Goal: Task Accomplishment & Management: Manage account settings

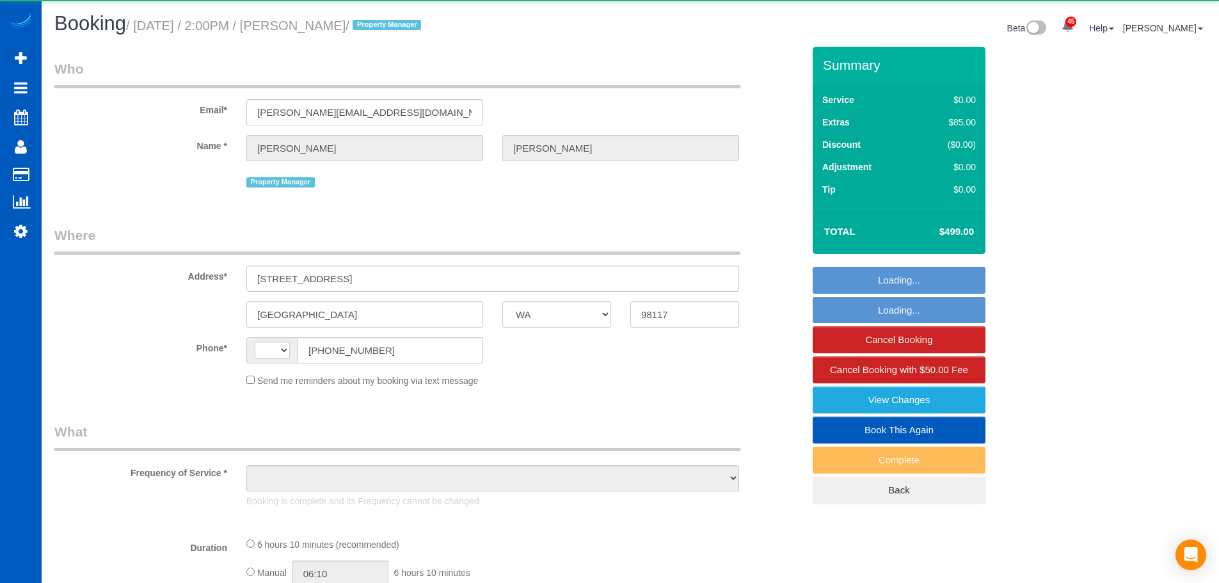
select select "WA"
select select "string:[GEOGRAPHIC_DATA]"
select select "object:1168"
select select "199"
select select "1001"
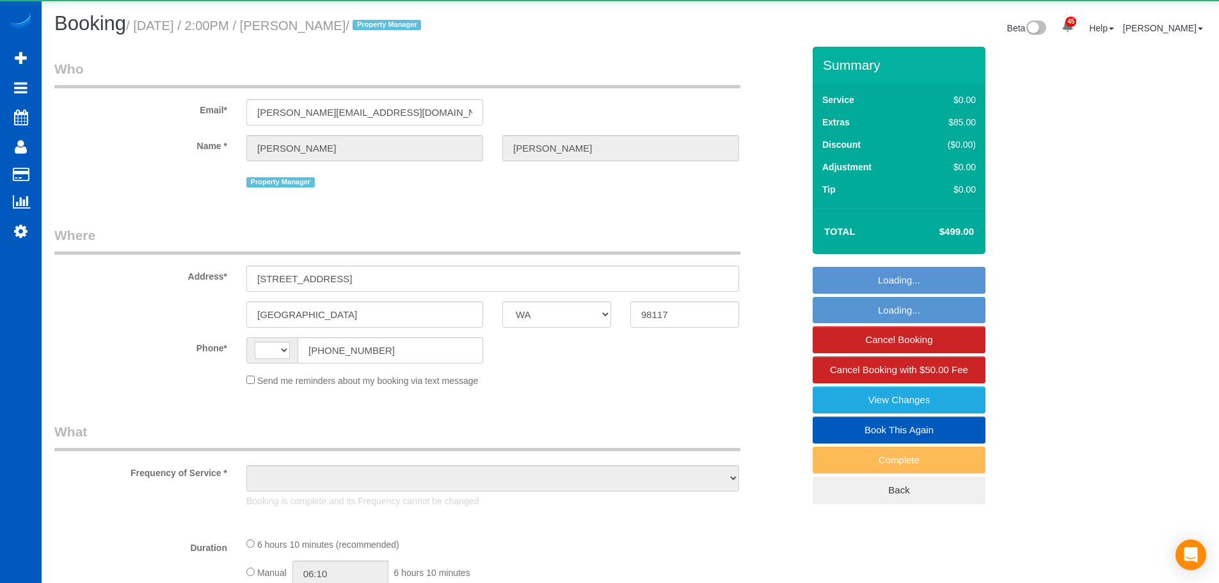
select select "3"
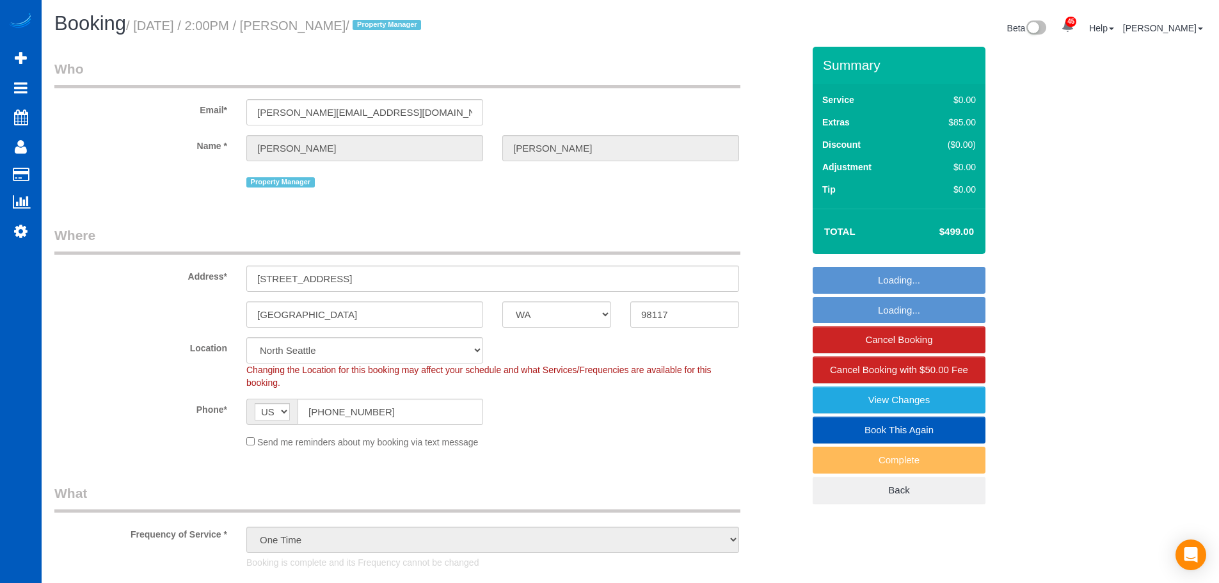
select select "object:1266"
select select "spot1"
select select "1001"
select select "3"
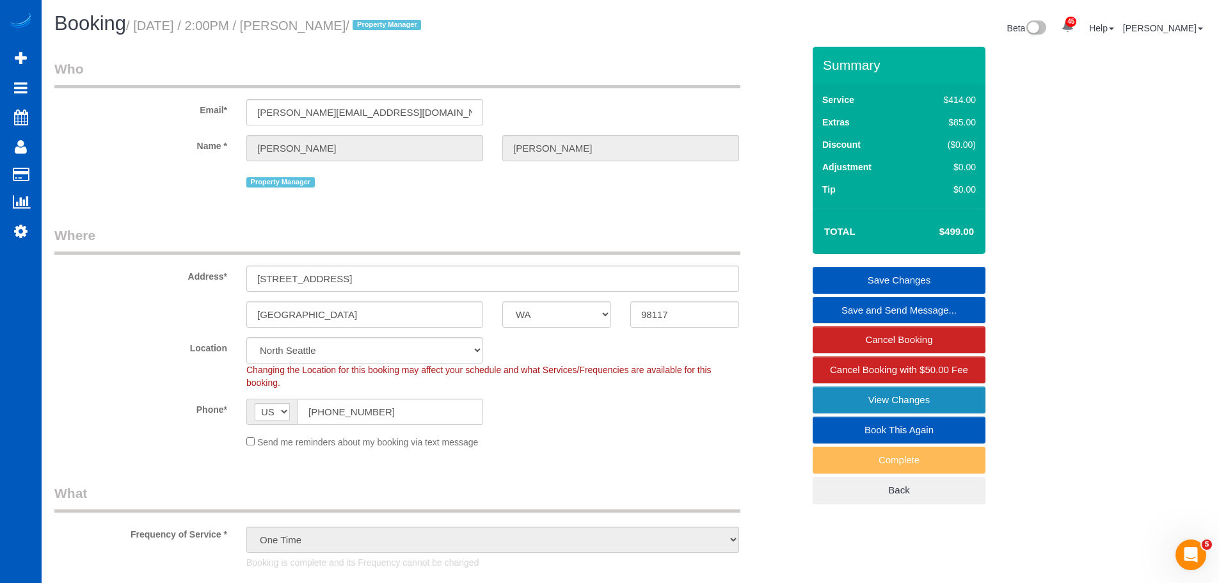
click at [904, 401] on link "View Changes" at bounding box center [899, 399] width 173 height 27
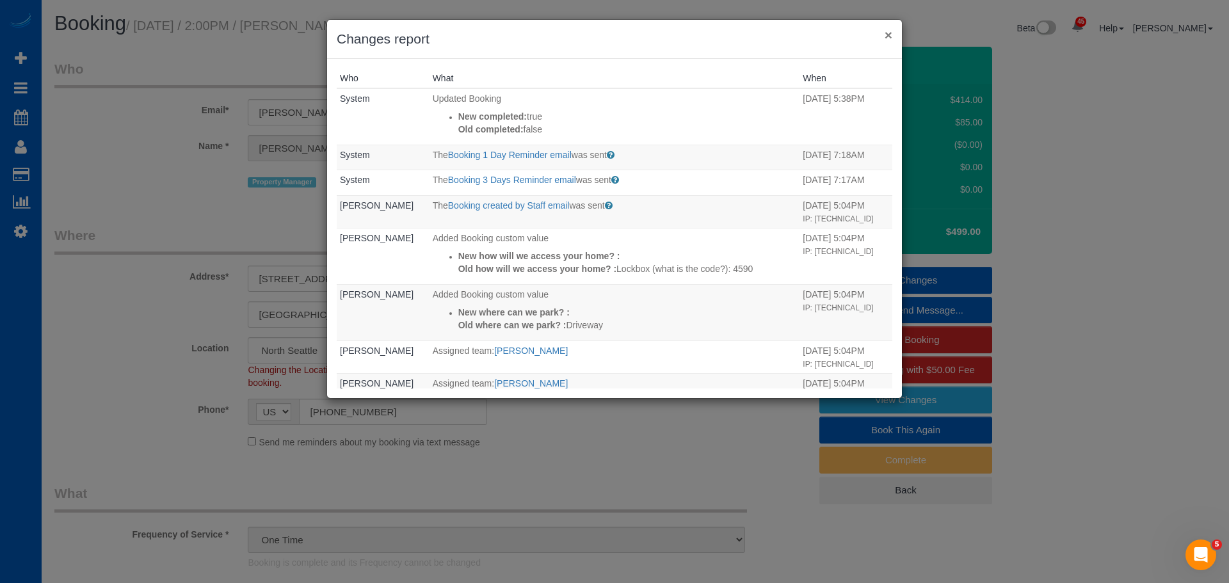
click at [888, 37] on button "×" at bounding box center [888, 34] width 8 height 13
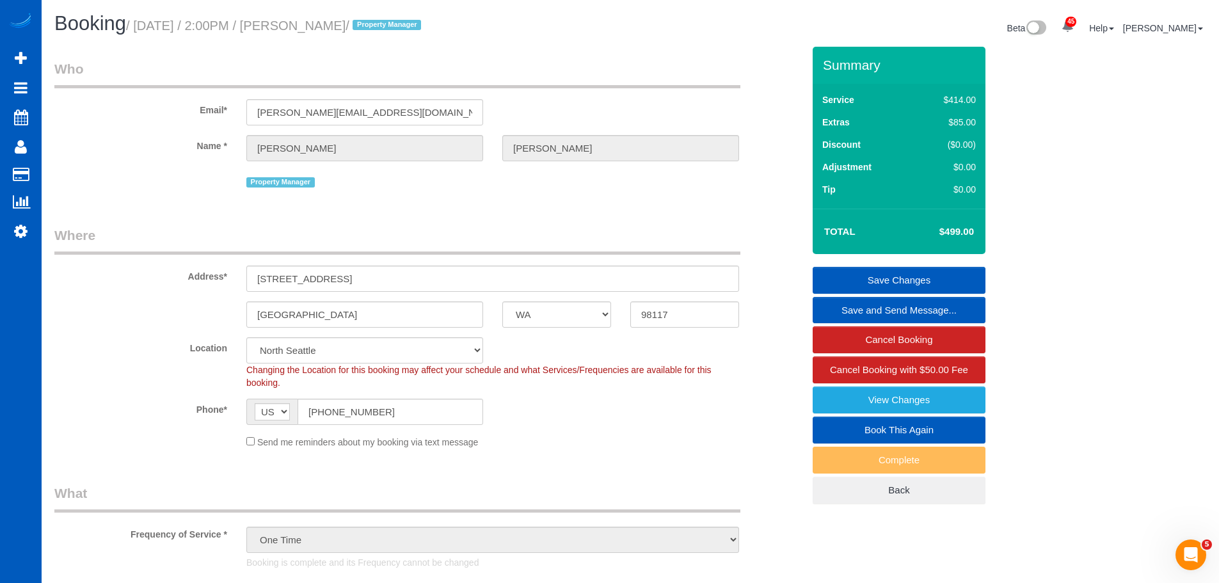
click at [344, 277] on input "1412 NW 67th St, Unit C" at bounding box center [492, 279] width 493 height 26
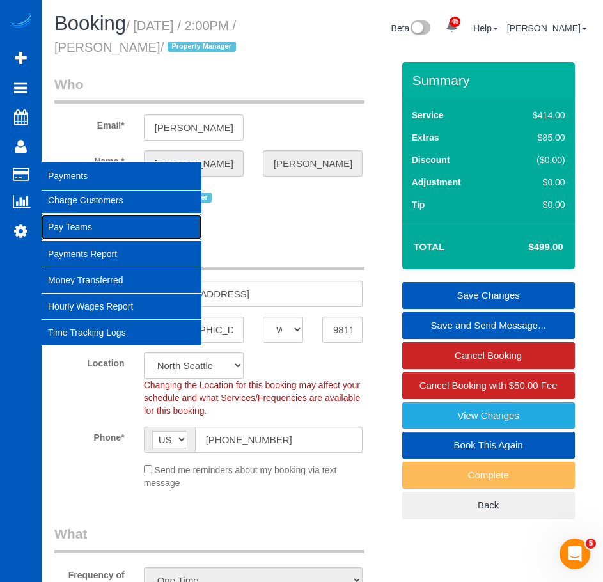
click at [92, 230] on link "Pay Teams" at bounding box center [122, 227] width 160 height 26
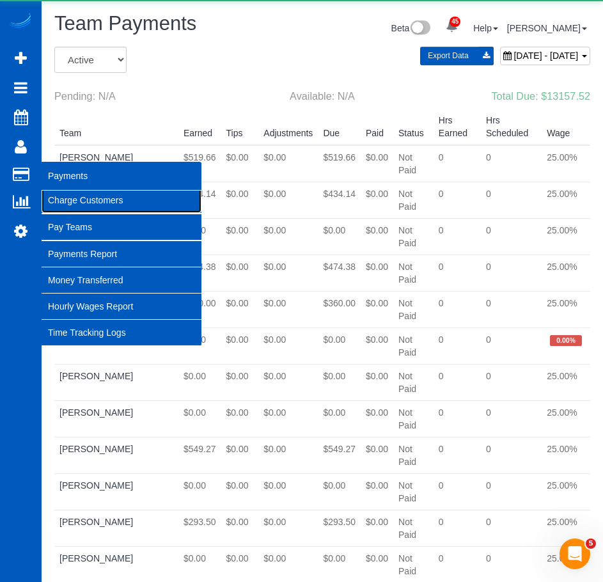
click at [100, 204] on link "Charge Customers" at bounding box center [122, 200] width 160 height 26
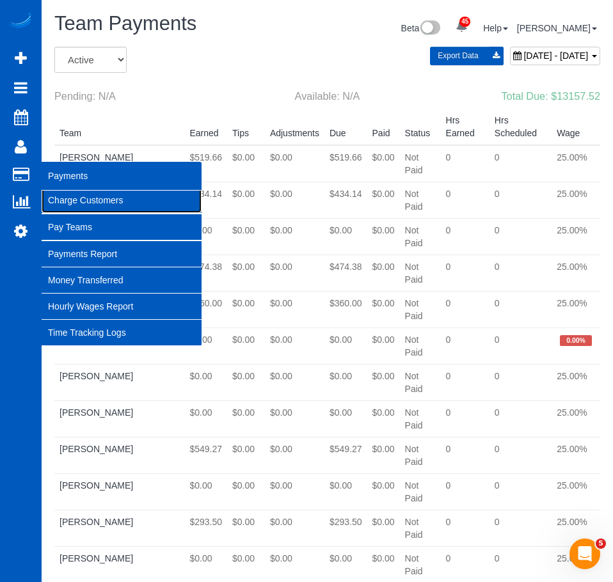
select select
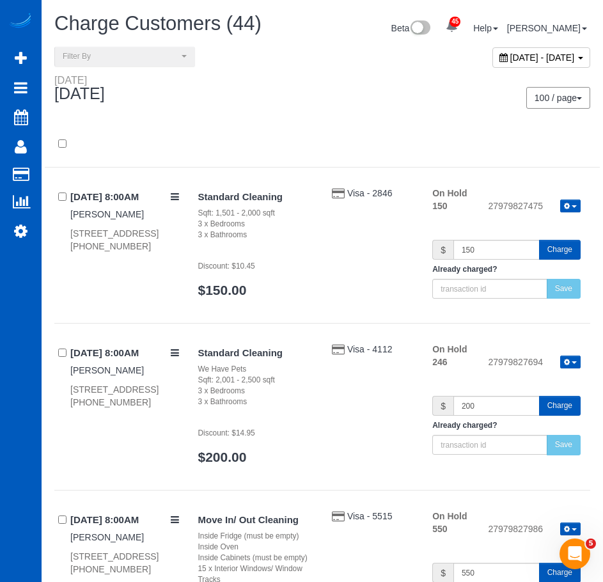
click at [493, 67] on div "September 19, 2025 - September 19, 2025" at bounding box center [542, 57] width 98 height 20
type input "**********"
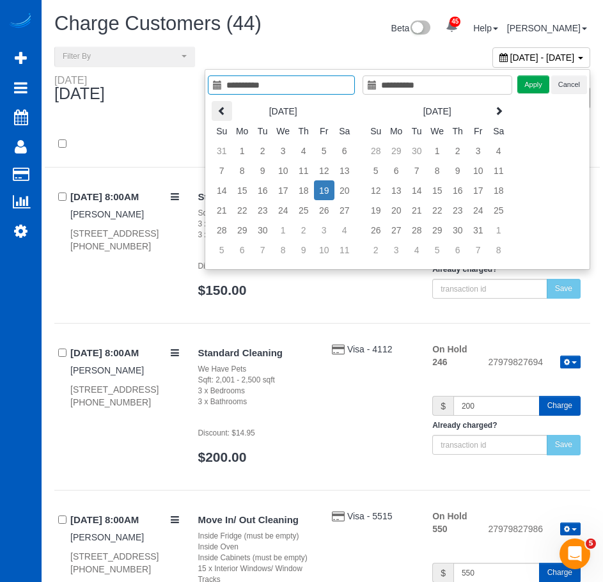
click at [226, 113] on icon at bounding box center [222, 110] width 9 height 9
click at [221, 107] on icon at bounding box center [222, 110] width 9 height 9
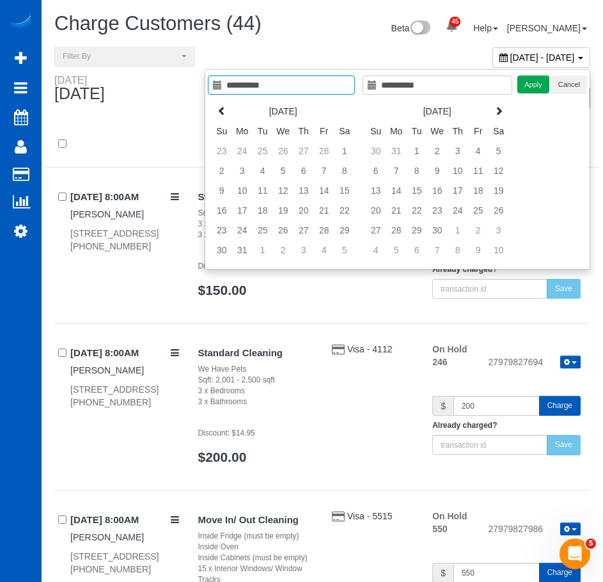
click at [221, 107] on icon at bounding box center [222, 110] width 9 height 9
type input "**********"
click at [291, 155] on td "1" at bounding box center [283, 151] width 20 height 20
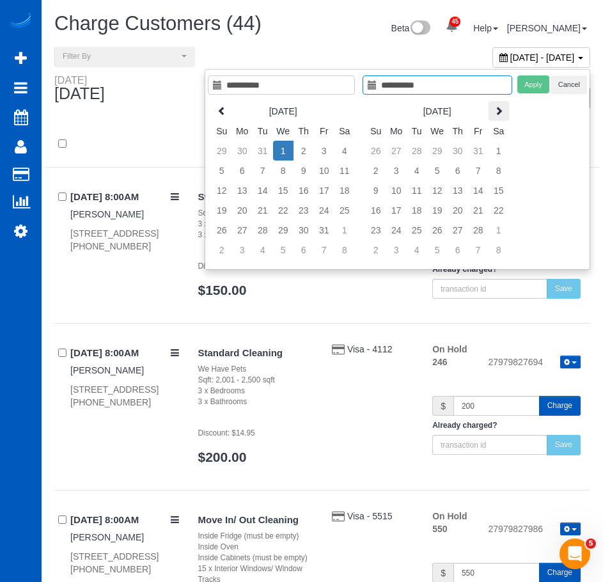
click at [495, 115] on icon at bounding box center [499, 110] width 9 height 9
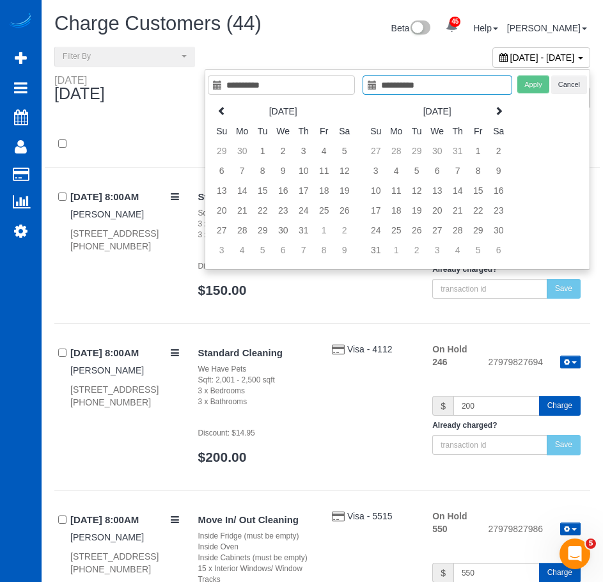
click at [495, 115] on icon at bounding box center [499, 110] width 9 height 9
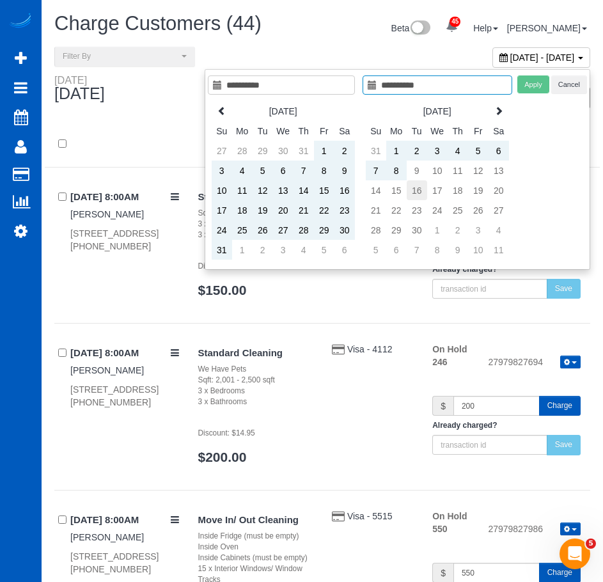
type input "**********"
click at [420, 196] on td "16" at bounding box center [417, 190] width 20 height 20
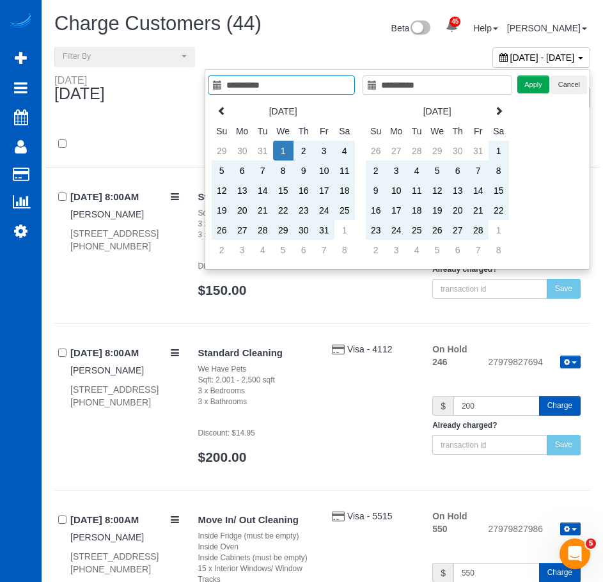
type input "**********"
click at [534, 88] on button "Apply" at bounding box center [534, 85] width 32 height 19
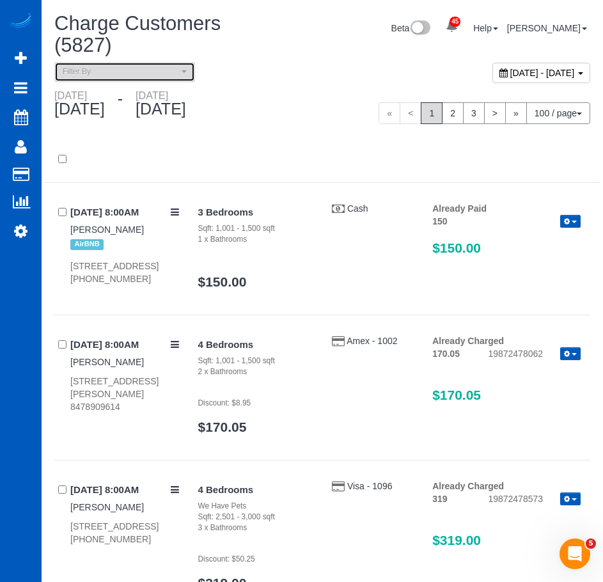
click at [161, 77] on span "Filter By" at bounding box center [121, 72] width 116 height 11
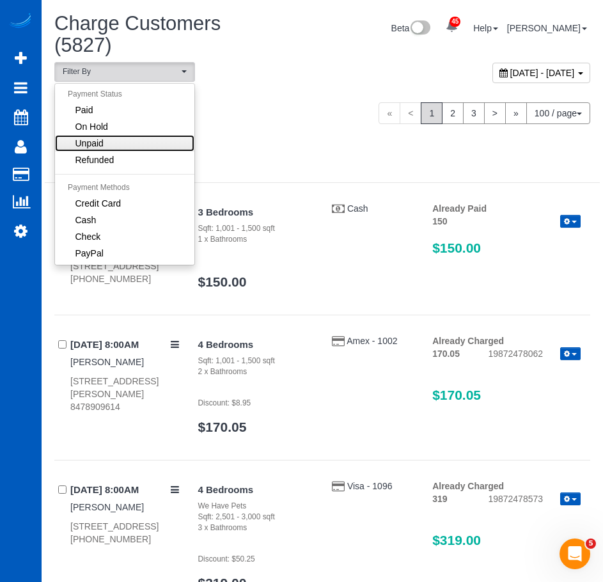
click at [140, 143] on link "Unpaid" at bounding box center [124, 143] width 139 height 17
select select "******"
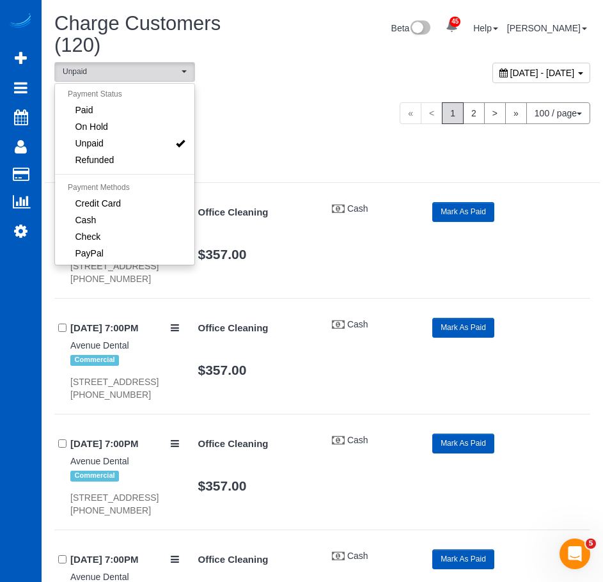
click at [299, 62] on div "**********" at bounding box center [184, 72] width 278 height 20
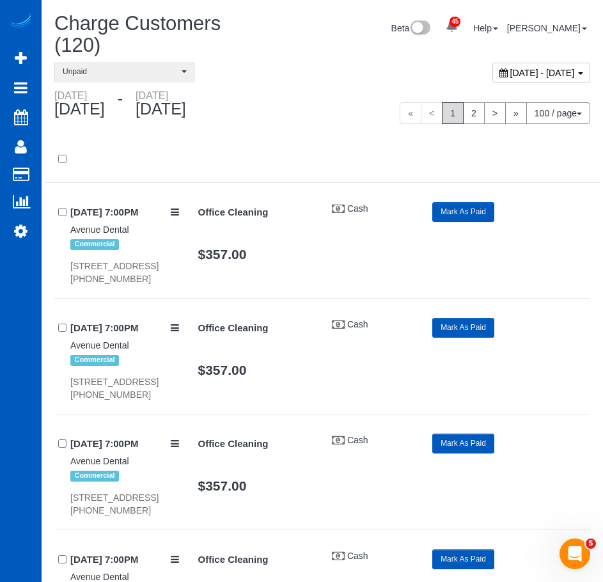
click at [323, 147] on div at bounding box center [322, 160] width 555 height 46
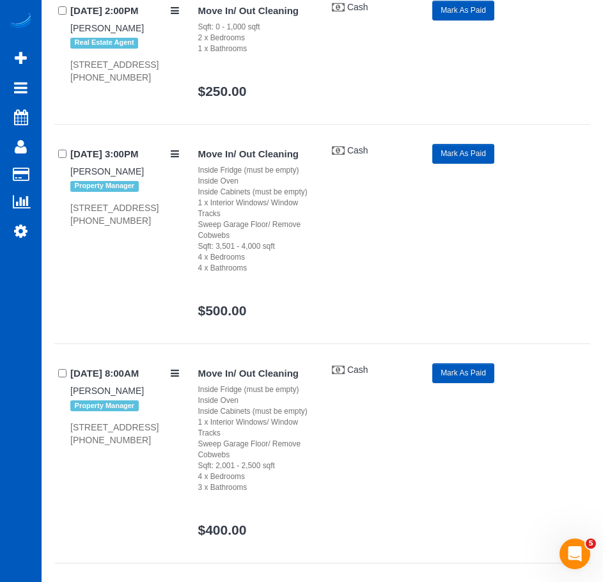
scroll to position [6968, 0]
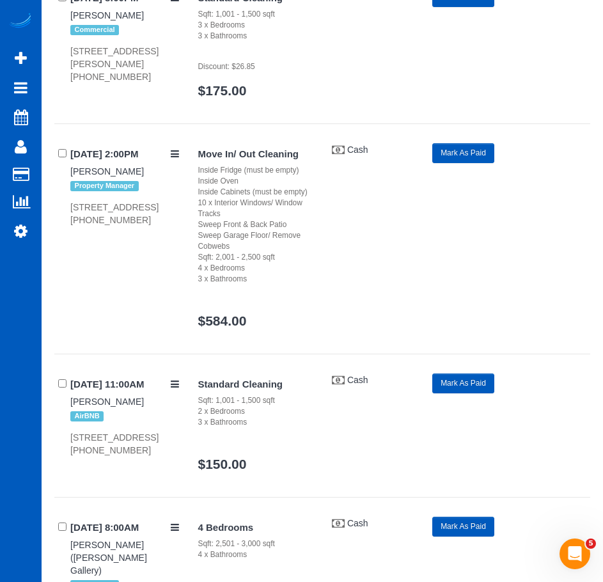
click at [470, 163] on button "Mark As Paid" at bounding box center [464, 153] width 62 height 20
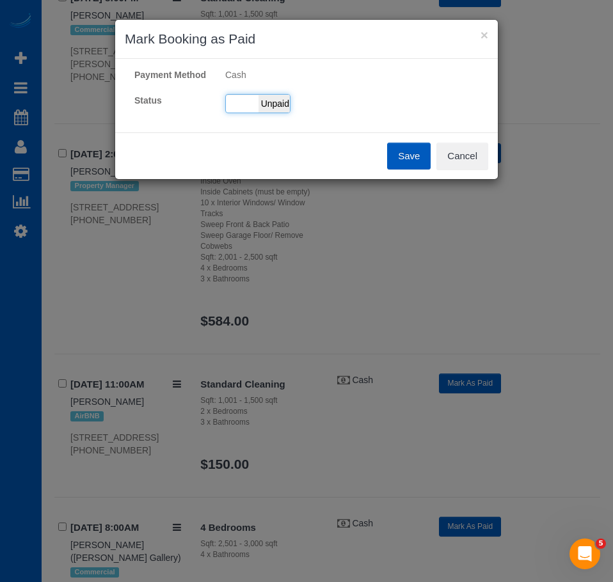
click at [270, 108] on span "Unpaid" at bounding box center [275, 104] width 32 height 18
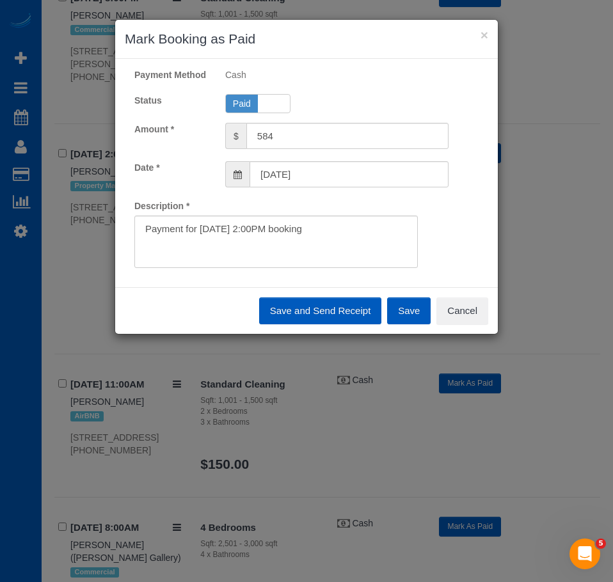
click at [410, 313] on button "Save" at bounding box center [409, 311] width 44 height 27
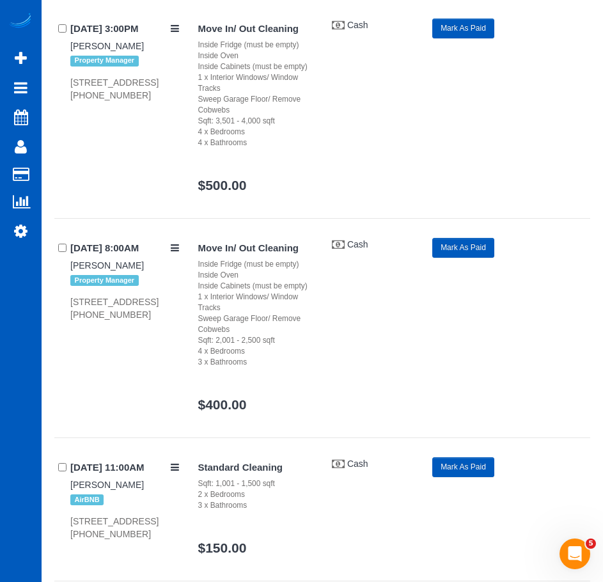
scroll to position [11806, 0]
drag, startPoint x: 68, startPoint y: 203, endPoint x: 119, endPoint y: 212, distance: 51.3
click at [119, 101] on div "08/23/2025 3:00PM Adolfo Martell Property Manager 24198 Ne 15th Way, Sammamish,…" at bounding box center [121, 59] width 134 height 83
copy div "24198 Ne 15th Way, Sammamish"
drag, startPoint x: 68, startPoint y: 418, endPoint x: 180, endPoint y: 420, distance: 112.0
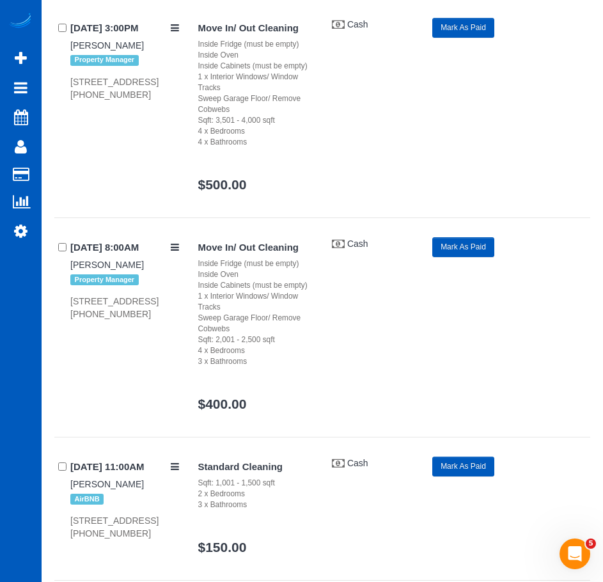
click at [180, 321] on div "08/25/2025 8:00AM Adolfo Martell Property Manager 1107 27th St Nw, Puyallup, WA…" at bounding box center [121, 278] width 134 height 83
copy div "1107 27th St Nw, Puyallup,"
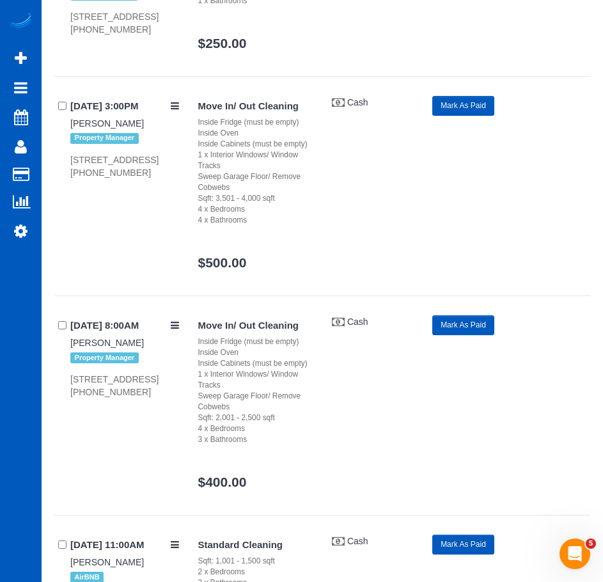
scroll to position [11727, 0]
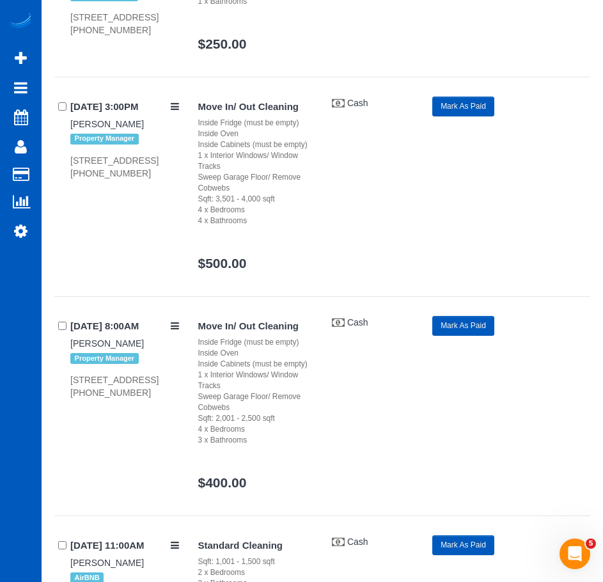
click at [470, 283] on div "Move In/ Out Cleaning Inside Fridge (must be empty) Inside Oven Inside Cabinets…" at bounding box center [390, 190] width 402 height 187
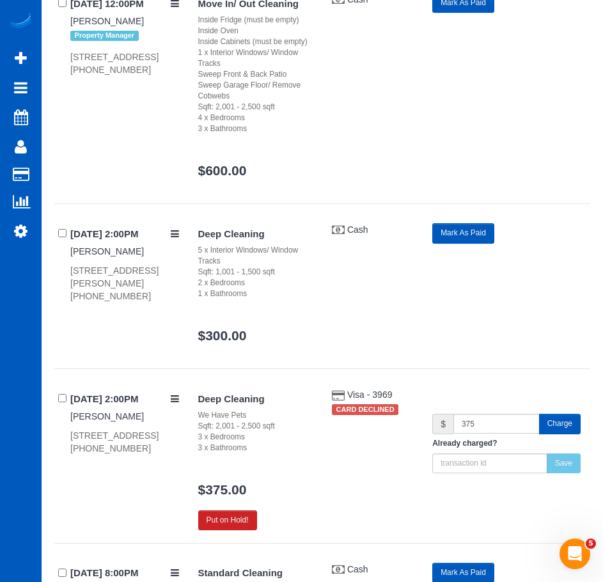
scroll to position [12974, 0]
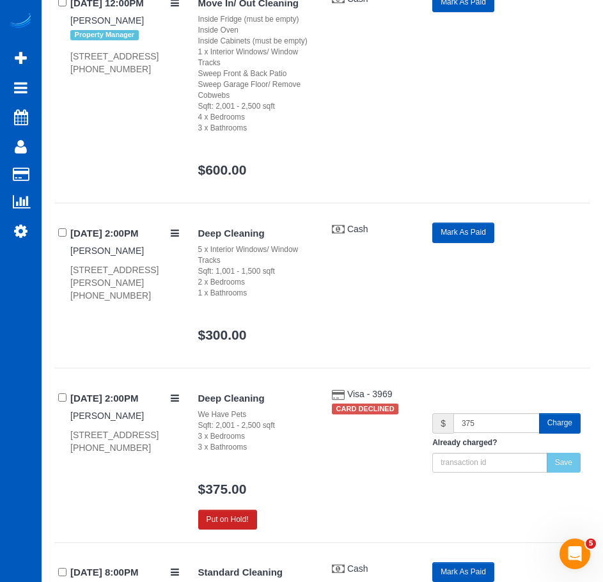
drag, startPoint x: 66, startPoint y: 180, endPoint x: 173, endPoint y: 175, distance: 107.7
click at [173, 76] on div "08/26/2025 12:00PM Adolfo Martell Property Manager 24310 117th Ave Se, Kent, WA…" at bounding box center [121, 33] width 134 height 83
copy div "24310 117th Ave Se, Kent"
click at [410, 190] on div "Move In/ Out Cleaning Inside Fridge (must be empty) Inside Oven Inside Cabinets…" at bounding box center [390, 91] width 402 height 198
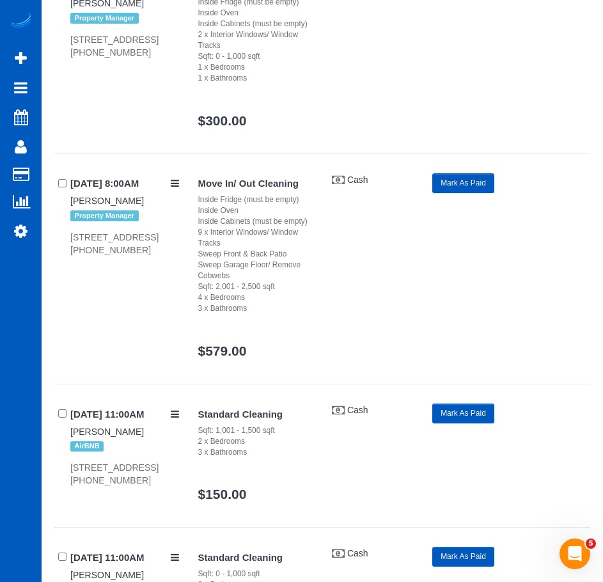
scroll to position [13716, 0]
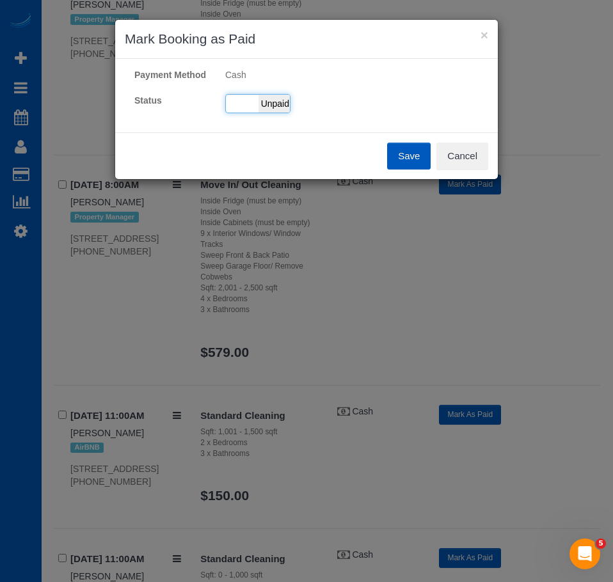
click at [256, 98] on div "Paid Unpaid" at bounding box center [257, 103] width 65 height 19
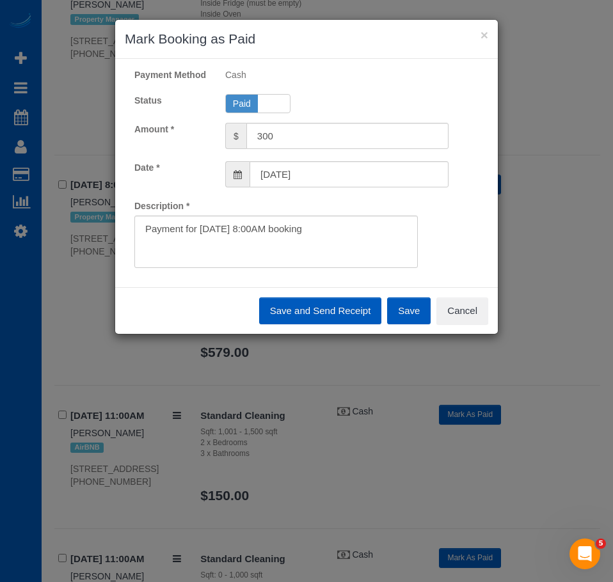
click at [408, 312] on button "Save" at bounding box center [409, 311] width 44 height 27
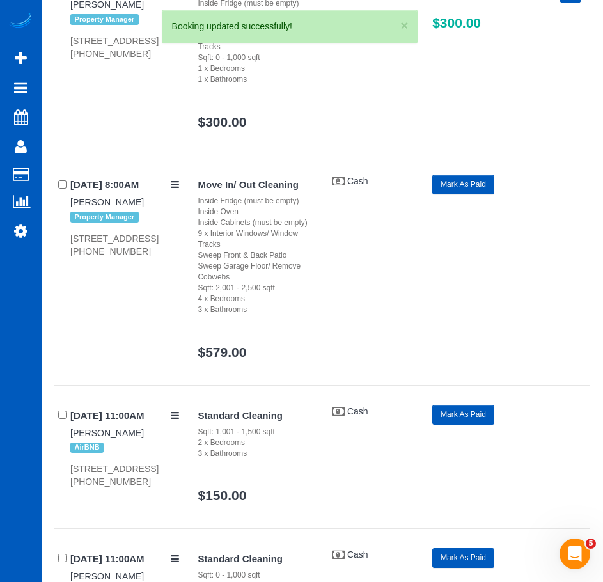
click at [456, 195] on button "Mark As Paid" at bounding box center [464, 185] width 62 height 20
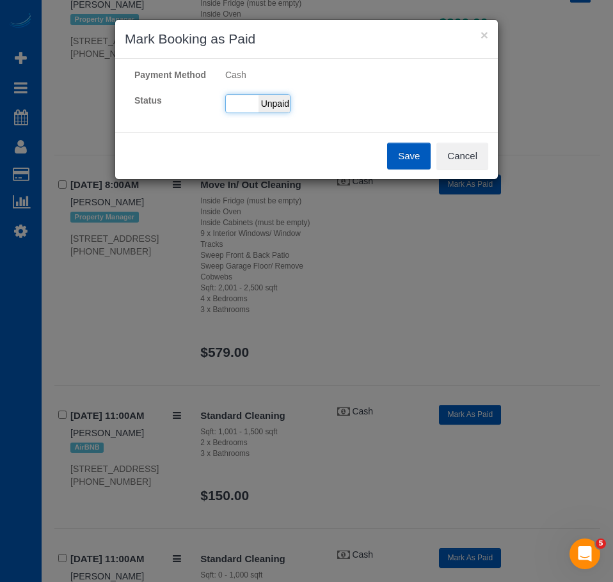
click at [274, 106] on span "Unpaid" at bounding box center [275, 104] width 32 height 18
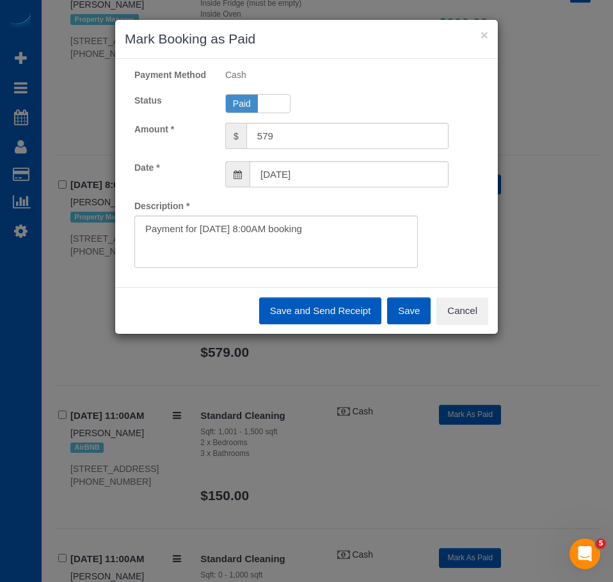
click at [414, 314] on button "Save" at bounding box center [409, 311] width 44 height 27
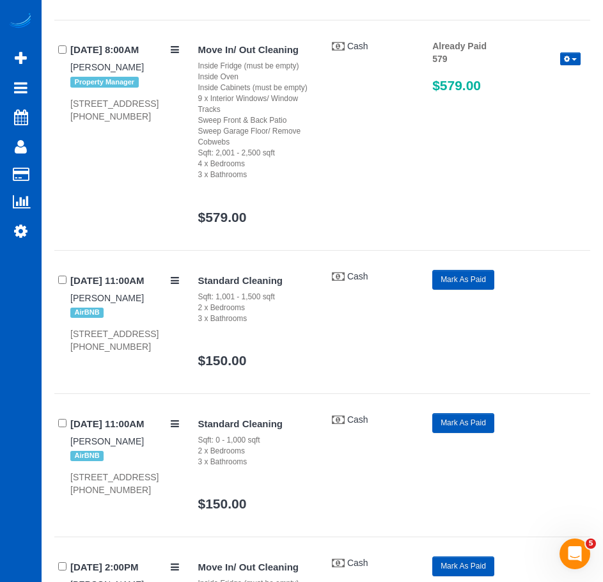
scroll to position [13852, 0]
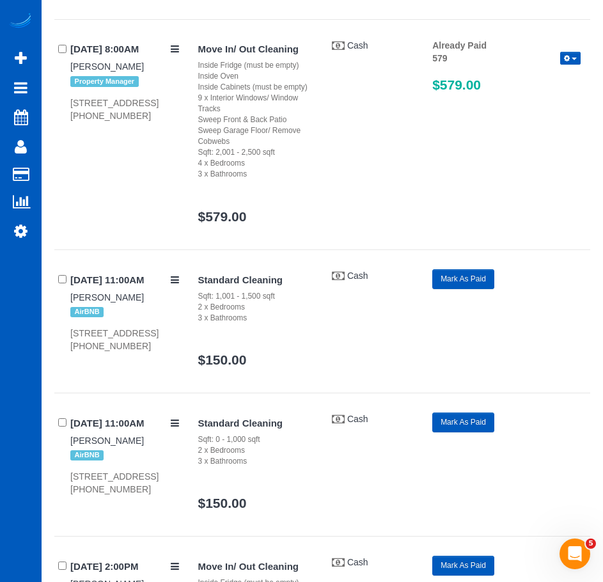
click at [414, 237] on div "Move In/ Out Cleaning Inside Fridge (must be empty) Inside Oven Inside Cabinets…" at bounding box center [390, 138] width 402 height 198
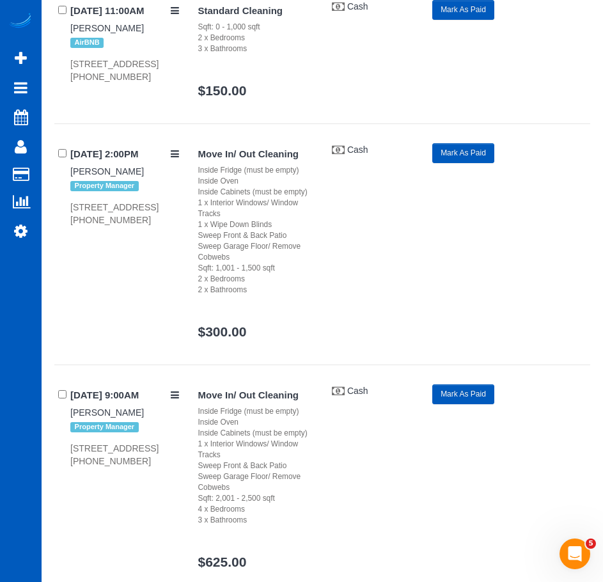
click at [482, 163] on button "Mark As Paid" at bounding box center [464, 153] width 62 height 20
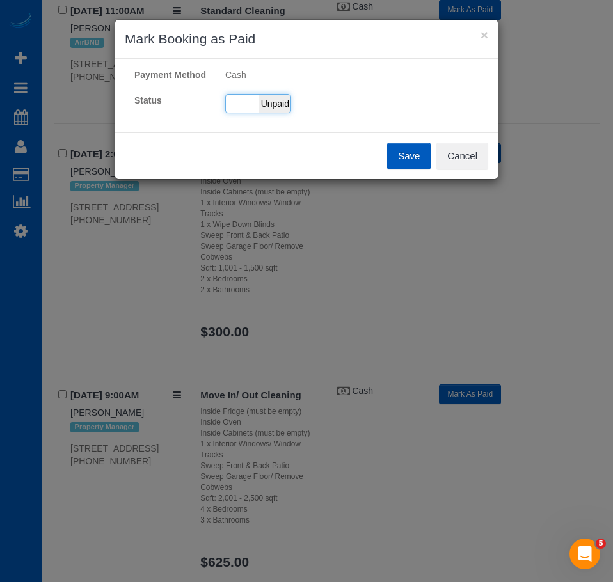
click at [271, 108] on span "Unpaid" at bounding box center [275, 104] width 32 height 18
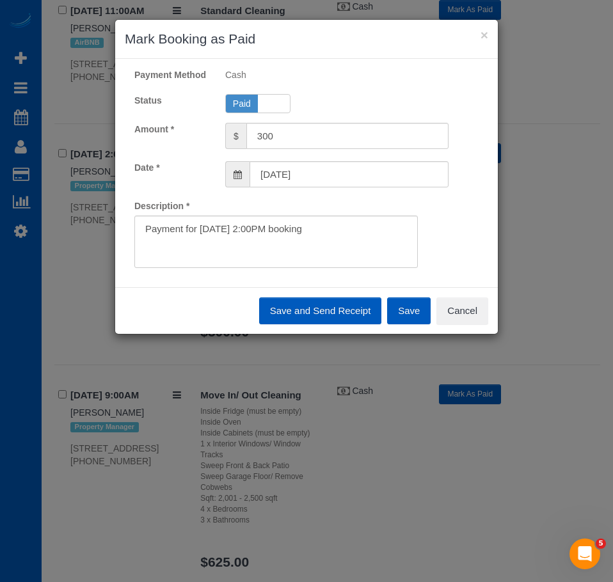
click at [408, 310] on button "Save" at bounding box center [409, 311] width 44 height 27
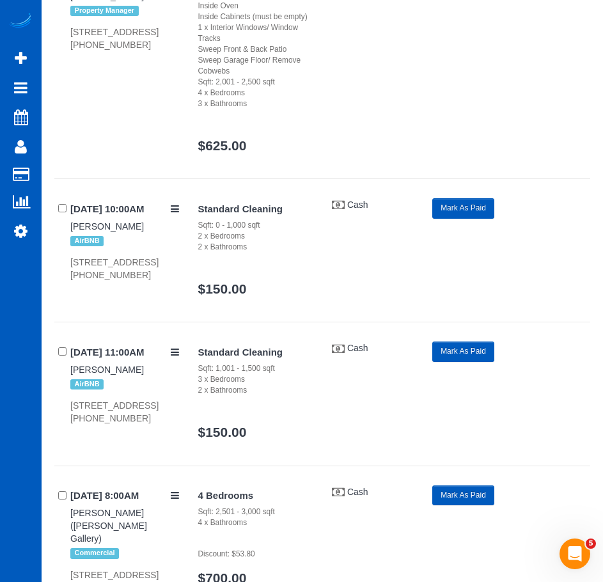
scroll to position [14679, 0]
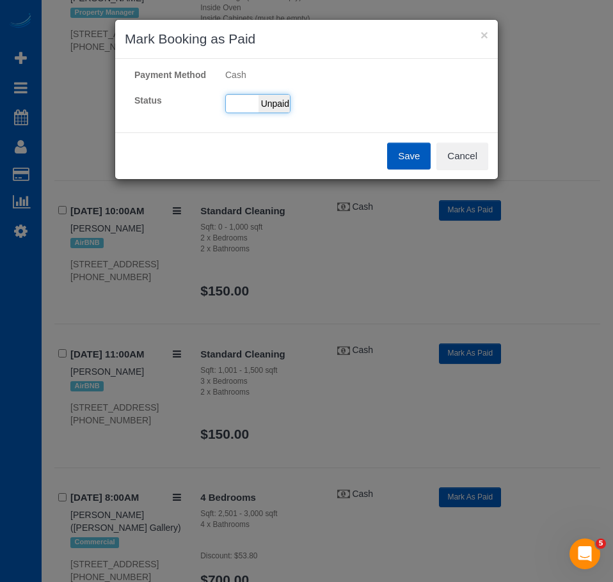
click at [262, 99] on span "Unpaid" at bounding box center [275, 104] width 32 height 18
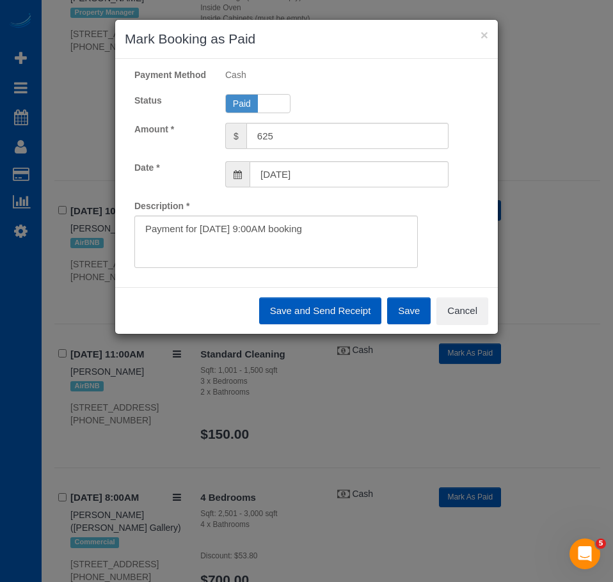
click at [413, 310] on button "Save" at bounding box center [409, 311] width 44 height 27
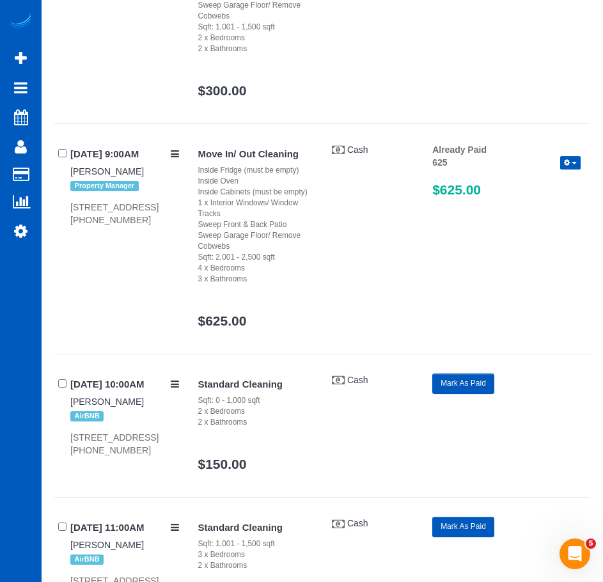
scroll to position [3939, 0]
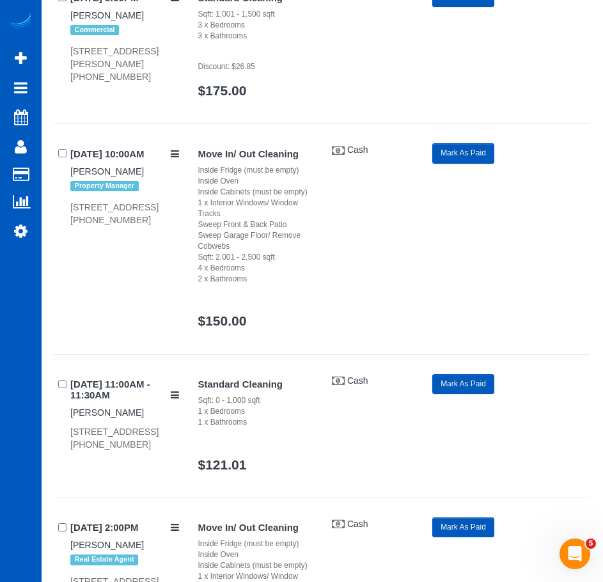
drag, startPoint x: 68, startPoint y: 326, endPoint x: 111, endPoint y: 339, distance: 44.7
click at [111, 227] on div "06/17/2025 10:00AM Adolfo Martell Property Manager 2427 198th Street Ct E, Span…" at bounding box center [121, 184] width 134 height 83
copy div "2427 198th Street Ct E, Spanaway"
click at [104, 177] on link "Adolfo Martell" at bounding box center [107, 171] width 74 height 10
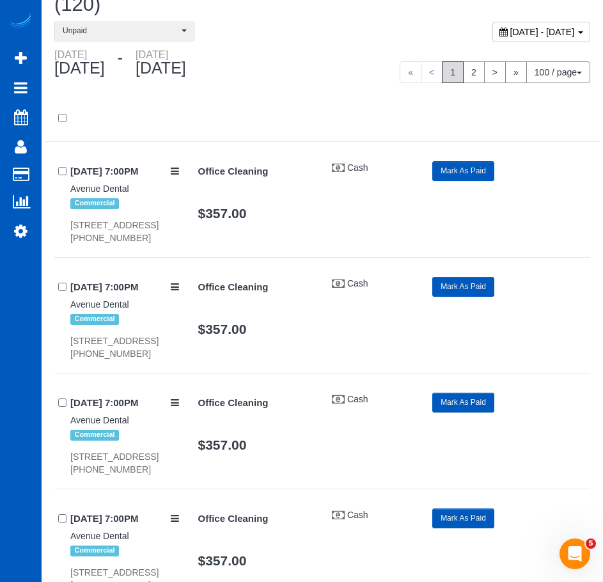
scroll to position [0, 0]
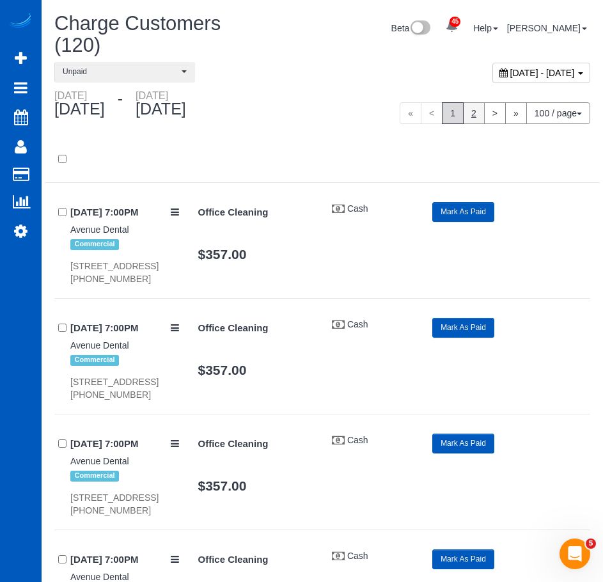
click at [472, 109] on link "2" at bounding box center [474, 113] width 22 height 22
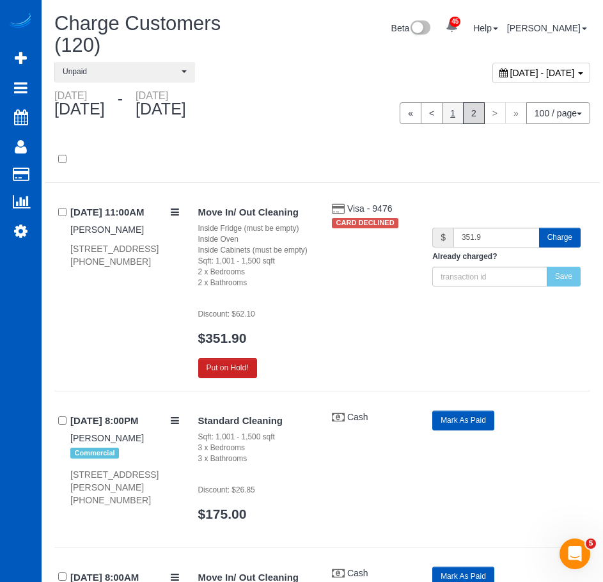
click at [445, 112] on link "1" at bounding box center [453, 113] width 22 height 22
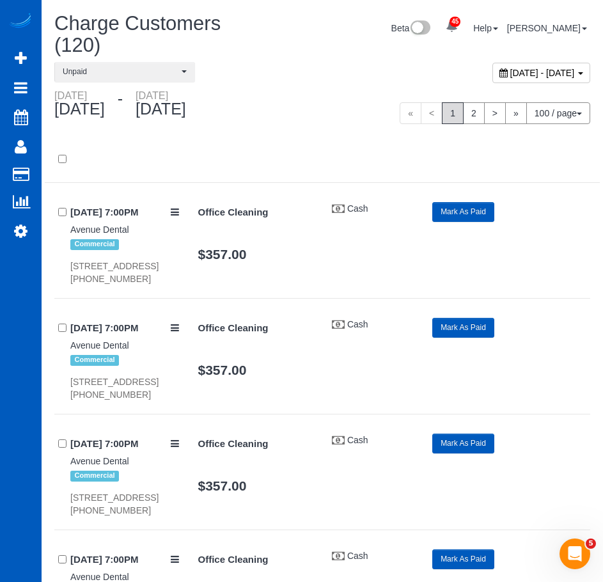
scroll to position [16034, 0]
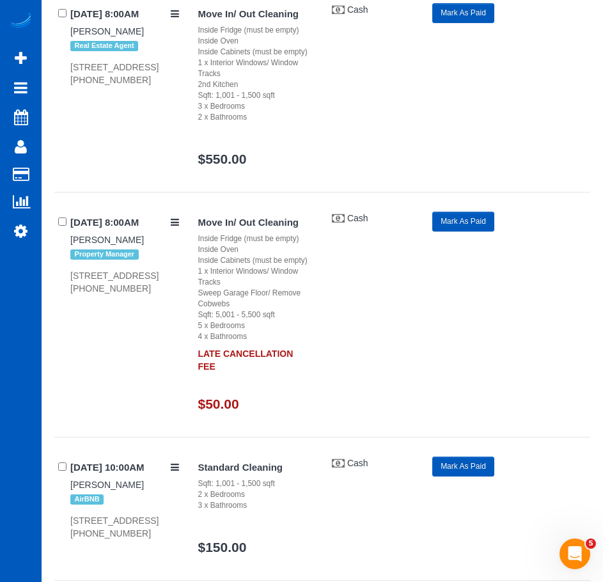
click at [475, 23] on button "Mark As Paid" at bounding box center [464, 13] width 62 height 20
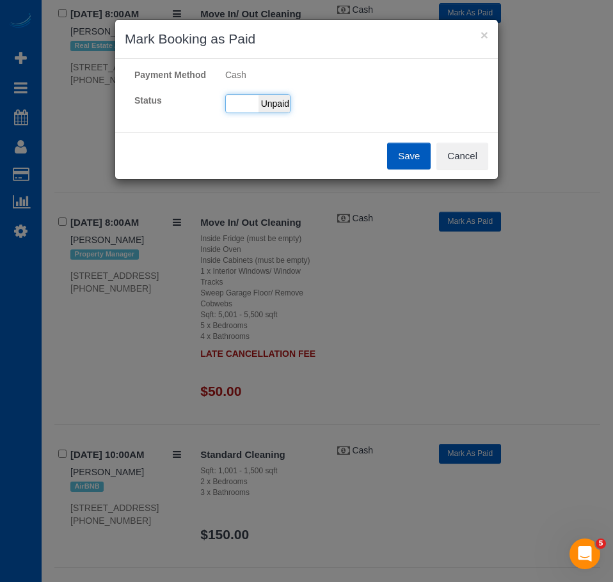
click at [266, 104] on span "Unpaid" at bounding box center [275, 104] width 32 height 18
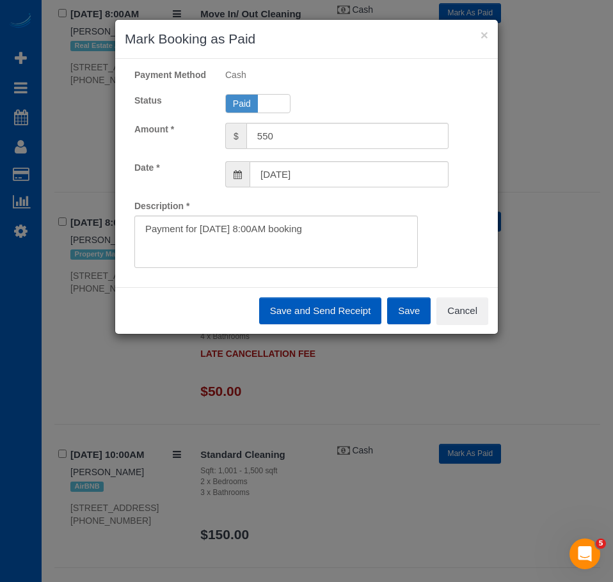
click at [410, 321] on button "Save" at bounding box center [409, 311] width 44 height 27
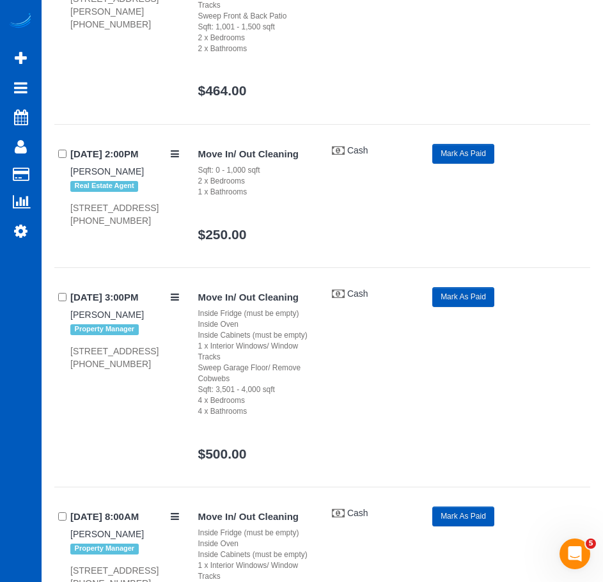
scroll to position [14811, 0]
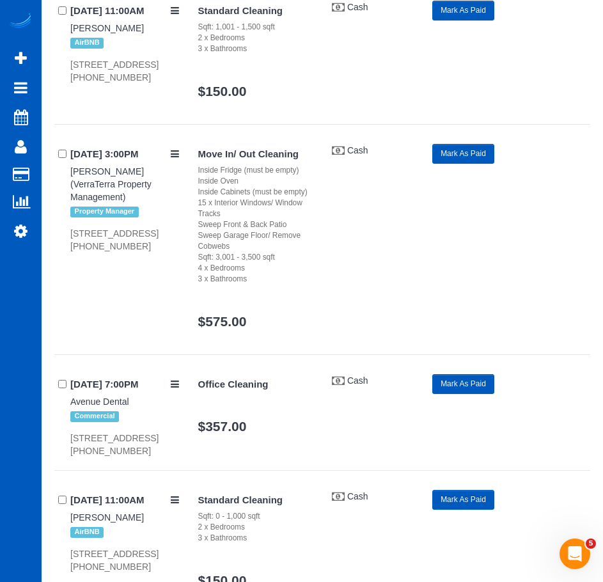
click at [466, 164] on button "Mark As Paid" at bounding box center [464, 154] width 62 height 20
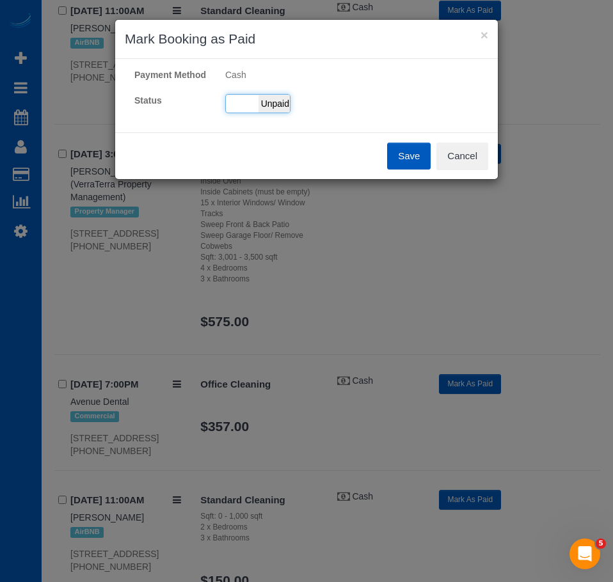
click at [260, 100] on span "Unpaid" at bounding box center [275, 104] width 32 height 18
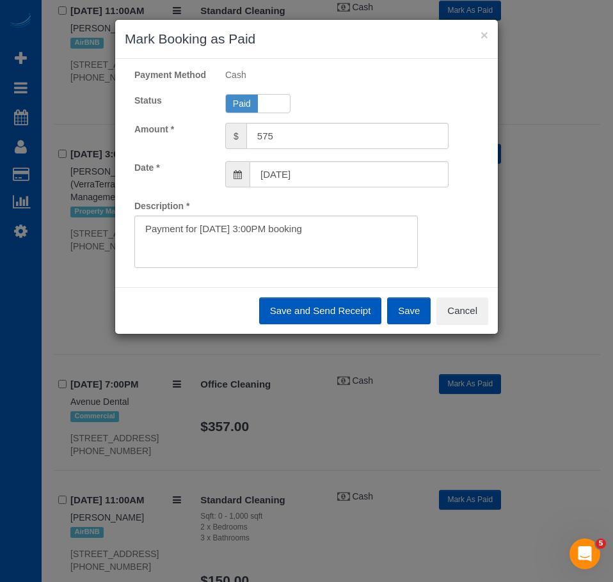
click at [409, 319] on button "Save" at bounding box center [409, 311] width 44 height 27
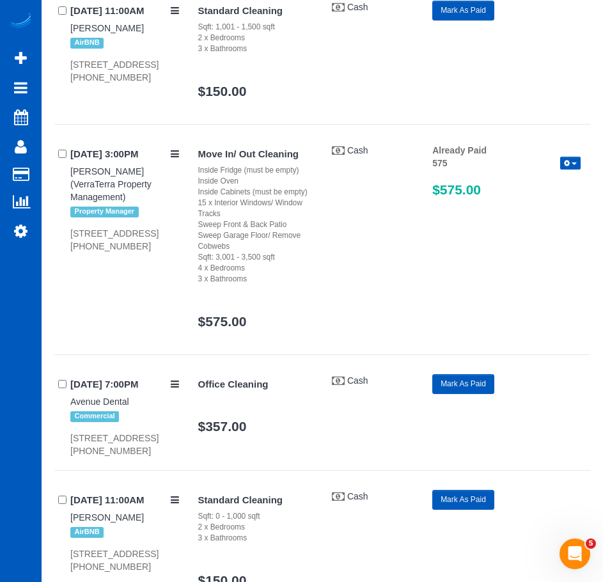
scroll to position [8569, 0]
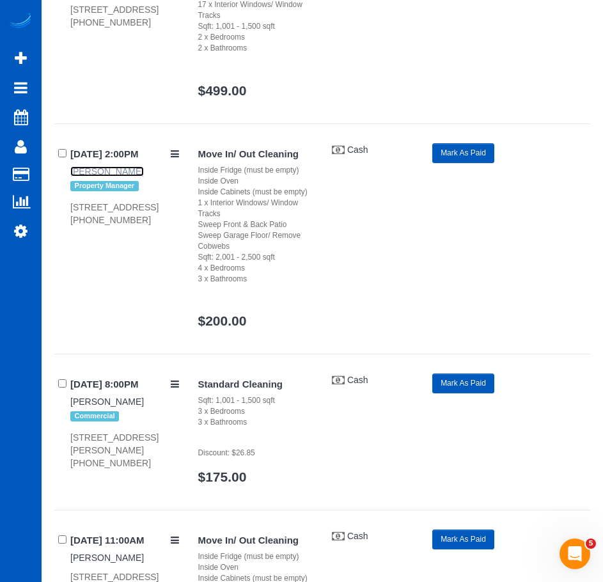
click at [90, 177] on link "Erik Garcia" at bounding box center [107, 171] width 74 height 10
click at [86, 227] on div "15733 Ne 165th St, Woodinville, WA 98072 (206) 408-8077" at bounding box center [124, 214] width 109 height 26
copy div "15733 Ne 165th St, Woodinville, WA 98072"
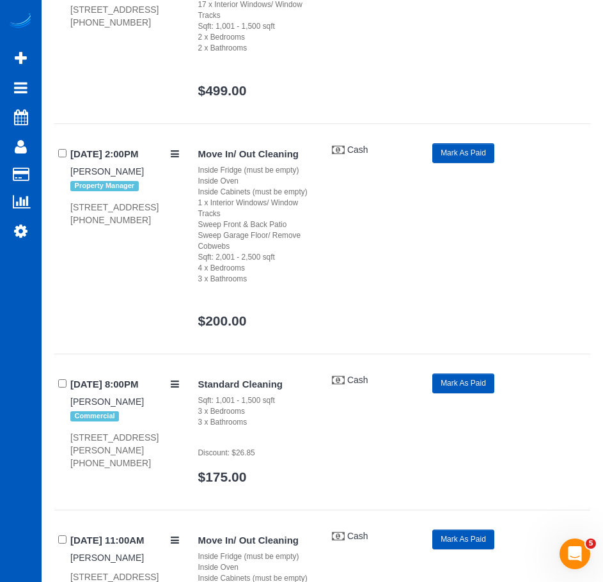
scroll to position [11098, 0]
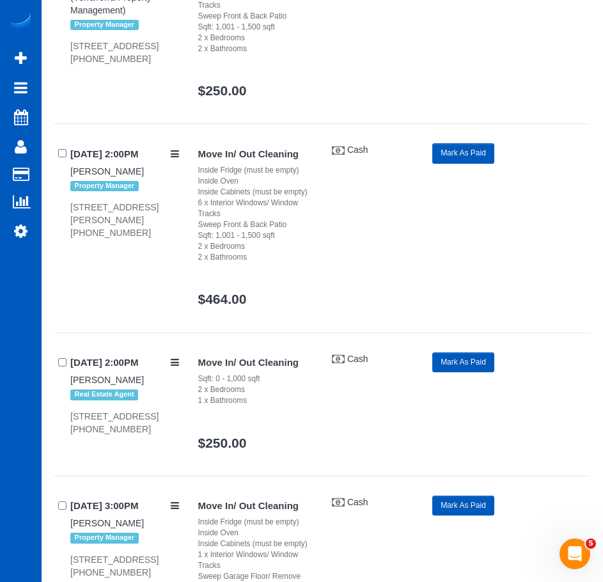
drag, startPoint x: 93, startPoint y: 340, endPoint x: 57, endPoint y: 336, distance: 36.1
click at [57, 239] on div "08/23/2025 2:00PM Erik Garcia Property Manager 6240 Corson Ave S Unit D, Seattl…" at bounding box center [121, 191] width 134 height 96
drag, startPoint x: 96, startPoint y: 342, endPoint x: 69, endPoint y: 331, distance: 29.0
click at [69, 239] on div "08/23/2025 2:00PM Erik Garcia Property Manager 6240 Corson Ave S Unit D, Seattl…" at bounding box center [121, 191] width 134 height 96
copy div "6240 Corson Ave S Unit D, Seattle"
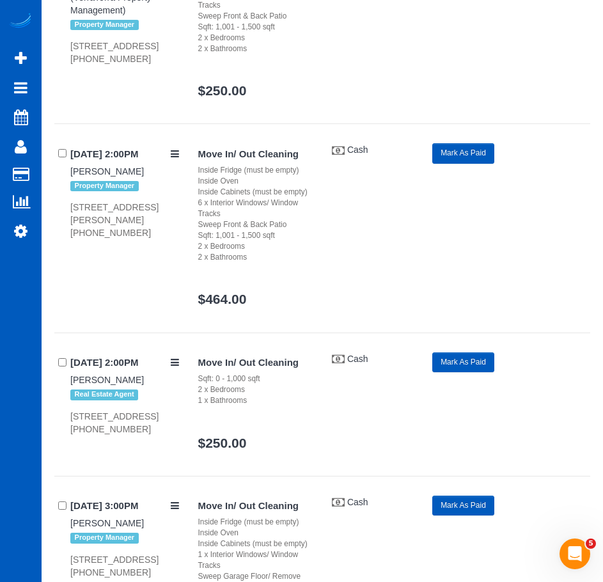
scroll to position [14513, 0]
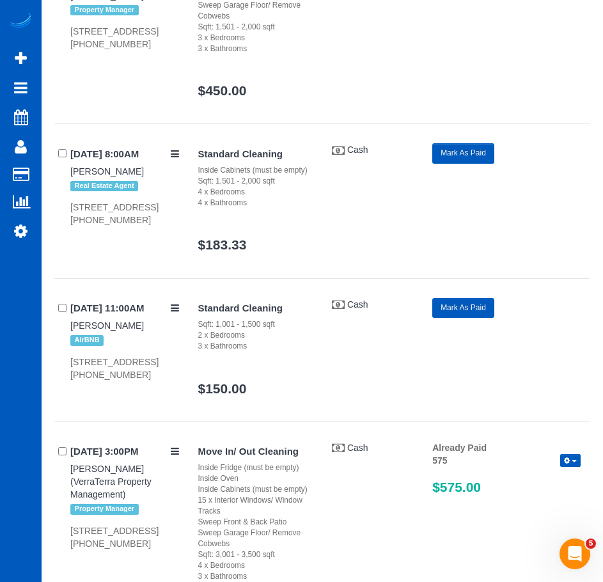
click at [466, 163] on button "Mark As Paid" at bounding box center [464, 153] width 62 height 20
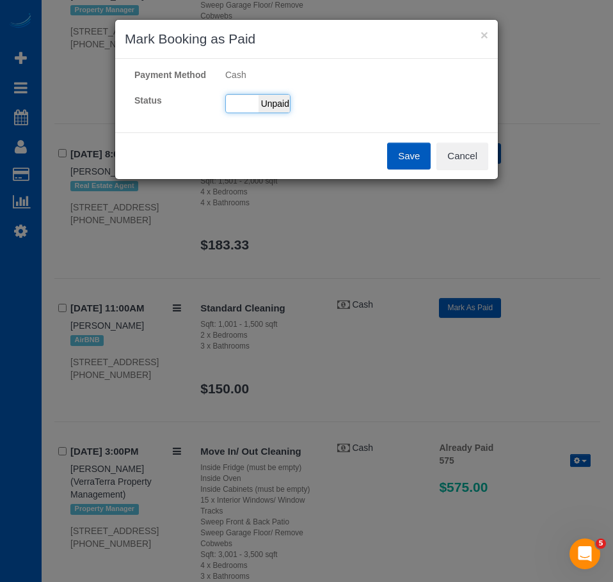
click at [273, 102] on span "Unpaid" at bounding box center [275, 104] width 32 height 18
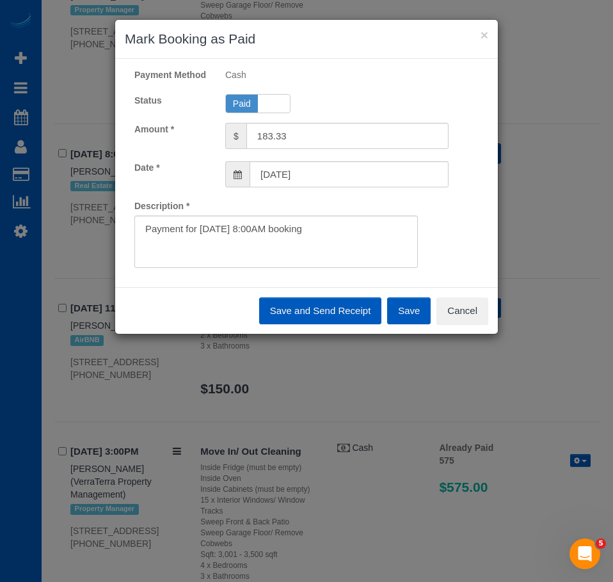
click at [406, 310] on button "Save" at bounding box center [409, 311] width 44 height 27
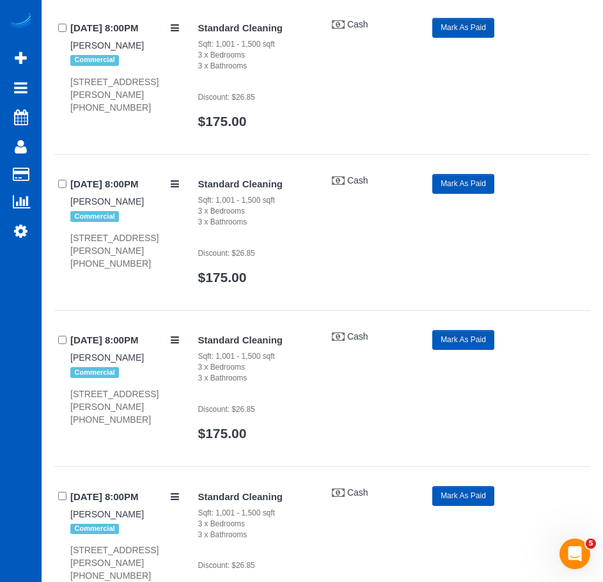
scroll to position [792, 0]
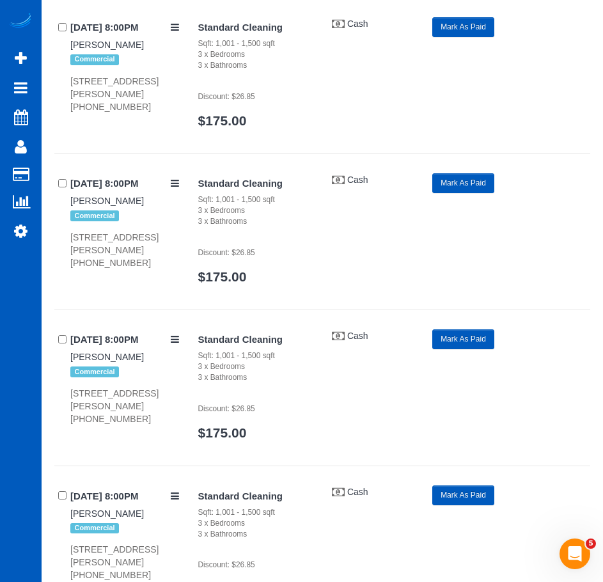
click at [472, 37] on button "Mark As Paid" at bounding box center [464, 27] width 62 height 20
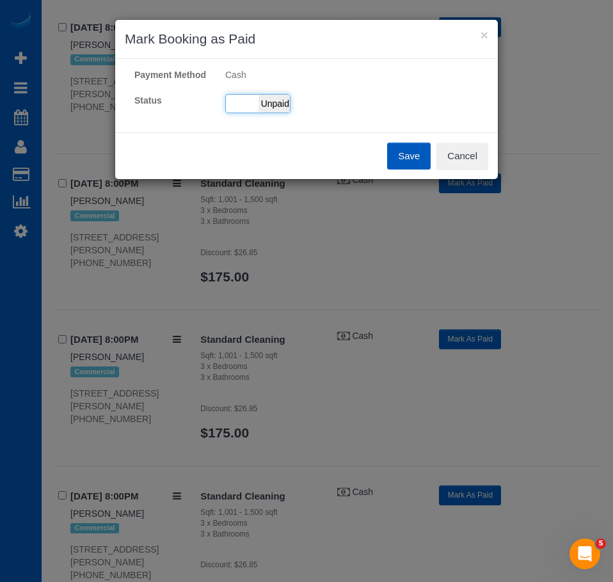
click at [272, 108] on span "Unpaid" at bounding box center [275, 104] width 32 height 18
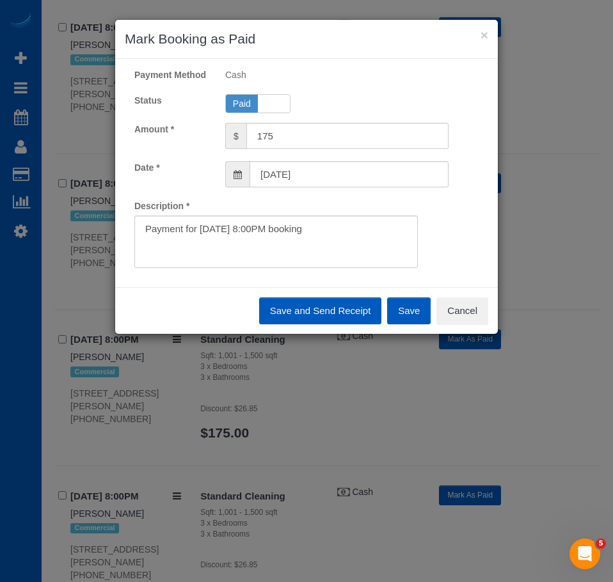
click at [418, 316] on button "Save" at bounding box center [409, 311] width 44 height 27
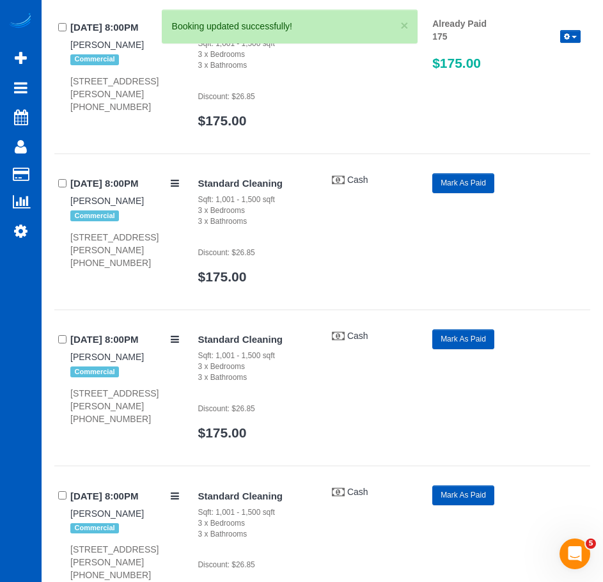
scroll to position [835, 0]
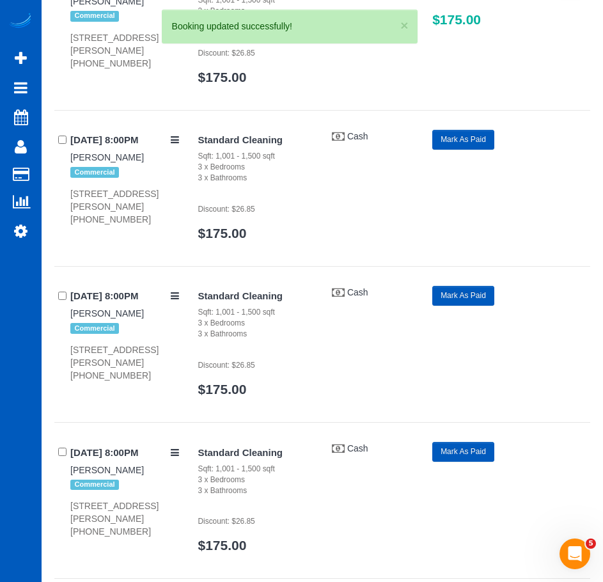
click at [475, 150] on button "Mark As Paid" at bounding box center [464, 140] width 62 height 20
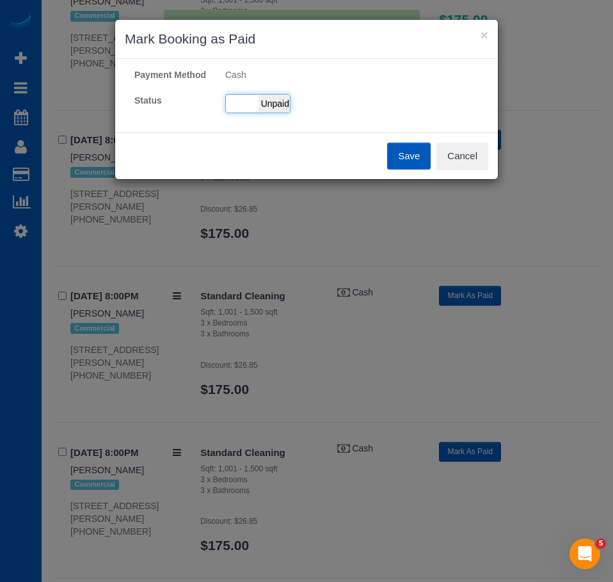
click at [266, 103] on span "Unpaid" at bounding box center [275, 104] width 32 height 18
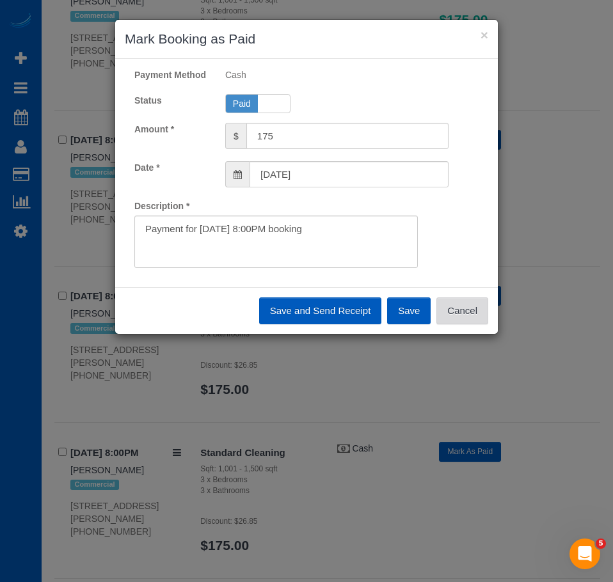
click at [467, 307] on button "Cancel" at bounding box center [462, 311] width 52 height 27
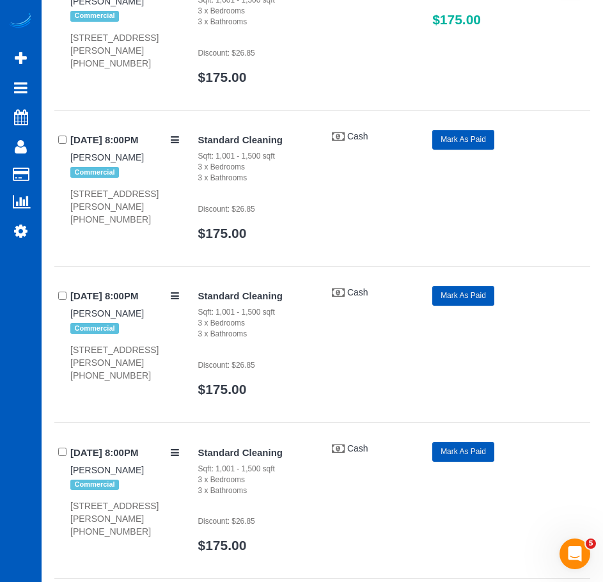
click at [65, 200] on div "04/09/2025 8:00PM Paul Delong Commercial 4506 Klahanie Dr Se, Issaquah, WA 9802…" at bounding box center [121, 178] width 134 height 96
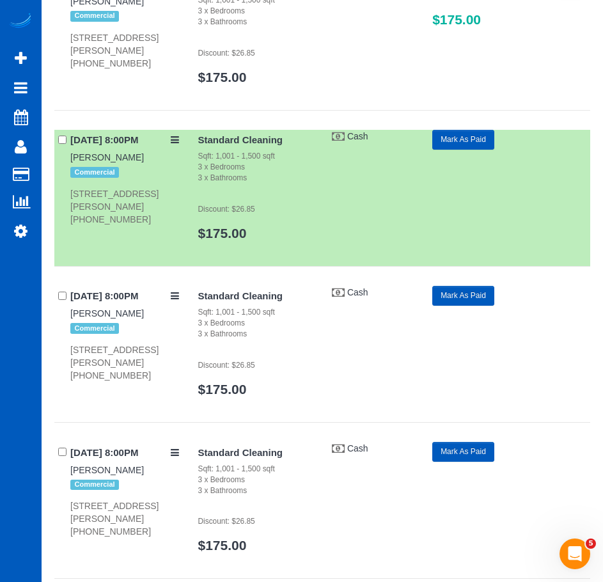
click at [63, 356] on div "04/16/2025 8:00PM Paul Delong Commercial 4506 Klahanie Dr Se, Issaquah, WA 9802…" at bounding box center [121, 334] width 134 height 96
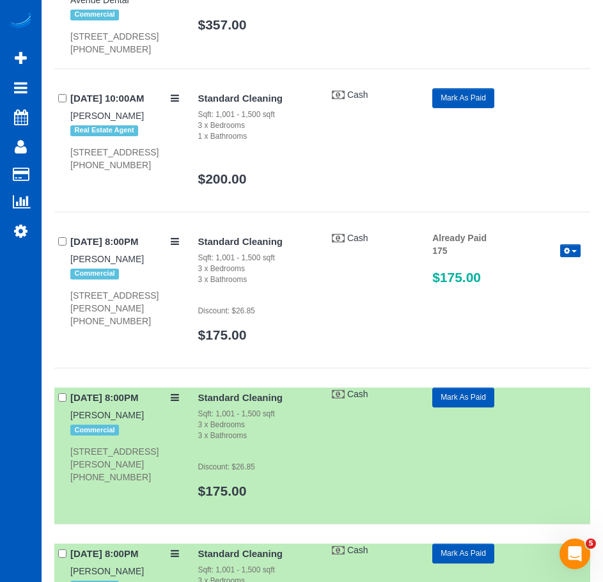
scroll to position [0, 0]
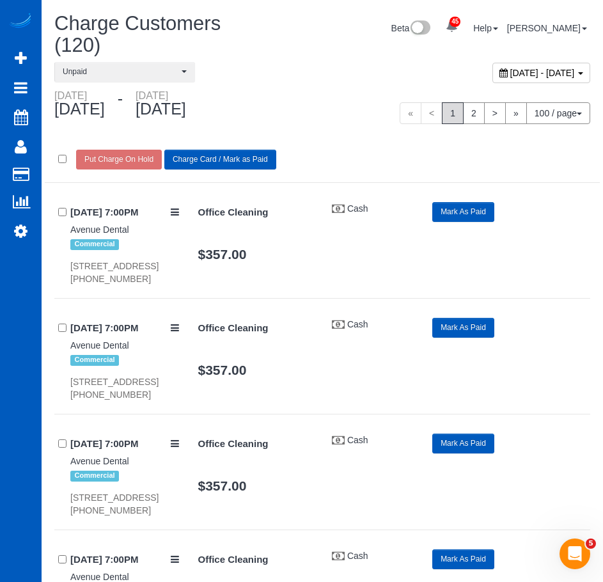
click at [209, 165] on button "Charge Card / Mark as Paid" at bounding box center [220, 160] width 112 height 20
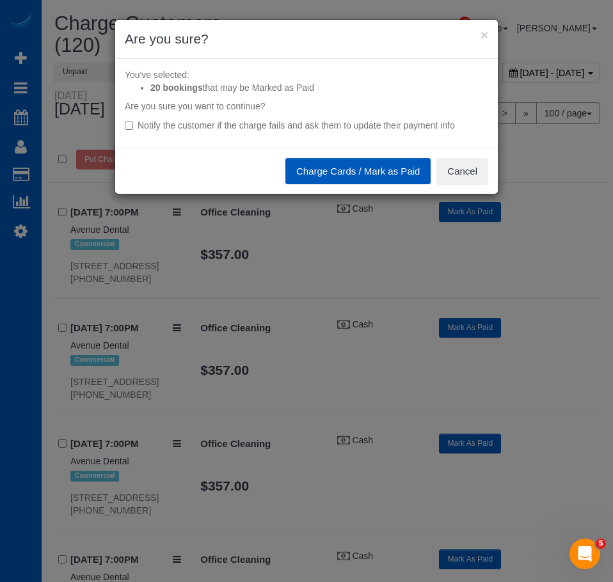
click at [348, 170] on button "Charge Cards / Mark as Paid" at bounding box center [357, 171] width 145 height 27
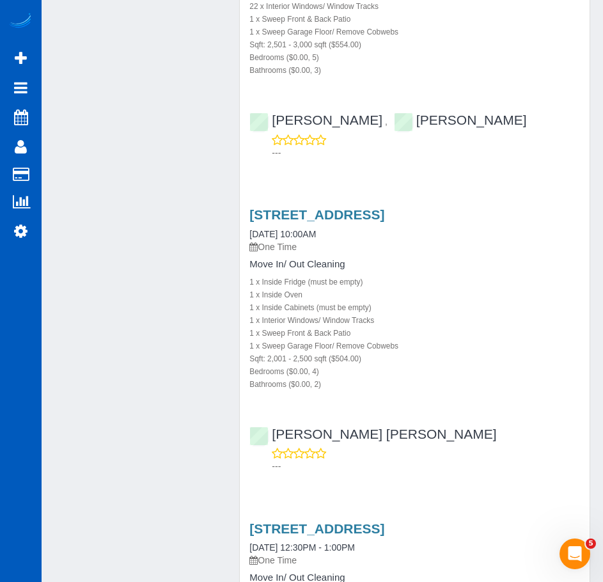
scroll to position [6323, 0]
click at [385, 223] on link "2427 198th Street Ct E, Spanaway, WA 98387" at bounding box center [317, 215] width 135 height 15
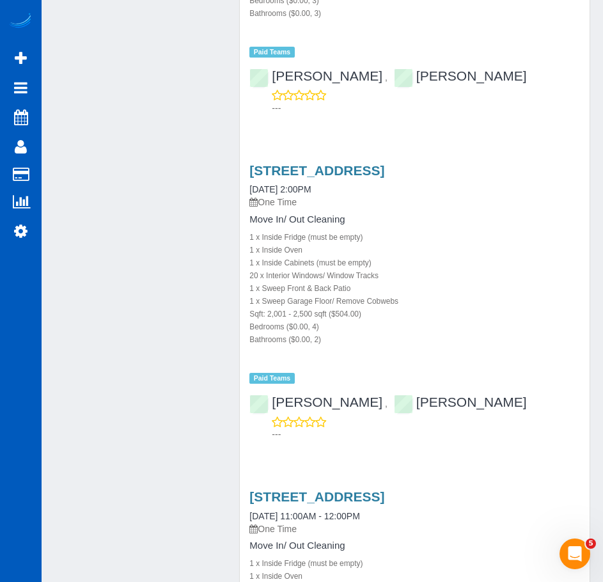
scroll to position [8014, 0]
click at [385, 177] on link "2427 198th Street Ct E, Spanaway, WA 98387" at bounding box center [317, 170] width 135 height 15
drag, startPoint x: 244, startPoint y: 193, endPoint x: 461, endPoint y: 193, distance: 216.9
click at [461, 193] on div "2427 198th Street Ct E, Spanaway, WA 98387 04/29/2025 2:00PM One Time Move In/ …" at bounding box center [415, 273] width 350 height 221
copy link "2427 198th Street Ct E, Spanaway"
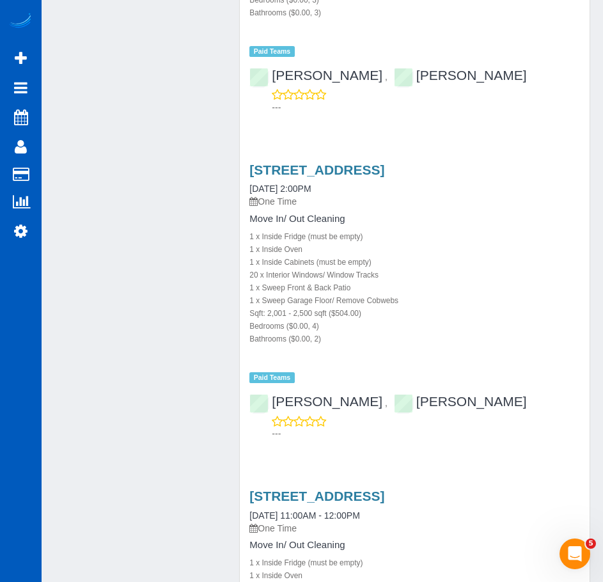
click at [480, 243] on div "1 x Inside Fridge (must be empty)" at bounding box center [415, 236] width 331 height 13
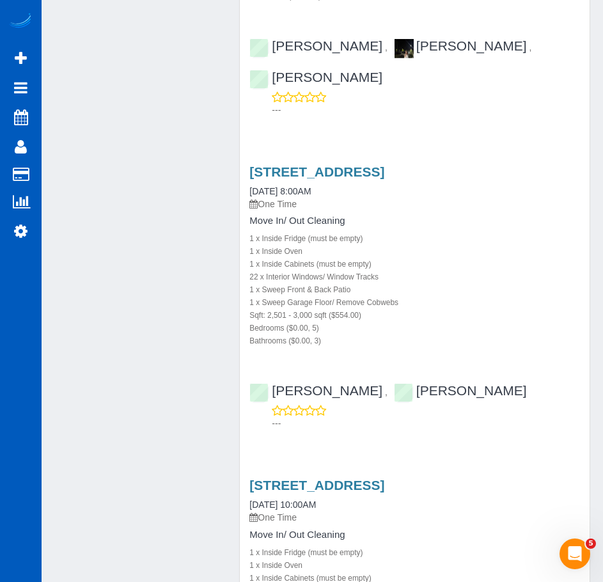
scroll to position [6052, 0]
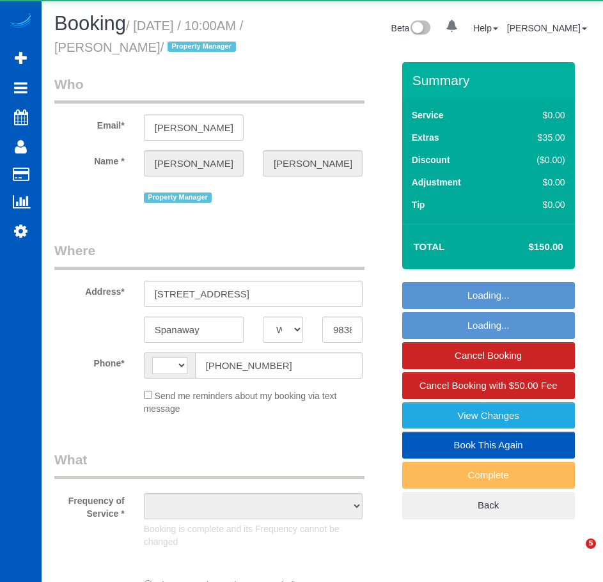
select select "WA"
select select "string:[GEOGRAPHIC_DATA]"
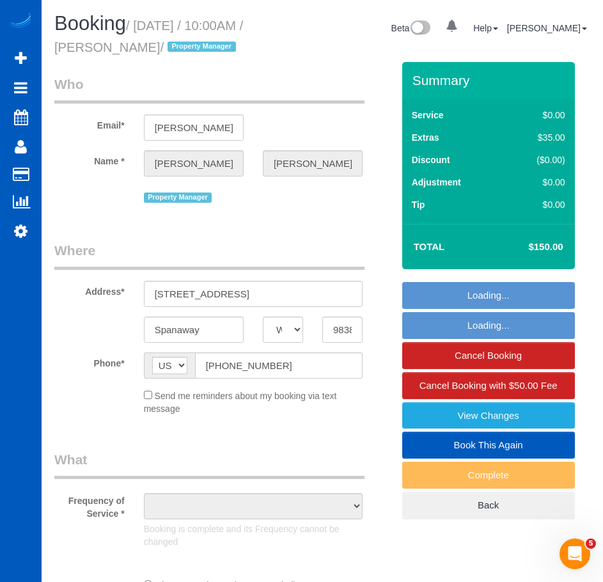
select select "object:1127"
select select "199"
select select "2001"
select select "4"
select select "2"
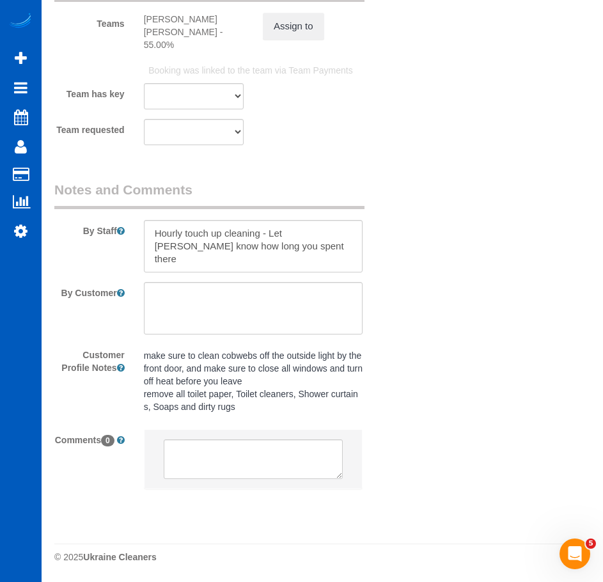
scroll to position [1990, 0]
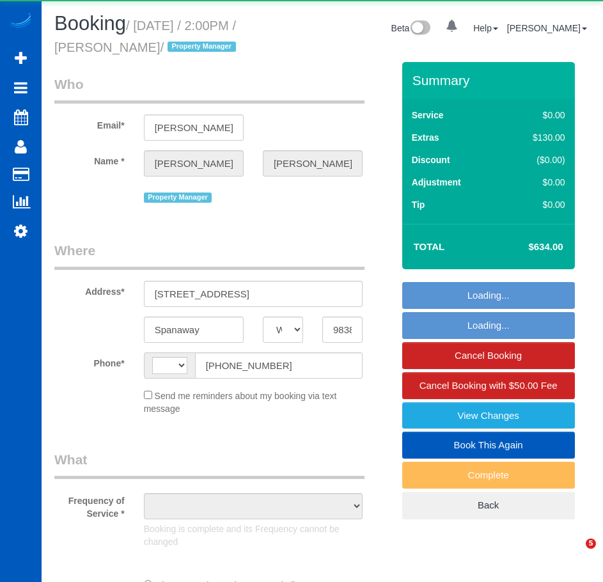
select select "WA"
select select "string:[GEOGRAPHIC_DATA]"
select select "object:703"
select select "199"
select select "2001"
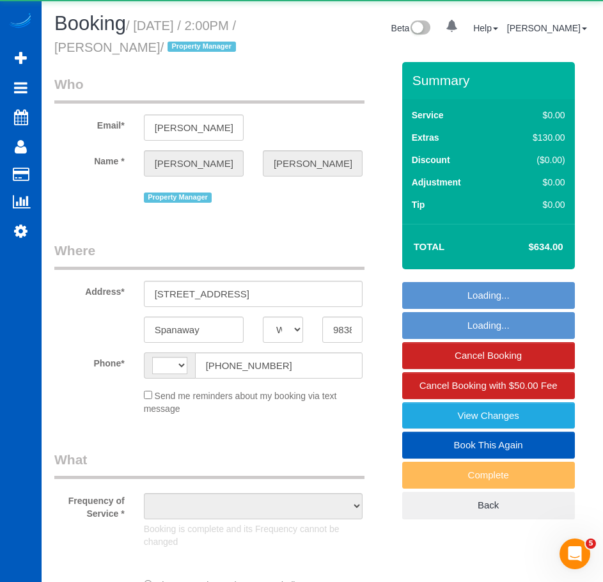
select select "4"
select select "2"
select select "spot1"
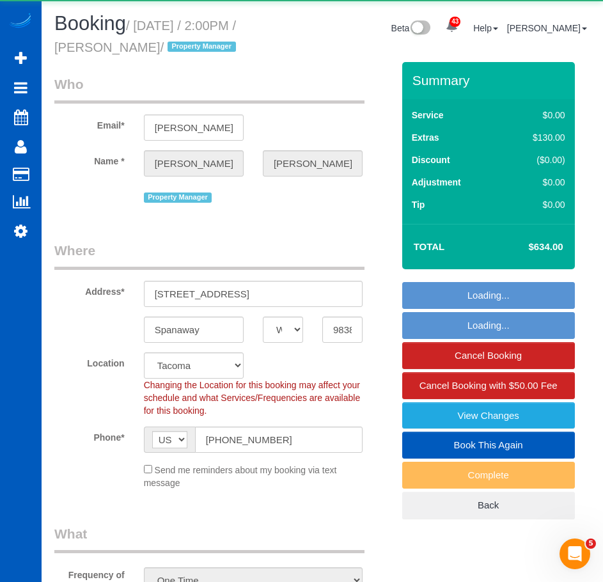
select select "object:1127"
select select "2001"
select select "4"
select select "2"
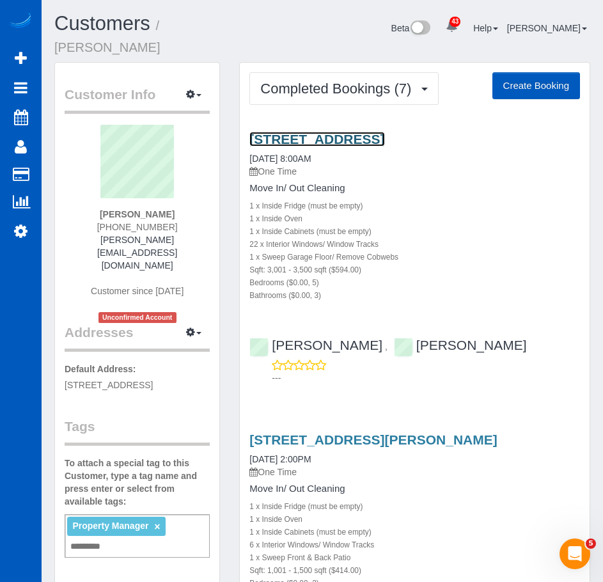
click at [385, 132] on link "[STREET_ADDRESS]" at bounding box center [317, 139] width 135 height 15
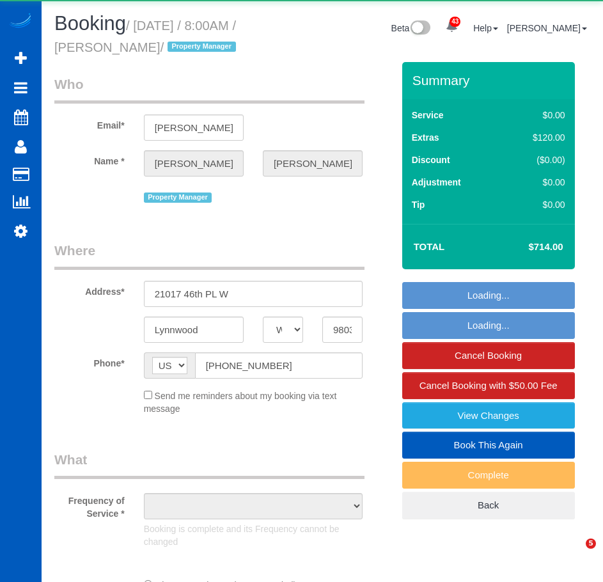
select select "WA"
select select "object:1266"
select select "199"
select select "3001"
select select "5"
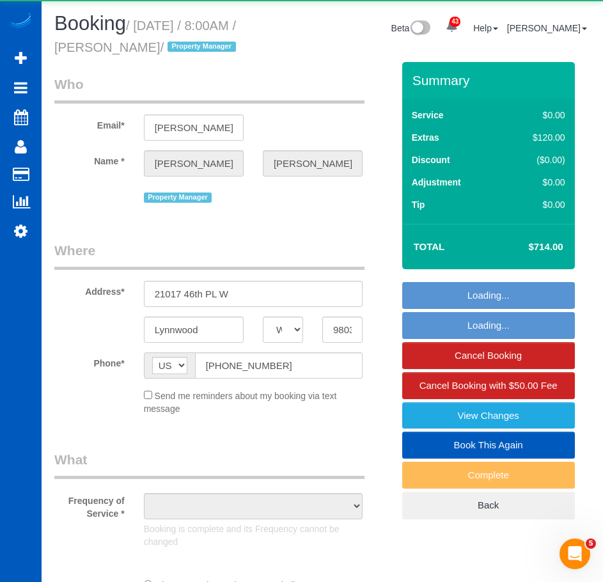
select select "3"
select select "spot1"
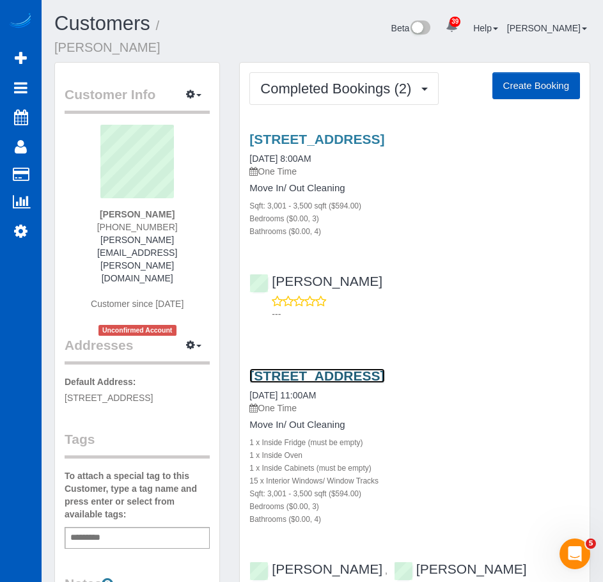
click at [334, 370] on link "128 Country Club Cir Sw, Lakewood, WA 98498" at bounding box center [317, 376] width 135 height 15
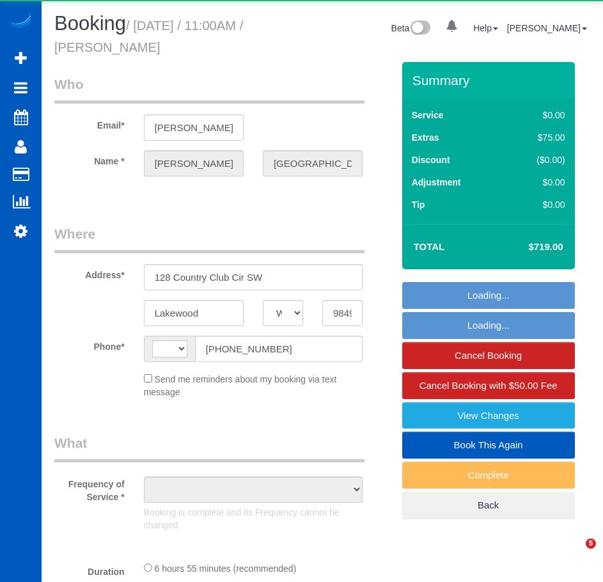
select select "WA"
select select "string:US"
select select "object:917"
select select "spot1"
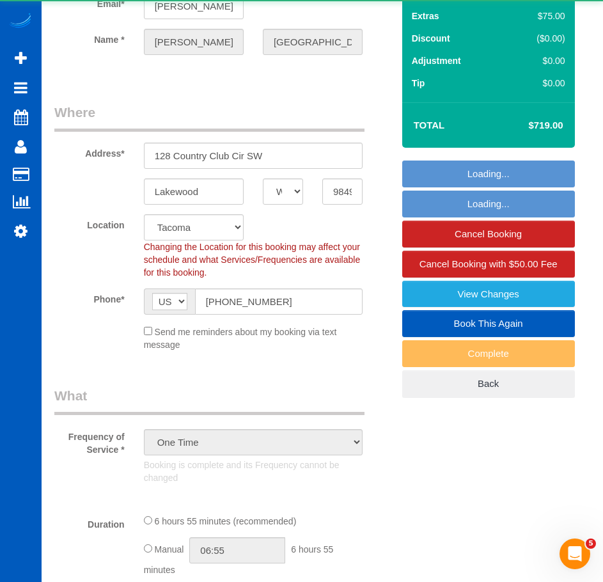
select select "object:1197"
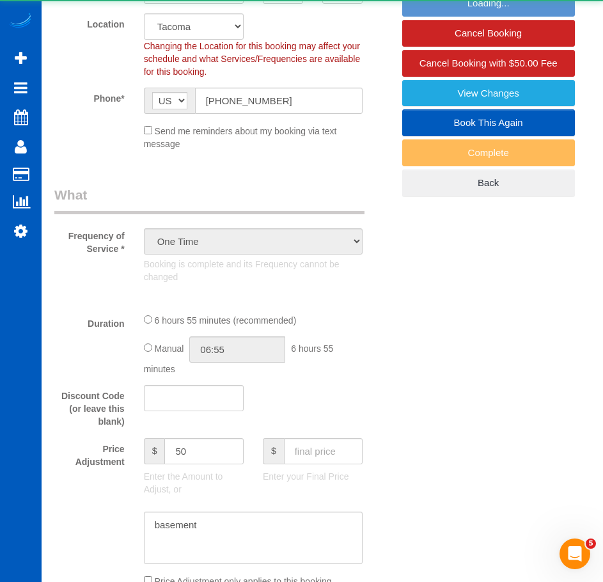
select select "199"
select select "3001"
select select "3"
select select "4"
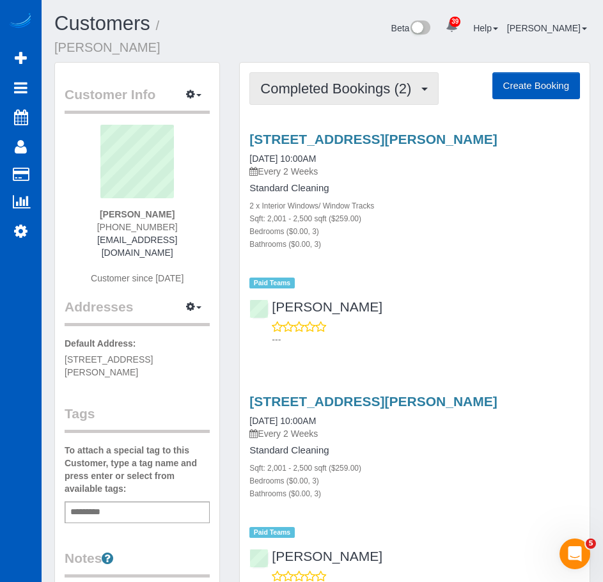
drag, startPoint x: 346, startPoint y: 50, endPoint x: 351, endPoint y: 69, distance: 20.0
click at [351, 69] on div "Completed Bookings (2) Completed Bookings (2) Upcoming Bookings (0) Cancelled B…" at bounding box center [415, 353] width 350 height 580
click at [351, 81] on span "Completed Bookings (2)" at bounding box center [338, 89] width 157 height 16
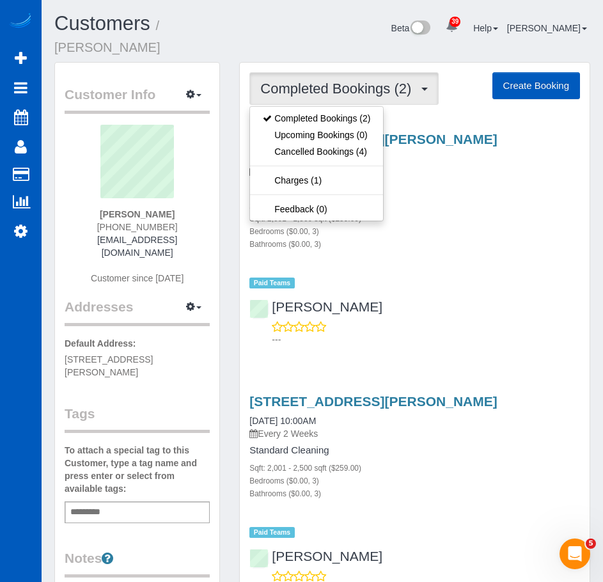
click at [312, 15] on div "Beta 39 Your Notifications You have 0 alerts × You have 6 to charge for [DATE] …" at bounding box center [438, 30] width 324 height 34
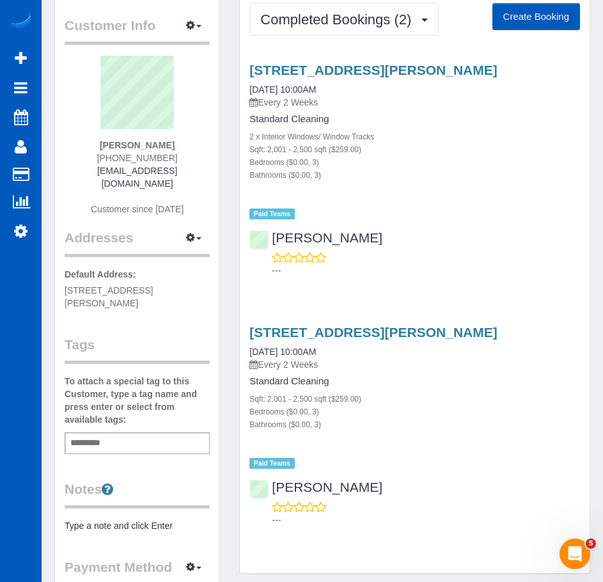
scroll to position [192, 0]
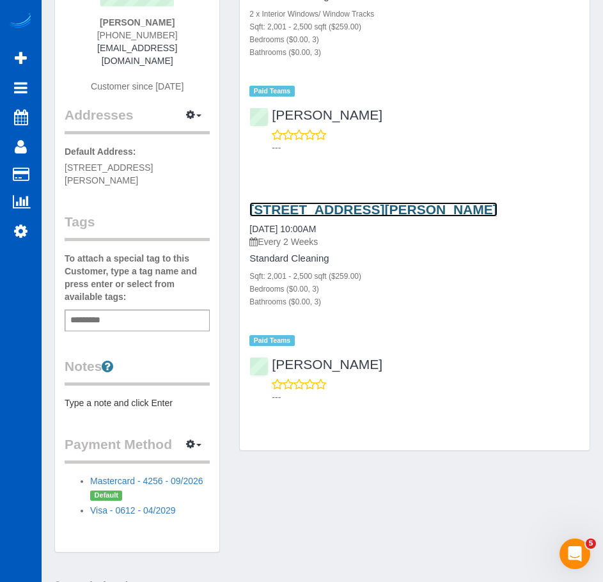
click at [425, 202] on link "5731 Kevin Winters St, Las Vegas, NV 89120" at bounding box center [374, 209] width 248 height 15
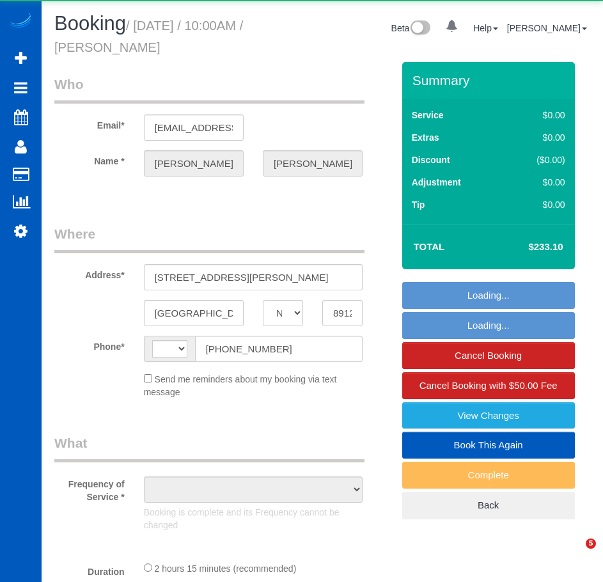
select select "NV"
select select "string:[GEOGRAPHIC_DATA]"
select select "string:fspay-b378ba84-4120-48a0-8b10-051b03af3e3a"
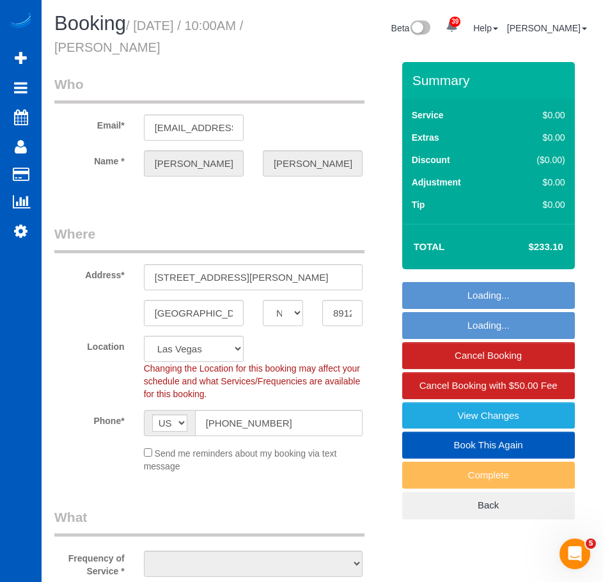
select select "object:946"
select select "spot1"
select select "199"
select select "2001"
select select "3"
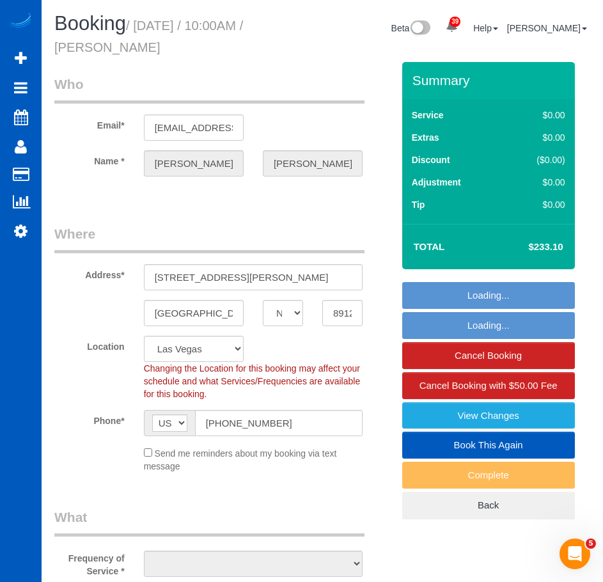
select select "3"
select select "object:1174"
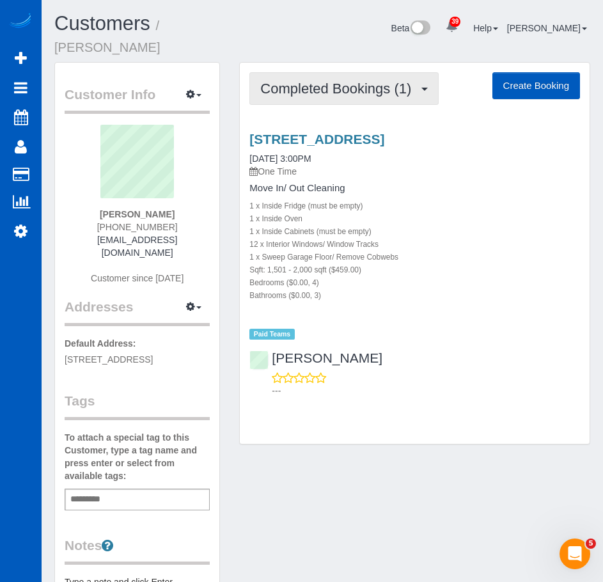
click at [297, 83] on button "Completed Bookings (1)" at bounding box center [344, 88] width 189 height 33
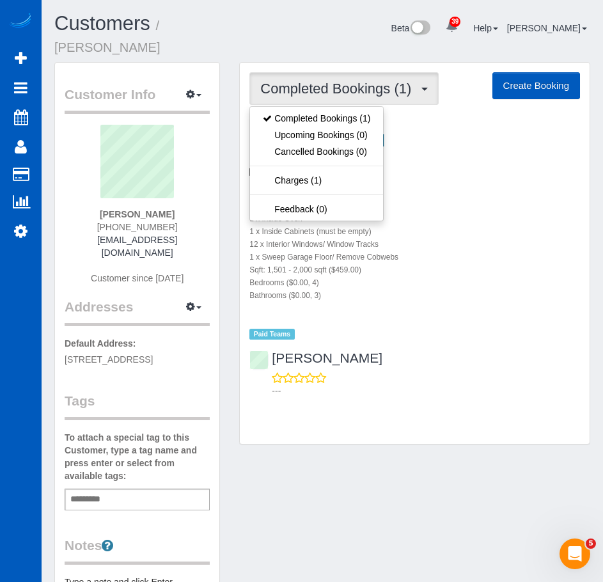
click at [308, 27] on div "Beta 39 Your Notifications You have 0 alerts × You have 6 to charge for [DATE] …" at bounding box center [438, 30] width 324 height 34
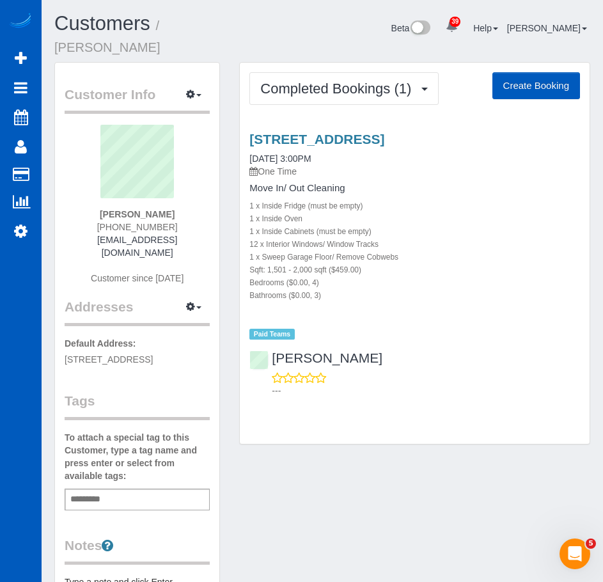
click at [158, 209] on strong "Kenneth Matta" at bounding box center [137, 214] width 75 height 10
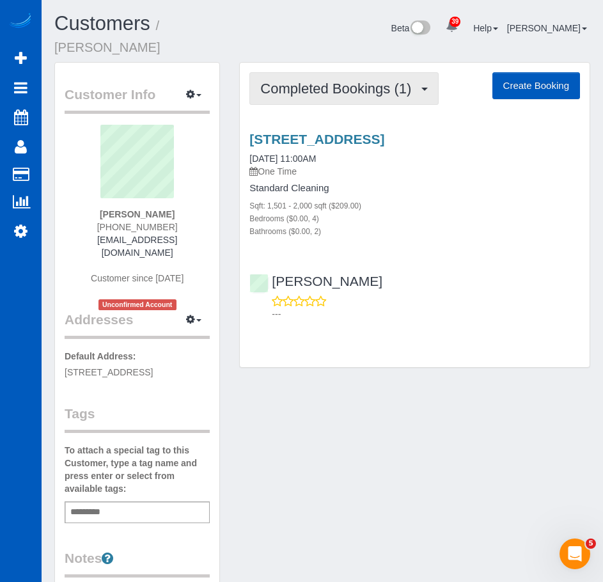
click at [381, 81] on span "Completed Bookings (1)" at bounding box center [338, 89] width 157 height 16
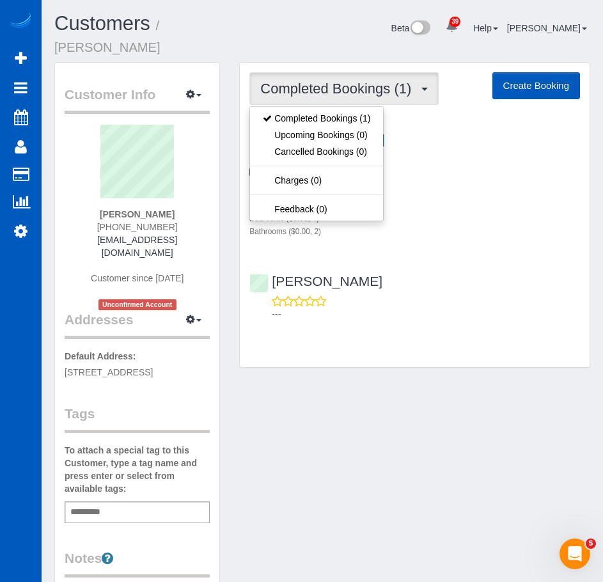
click at [321, 36] on div "Beta 39 Your Notifications You have 0 alerts × You have 6 to charge for [DATE] …" at bounding box center [438, 30] width 324 height 34
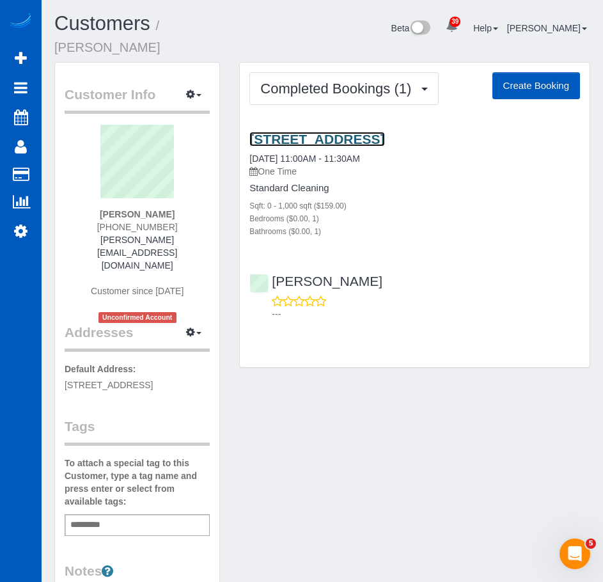
click at [339, 132] on link "121 12th Ave E Unit 409, Seattle, WA 98102" at bounding box center [317, 139] width 135 height 15
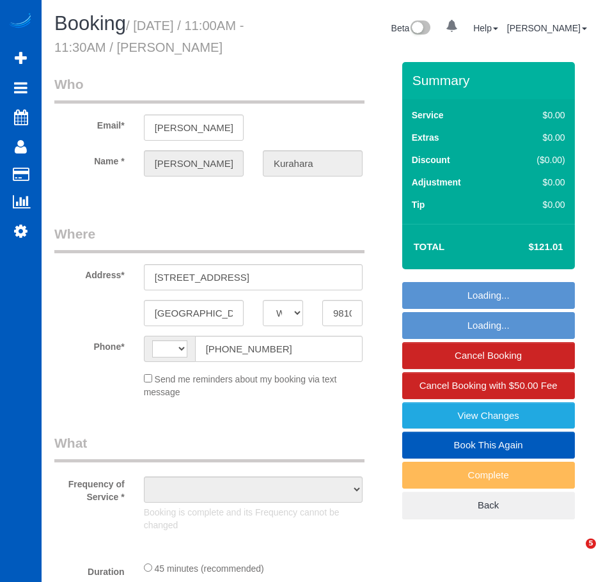
select select "WA"
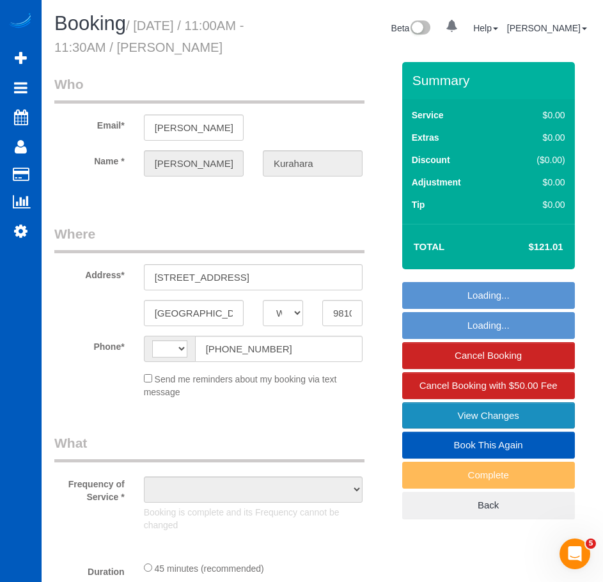
select select "string:[GEOGRAPHIC_DATA]"
select select "object:944"
select select "199"
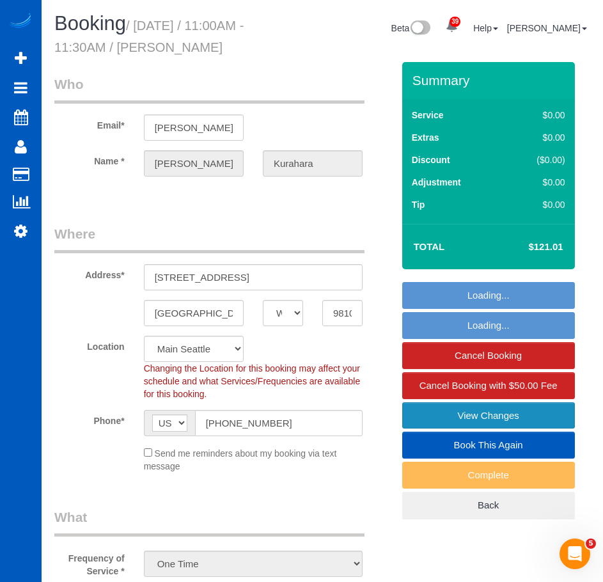
select select "object:1244"
click at [510, 415] on link "View Changes" at bounding box center [488, 415] width 173 height 27
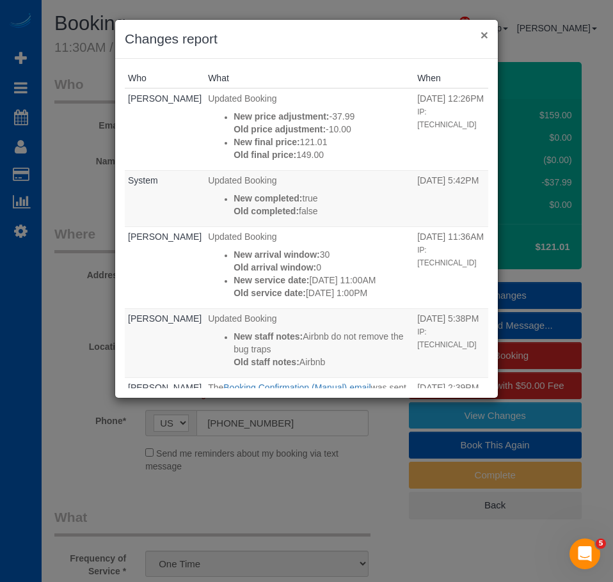
click at [487, 34] on button "×" at bounding box center [485, 34] width 8 height 13
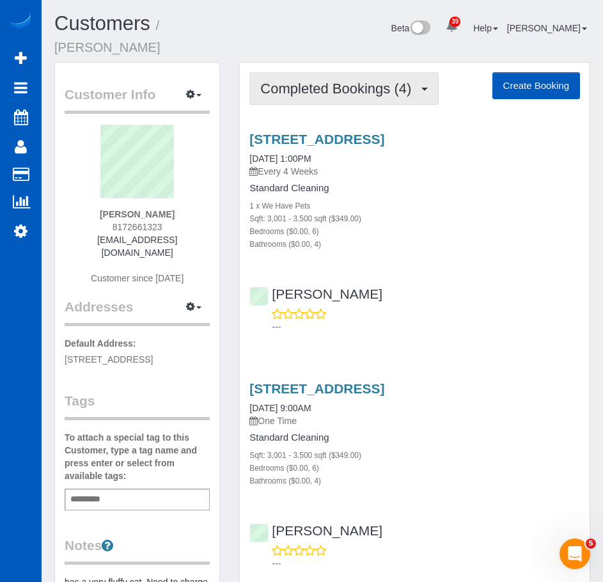
click at [373, 81] on span "Completed Bookings (4)" at bounding box center [338, 89] width 157 height 16
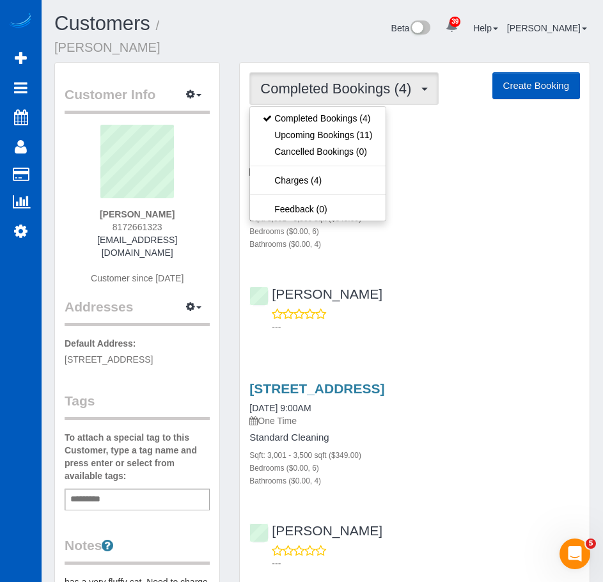
click at [543, 276] on div "Irina Dunaeva ---" at bounding box center [415, 305] width 350 height 58
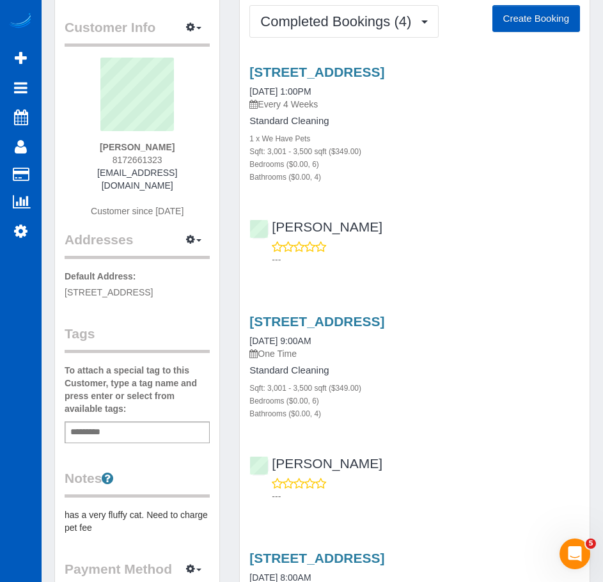
scroll to position [66, 0]
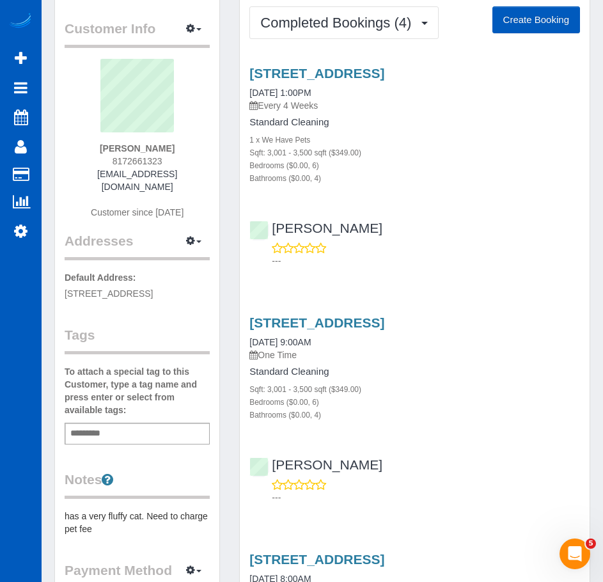
drag, startPoint x: 145, startPoint y: 161, endPoint x: 95, endPoint y: 182, distance: 54.2
click at [95, 207] on span "Customer since [DATE]" at bounding box center [137, 212] width 93 height 10
drag, startPoint x: 211, startPoint y: 159, endPoint x: 97, endPoint y: 156, distance: 113.3
click at [97, 156] on div "Customer Info Edit Contact Info Send Message Email Preferences Special Sales Ta…" at bounding box center [137, 331] width 164 height 669
click at [134, 170] on div "Ashley Barnhart 8172661323 ashleyrainbarnhart@gmail.com Customer since 2025" at bounding box center [137, 145] width 145 height 173
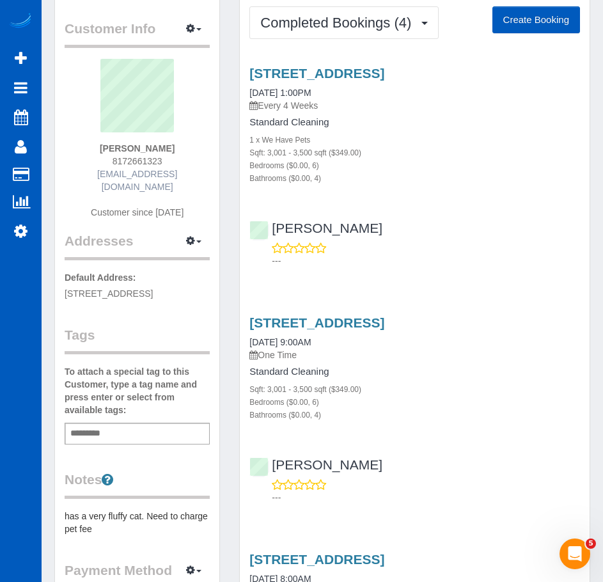
drag, startPoint x: 201, startPoint y: 158, endPoint x: 75, endPoint y: 157, distance: 126.1
click at [75, 157] on div "Ashley Barnhart 8172661323 ashleyrainbarnhart@gmail.com Customer since 2025" at bounding box center [137, 145] width 145 height 173
copy link "ashleyrainbarnhart@gmail.com"
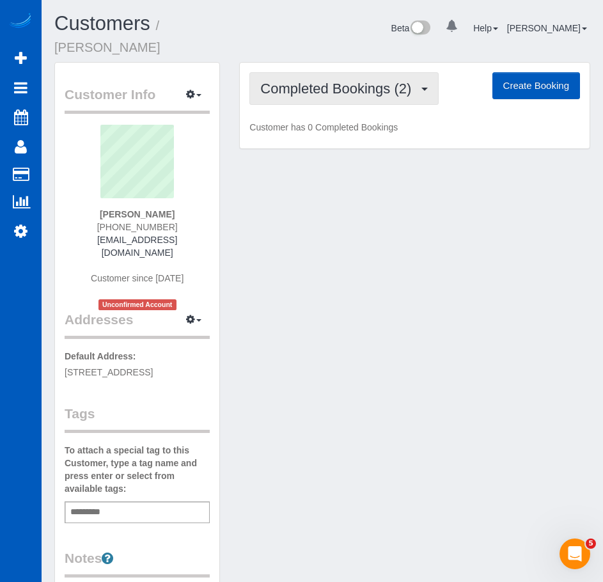
click at [356, 81] on span "Completed Bookings (2)" at bounding box center [338, 89] width 157 height 16
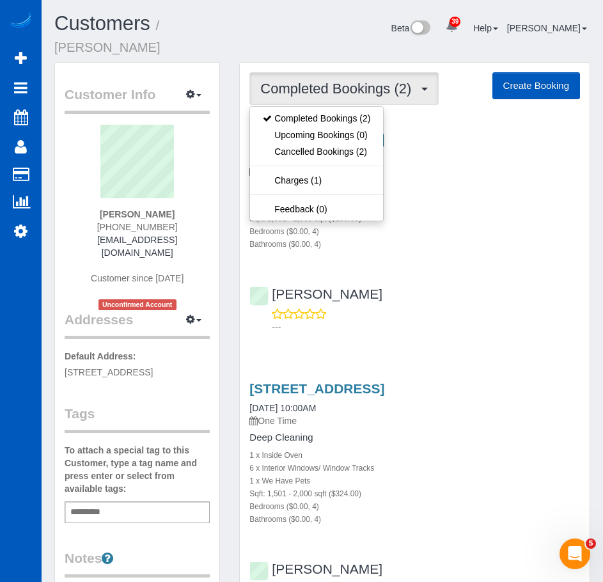
click at [344, 15] on div "Beta 39 Your Notifications You have 0 alerts × You have 6 to charge for [DATE] …" at bounding box center [438, 30] width 324 height 34
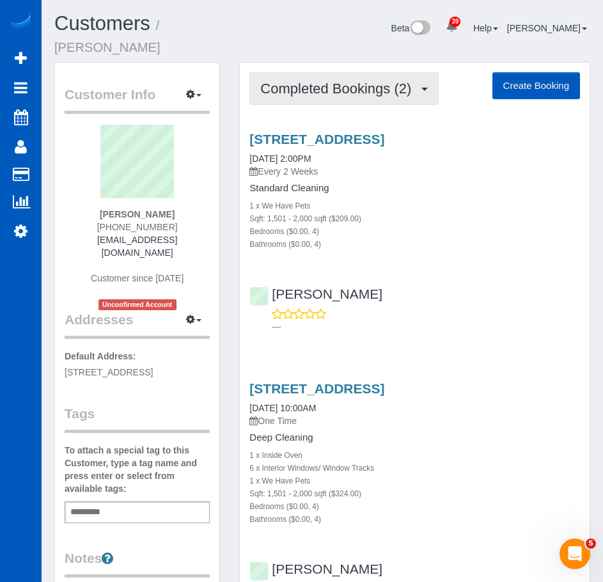
click at [390, 84] on button "Completed Bookings (2)" at bounding box center [344, 88] width 189 height 33
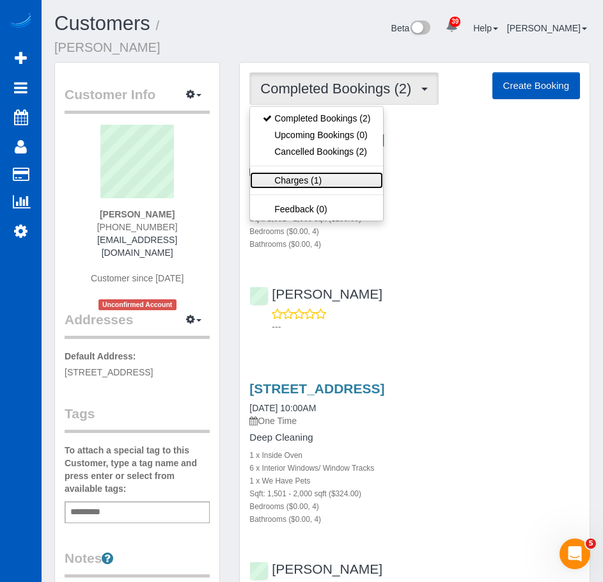
click at [321, 172] on link "Charges (1)" at bounding box center [316, 180] width 133 height 17
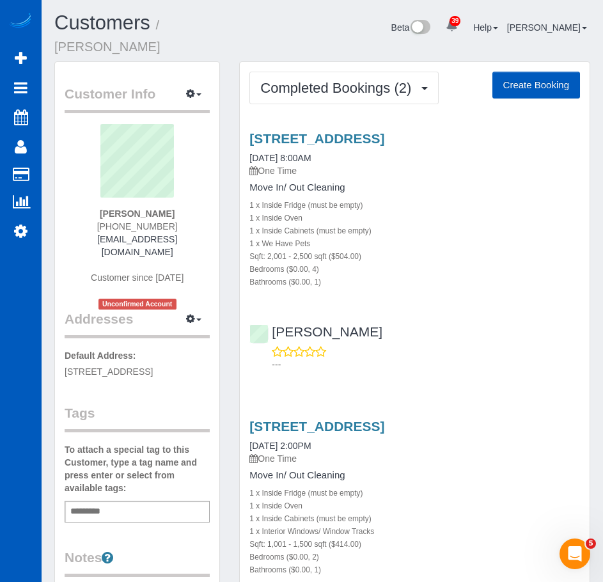
scroll to position [192, 0]
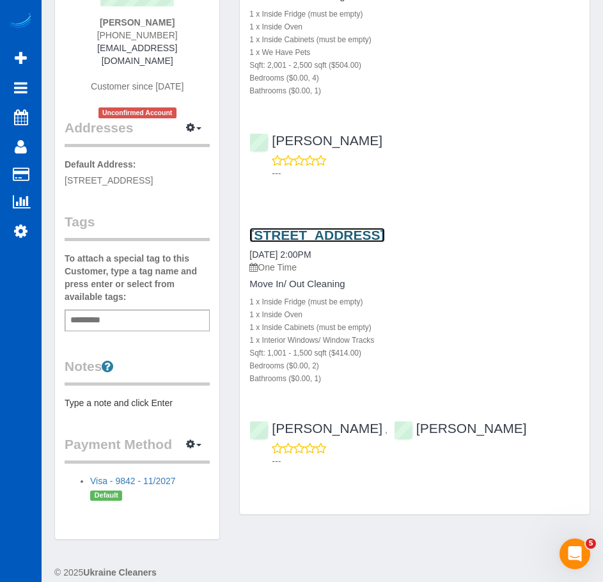
click at [379, 228] on link "[STREET_ADDRESS]" at bounding box center [317, 235] width 135 height 15
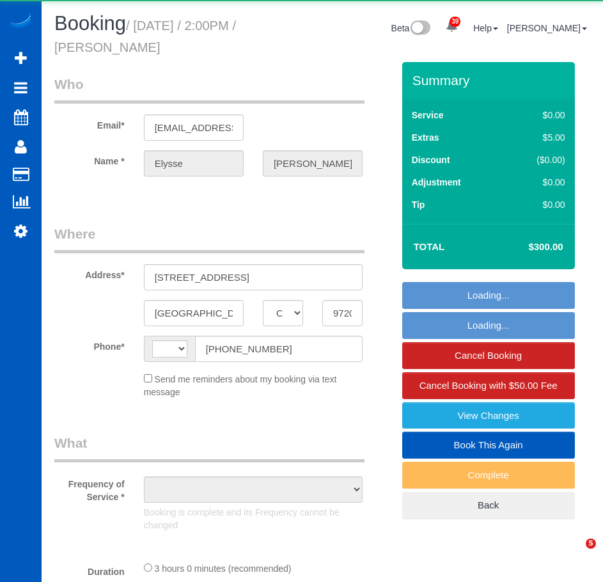
select select "OR"
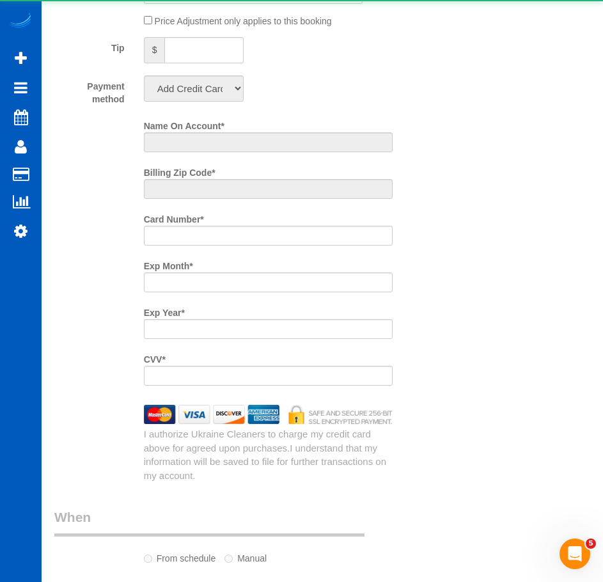
select select "object:573"
select select "string:fspay-cde1bf66-0a37-48fb-9641-54201aafad1e"
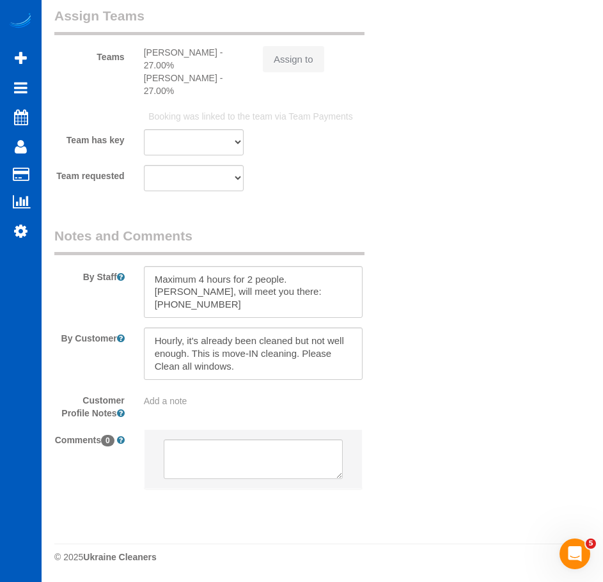
select select "string:US"
select select "spot1"
select select "object:1132"
select select "spot6"
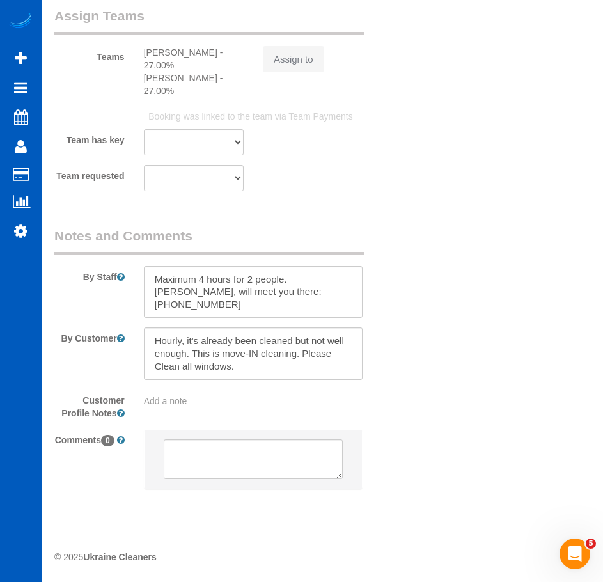
select select "199"
select select "1001"
select select "2"
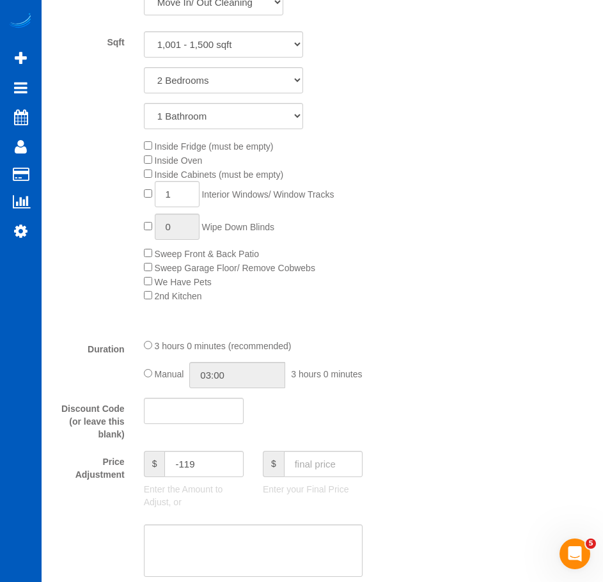
scroll to position [669, 0]
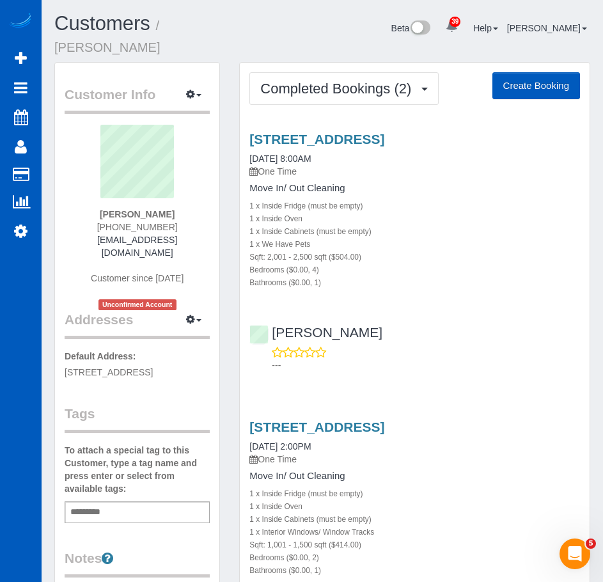
click at [140, 502] on div "Add a tag" at bounding box center [137, 513] width 145 height 22
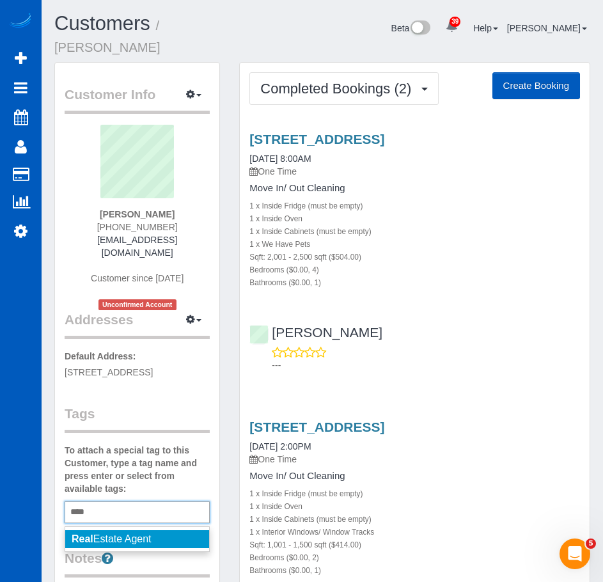
type input "****"
click at [152, 532] on li "Real Estate Agent" at bounding box center [137, 539] width 144 height 18
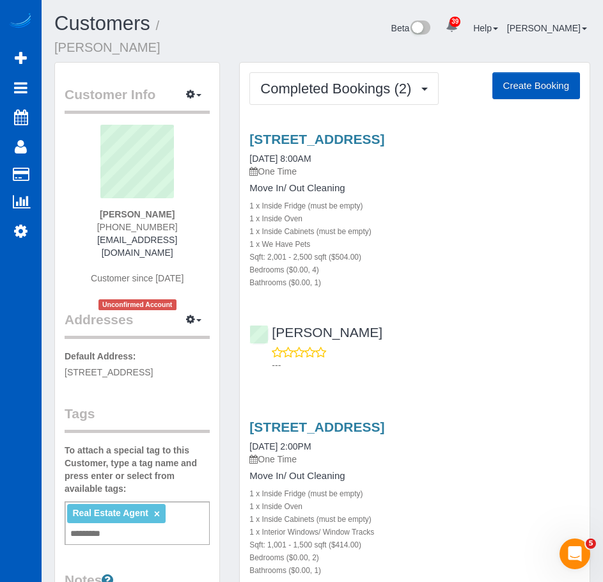
click at [163, 427] on div "Tags To attach a special tag to this Customer, type a tag name and press enter …" at bounding box center [137, 474] width 145 height 141
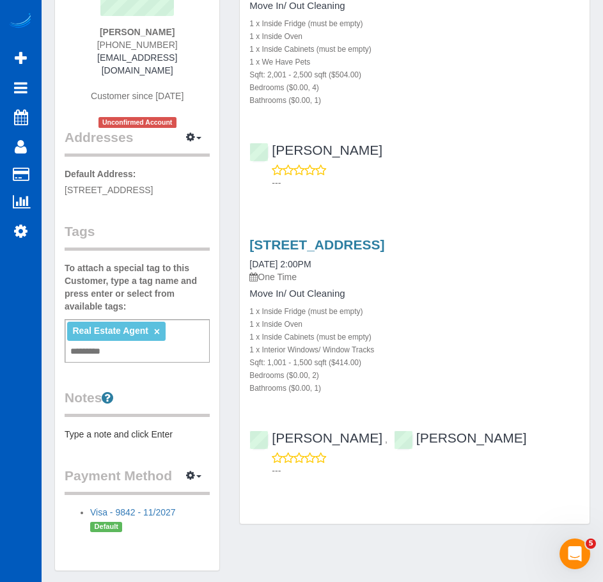
scroll to position [214, 0]
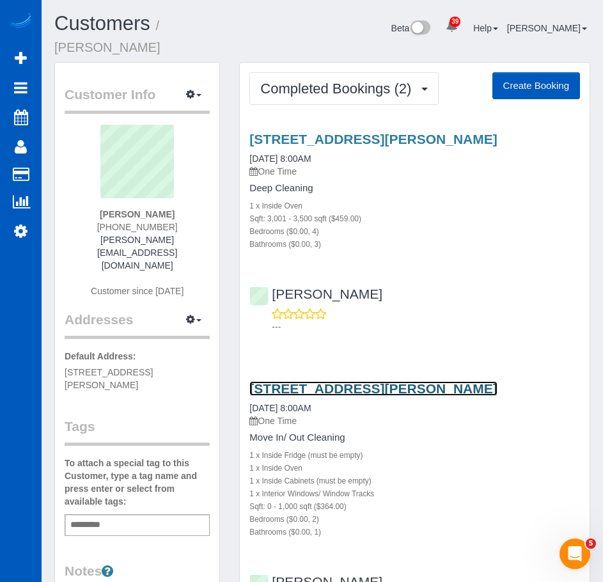
click at [406, 381] on link "308 Hayes St #2, Seattle, WA 98109" at bounding box center [374, 388] width 248 height 15
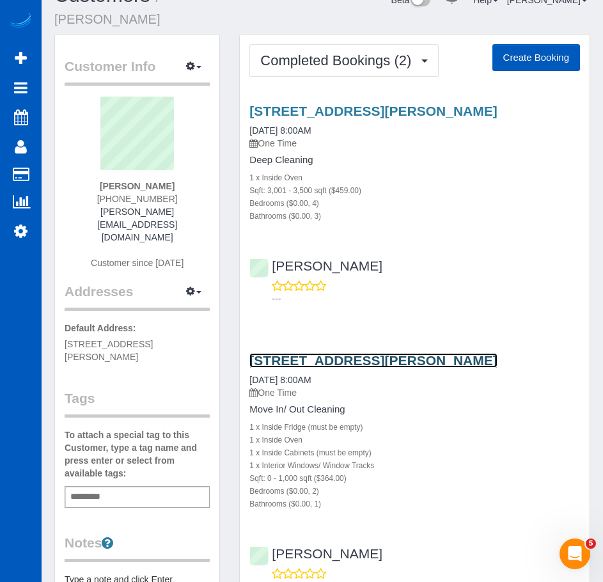
scroll to position [8, 0]
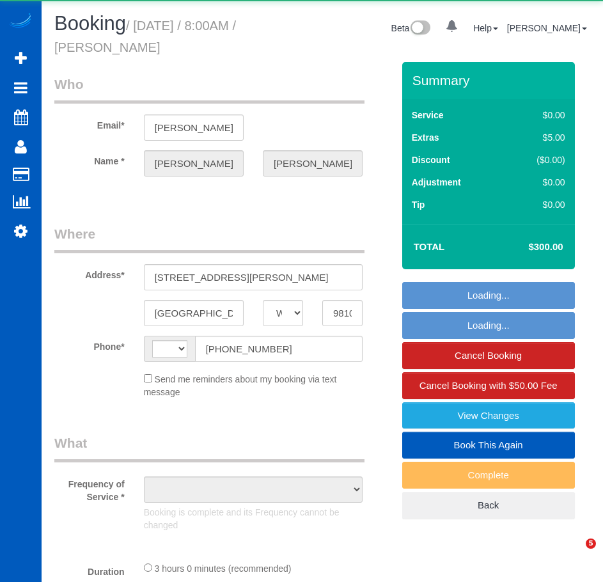
select select "WA"
select select "string:[GEOGRAPHIC_DATA]"
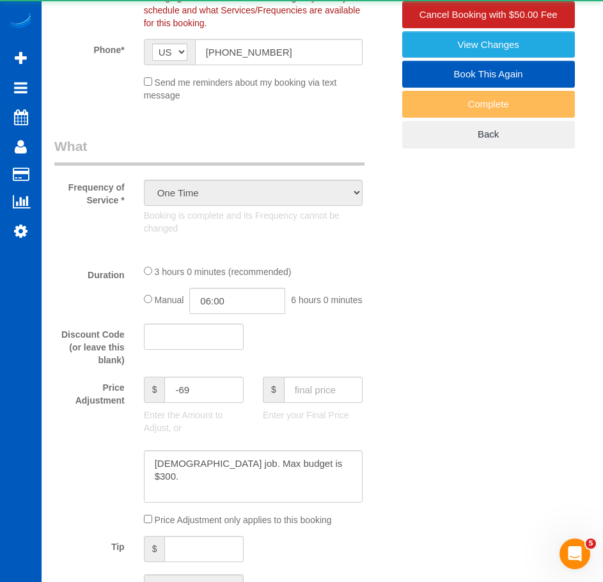
select select "object:1144"
select select "199"
select select "2"
select select "spot1"
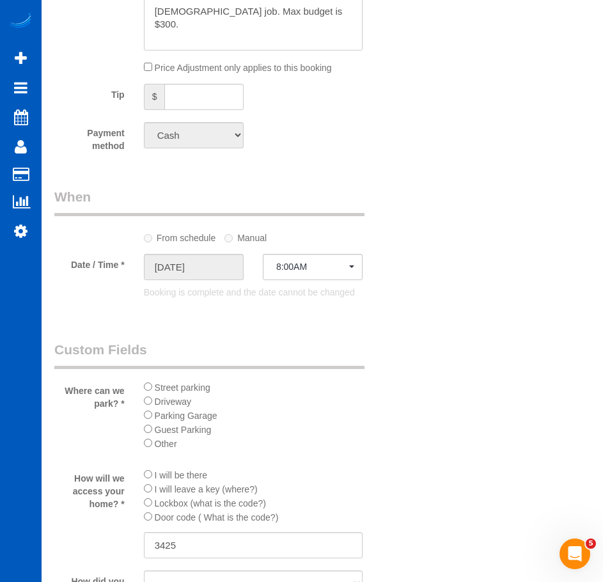
select select "2"
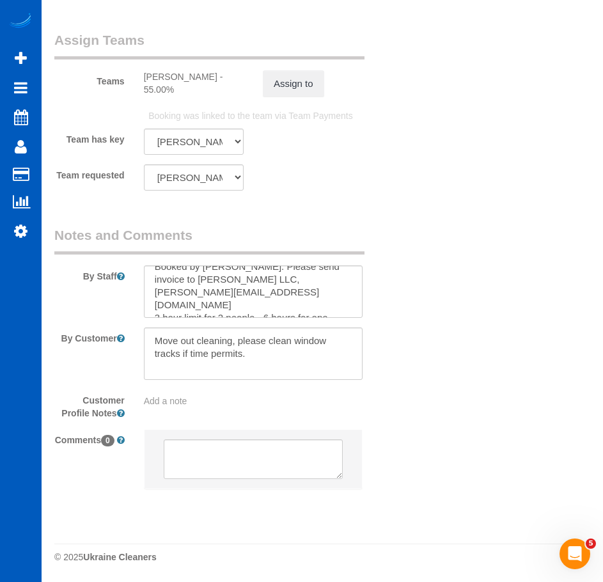
scroll to position [13, 0]
drag, startPoint x: 267, startPoint y: 294, endPoint x: 151, endPoint y: 291, distance: 116.5
click at [151, 291] on textarea at bounding box center [253, 292] width 219 height 52
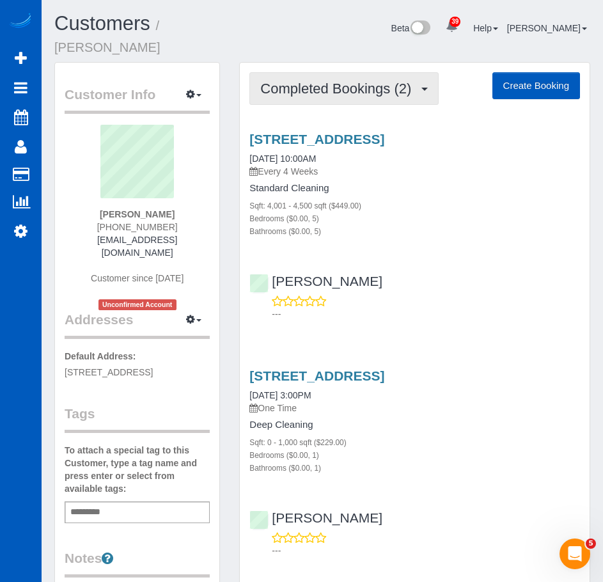
click at [399, 81] on span "Completed Bookings (2)" at bounding box center [338, 89] width 157 height 16
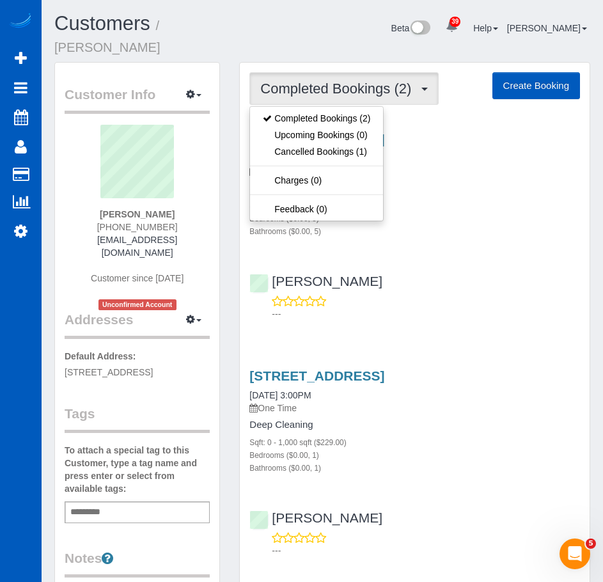
click at [460, 183] on h4 "Standard Cleaning" at bounding box center [415, 188] width 331 height 11
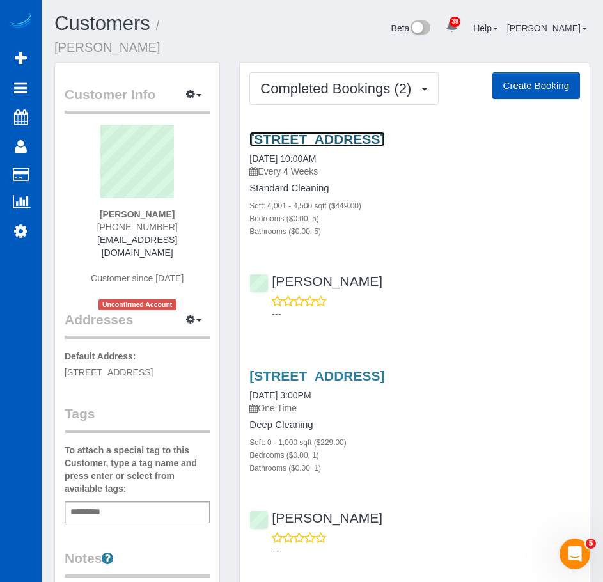
click at [317, 132] on link "[STREET_ADDRESS]" at bounding box center [317, 139] width 135 height 15
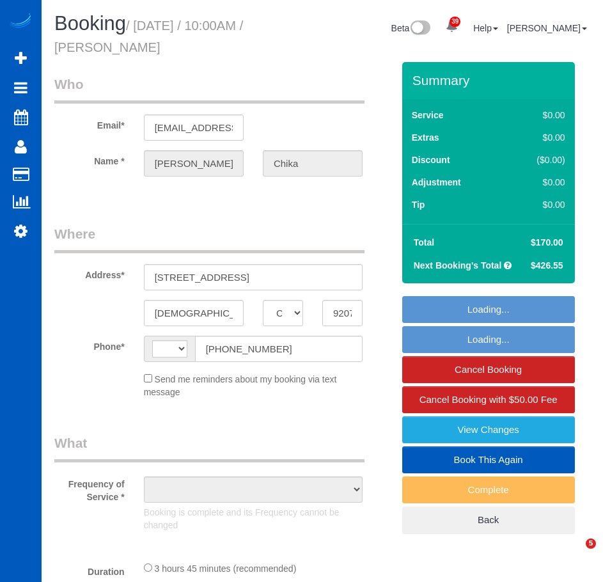
select select "CA"
select select "string:[GEOGRAPHIC_DATA]"
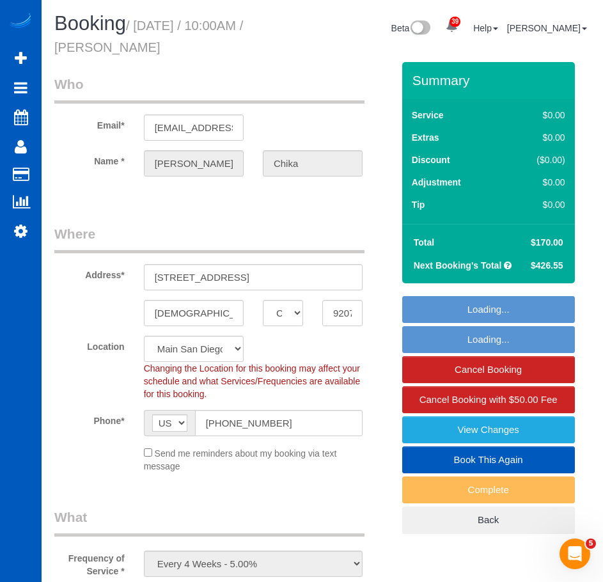
select select "object:939"
select select "199"
select select "4001"
select select "5"
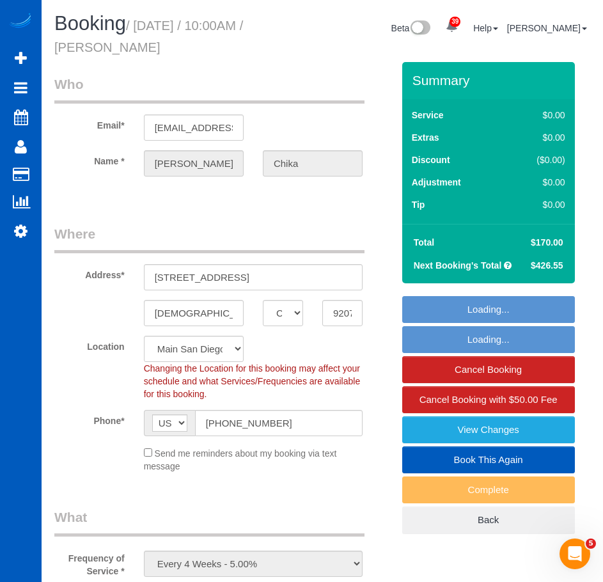
select select "4001"
select select "5"
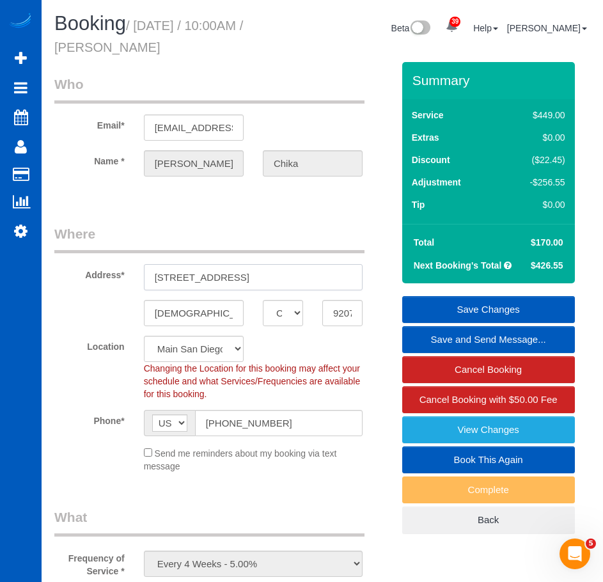
click at [179, 266] on input "[STREET_ADDRESS]" at bounding box center [253, 277] width 219 height 26
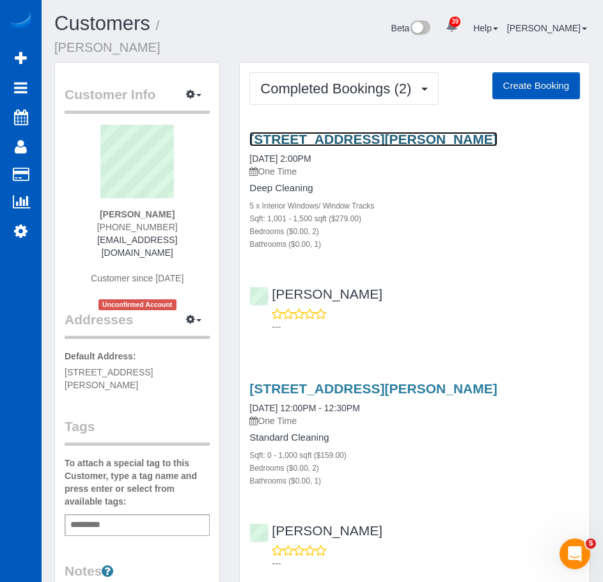
click at [397, 132] on link "[STREET_ADDRESS][PERSON_NAME]" at bounding box center [374, 139] width 248 height 15
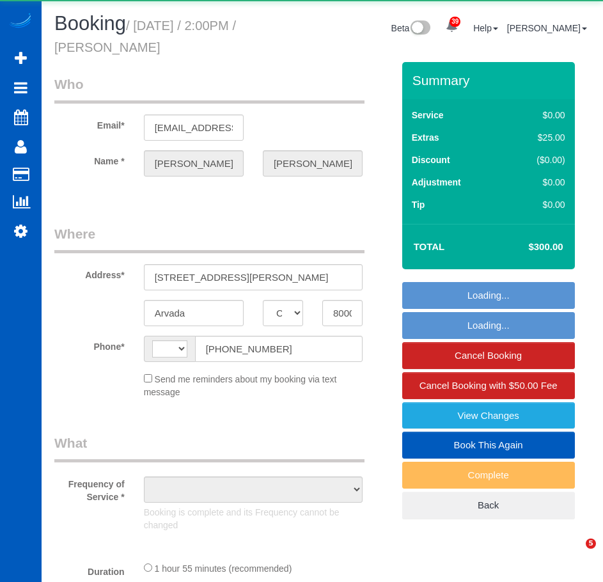
select select "CO"
select select "string:[GEOGRAPHIC_DATA]"
select select "object:555"
select select "199"
select select "1001"
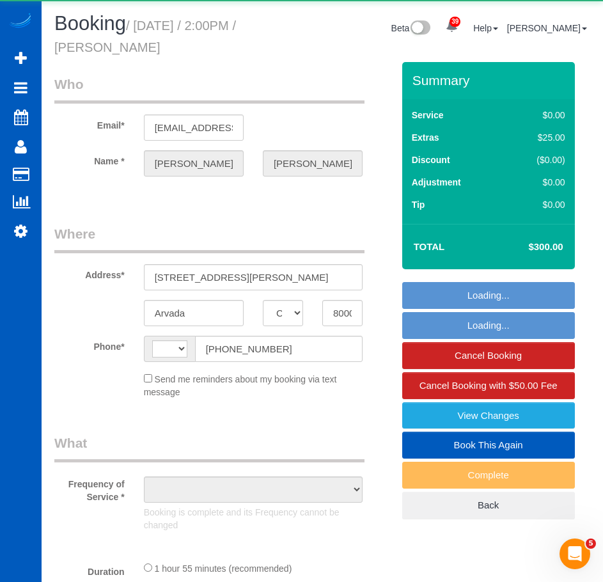
select select "2"
select select "spot1"
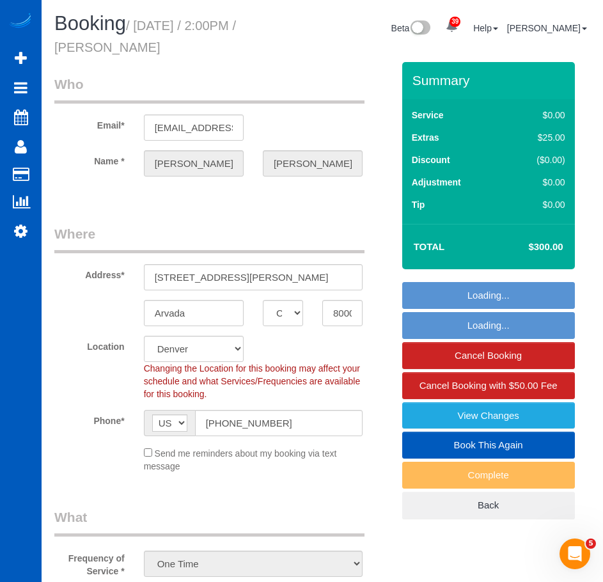
select select "object:1083"
select select "1001"
select select "2"
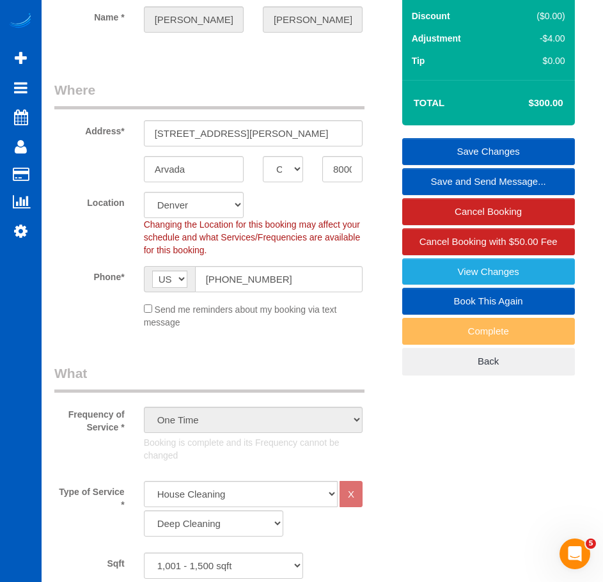
scroll to position [144, 0]
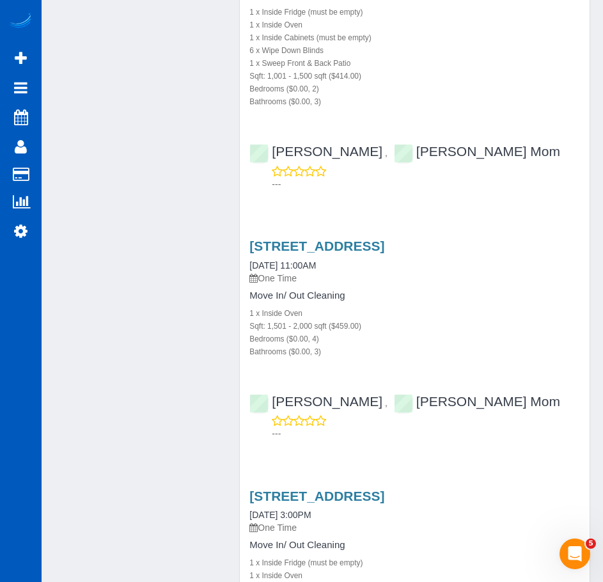
scroll to position [1290, 0]
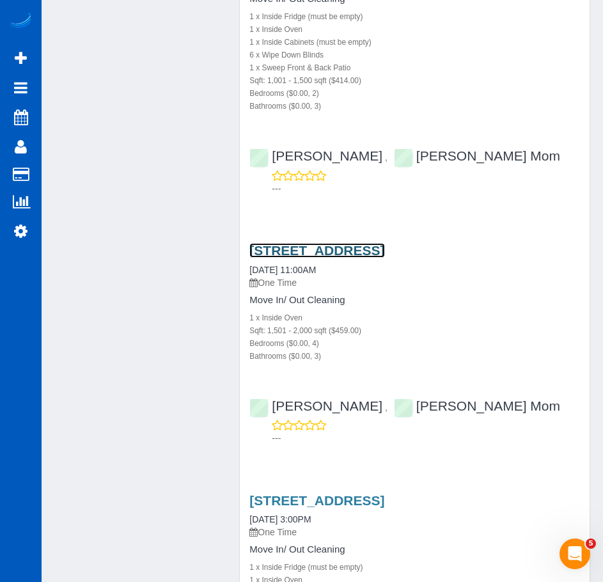
click at [385, 255] on link "4867 Seascape Dr, Oceanside, CA 92057" at bounding box center [317, 250] width 135 height 15
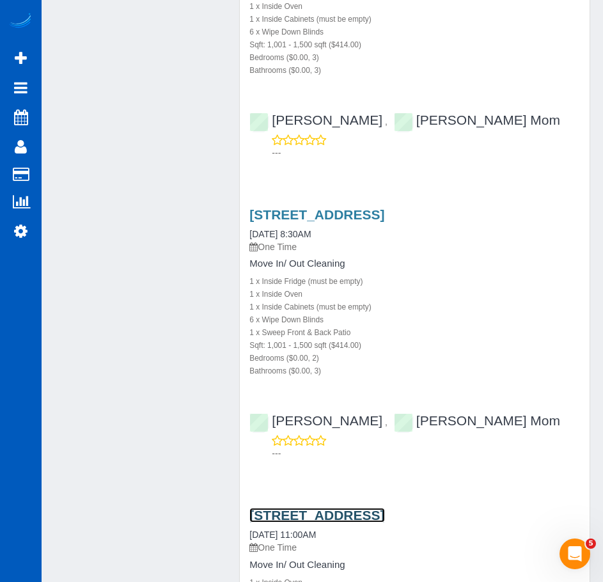
scroll to position [1024, 0]
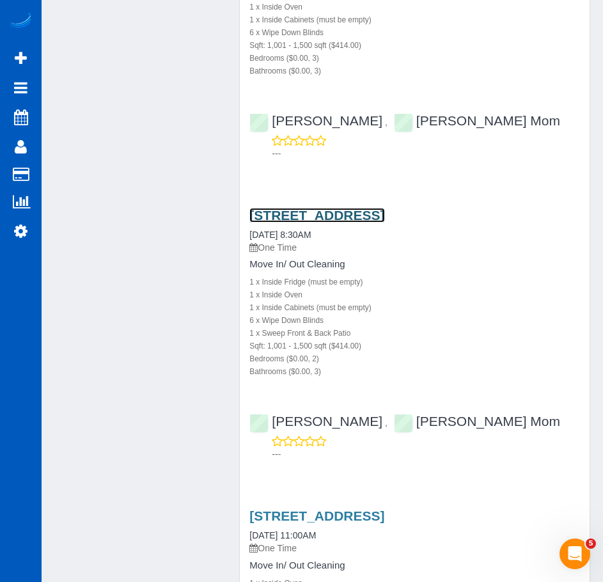
click at [385, 208] on link "13039 Evening Creek Drive Unit 37, San Diego, CA 92128" at bounding box center [317, 215] width 135 height 15
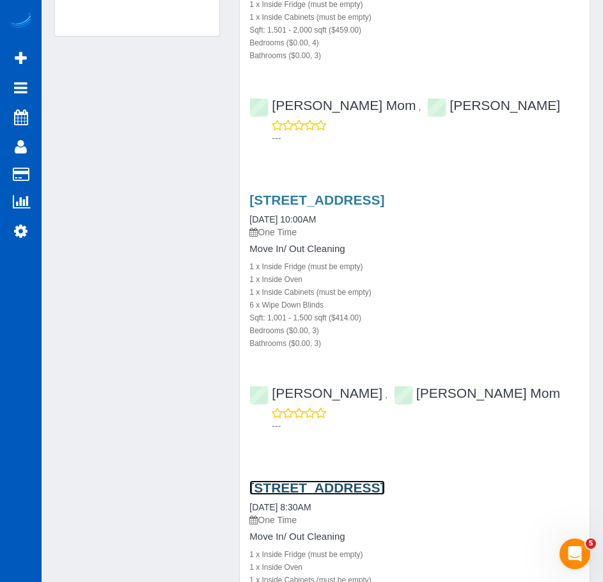
scroll to position [751, 0]
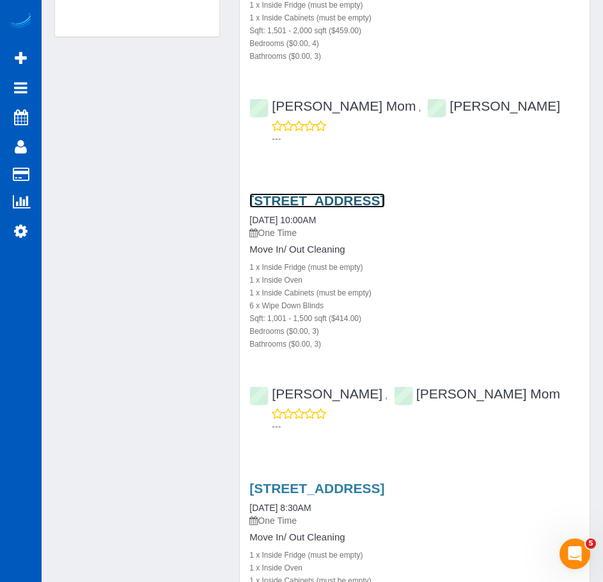
click at [353, 193] on link "2473 Antlers Way, San Marcos, CA 92078" at bounding box center [317, 200] width 135 height 15
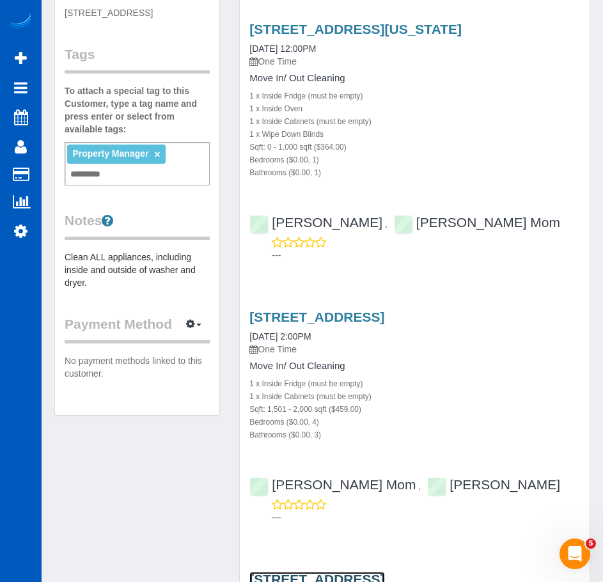
scroll to position [371, 0]
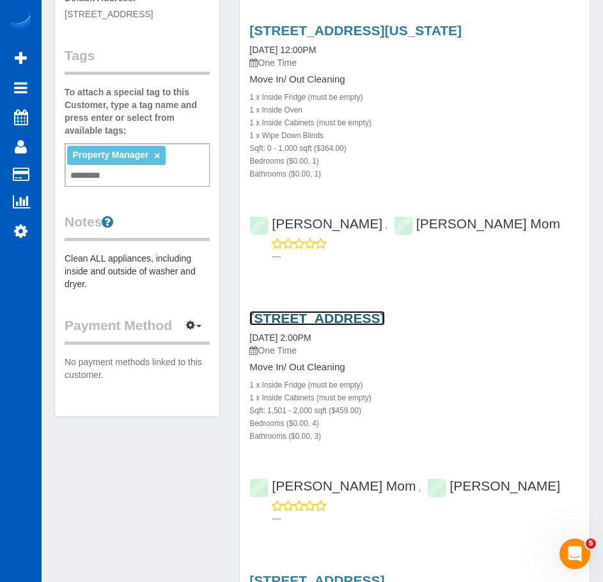
click at [385, 311] on link "4867 Seascape Dr, Oceanside, CA 92057" at bounding box center [317, 318] width 135 height 15
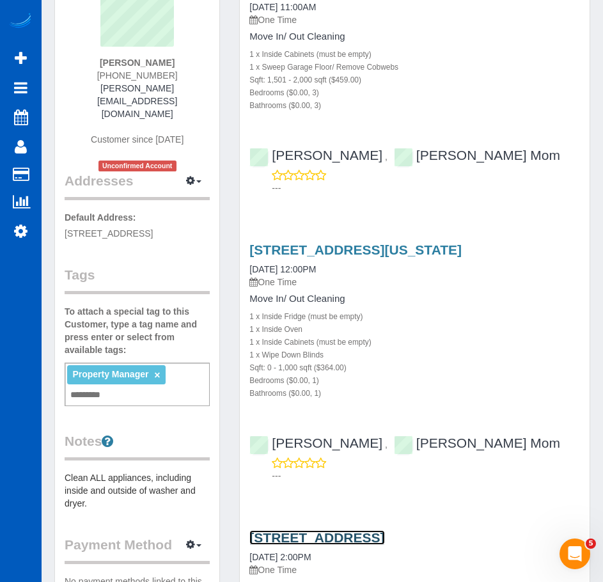
scroll to position [0, 0]
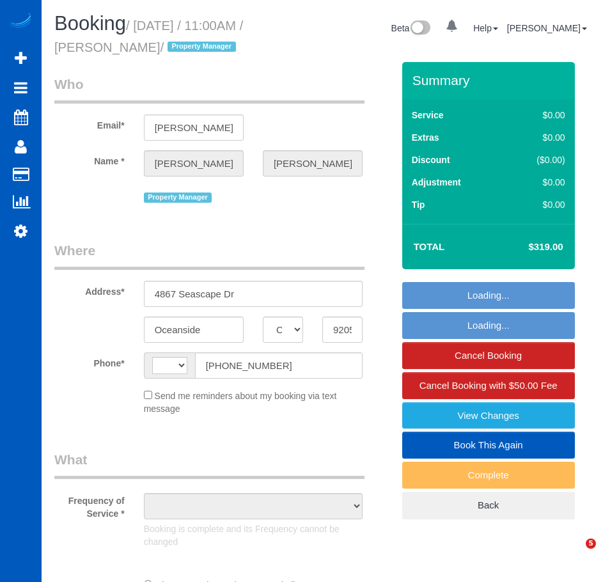
select select "CA"
select select "string:[GEOGRAPHIC_DATA]"
select select "object:1075"
select select "199"
select select "1501"
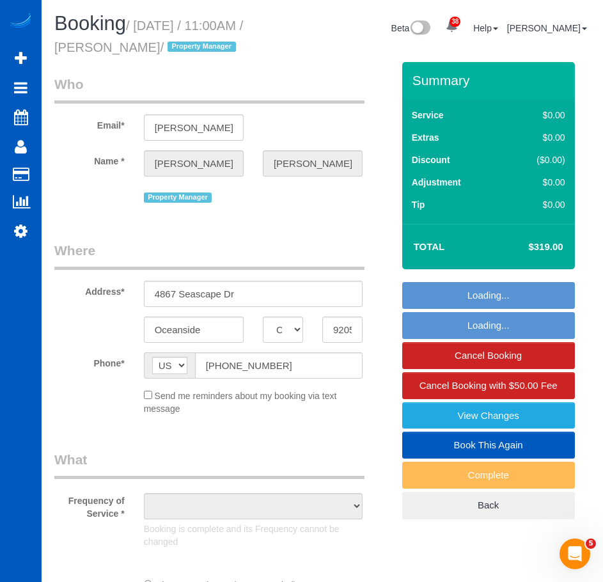
select select "4"
select select "3"
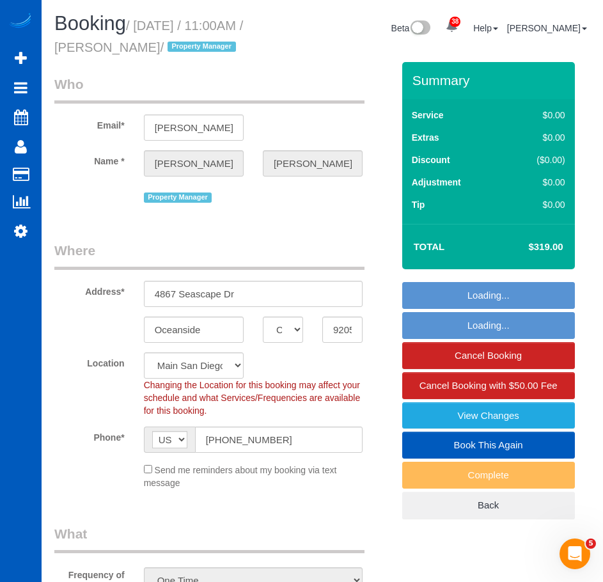
select select "object:1087"
select select "spot1"
select select "1501"
select select "4"
select select "3"
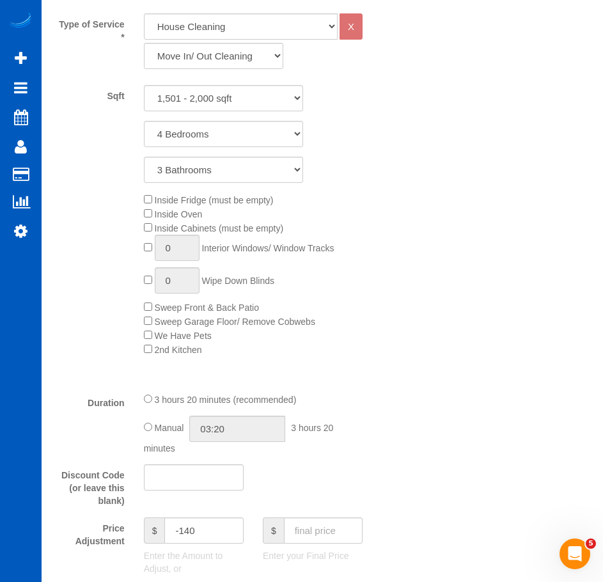
scroll to position [898, 0]
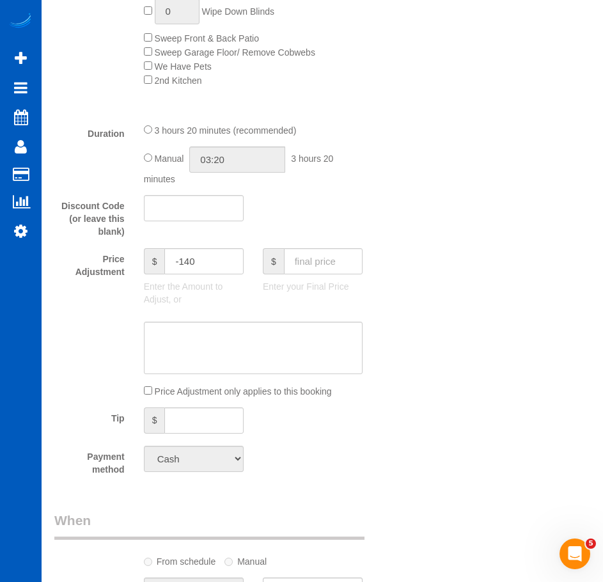
click at [399, 170] on div "Duration 3 hours 20 minutes (recommended) Manual 03:20 3 hours 20 minutes" at bounding box center [224, 154] width 358 height 63
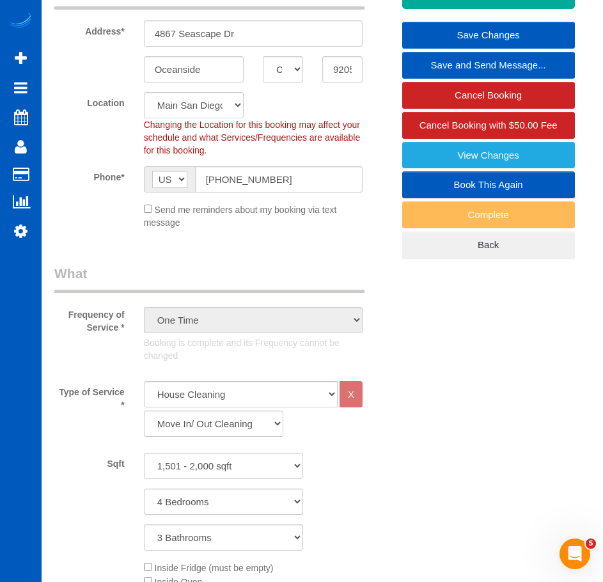
scroll to position [260, 0]
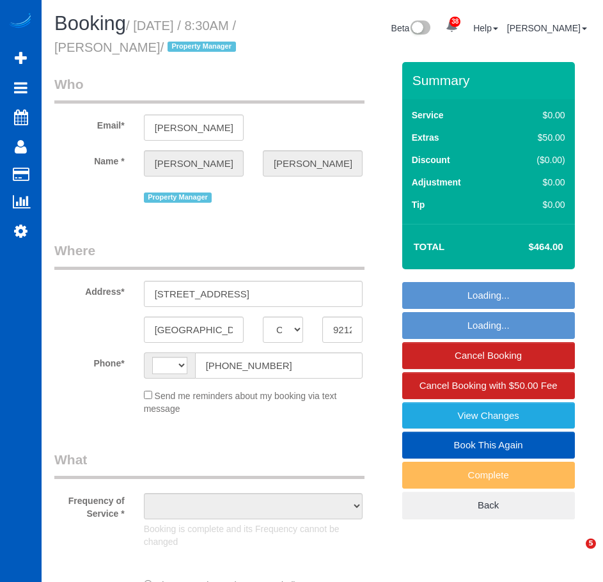
select select "CA"
select select "string:[GEOGRAPHIC_DATA]"
select select "199"
select select "1001"
select select "2"
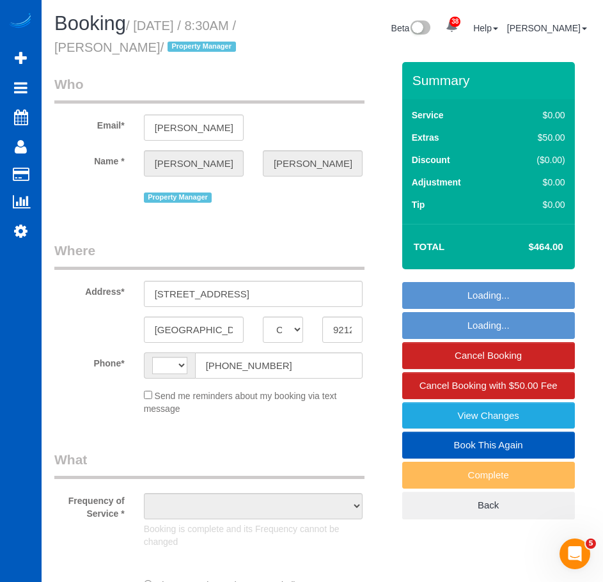
select select "3"
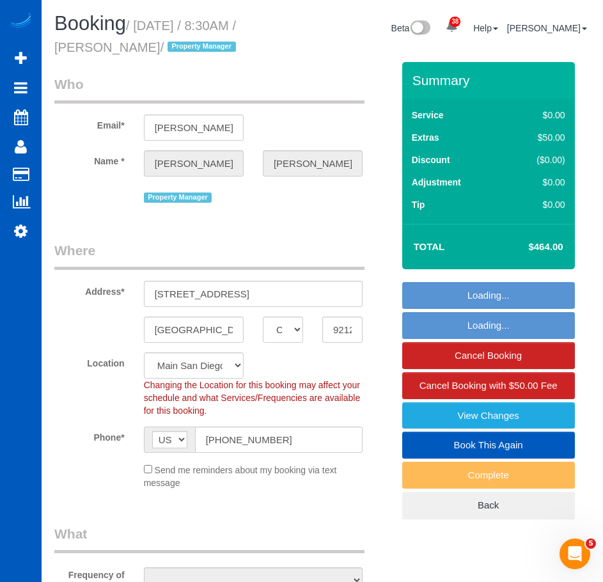
select select "object:1175"
select select "1001"
select select "2"
select select "3"
select select "object:1180"
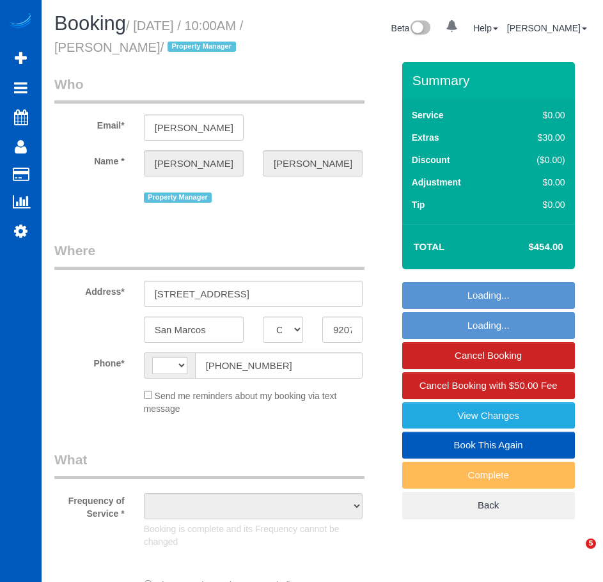
select select "CA"
select select "string:[GEOGRAPHIC_DATA]"
select select "object:833"
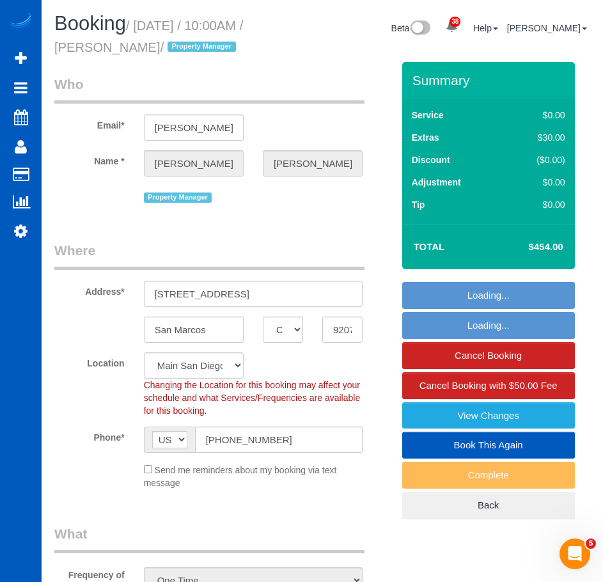
select select "199"
select select "1001"
select select "3"
select select "object:1096"
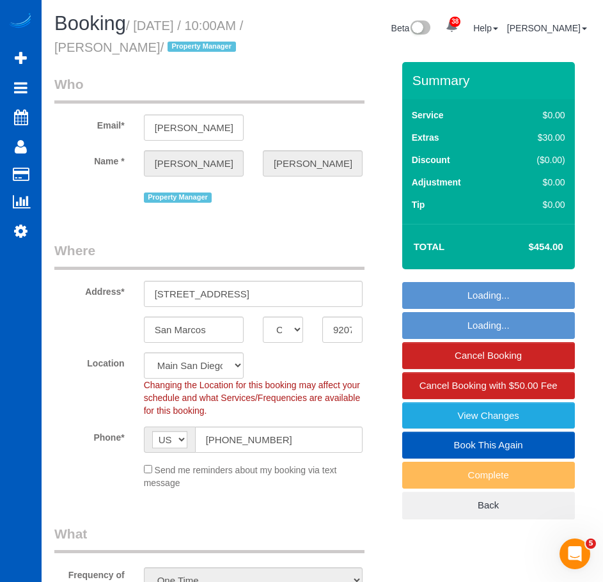
select select "1001"
select select "3"
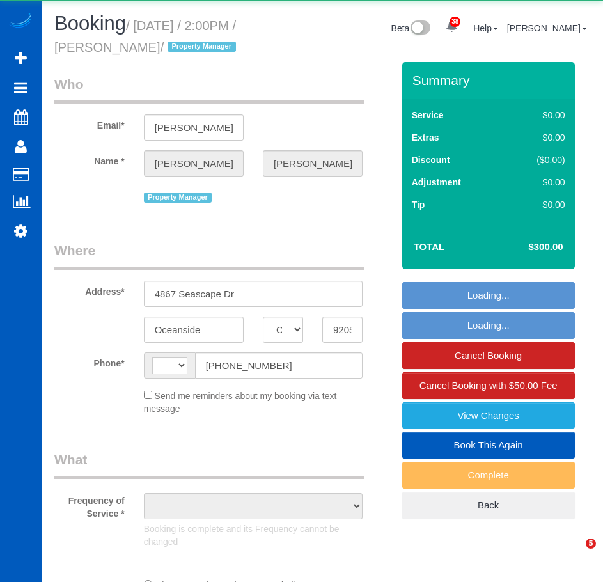
select select "CA"
select select "object:568"
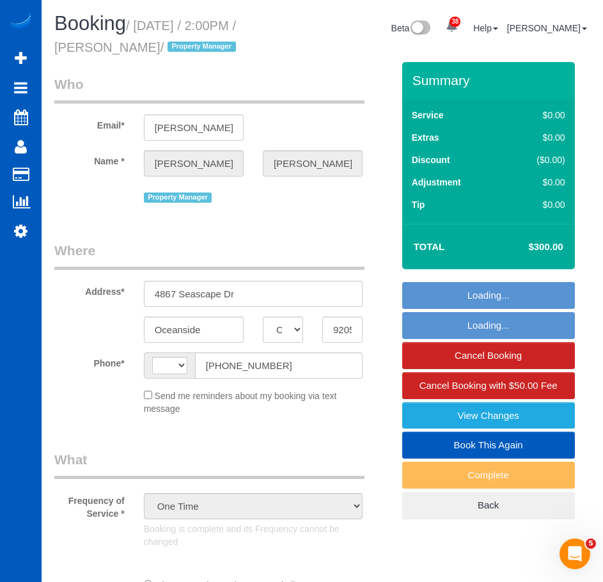
select select "string:US"
select select "199"
select select "1501"
select select "4"
select select "3"
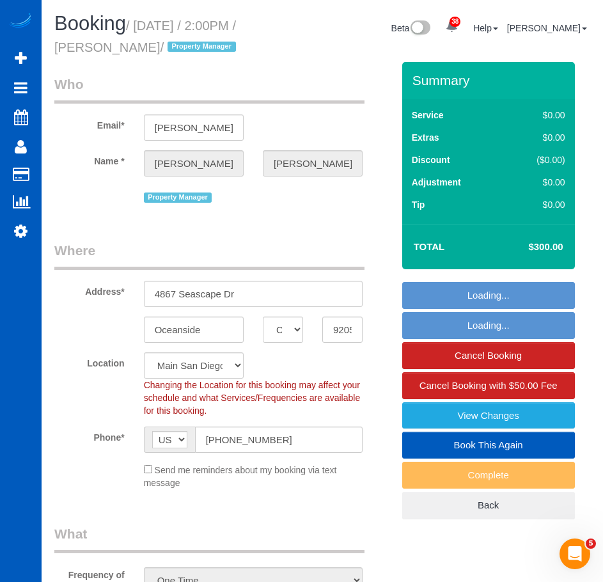
select select "object:1087"
select select "spot1"
select select "1501"
select select "4"
select select "3"
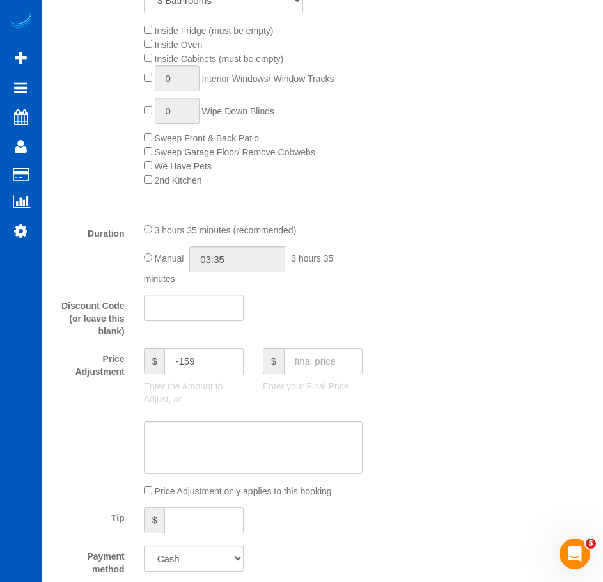
scroll to position [799, 0]
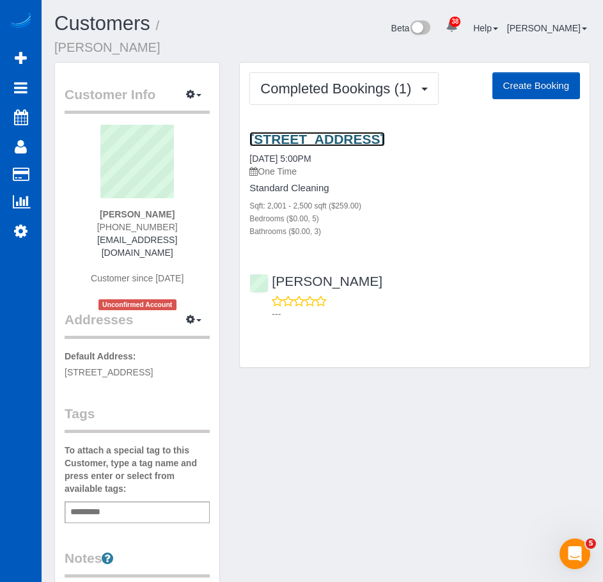
click at [385, 132] on link "[STREET_ADDRESS]" at bounding box center [317, 139] width 135 height 15
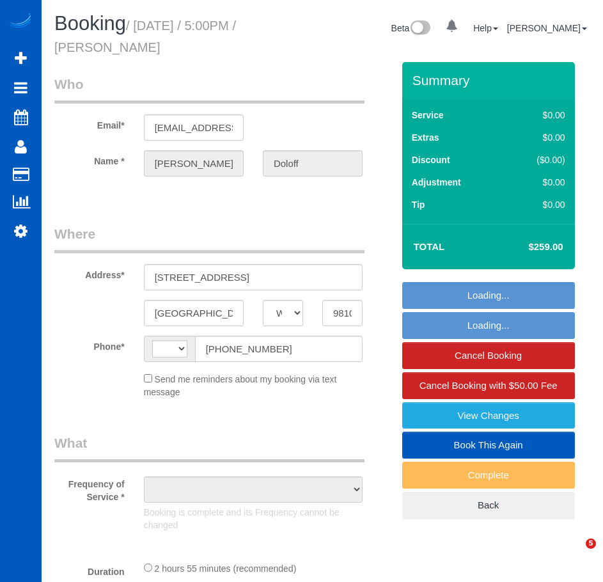
select select "WA"
select select "string:[GEOGRAPHIC_DATA]"
select select "object:804"
select select "199"
select select "2001"
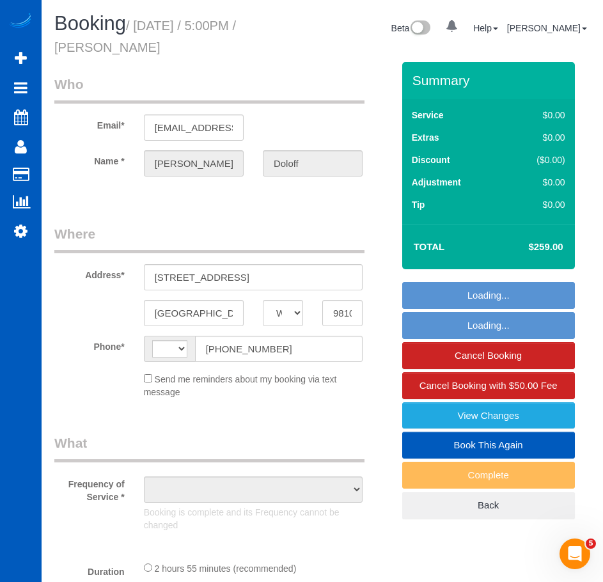
select select "5"
select select "3"
select select "spot1"
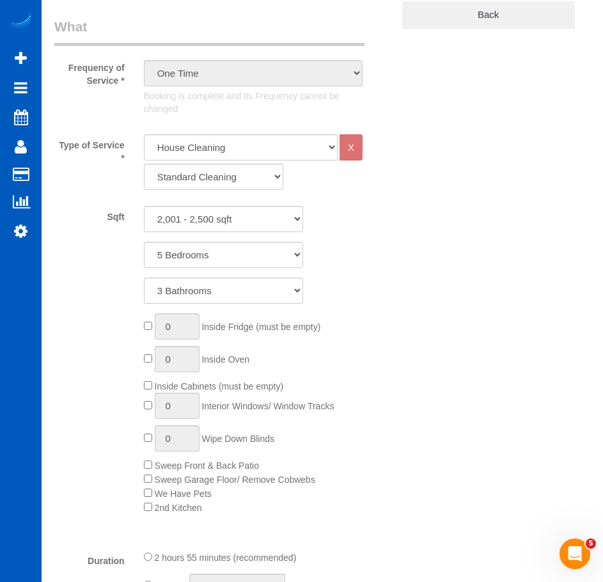
select select "object:1148"
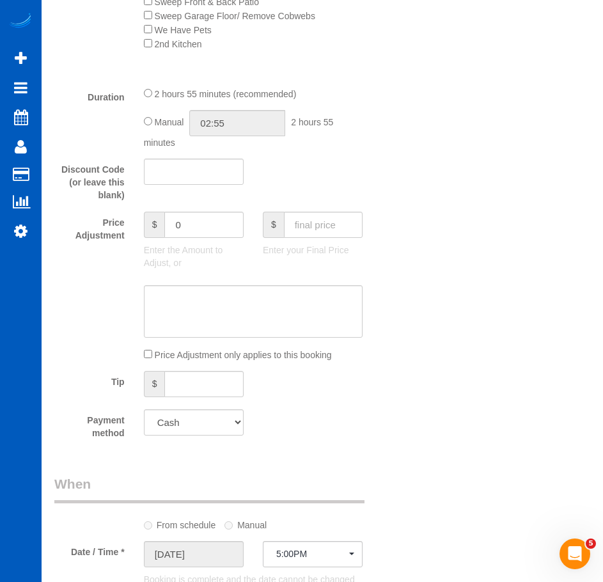
select select "2001"
select select "5"
select select "3"
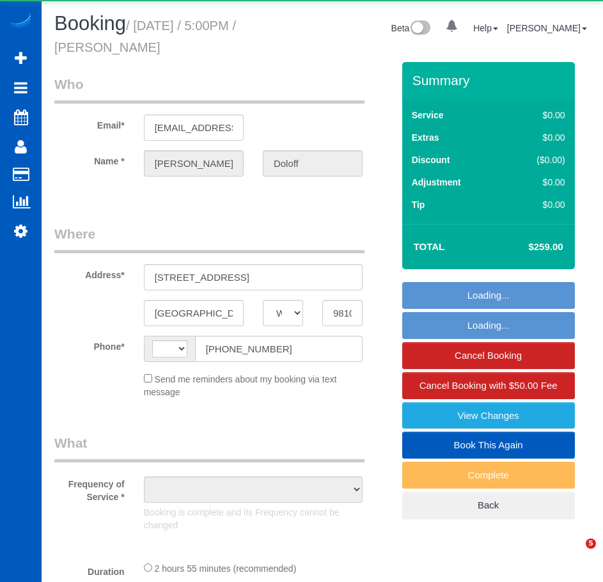
select select "WA"
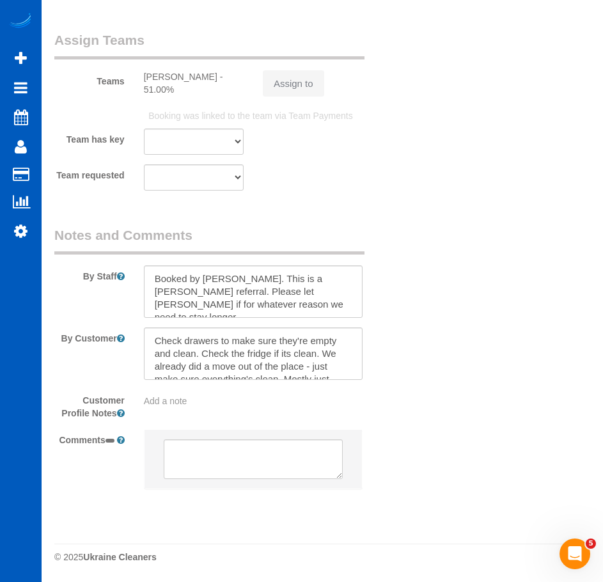
select select "string:[GEOGRAPHIC_DATA]"
select select "object:1148"
select select "199"
select select "2001"
select select "5"
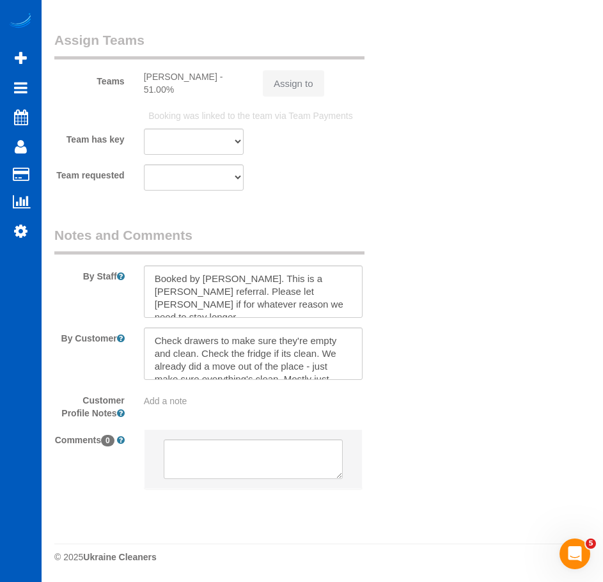
select select "3"
select select "spot1"
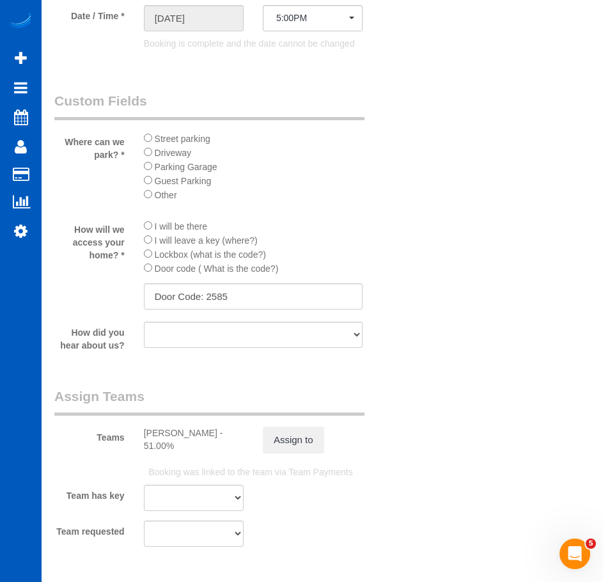
select select "2001"
select select "5"
select select "3"
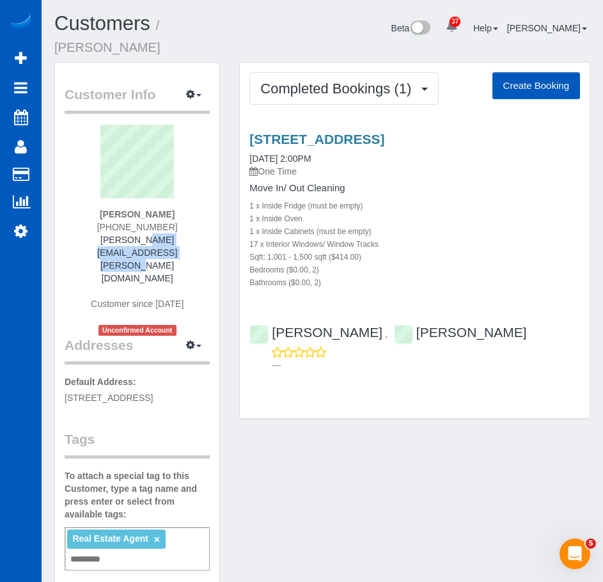
drag, startPoint x: 75, startPoint y: 225, endPoint x: 199, endPoint y: 228, distance: 124.2
click at [199, 228] on div "Charles Mortimer (206) 491-1303 charles.mortimer@redfin.com Customer since 2025…" at bounding box center [137, 230] width 145 height 211
copy link "charles.mortimer@redfin.com"
drag, startPoint x: 97, startPoint y: 195, endPoint x: 199, endPoint y: 200, distance: 101.9
click at [199, 200] on div "Charles Mortimer (206) 491-1303 charles.mortimer@redfin.com Customer since 2025…" at bounding box center [137, 230] width 145 height 211
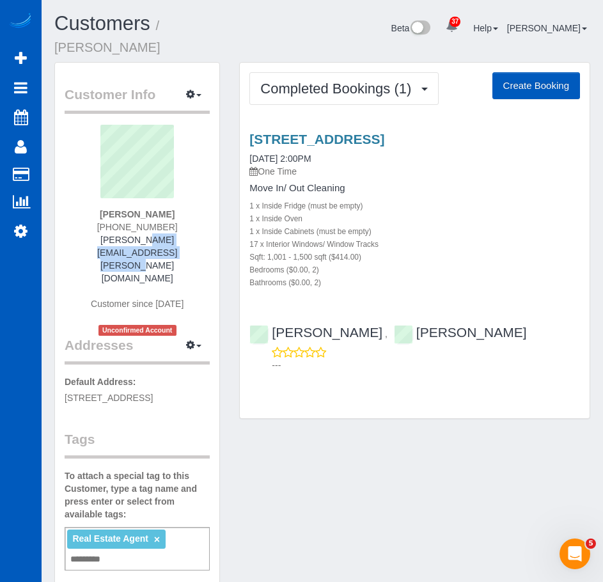
copy strong "Charles Mortimer"
drag, startPoint x: 248, startPoint y: 117, endPoint x: 395, endPoint y: 123, distance: 146.7
click at [395, 132] on div "303 Nw 56th St, Seattle, WA 98107 08/13/2025 2:00PM One Time Move In/ Out Clean…" at bounding box center [415, 210] width 350 height 157
copy link "303 Nw 56th St, Seattle"
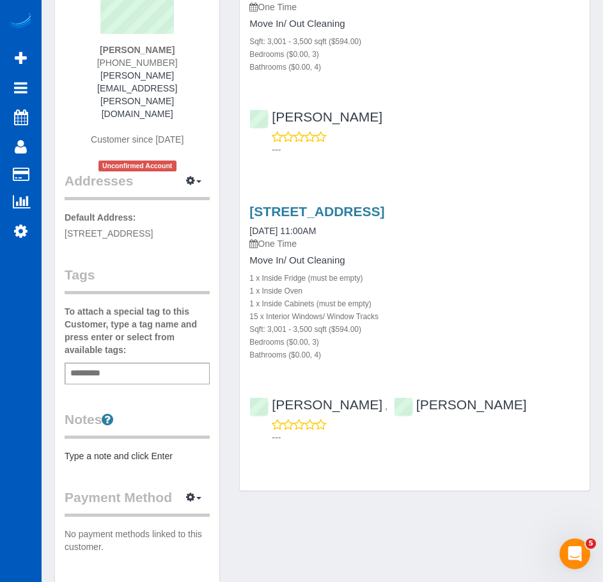
scroll to position [203, 0]
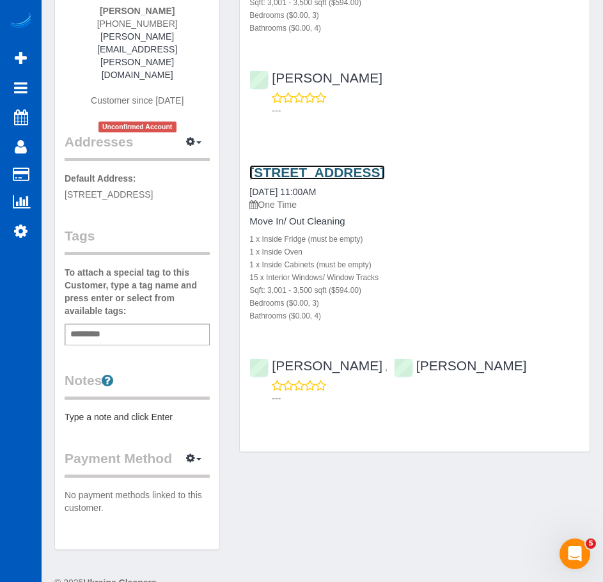
click at [380, 173] on link "[STREET_ADDRESS]" at bounding box center [317, 172] width 135 height 15
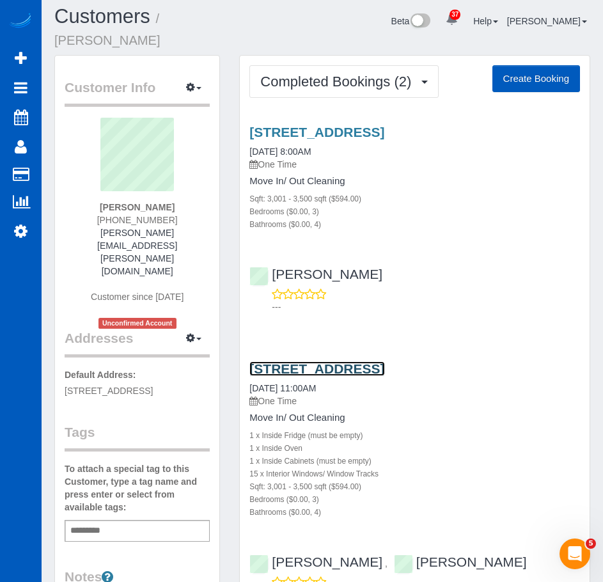
scroll to position [6, 0]
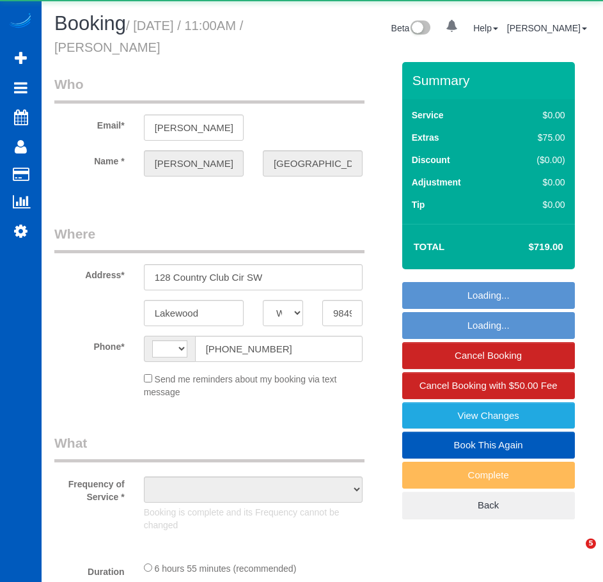
select select "WA"
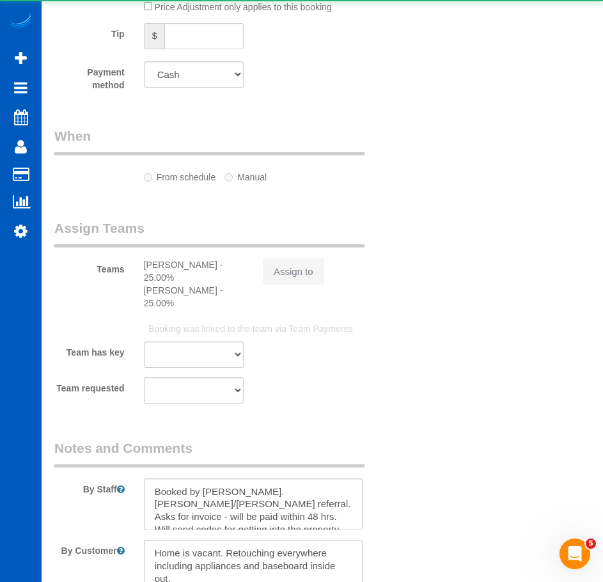
select select "string:[GEOGRAPHIC_DATA]"
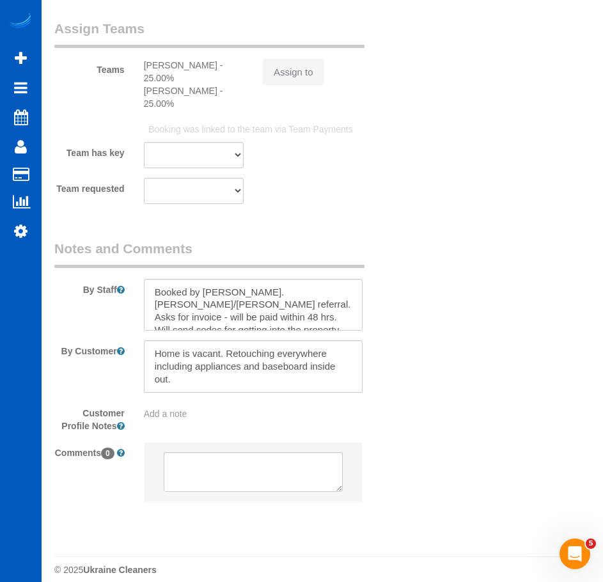
select select "object:915"
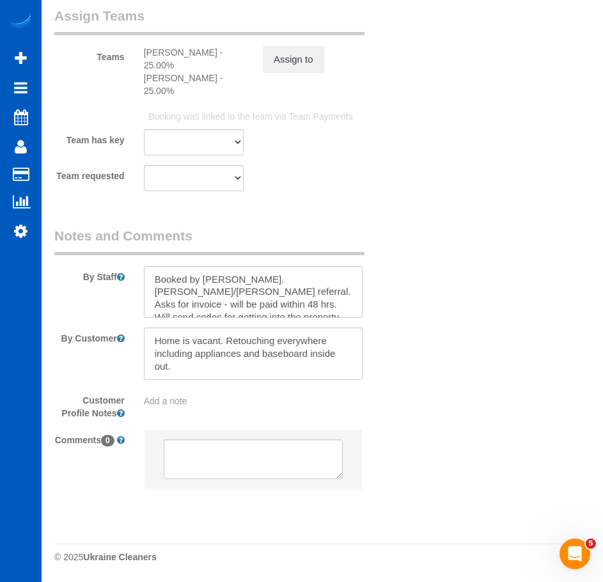
select select "199"
select select "3001"
select select "3"
select select "4"
select select "spot1"
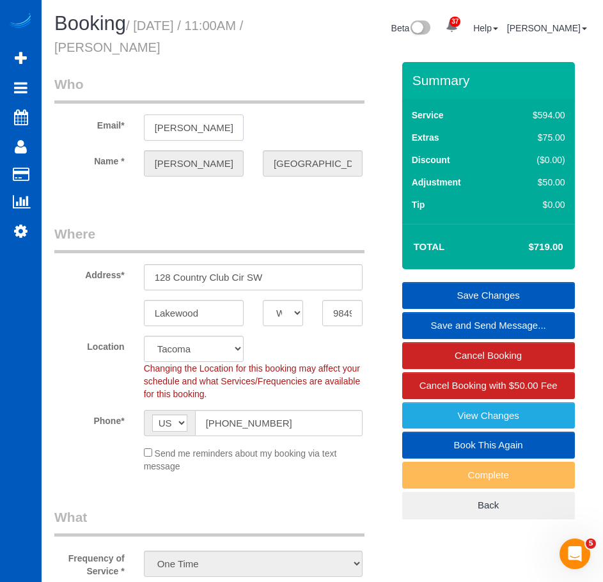
click at [203, 123] on input "[PERSON_NAME][EMAIL_ADDRESS][PERSON_NAME][DOMAIN_NAME]" at bounding box center [194, 128] width 100 height 26
drag, startPoint x: 253, startPoint y: 46, endPoint x: 116, endPoint y: 52, distance: 136.4
click at [116, 52] on h1 "Booking / August 14, 2025 / 11:00AM / Brittani Thornborough" at bounding box center [160, 35] width 212 height 44
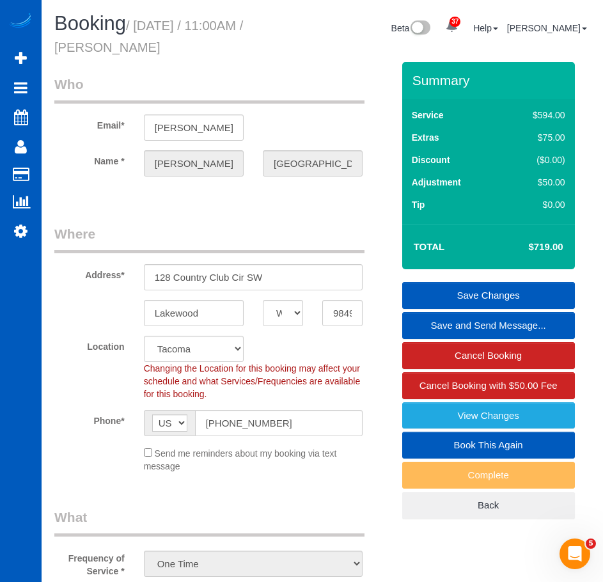
copy small "Brittani Thornborough"
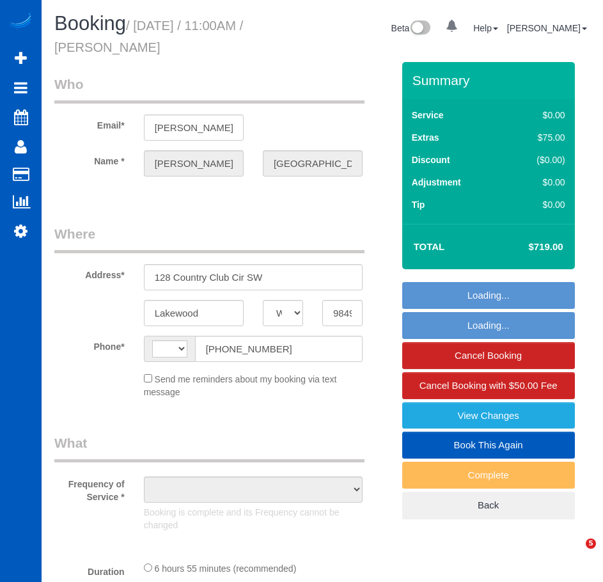
select select "WA"
select select "string:[GEOGRAPHIC_DATA]"
select select "199"
select select "3001"
select select "3"
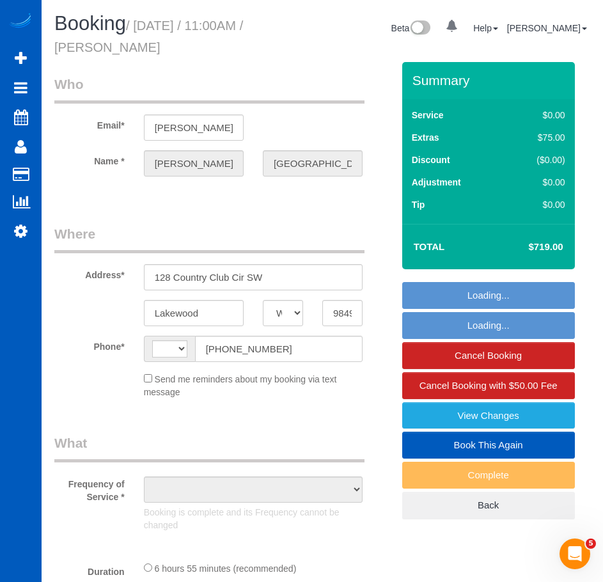
select select "4"
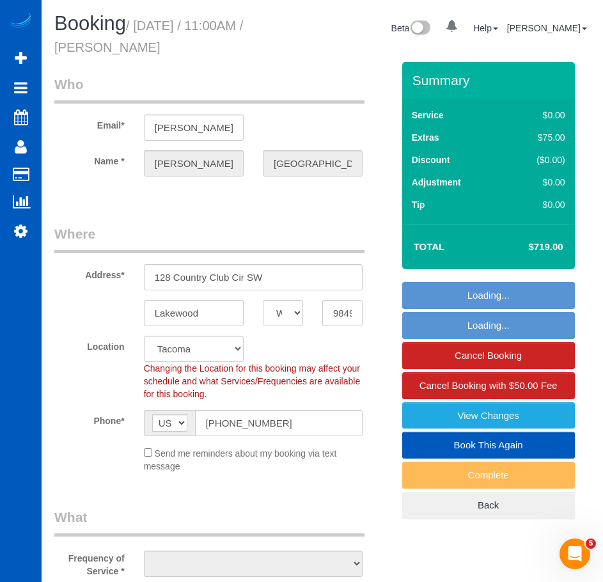
select select "object:1197"
select select "3001"
select select "3"
select select "4"
select select "spot1"
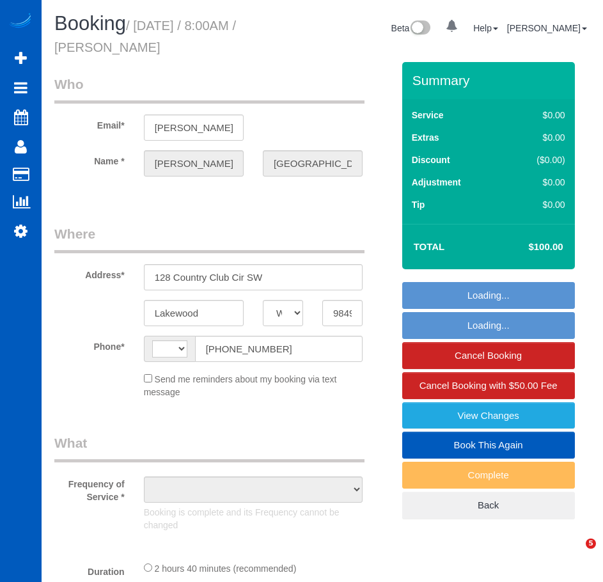
select select "WA"
select select "spot1"
select select "string:US"
select select "object:811"
select select "199"
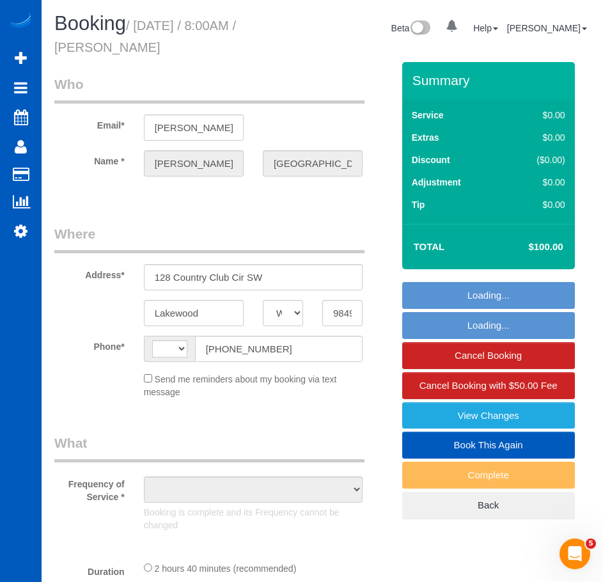
select select "3001"
select select "3"
select select "4"
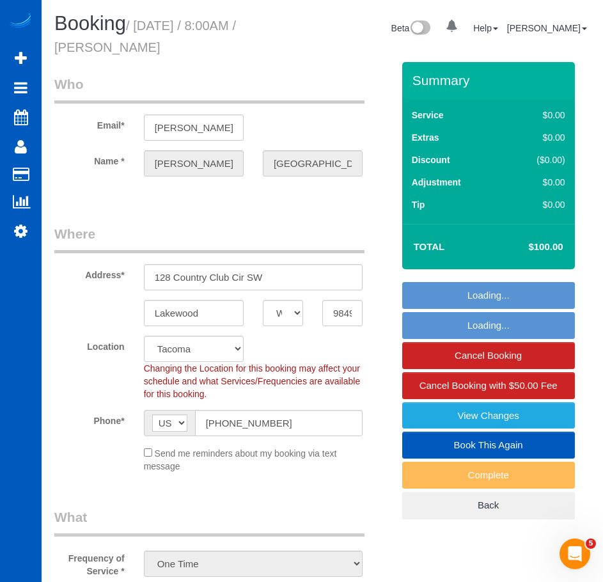
select select "object:1193"
select select "3001"
select select "3"
select select "4"
select select "spot6"
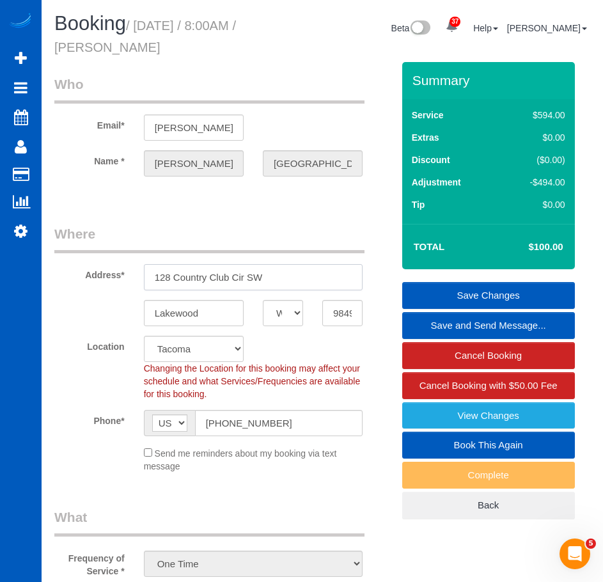
click at [193, 270] on input "128 Country Club Cir SW" at bounding box center [253, 277] width 219 height 26
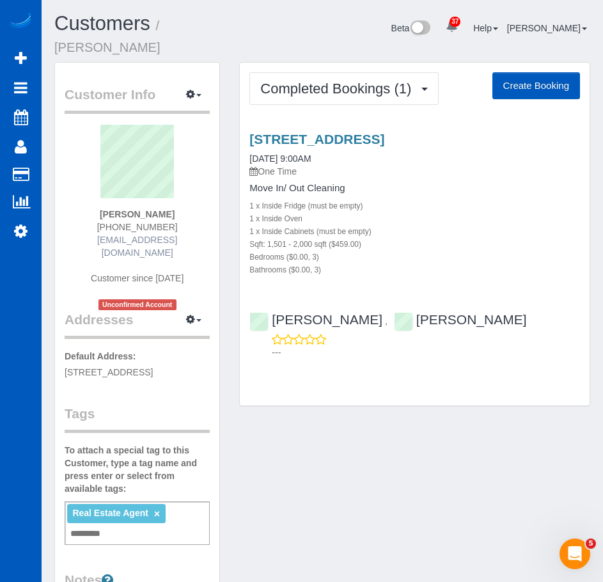
drag, startPoint x: 213, startPoint y: 231, endPoint x: 125, endPoint y: 228, distance: 87.7
click at [125, 228] on div "Customer Info Edit Contact Info Send Message Email Preferences Special Sales Ta…" at bounding box center [137, 406] width 164 height 687
click at [76, 240] on div "[PERSON_NAME] [PHONE_NUMBER] [EMAIL_ADDRESS][DOMAIN_NAME] Customer since [DATE]…" at bounding box center [137, 218] width 145 height 186
drag, startPoint x: 74, startPoint y: 225, endPoint x: 202, endPoint y: 228, distance: 128.7
click at [202, 228] on div "[PERSON_NAME] [PHONE_NUMBER] [EMAIL_ADDRESS][DOMAIN_NAME] Customer since [DATE]…" at bounding box center [137, 218] width 145 height 186
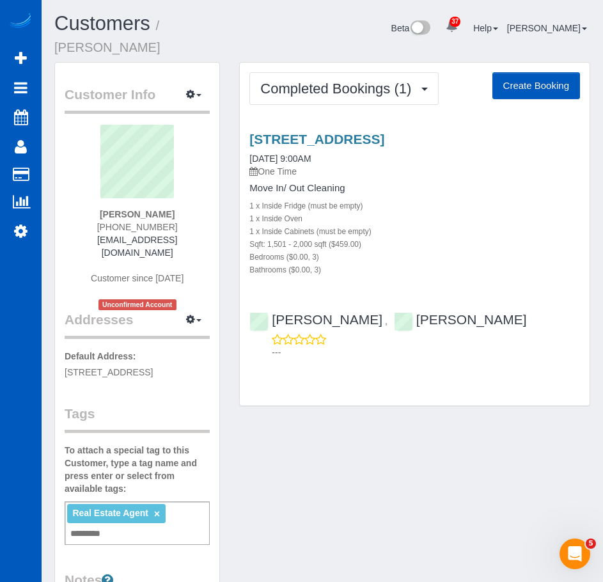
copy link "[EMAIL_ADDRESS][DOMAIN_NAME]"
drag, startPoint x: 243, startPoint y: 125, endPoint x: 411, endPoint y: 124, distance: 168.3
click at [411, 132] on div "3918 152nd Pl Se, Bothell, WA 98012 08/20/2025 9:00AM One Time Move In/ Out Cle…" at bounding box center [415, 204] width 350 height 144
copy link "3918 152nd Pl Se, Bothell"
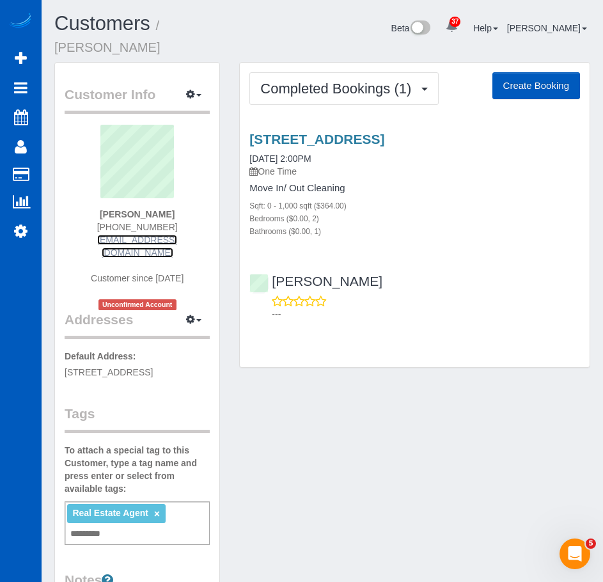
click at [97, 235] on link "[EMAIL_ADDRESS][DOMAIN_NAME]" at bounding box center [137, 246] width 80 height 23
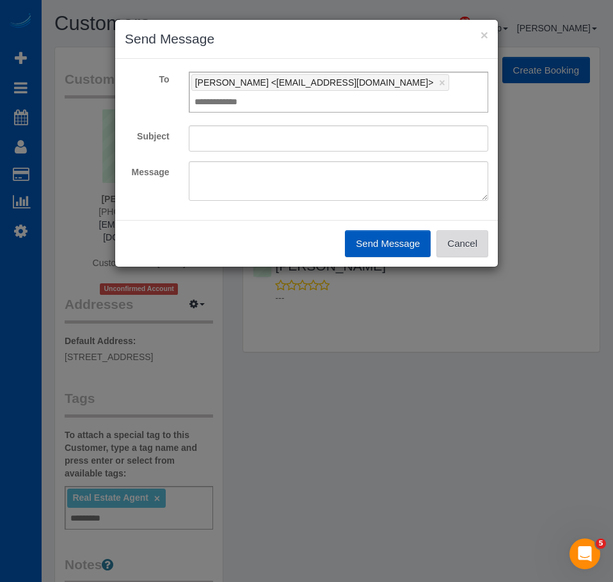
click at [462, 230] on button "Cancel" at bounding box center [462, 243] width 52 height 27
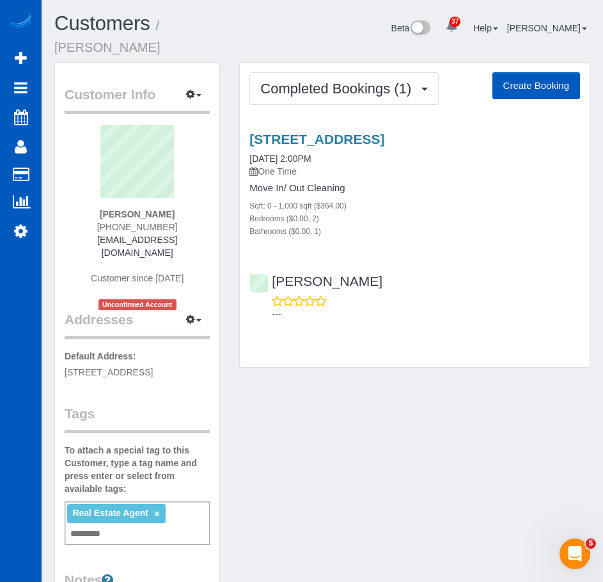
drag, startPoint x: 212, startPoint y: 227, endPoint x: 47, endPoint y: 218, distance: 165.3
click at [47, 218] on div "Customer Info Edit Contact Info Send Message Email Preferences Special Sales Ta…" at bounding box center [137, 412] width 185 height 701
drag, startPoint x: 65, startPoint y: 221, endPoint x: 205, endPoint y: 223, distance: 140.8
click at [205, 223] on div "Jessica Garrett (360) 204-8090 jessicagarrett@windermere.com Customer since 202…" at bounding box center [137, 218] width 145 height 186
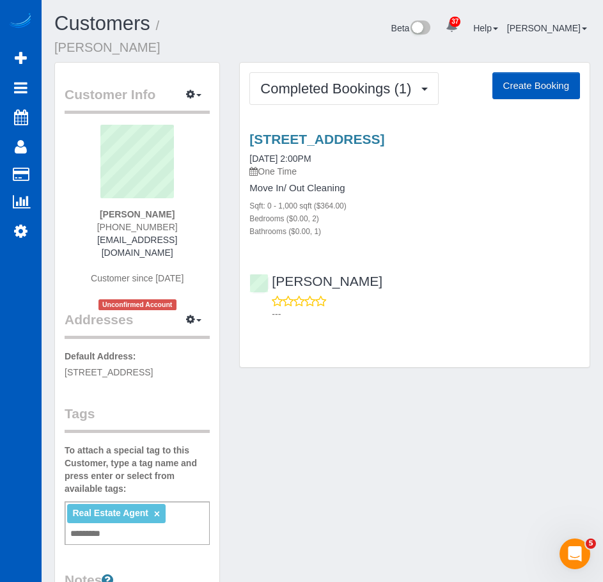
copy link "jessicagarrett@windermere.com"
drag, startPoint x: 102, startPoint y: 196, endPoint x: 177, endPoint y: 196, distance: 74.9
click at [177, 196] on div "Jessica Garrett (360) 204-8090 jessicagarrett@windermere.com Customer since 202…" at bounding box center [137, 218] width 145 height 186
copy strong "Jessica Garrett"
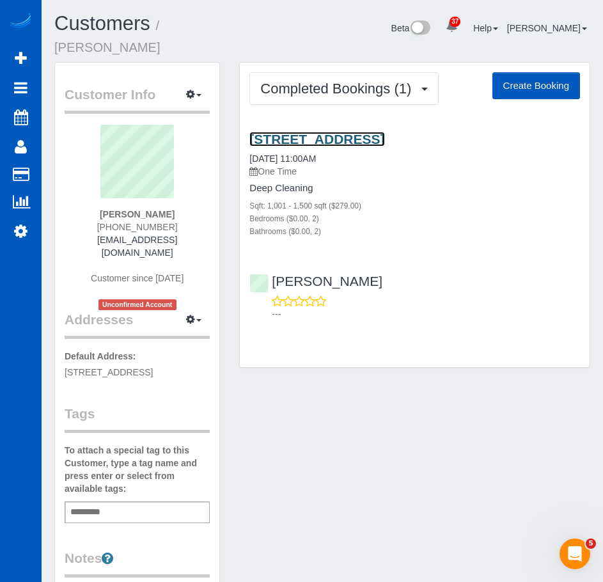
click at [362, 132] on link "[STREET_ADDRESS]" at bounding box center [317, 139] width 135 height 15
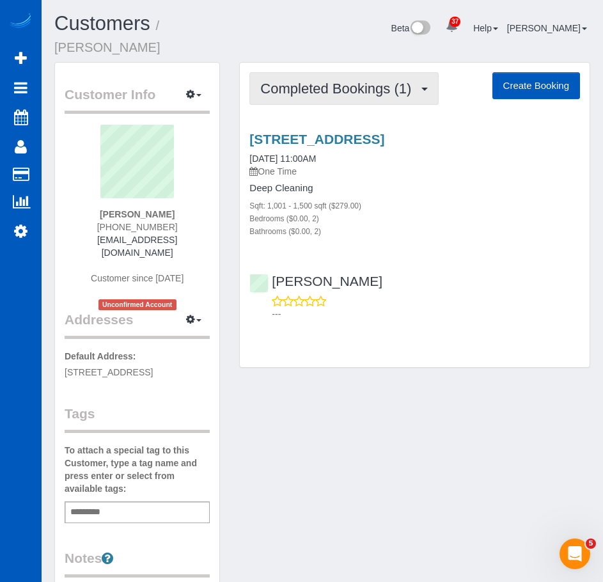
click at [403, 84] on button "Completed Bookings (1)" at bounding box center [344, 88] width 189 height 33
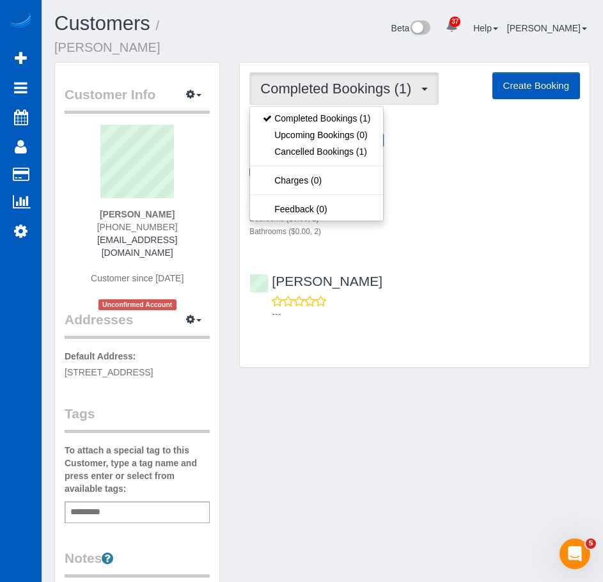
click at [451, 263] on div "[PERSON_NAME] ---" at bounding box center [415, 292] width 350 height 58
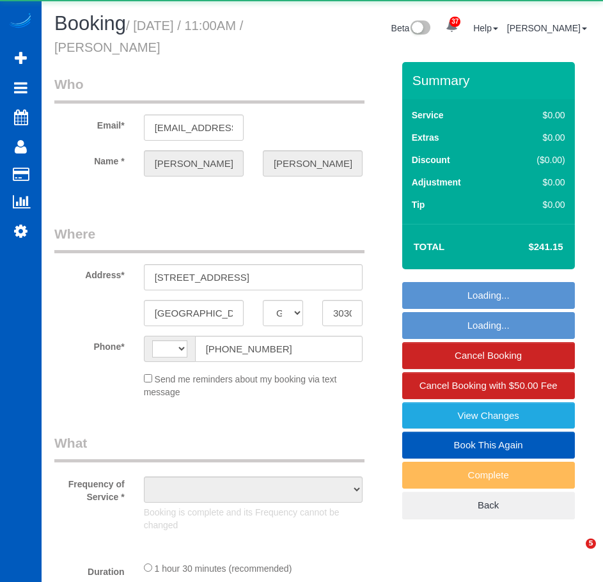
select select "GA"
select select "string:US"
select select "object:659"
select select "199"
select select "1001"
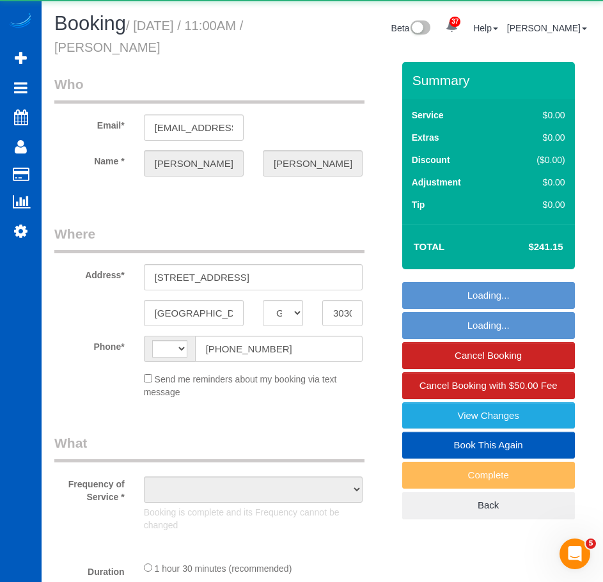
select select "2"
select select "spot1"
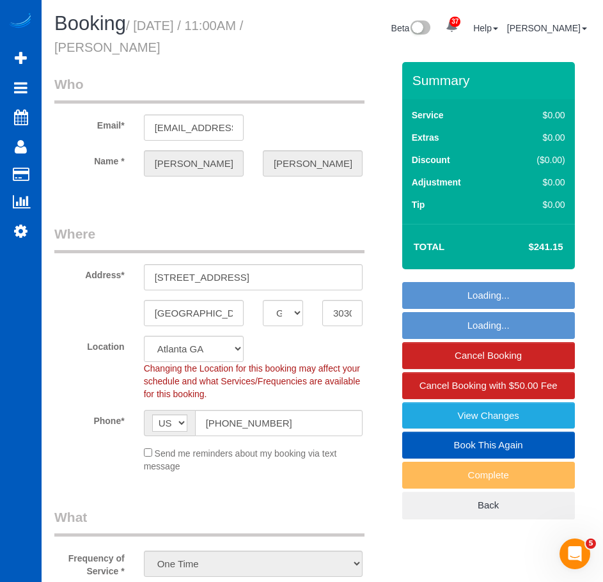
select select "object:1078"
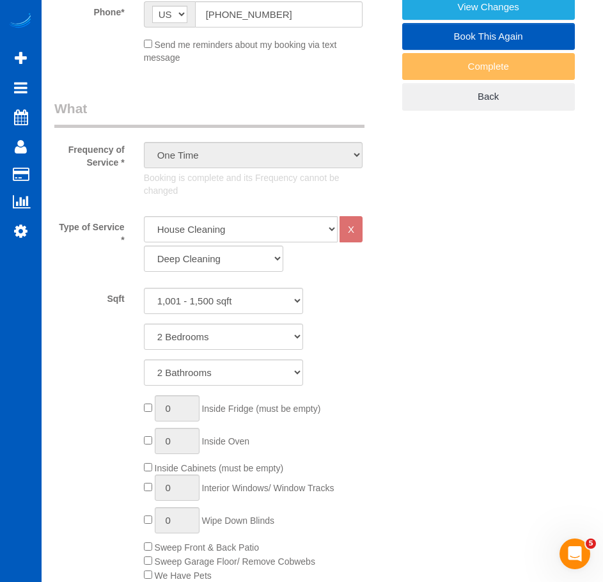
select select "1001"
select select "2"
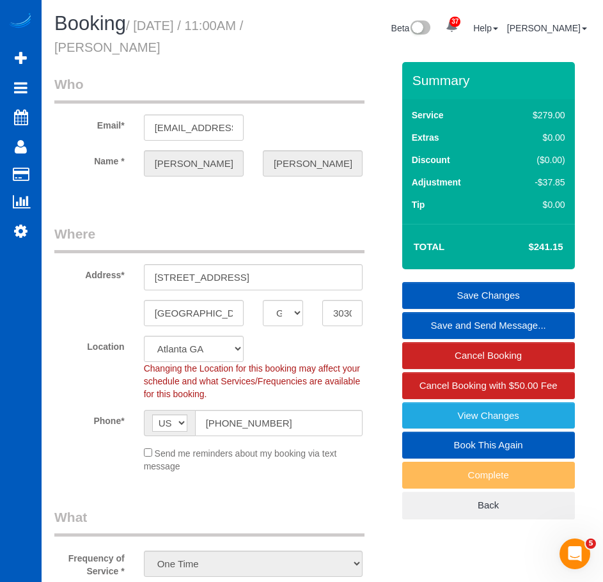
drag, startPoint x: 202, startPoint y: 51, endPoint x: 139, endPoint y: 32, distance: 64.8
click at [139, 32] on h1 "Booking / August 26, 2025 / 11:00AM / Tiffany Smith" at bounding box center [160, 35] width 212 height 44
copy small "August 26, 2025 / 11:00AM / Tiffany Smith"
click at [285, 421] on input "(404) 704-6927" at bounding box center [279, 423] width 168 height 26
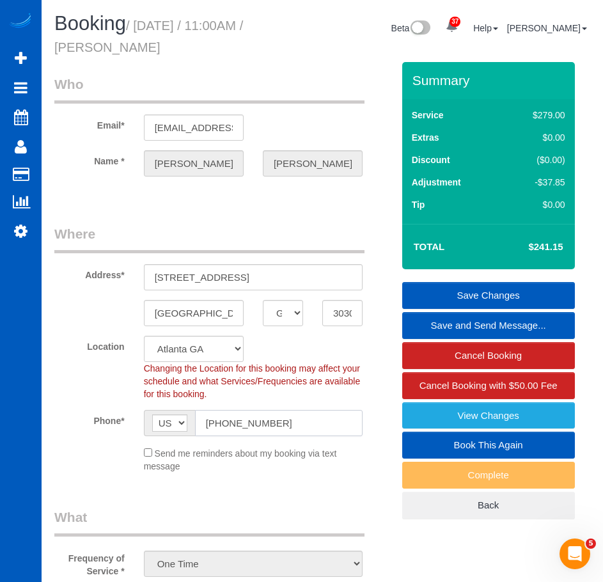
click at [285, 421] on input "(404) 704-6927" at bounding box center [279, 423] width 168 height 26
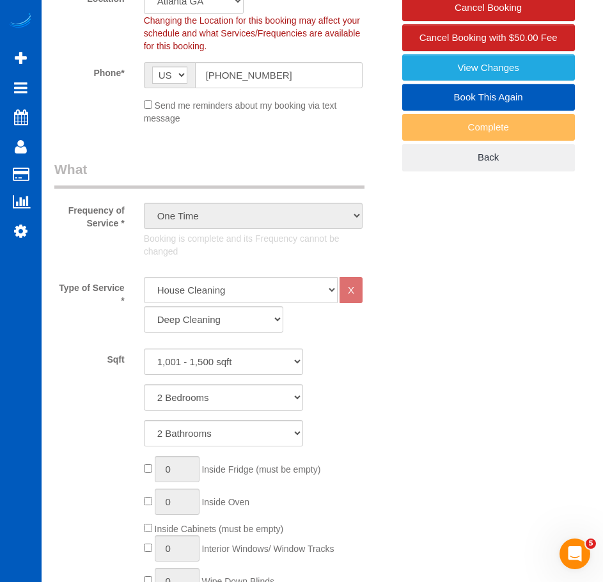
scroll to position [349, 0]
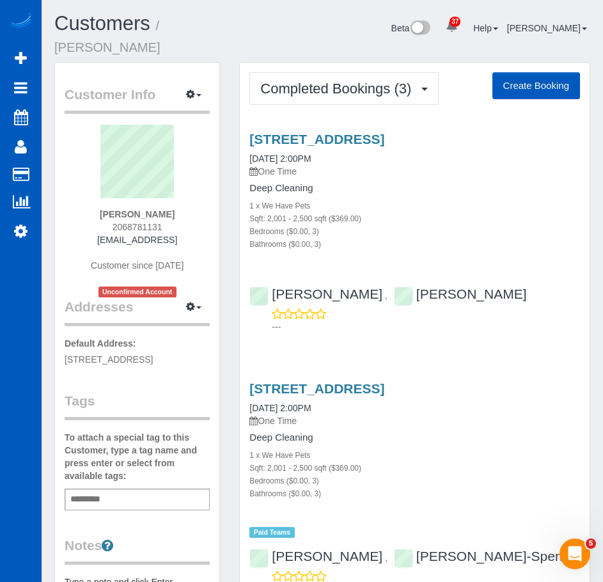
click at [418, 199] on div "1 x We Have Pets" at bounding box center [415, 205] width 331 height 13
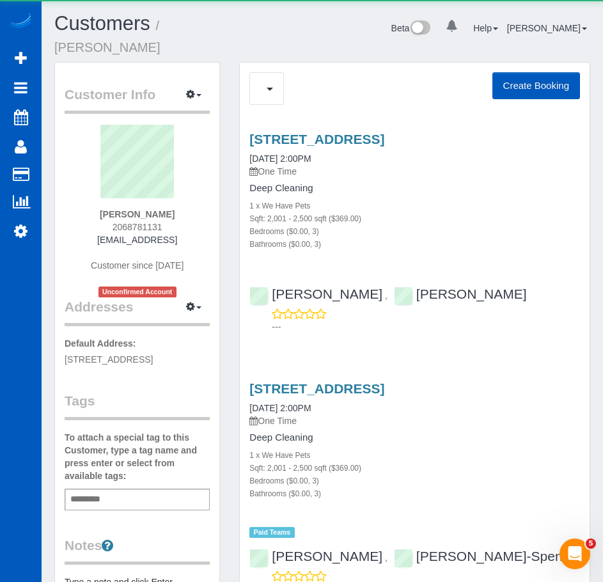
scroll to position [353, 0]
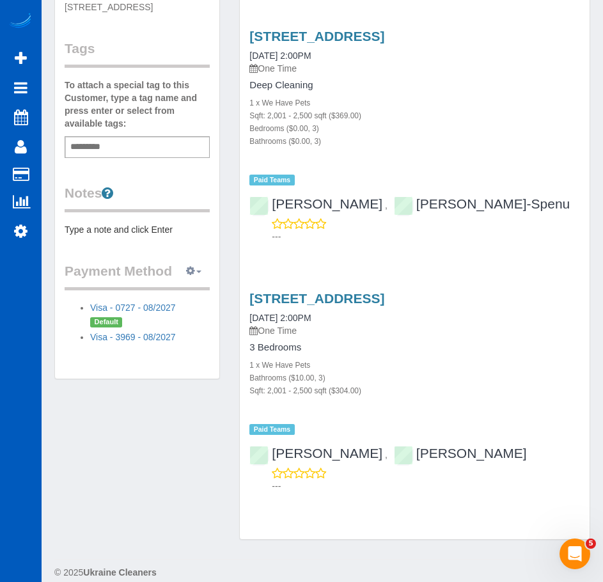
click at [194, 267] on icon "button" at bounding box center [190, 271] width 9 height 8
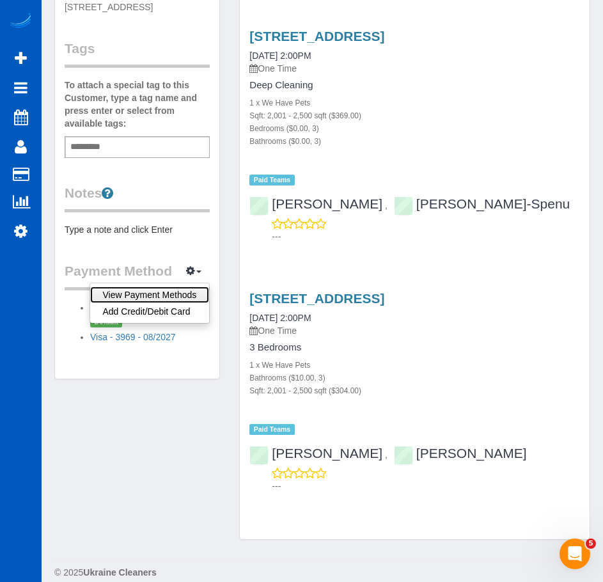
click at [189, 297] on link "View Payment Methods" at bounding box center [150, 295] width 120 height 17
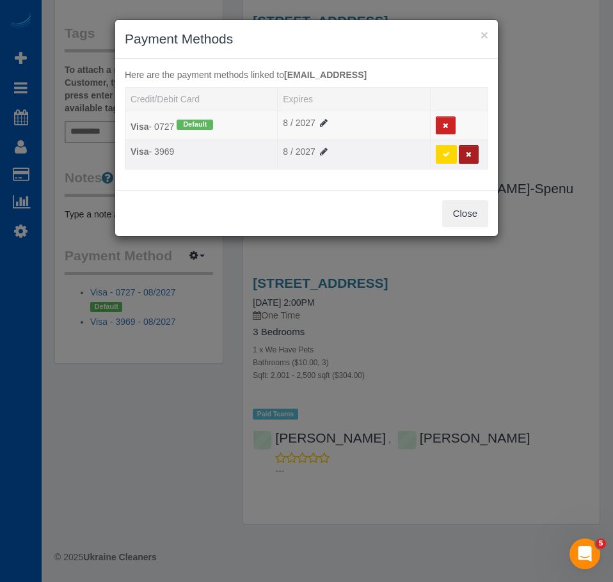
click at [465, 157] on button at bounding box center [469, 154] width 20 height 19
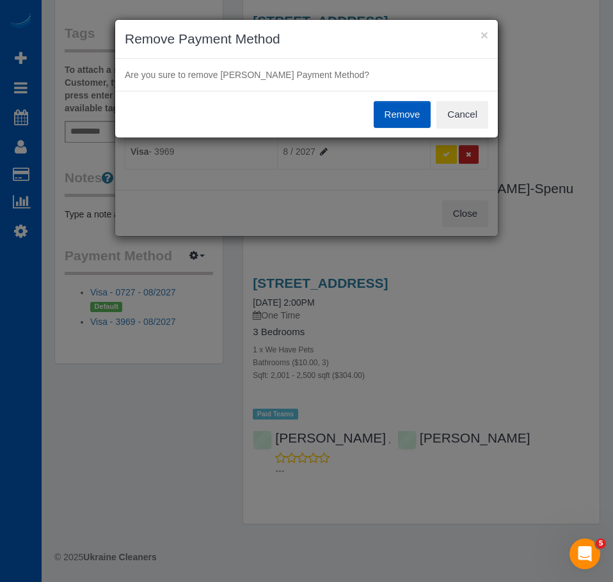
click at [412, 118] on button "Remove" at bounding box center [403, 114] width 58 height 27
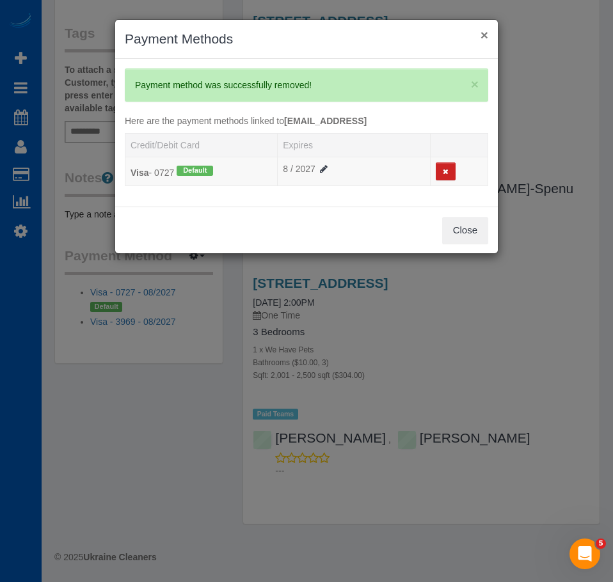
click at [484, 35] on div "× Payment Methods" at bounding box center [306, 39] width 383 height 39
click at [484, 35] on button "×" at bounding box center [485, 34] width 8 height 13
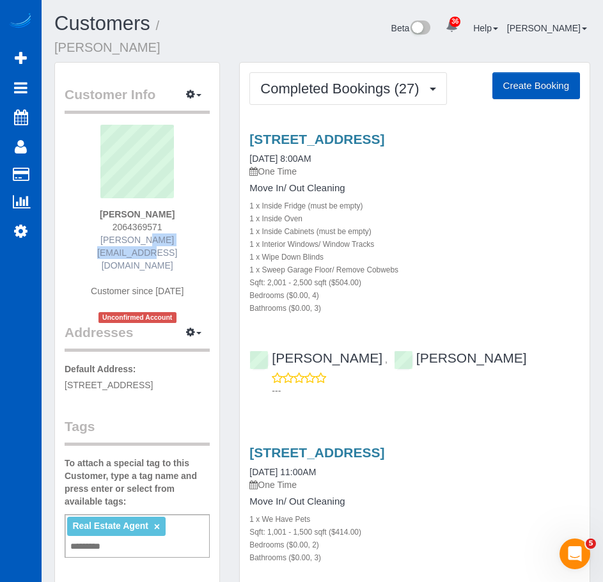
drag, startPoint x: 179, startPoint y: 225, endPoint x: 101, endPoint y: 227, distance: 78.1
click at [101, 227] on div "[PERSON_NAME] 2064369571 [PERSON_NAME][EMAIL_ADDRESS][DOMAIN_NAME] Customer sin…" at bounding box center [137, 224] width 145 height 198
copy link "[PERSON_NAME][EMAIL_ADDRESS][DOMAIN_NAME]"
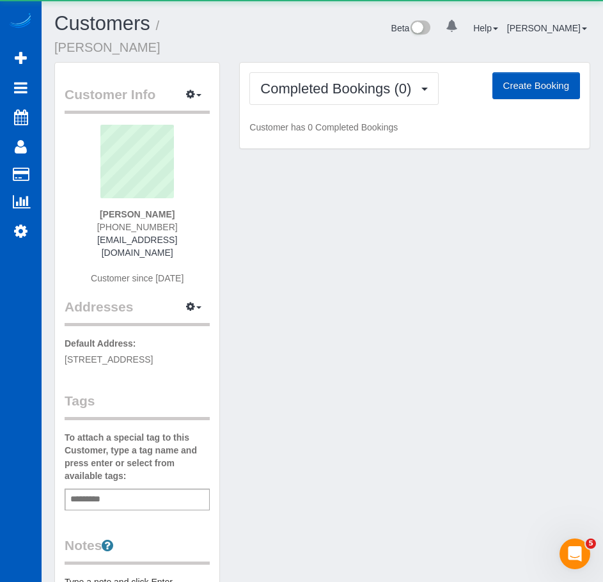
click at [328, 90] on div "Completed Bookings (0) Completed Bookings (0) Upcoming Bookings (0) Cancelled B…" at bounding box center [415, 106] width 350 height 86
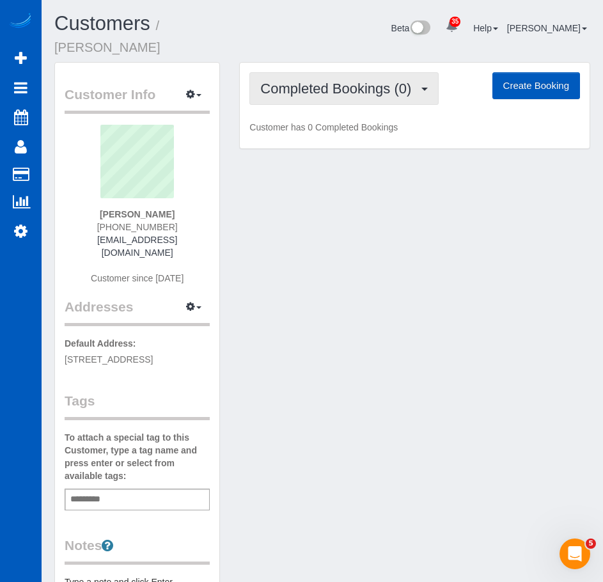
click at [356, 83] on button "Completed Bookings (0)" at bounding box center [344, 88] width 189 height 33
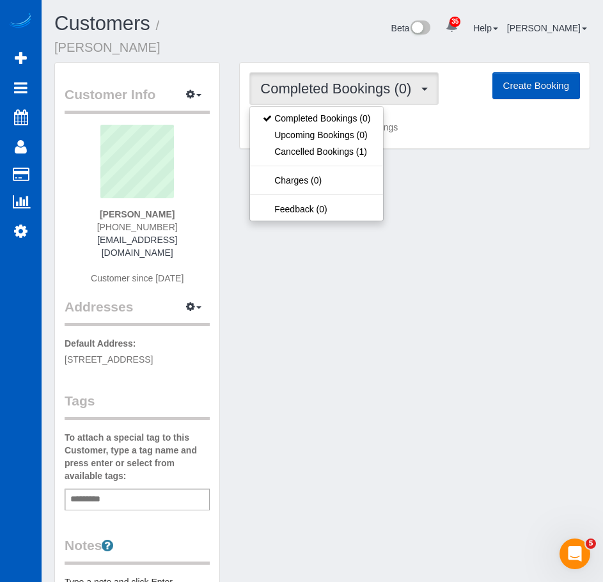
click at [287, 30] on div "Beta 35 Your Notifications You have 0 alerts × You have 6 to charge for [DATE] …" at bounding box center [438, 30] width 324 height 34
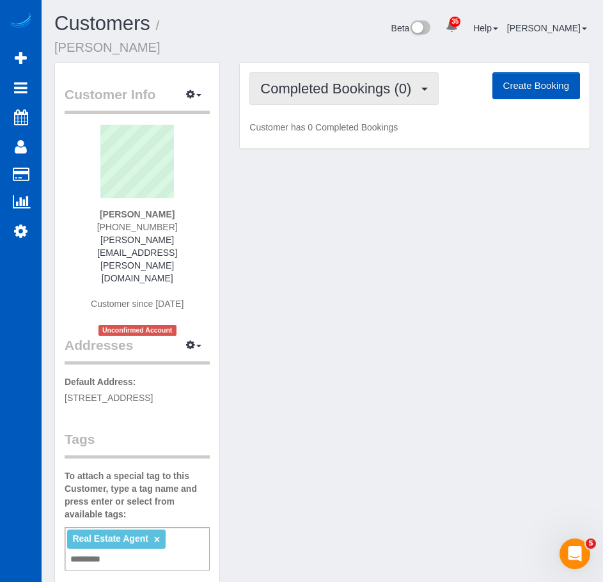
click at [402, 83] on button "Completed Bookings (0)" at bounding box center [344, 88] width 189 height 33
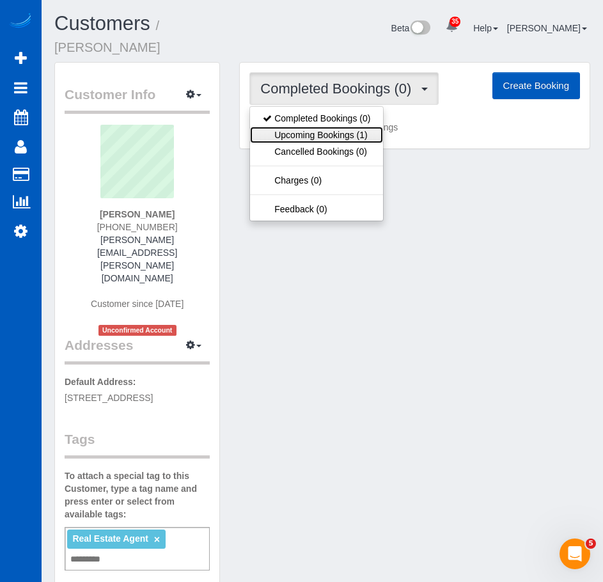
click at [355, 127] on link "Upcoming Bookings (1)" at bounding box center [316, 135] width 133 height 17
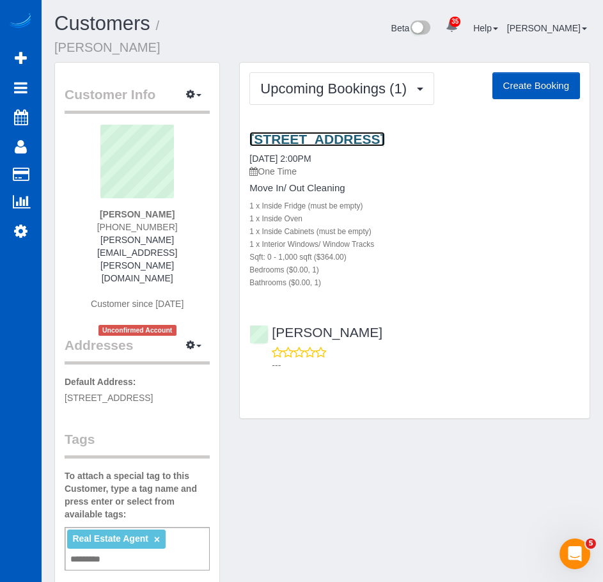
click at [385, 132] on link "[STREET_ADDRESS]" at bounding box center [317, 139] width 135 height 15
click at [313, 436] on div "Customer Info Edit Contact Info Send Message Email Preferences Special Sales Ta…" at bounding box center [322, 425] width 555 height 726
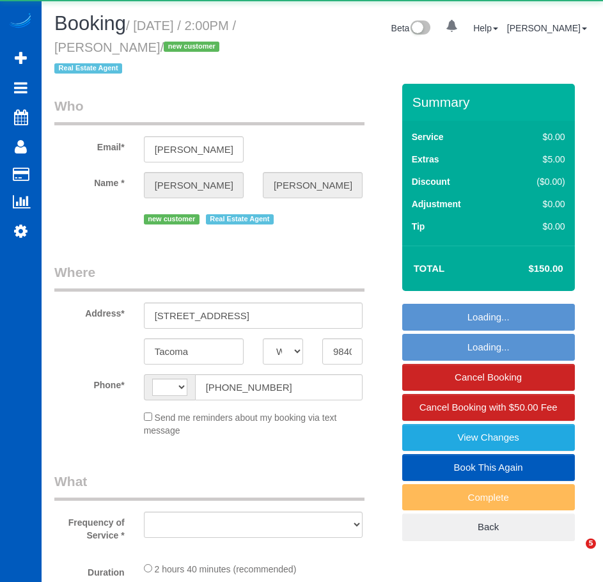
select select "WA"
select select "string:[GEOGRAPHIC_DATA]"
select select "object:634"
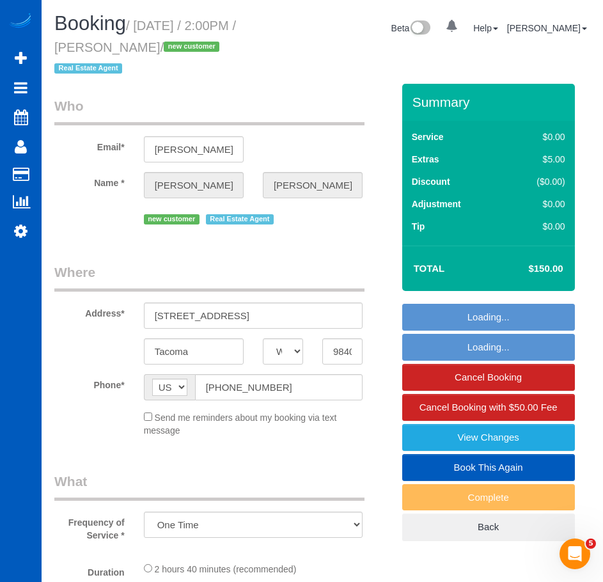
select select "199"
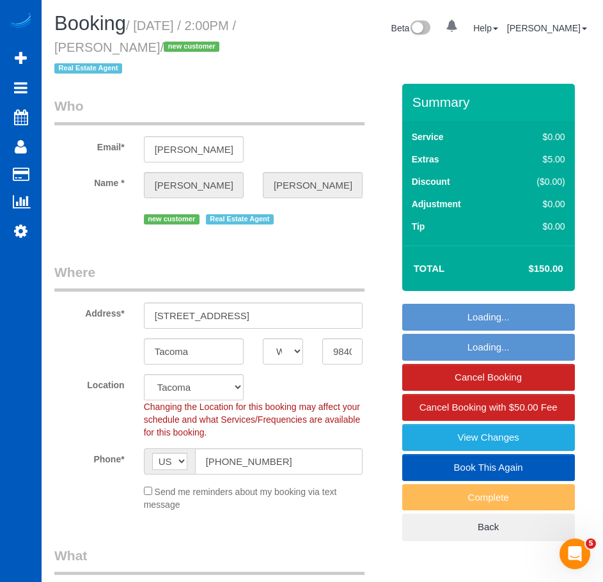
select select "object:1073"
select select "spot1"
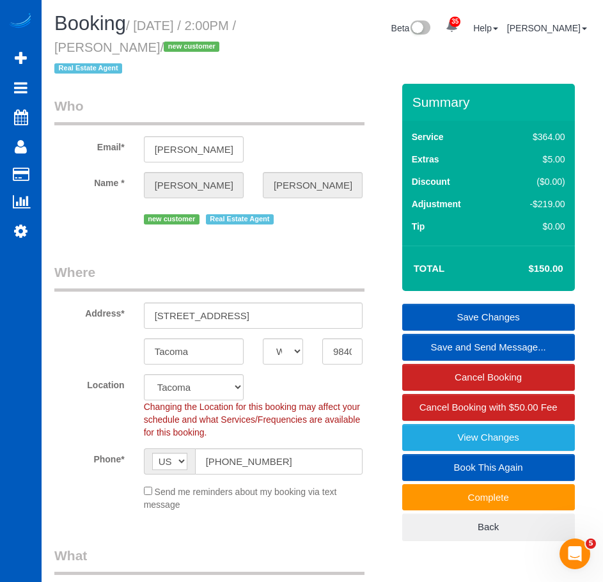
drag, startPoint x: 188, startPoint y: 49, endPoint x: 113, endPoint y: 49, distance: 74.9
click at [113, 49] on small "/ [DATE] / 2:00PM / [PERSON_NAME] / new customer Real Estate Agent" at bounding box center [145, 48] width 182 height 58
copy small "[PERSON_NAME]"
click at [204, 157] on input "[PERSON_NAME][EMAIL_ADDRESS][PERSON_NAME][DOMAIN_NAME]" at bounding box center [194, 149] width 100 height 26
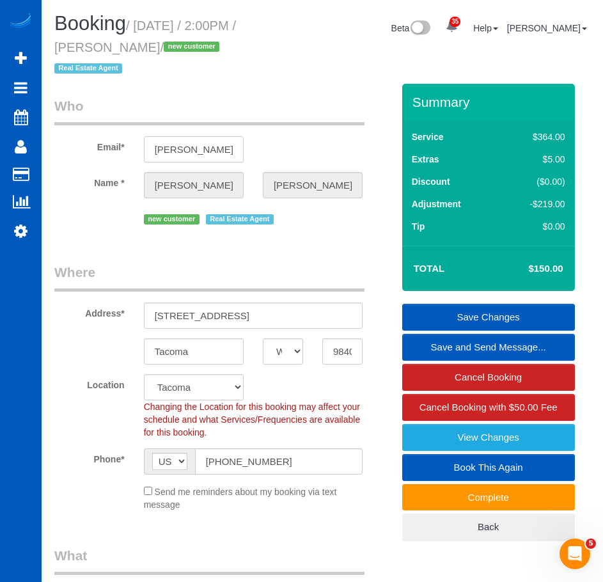
click at [204, 157] on input "[PERSON_NAME][EMAIL_ADDRESS][PERSON_NAME][DOMAIN_NAME]" at bounding box center [194, 149] width 100 height 26
click at [244, 320] on input "4961 Main Street #315" at bounding box center [253, 316] width 219 height 26
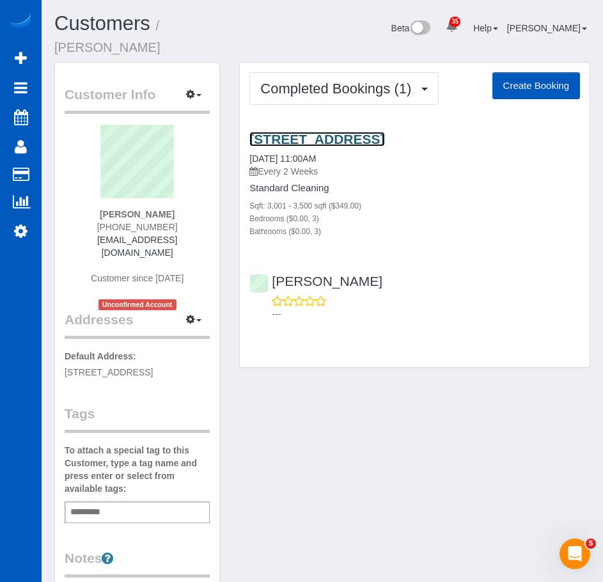
click at [376, 132] on link "[STREET_ADDRESS]" at bounding box center [317, 139] width 135 height 15
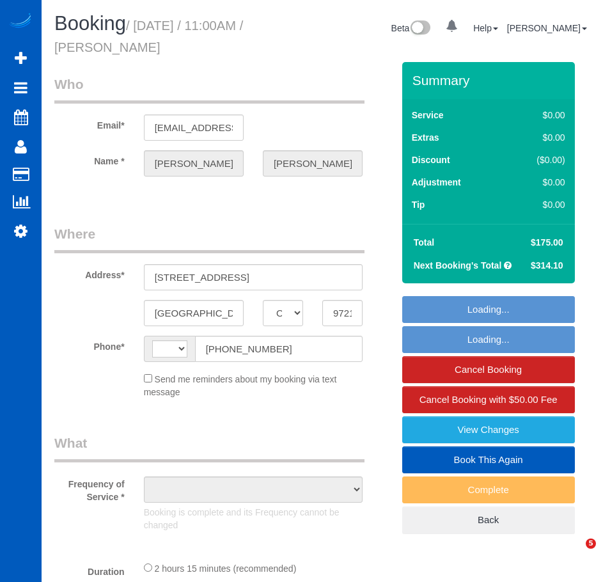
select select "OR"
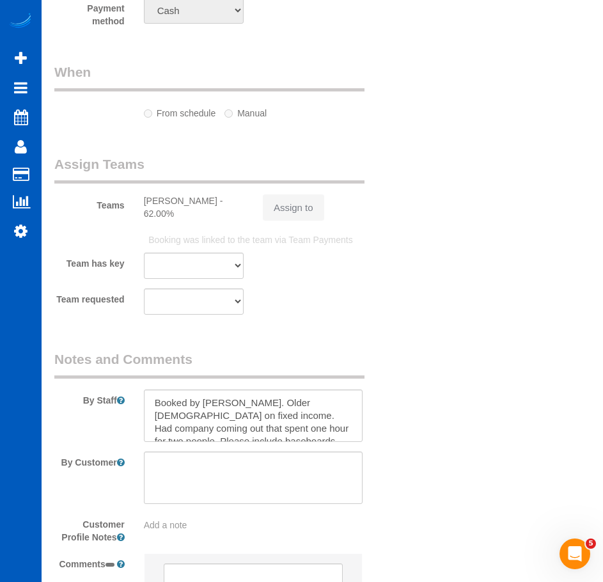
select select "string:US"
select select "object:808"
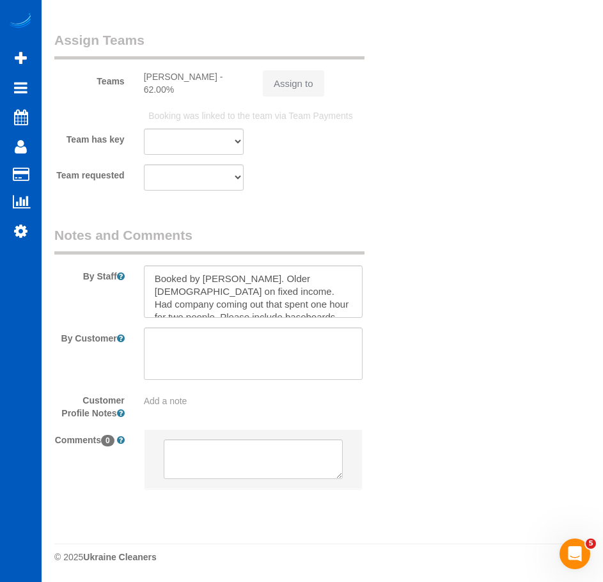
select select "199"
select select "spot1"
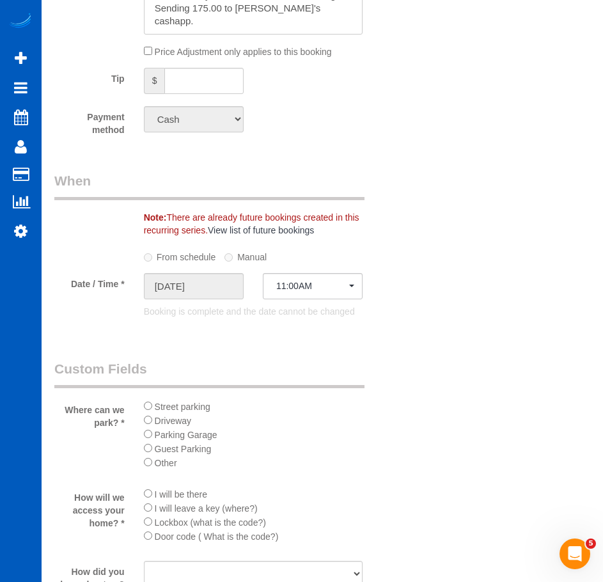
select select "object:1127"
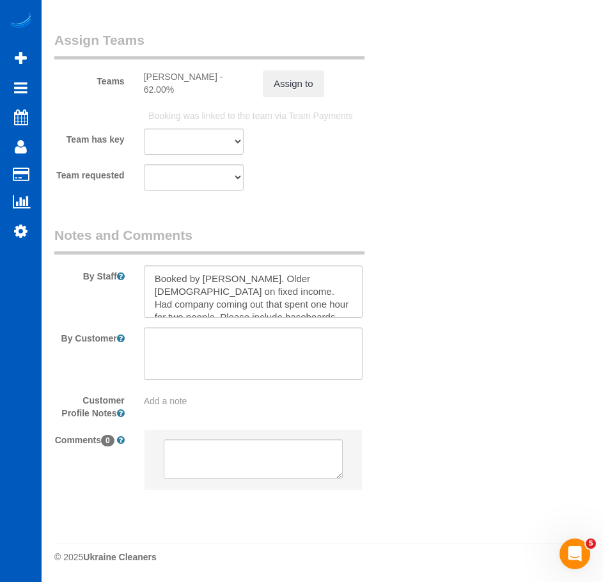
select select "3001"
select select "3"
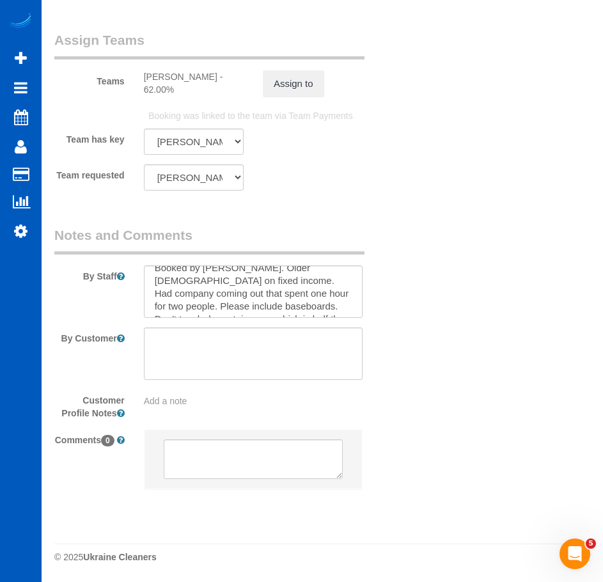
scroll to position [0, 0]
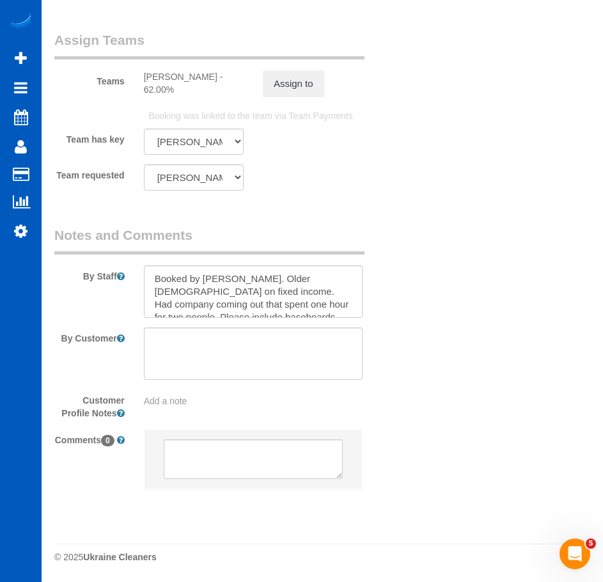
click at [353, 182] on div "Team requested Raissa Radionova Elena Kremneva Irina Dunaeva Kseniia Trofimova …" at bounding box center [224, 177] width 358 height 26
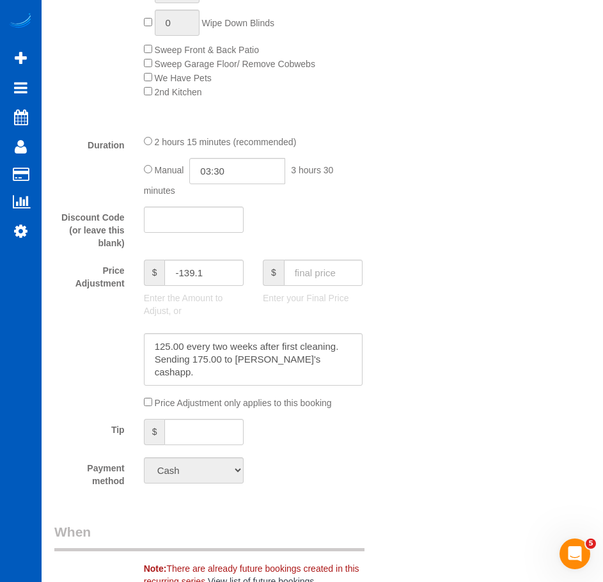
scroll to position [907, 0]
click at [596, 260] on div "Who Email* ssafdie526@gmail.com Name * Sara Safdie Where Address* 3903 SW Marig…" at bounding box center [322, 319] width 555 height 2329
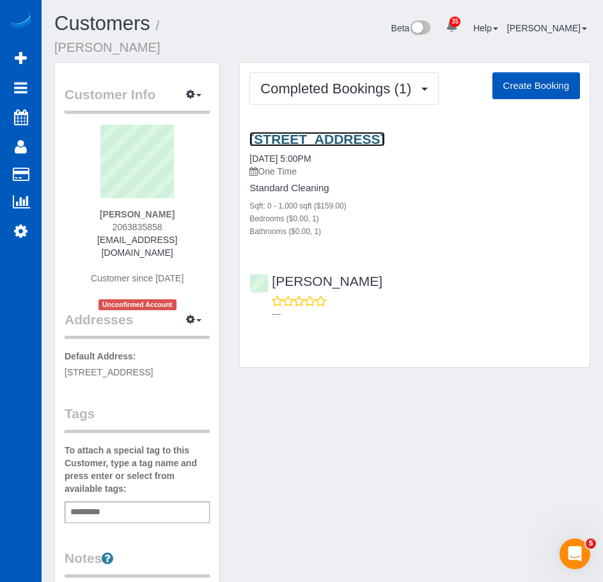
click at [385, 139] on link "[STREET_ADDRESS]" at bounding box center [317, 139] width 135 height 15
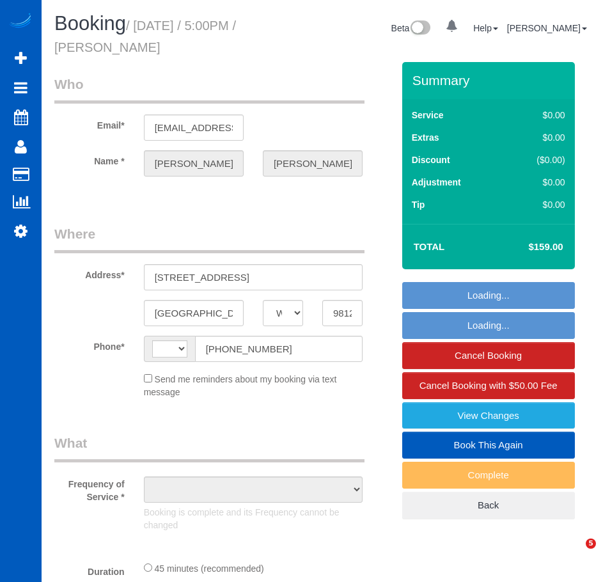
select select "WA"
select select "string:[GEOGRAPHIC_DATA]"
select select "object:1157"
select select "string:fspay-213b850f-8442-4c3e-8316-7445f2c22149"
select select "199"
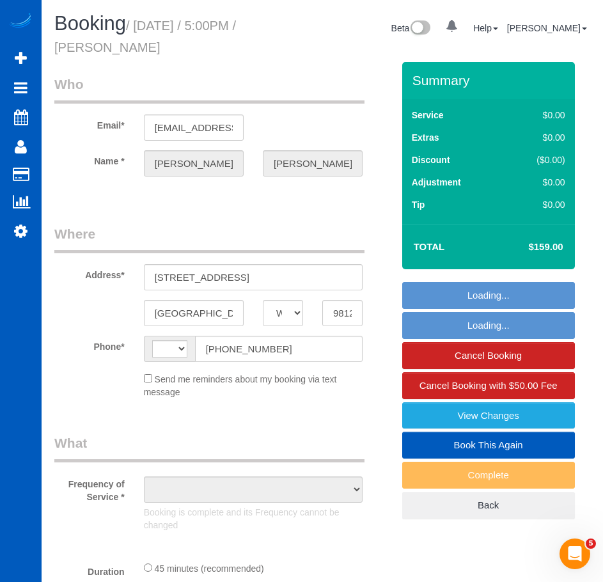
select select "spot1"
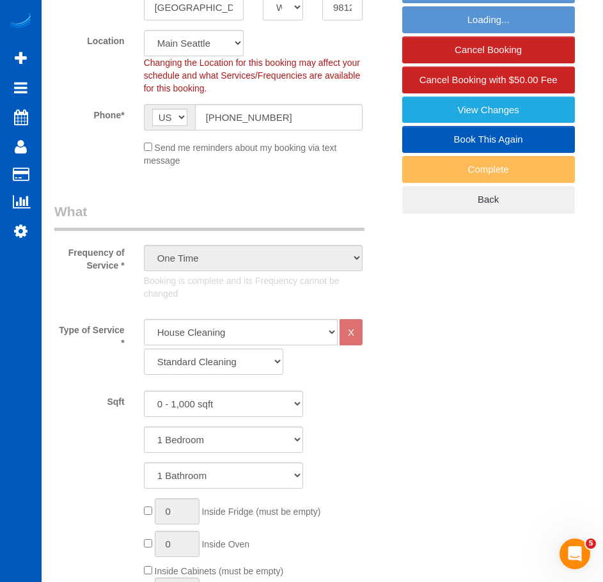
select select "object:1249"
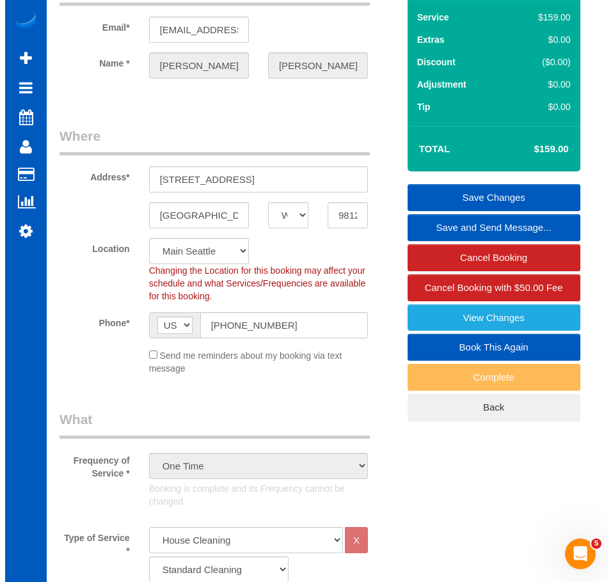
scroll to position [94, 0]
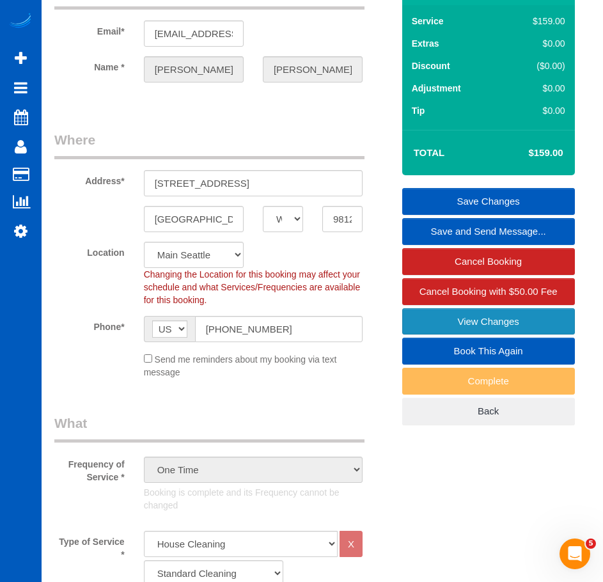
click at [479, 317] on link "View Changes" at bounding box center [488, 321] width 173 height 27
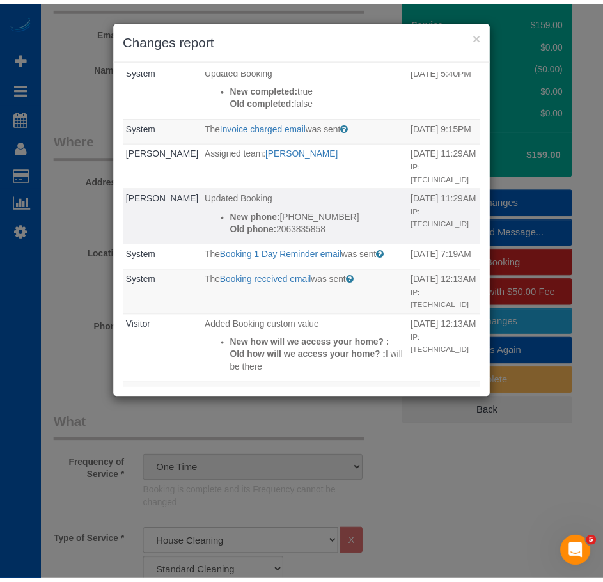
scroll to position [0, 0]
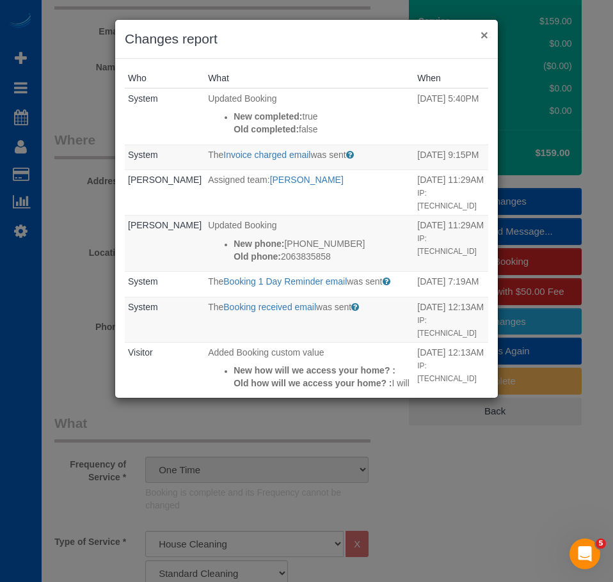
click at [488, 38] on button "×" at bounding box center [485, 34] width 8 height 13
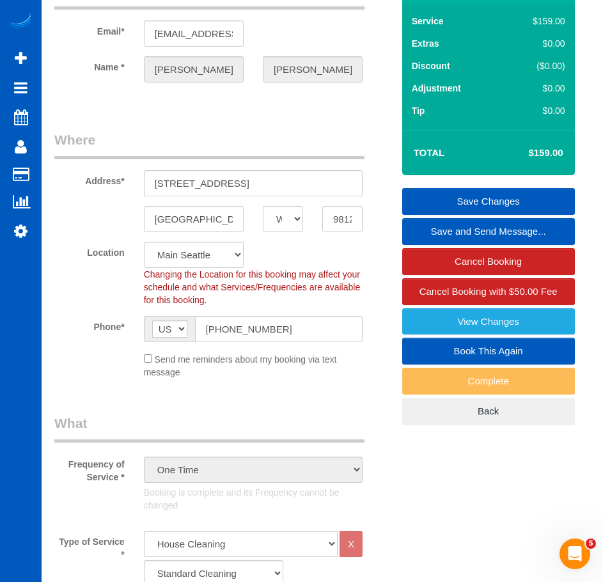
click at [226, 131] on legend "Where" at bounding box center [209, 145] width 310 height 29
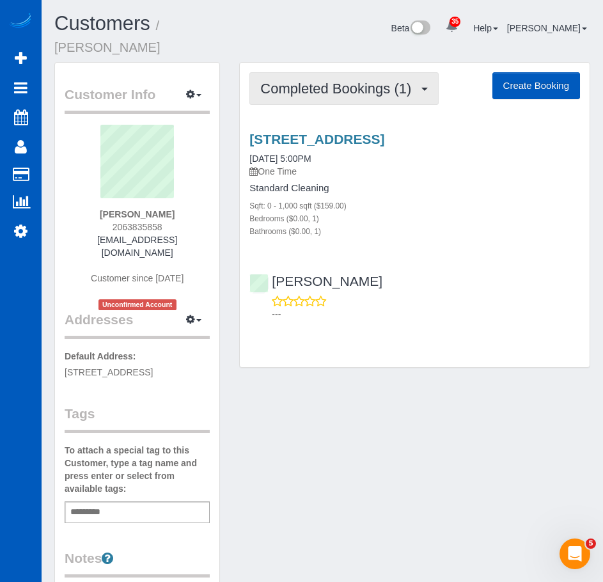
click at [343, 89] on span "Completed Bookings (1)" at bounding box center [338, 89] width 157 height 16
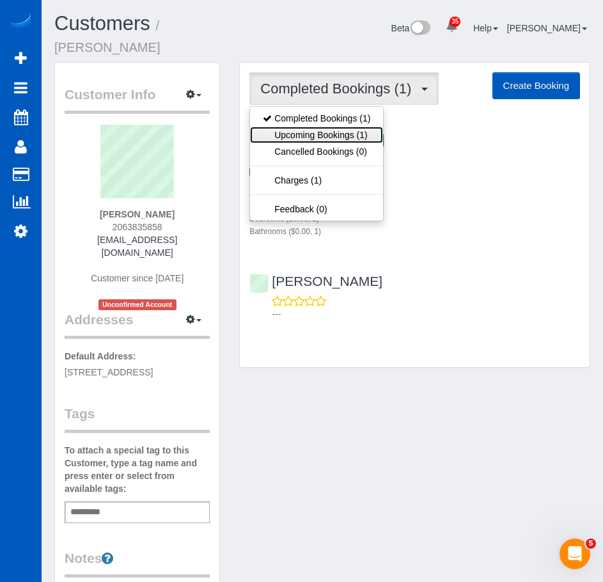
click at [346, 136] on link "Upcoming Bookings (1)" at bounding box center [316, 135] width 133 height 17
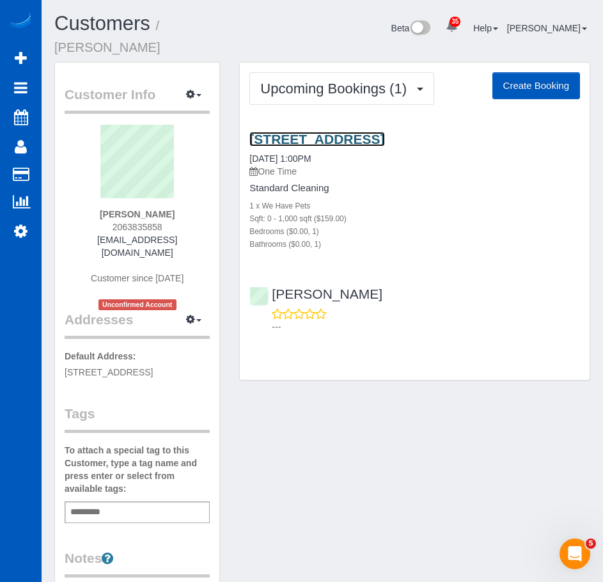
click at [363, 142] on link "[STREET_ADDRESS]" at bounding box center [317, 139] width 135 height 15
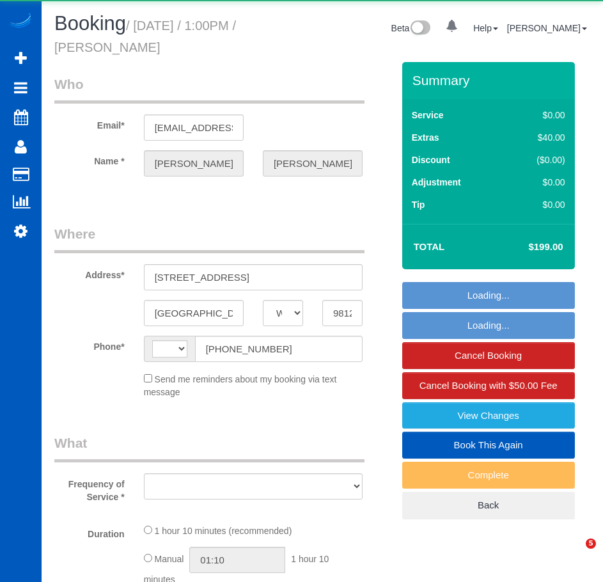
select select "WA"
select select "string:[GEOGRAPHIC_DATA]"
select select "string:fspay-213b850f-8442-4c3e-8316-7445f2c22149"
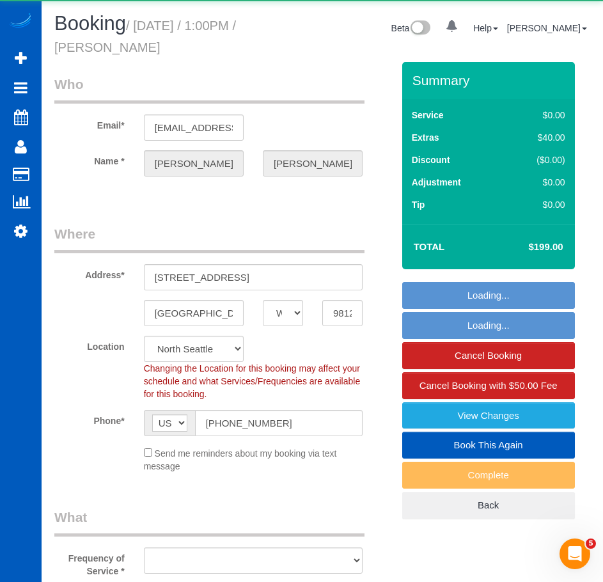
select select "object:1168"
select select "199"
select select "object:1271"
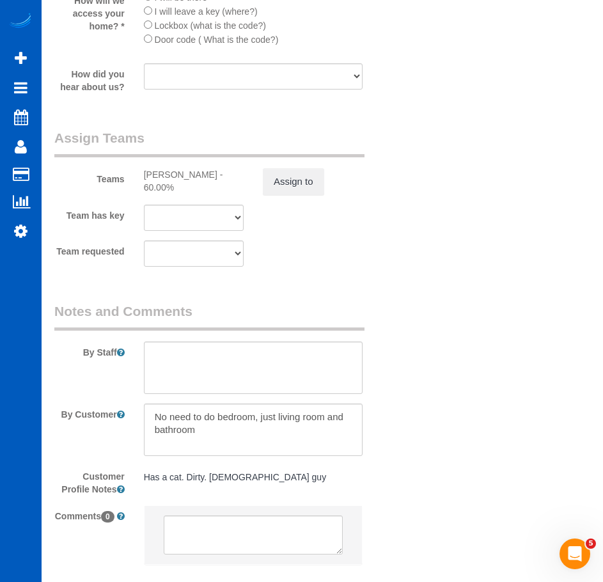
scroll to position [1757, 0]
click at [319, 241] on div "Team requested Alona Tarasiuk Alona Vikhliaieva Anastasiia Demchenko Anastasiia…" at bounding box center [224, 253] width 358 height 26
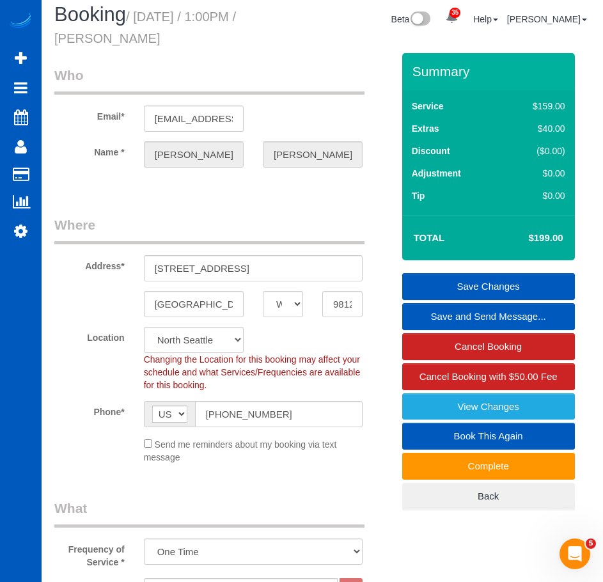
scroll to position [0, 0]
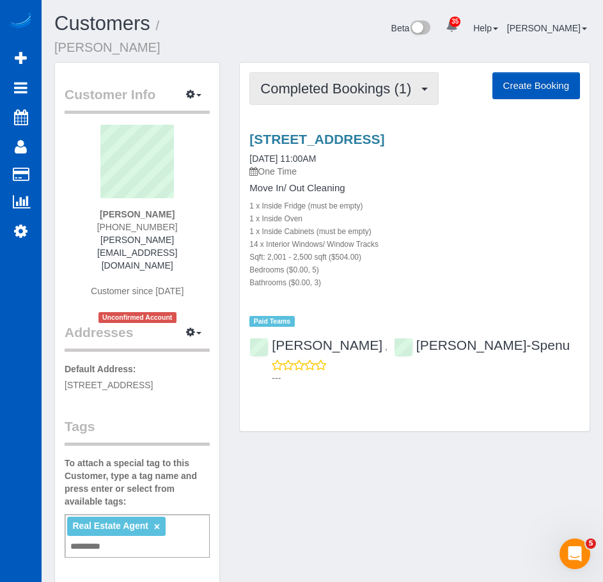
click at [356, 81] on span "Completed Bookings (1)" at bounding box center [338, 89] width 157 height 16
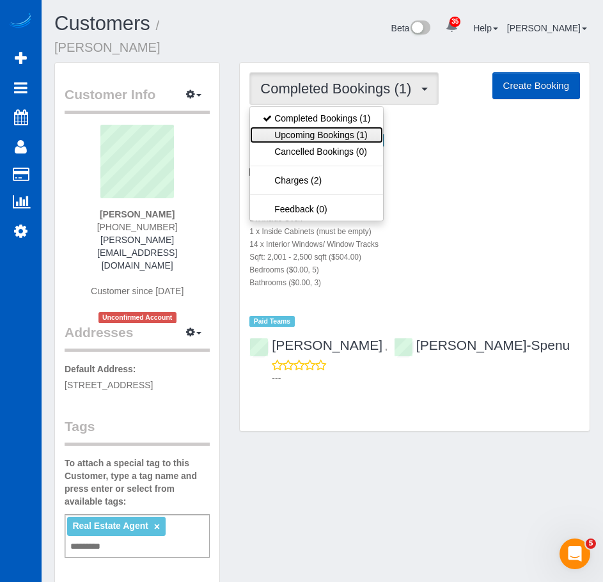
click at [349, 127] on link "Upcoming Bookings (1)" at bounding box center [316, 135] width 133 height 17
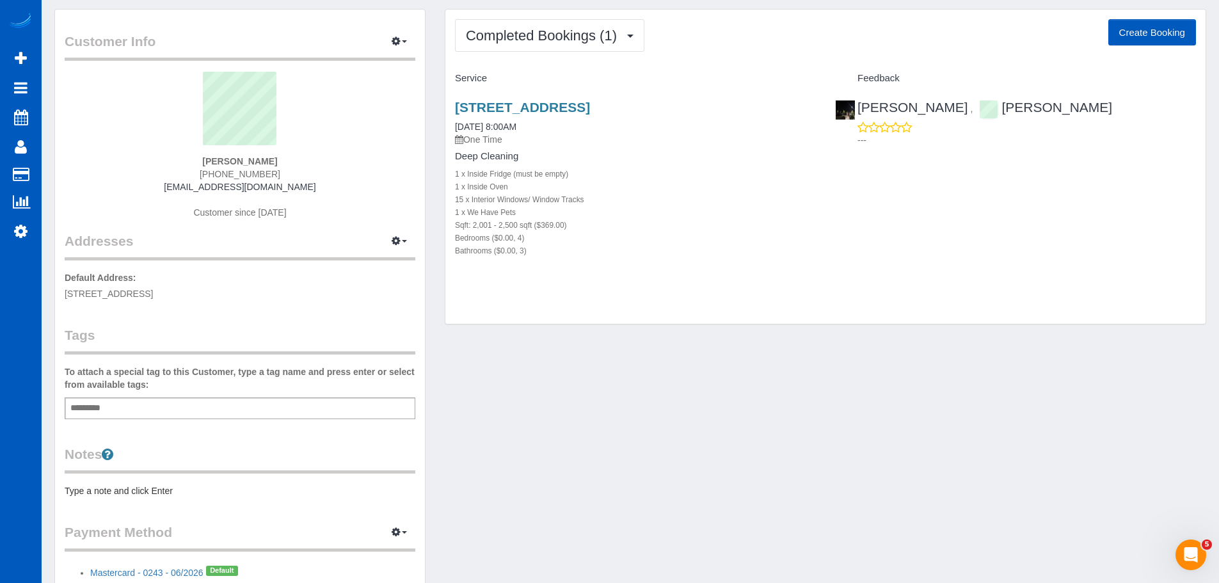
scroll to position [15, 0]
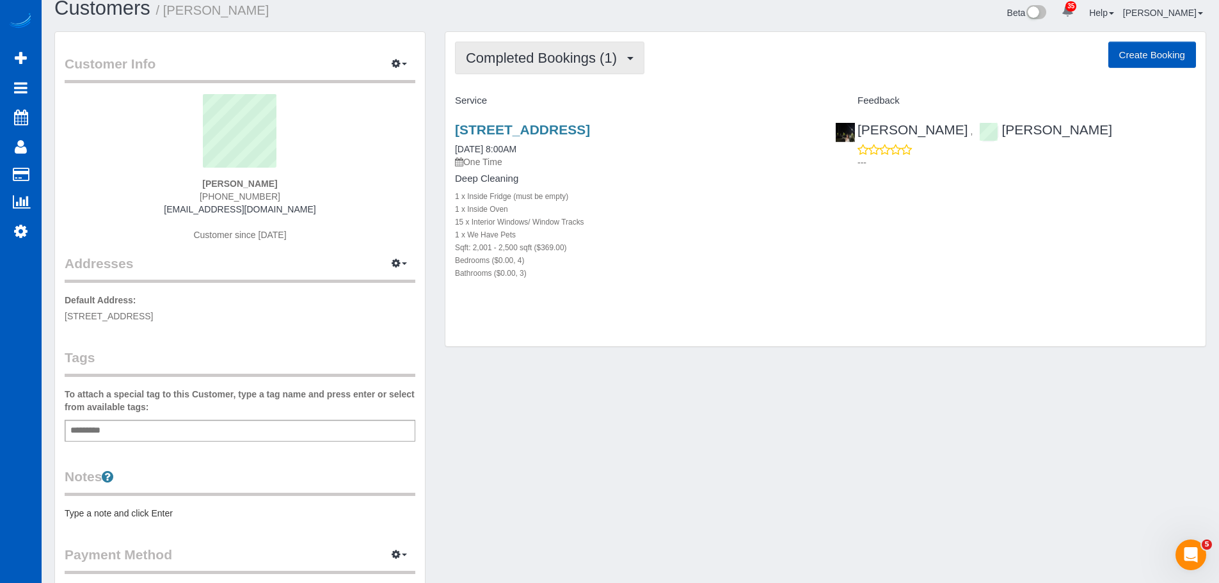
click at [551, 67] on button "Completed Bookings (1)" at bounding box center [549, 58] width 189 height 33
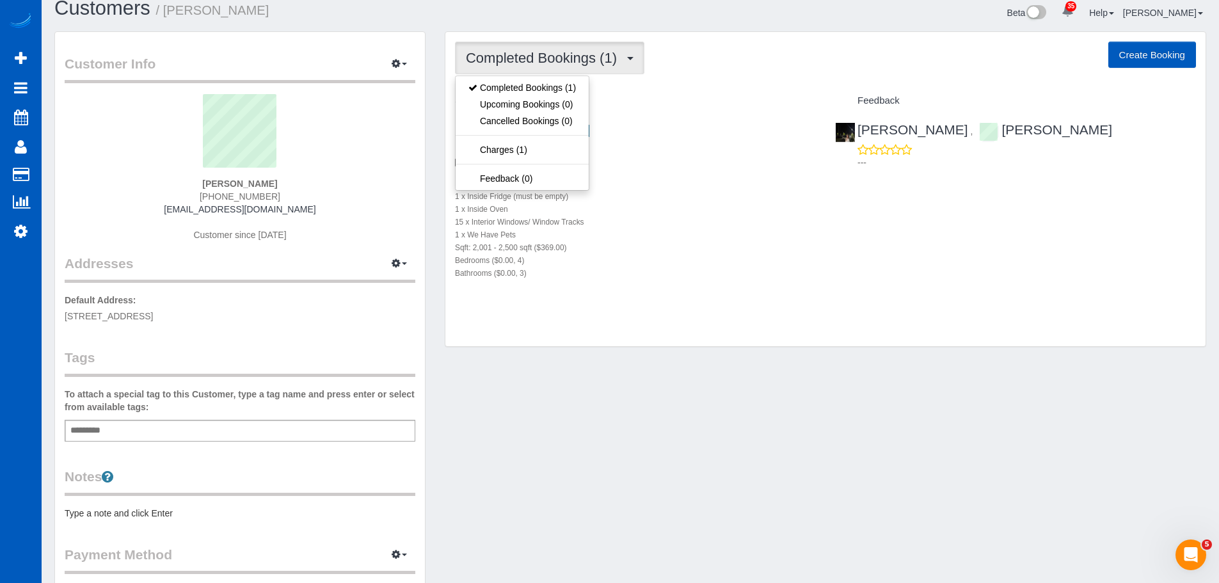
click at [751, 30] on div "Beta 35 Your Notifications You have 0 alerts × You have 5 to charge for [DATE] …" at bounding box center [923, 14] width 586 height 34
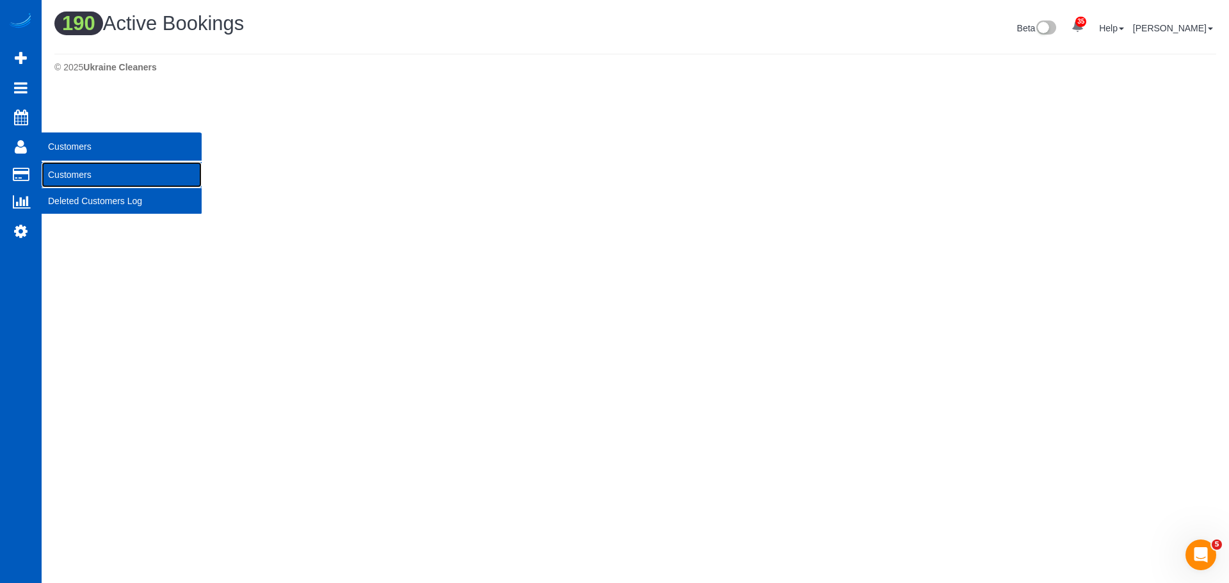
click at [80, 177] on link "Customers" at bounding box center [122, 175] width 160 height 26
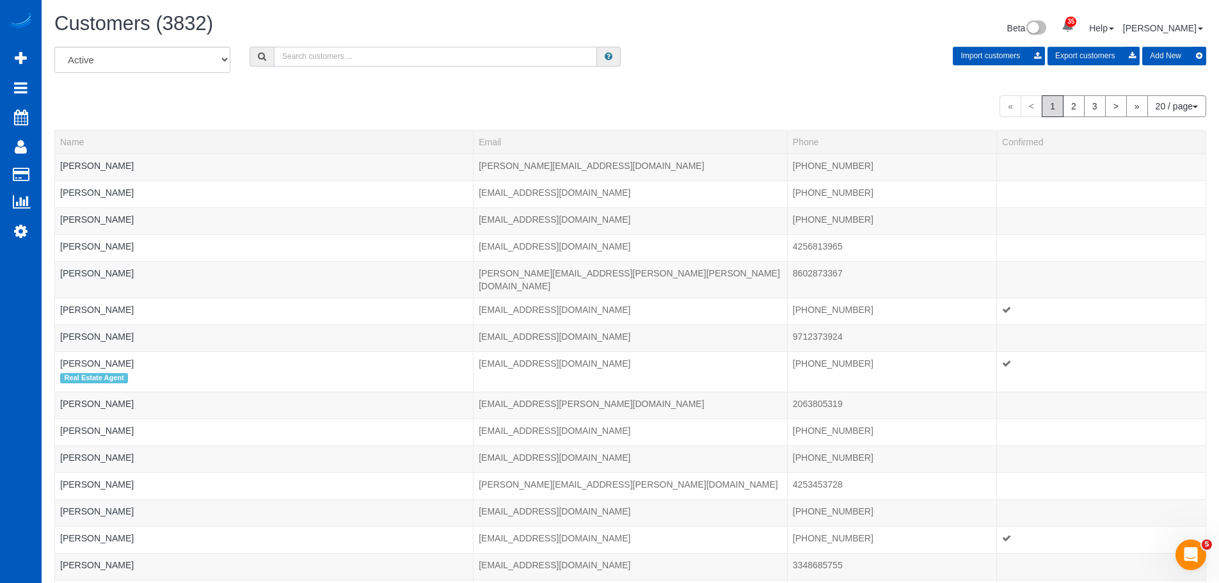
click at [434, 56] on input "text" at bounding box center [435, 57] width 323 height 20
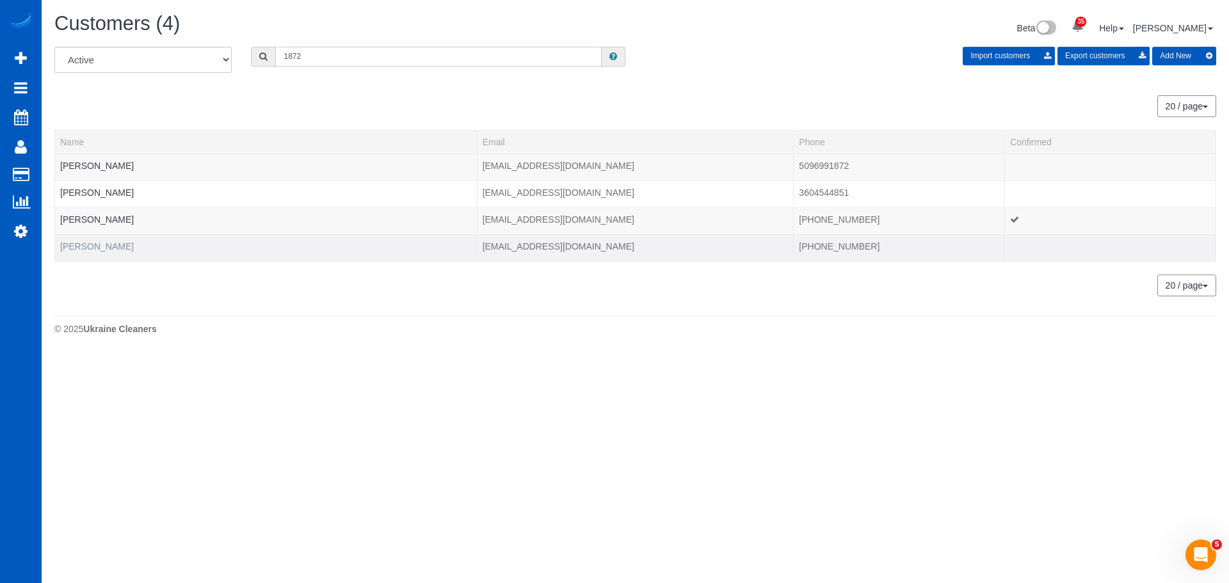
type input "1872"
click at [93, 250] on link "[PERSON_NAME]" at bounding box center [97, 246] width 74 height 10
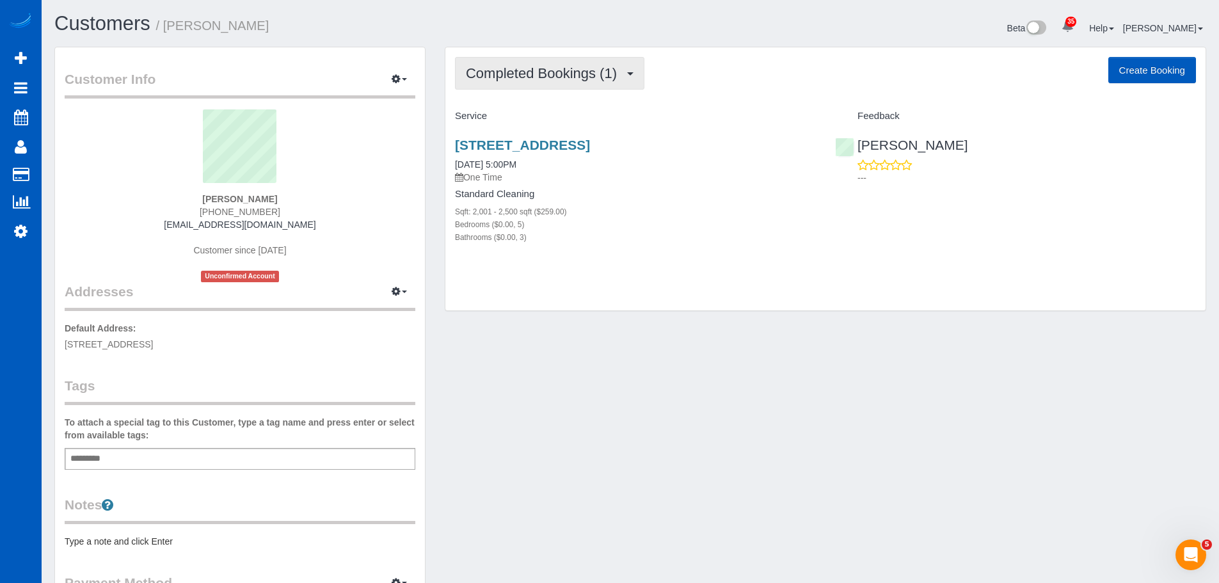
click at [561, 61] on button "Completed Bookings (1)" at bounding box center [549, 73] width 189 height 33
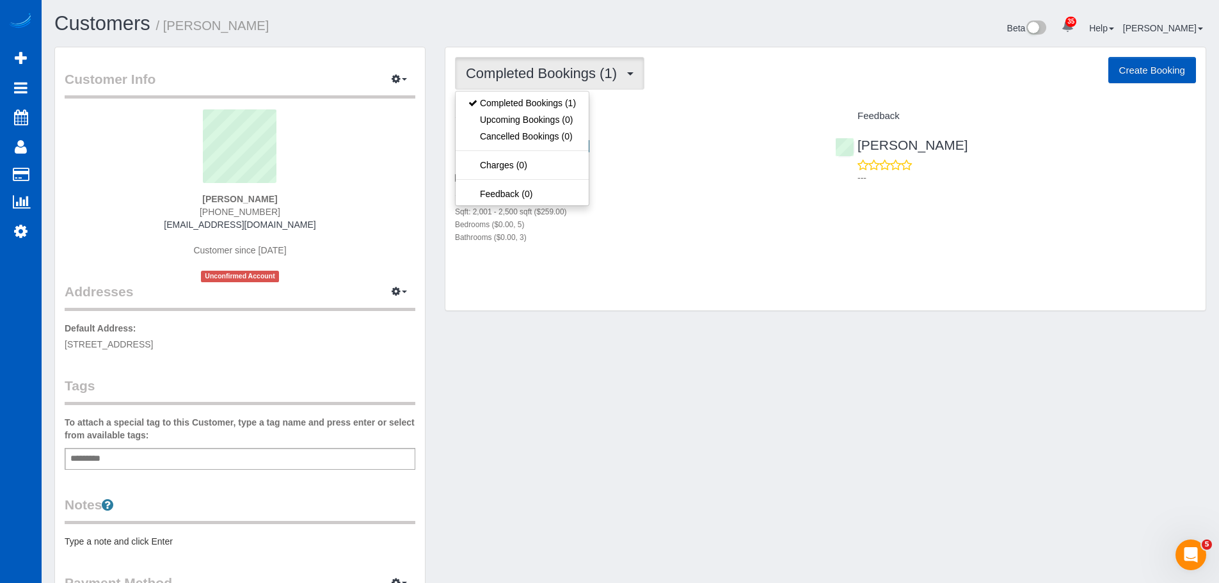
click at [760, 86] on div "Completed Bookings (1) Completed Bookings (1) Upcoming Bookings (0) Cancelled B…" at bounding box center [825, 73] width 741 height 33
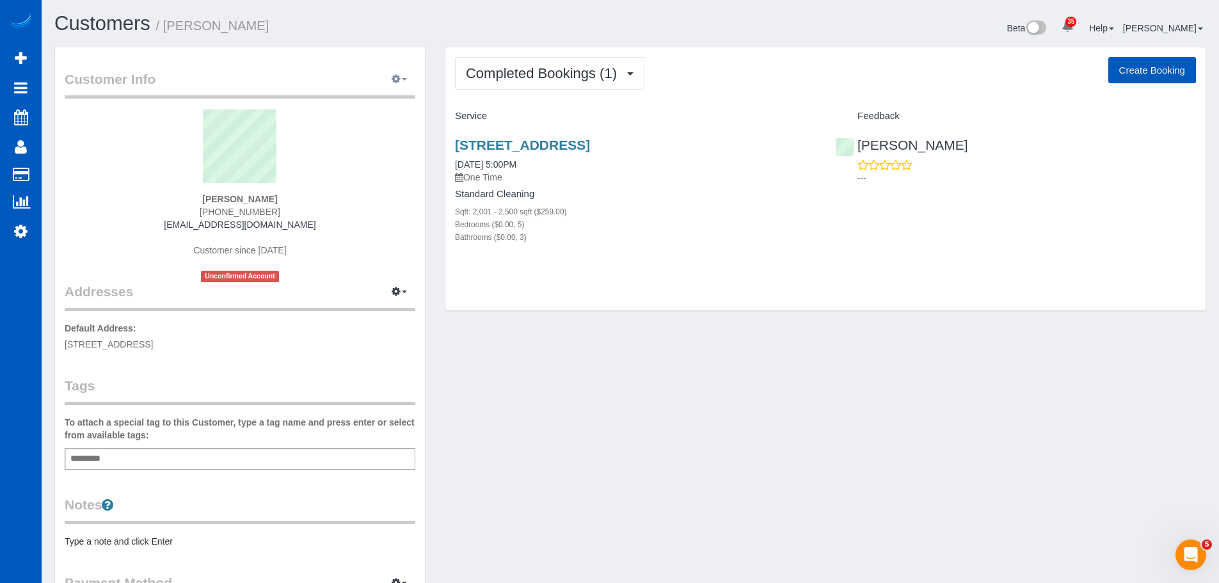
click at [404, 74] on button "button" at bounding box center [399, 80] width 32 height 20
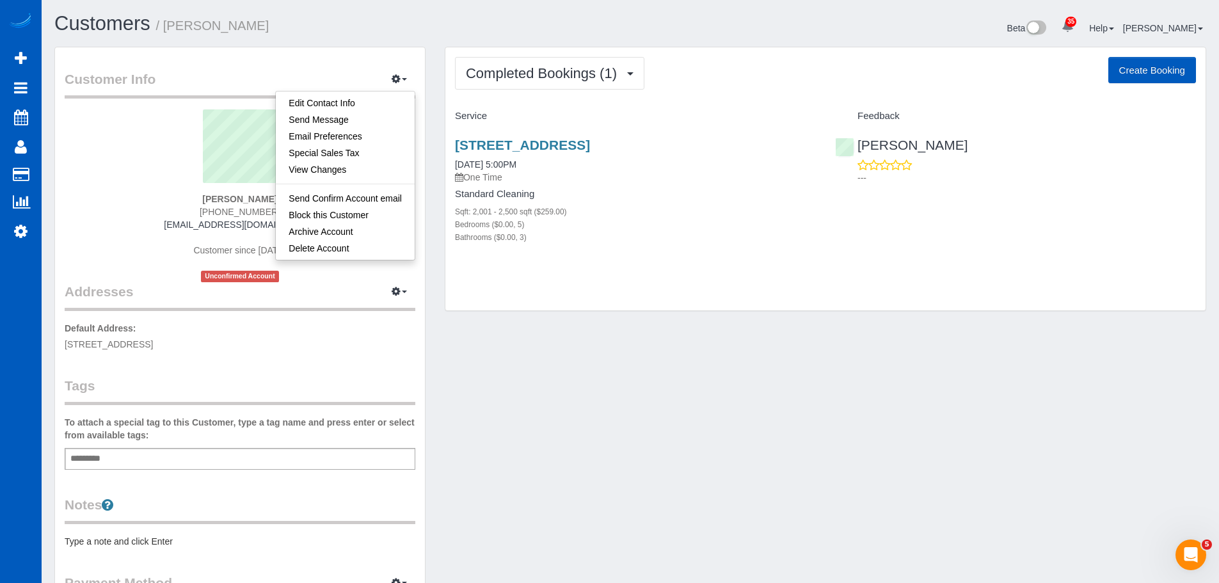
click at [432, 8] on div "Customers / Matt Doloff Beta 35 Your Notifications You have 0 alerts × You have…" at bounding box center [630, 359] width 1177 height 719
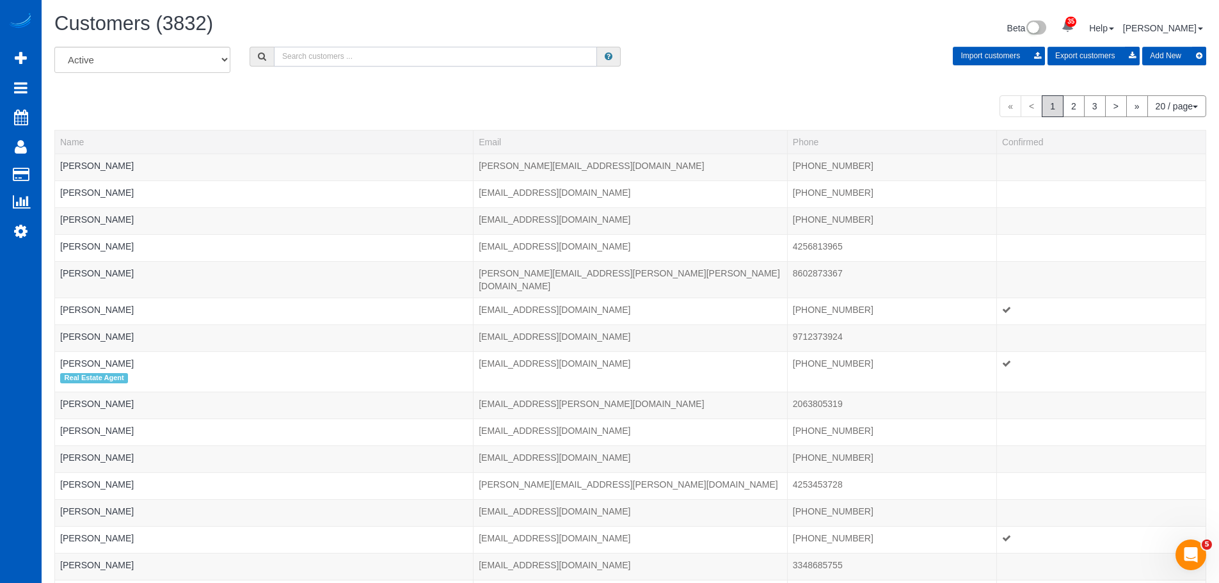
click at [413, 53] on input "text" at bounding box center [435, 57] width 323 height 20
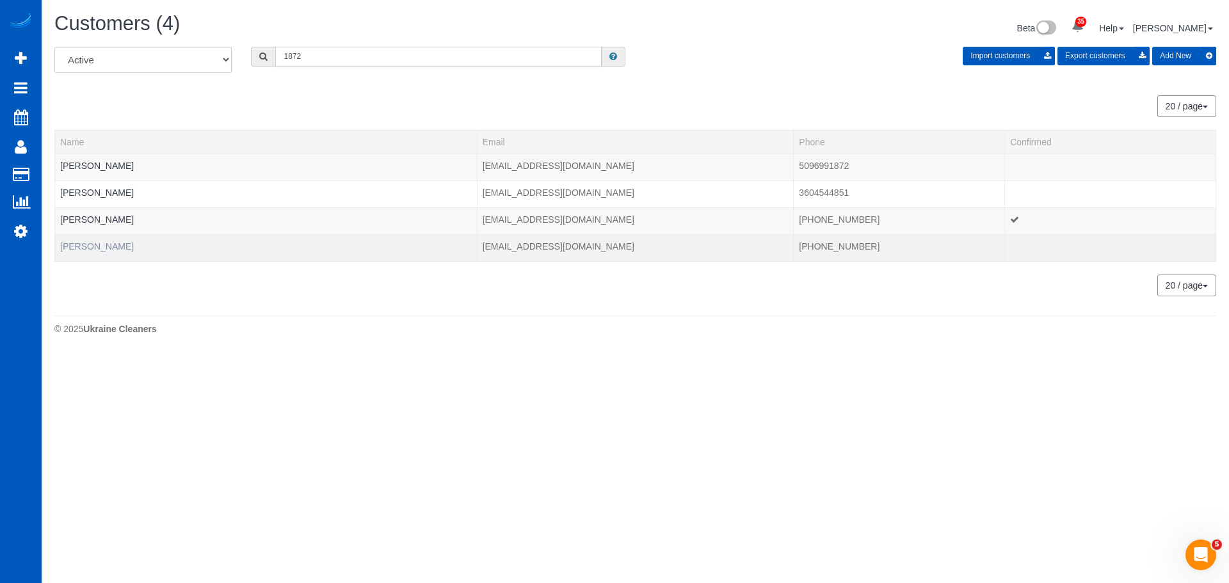
type input "1872"
click at [92, 248] on link "[PERSON_NAME]" at bounding box center [97, 246] width 74 height 10
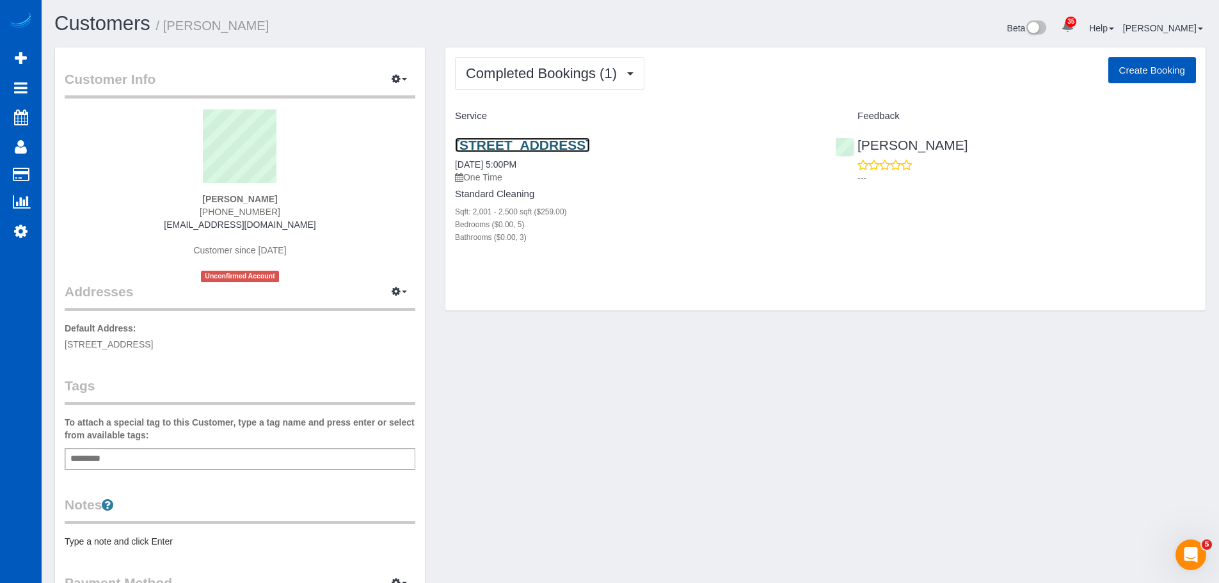
click at [590, 141] on link "5717 Ne 57th St, Seattle, WA 98105" at bounding box center [522, 145] width 135 height 15
click at [502, 143] on link "5717 Ne 57th St, Seattle, WA 98105" at bounding box center [522, 145] width 135 height 15
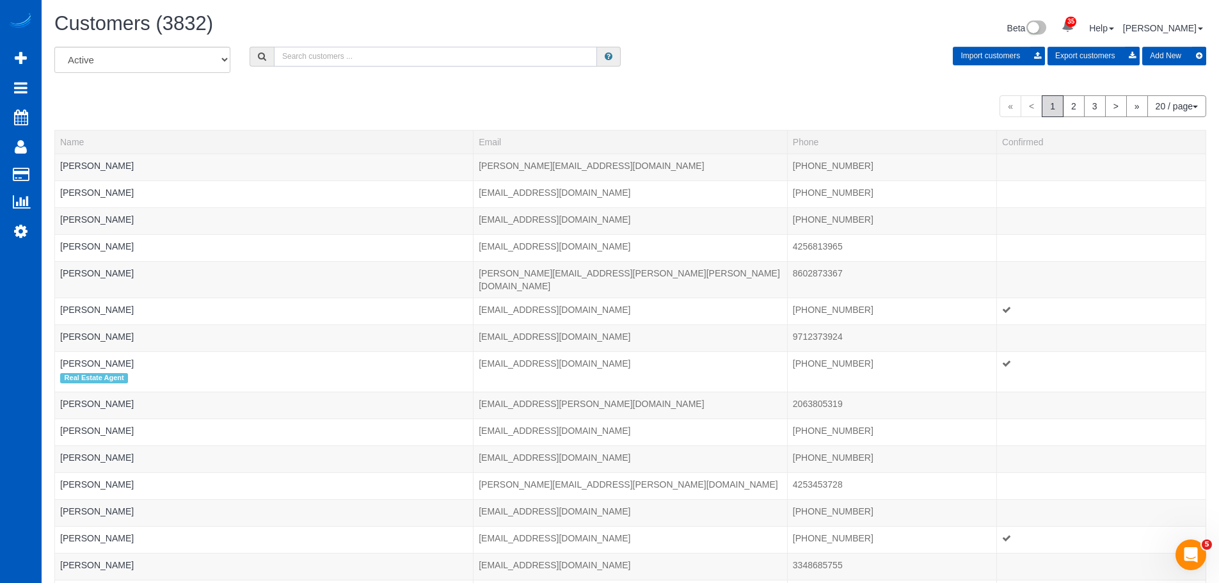
click at [454, 49] on input "text" at bounding box center [435, 57] width 323 height 20
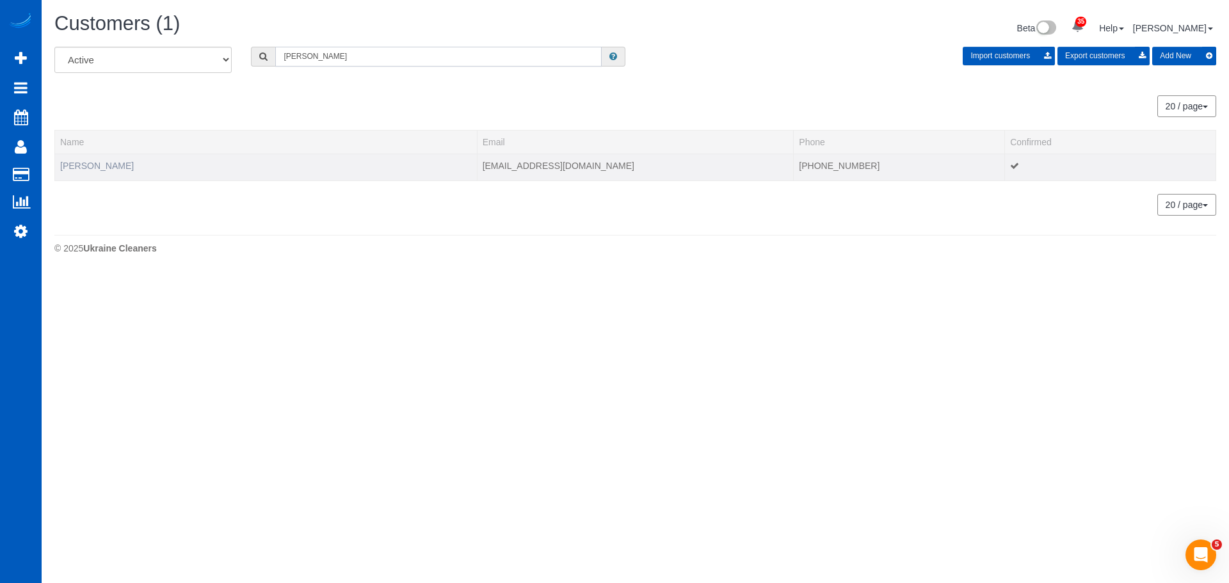
type input "dolloff"
click at [89, 170] on link "Matt Dolloff" at bounding box center [97, 166] width 74 height 10
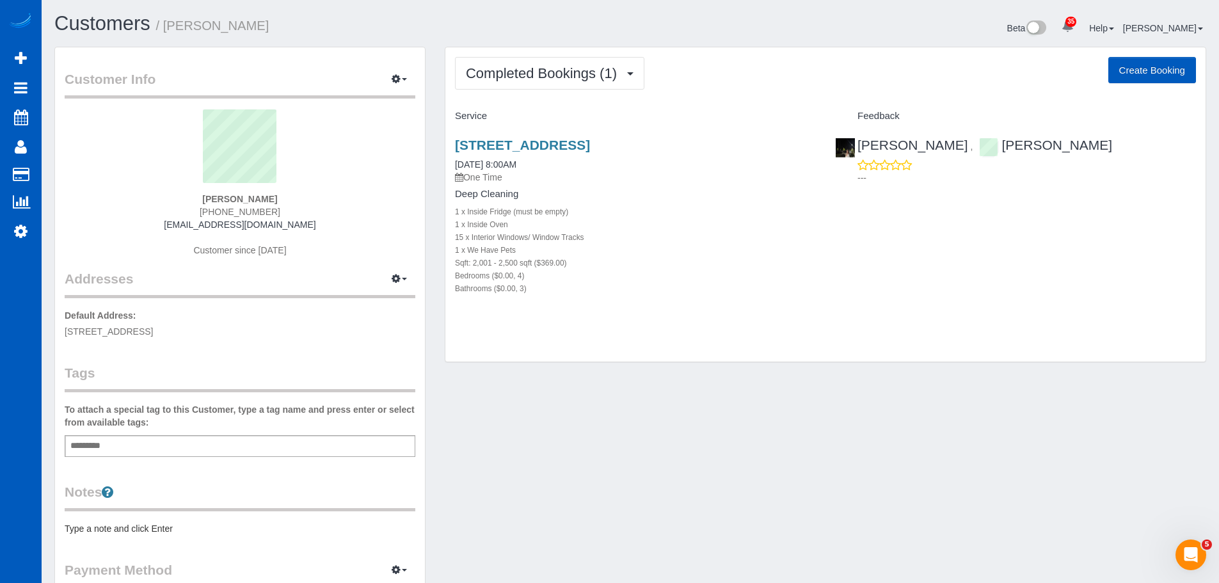
scroll to position [45, 0]
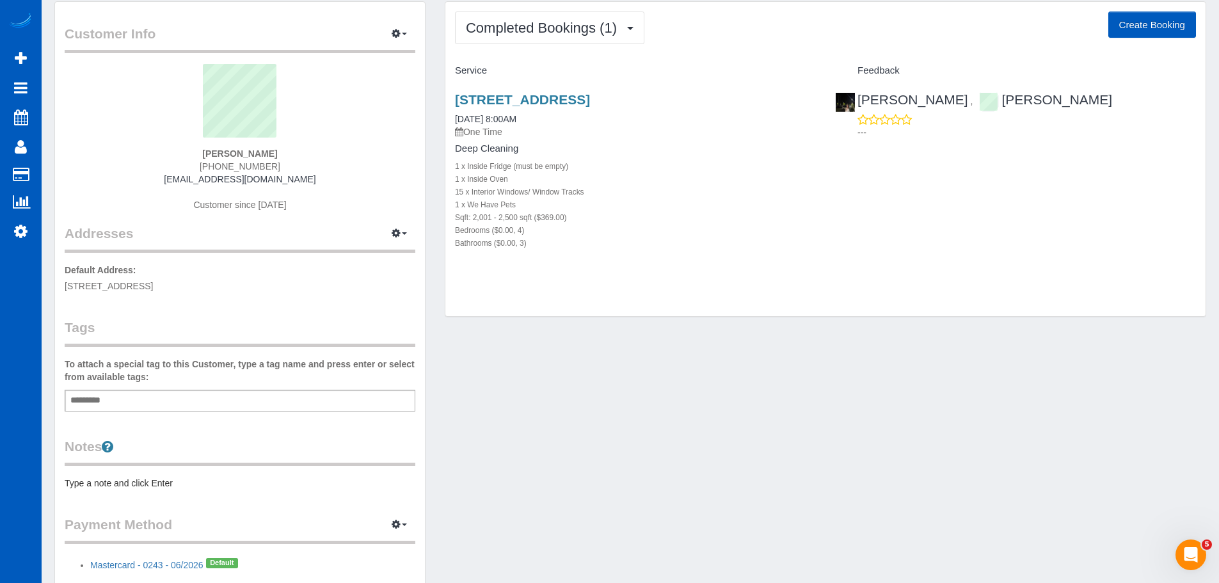
click at [1138, 35] on button "Create Booking" at bounding box center [1152, 25] width 88 height 27
select select "WA"
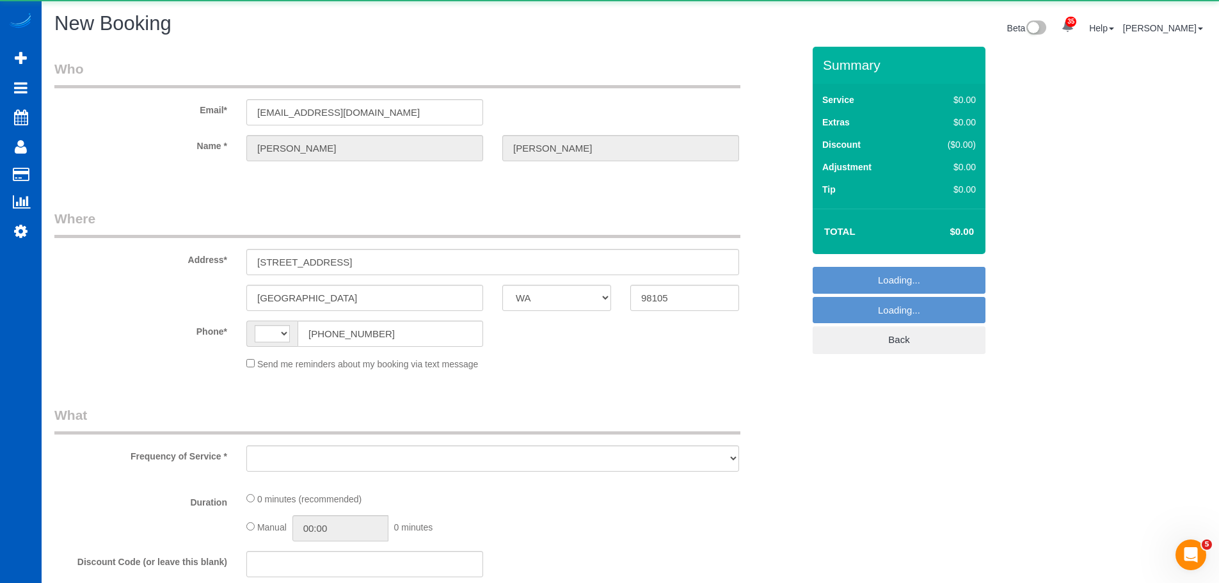
select select "string:US"
select select "string:fspay-37fc7108-0008-4a0a-bf0d-3b69f3999137"
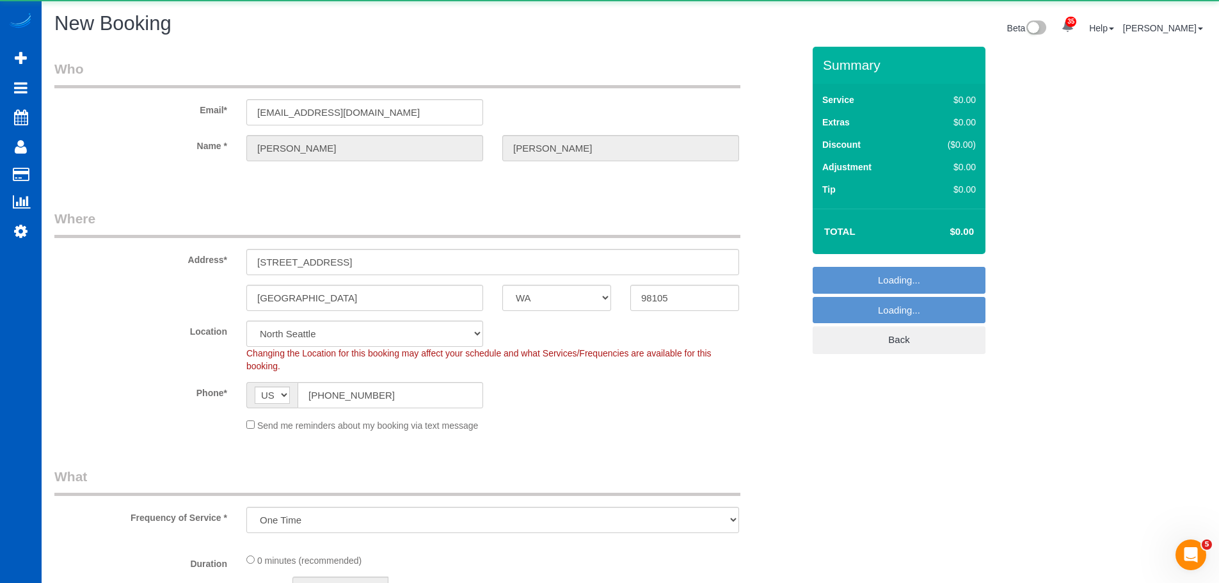
select select "object:5787"
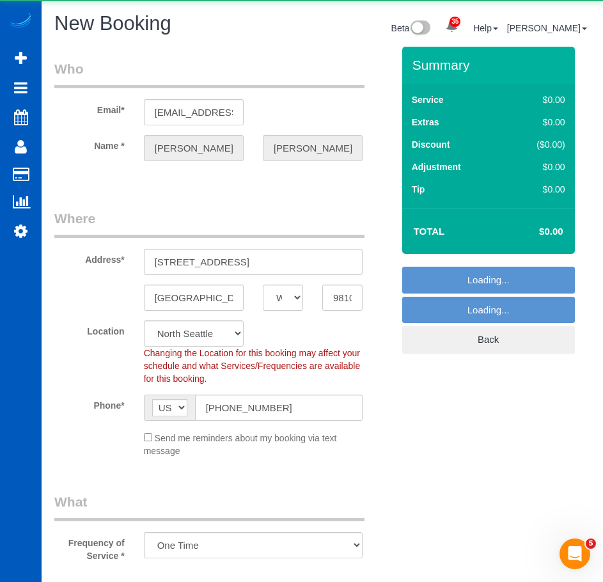
select select "199"
select select "5"
select select "object:6020"
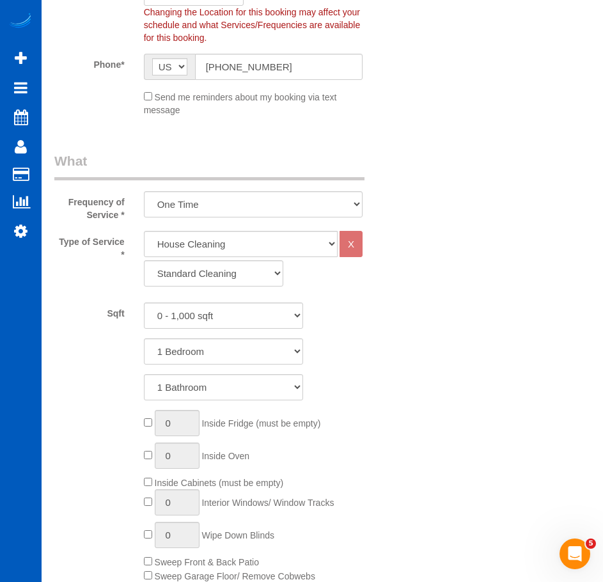
scroll to position [367, 0]
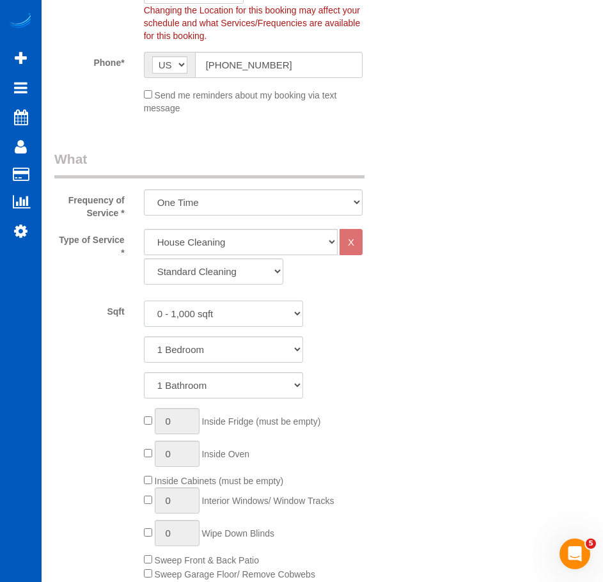
click at [210, 324] on select "0 - 1,000 sqft 1,001 - 1,500 sqft 1,501 - 2,000 sqft 2,001 - 2,500 sqft 2,501 -…" at bounding box center [223, 314] width 159 height 26
select select "2001"
click at [144, 301] on select "0 - 1,000 sqft 1,001 - 1,500 sqft 1,501 - 2,000 sqft 2,001 - 2,500 sqft 2,501 -…" at bounding box center [223, 314] width 159 height 26
click at [182, 346] on select "1 Bedroom 2 Bedrooms 3 Bedrooms 4 Bedrooms 5 Bedrooms 6 Bedrooms 7 Bedrooms" at bounding box center [223, 350] width 159 height 26
select select "5"
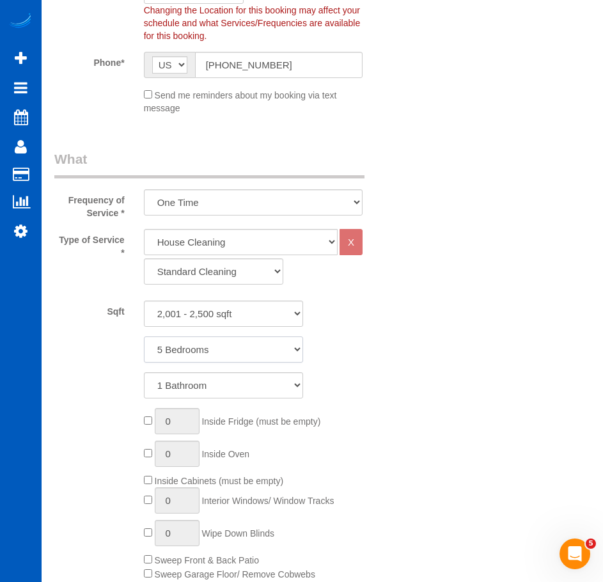
click at [144, 337] on select "1 Bedroom 2 Bedrooms 3 Bedrooms 4 Bedrooms 5 Bedrooms 6 Bedrooms 7 Bedrooms" at bounding box center [223, 350] width 159 height 26
click at [229, 384] on select "1 Bathroom 2 Bathrooms 3 Bathrooms 4 Bathrooms 5 Bathrooms 6 Bathrooms 7 Bathro…" at bounding box center [223, 385] width 159 height 26
select select "3"
click at [144, 372] on select "1 Bathroom 2 Bathrooms 3 Bathrooms 4 Bathrooms 5 Bathrooms 6 Bathrooms 7 Bathro…" at bounding box center [223, 385] width 159 height 26
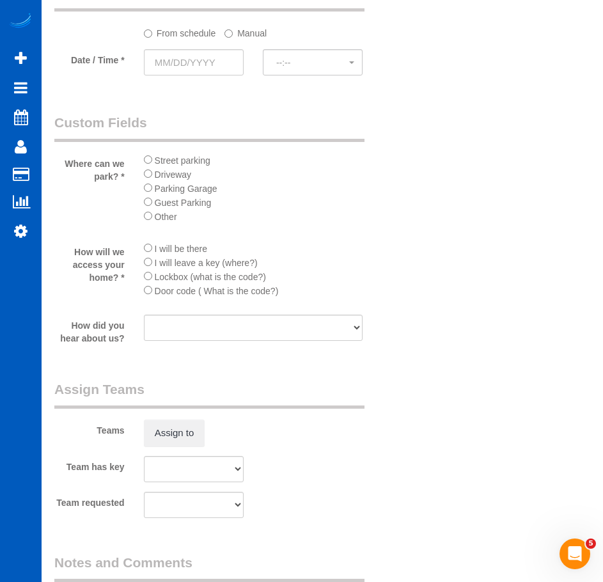
scroll to position [1403, 0]
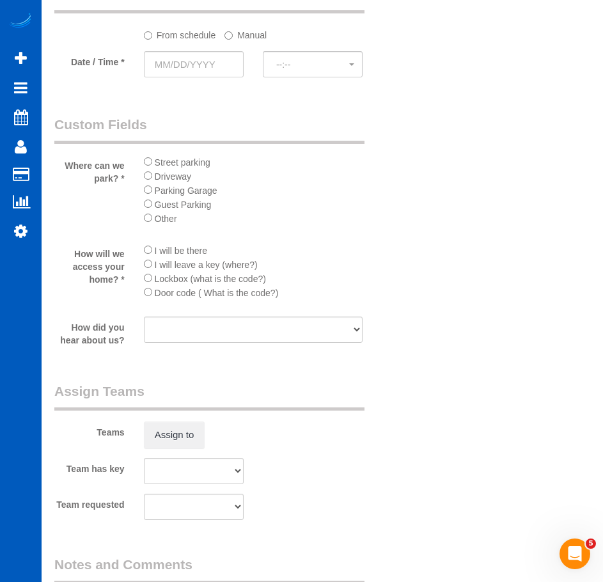
click at [246, 31] on label "Manual" at bounding box center [246, 32] width 42 height 17
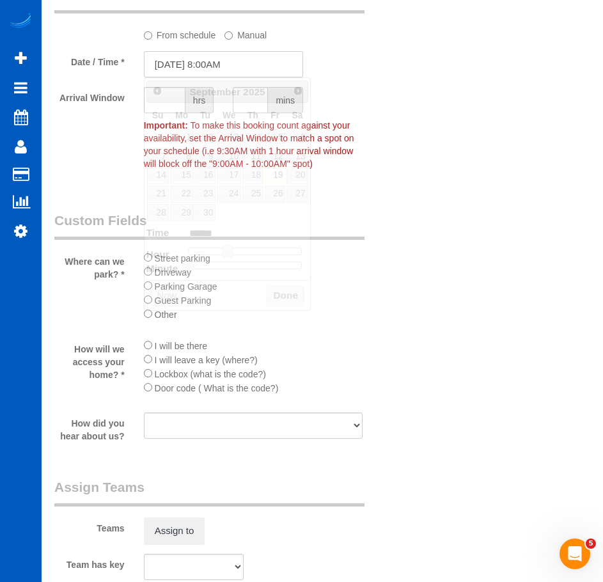
click at [192, 61] on input "09/19/2025 8:00AM" at bounding box center [223, 64] width 159 height 26
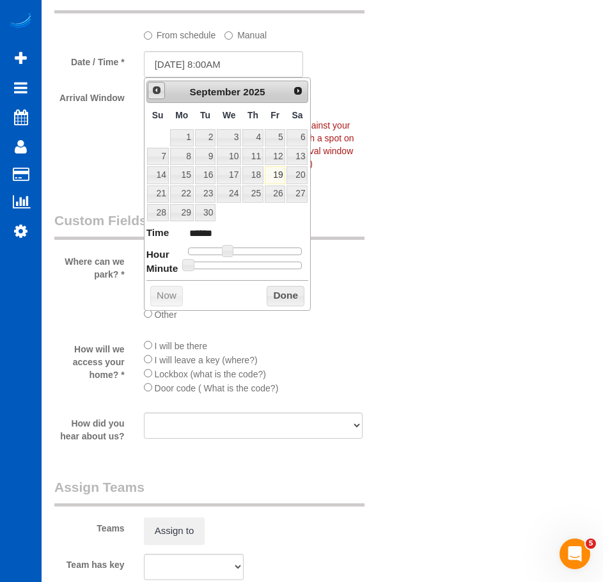
click at [158, 92] on span "Prev" at bounding box center [157, 90] width 10 height 10
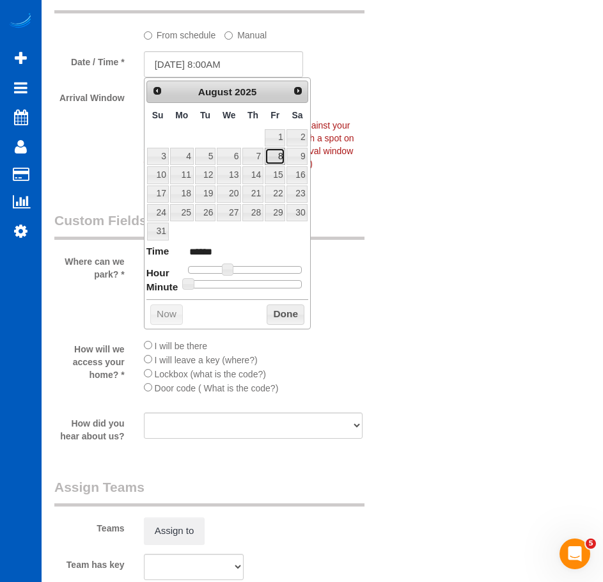
click at [281, 159] on link "8" at bounding box center [275, 156] width 20 height 17
click at [243, 68] on input "08/08/2025 8:00AM" at bounding box center [223, 64] width 159 height 26
type input "08/08/2025 9:00AM"
type input "******"
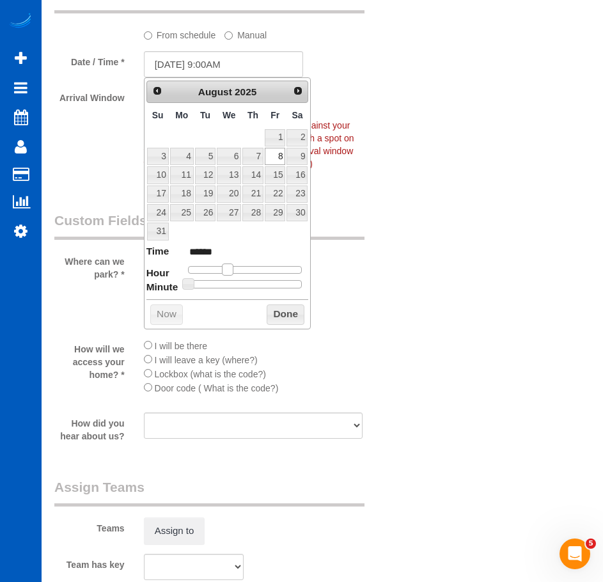
type input "08/08/2025 10:00AM"
type input "*******"
type input "08/08/2025 11:00AM"
type input "*******"
type input "08/08/2025 12:00PM"
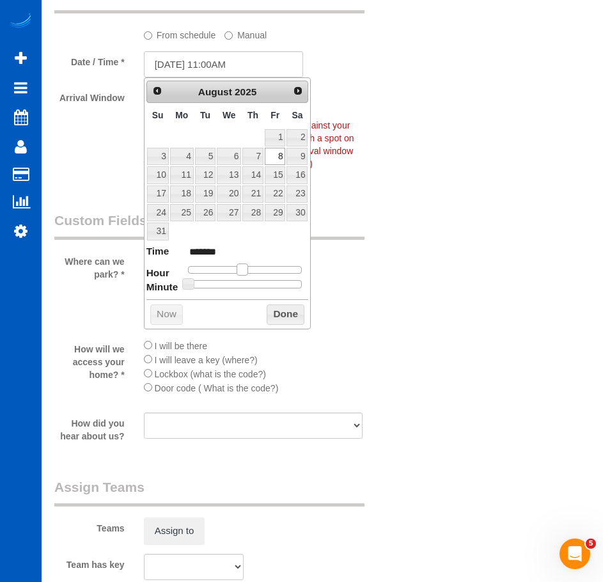
type input "*******"
type input "08/08/2025 1:00PM"
type input "******"
type input "08/08/2025 2:00PM"
type input "******"
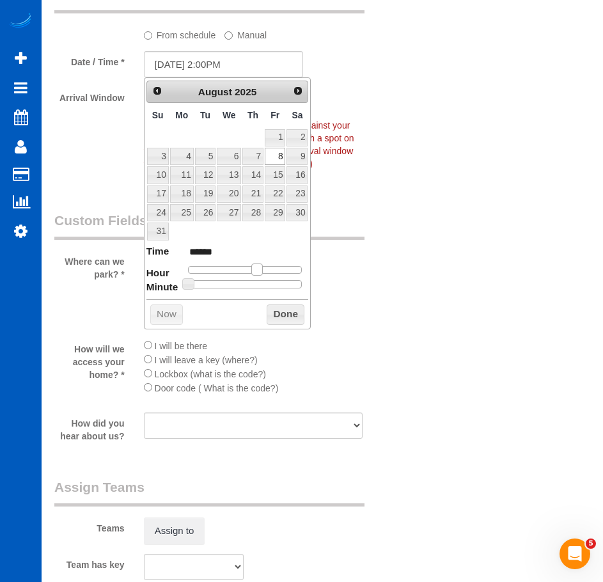
type input "08/08/2025 3:00PM"
type input "******"
type input "08/08/2025 4:00PM"
type input "******"
type input "08/08/2025 5:00PM"
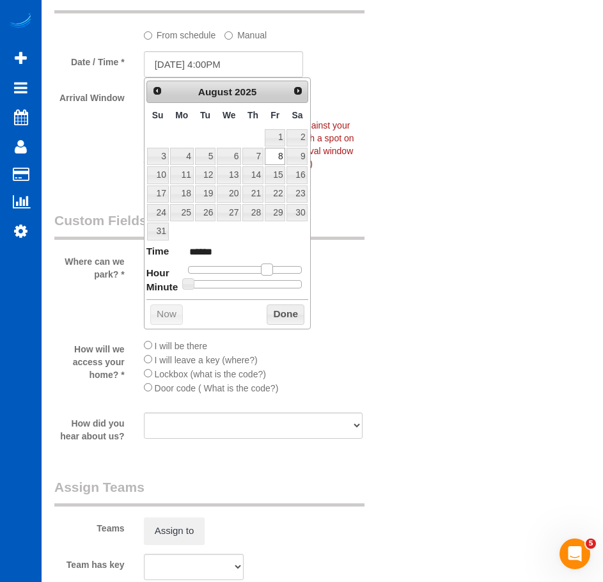
type input "******"
drag, startPoint x: 227, startPoint y: 270, endPoint x: 273, endPoint y: 271, distance: 46.7
click at [273, 271] on span at bounding box center [272, 270] width 12 height 12
click at [290, 312] on button "Done" at bounding box center [286, 315] width 38 height 20
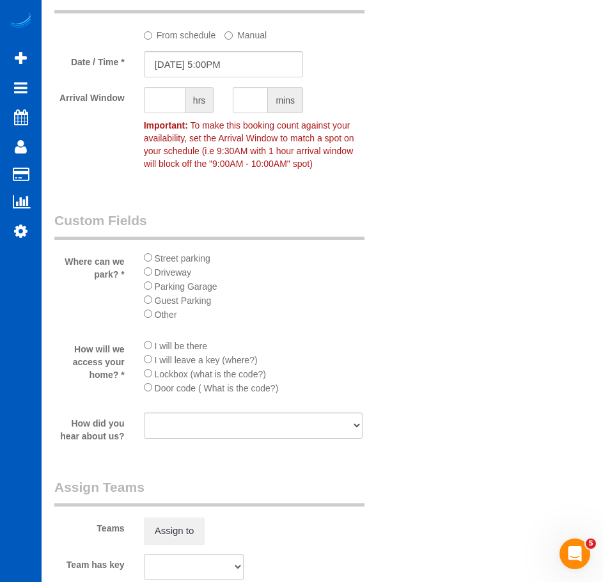
click at [179, 257] on span "Street parking" at bounding box center [183, 258] width 56 height 10
click at [151, 379] on li "Lockbox (what is the code?)" at bounding box center [253, 374] width 219 height 14
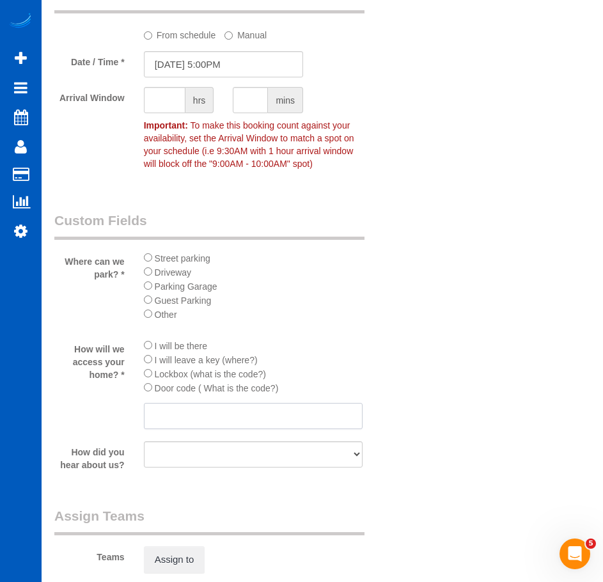
click at [196, 427] on input "text" at bounding box center [253, 416] width 219 height 26
click at [203, 425] on input "text" at bounding box center [253, 416] width 219 height 26
type input "2585"
click at [355, 376] on li "Lockbox (what is the code?)" at bounding box center [253, 374] width 219 height 14
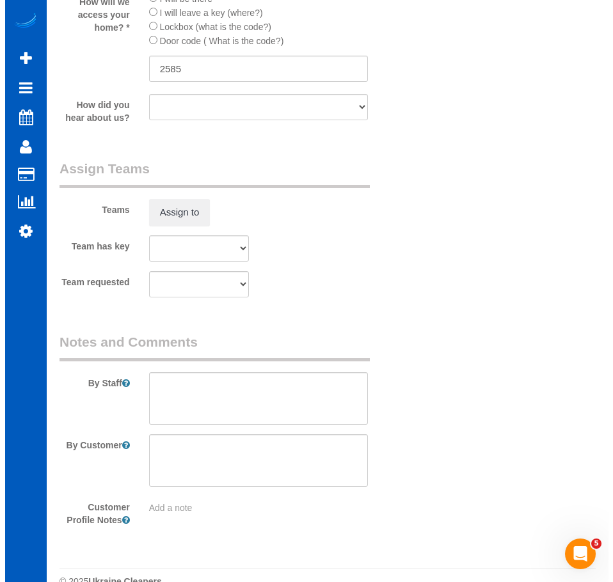
scroll to position [1751, 0]
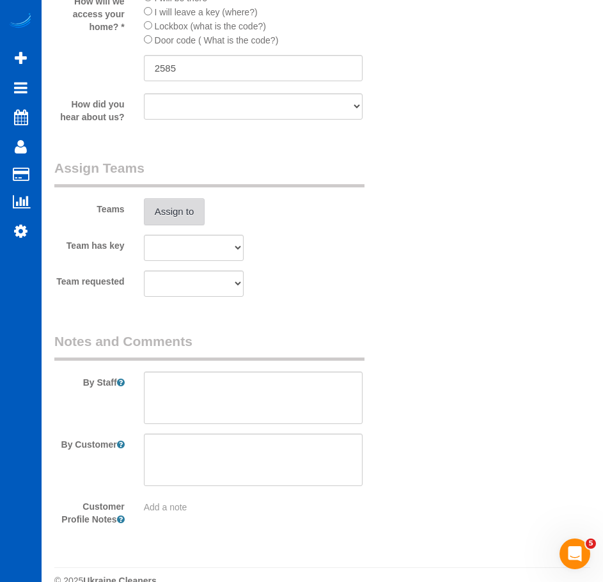
click at [197, 207] on button "Assign to" at bounding box center [174, 211] width 61 height 27
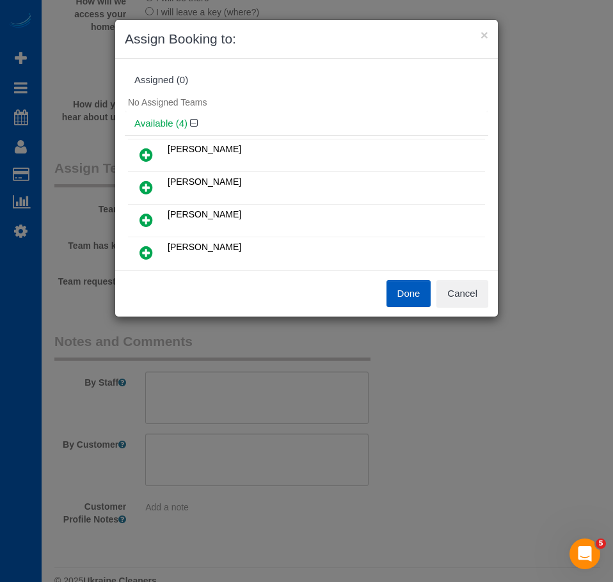
scroll to position [65, 0]
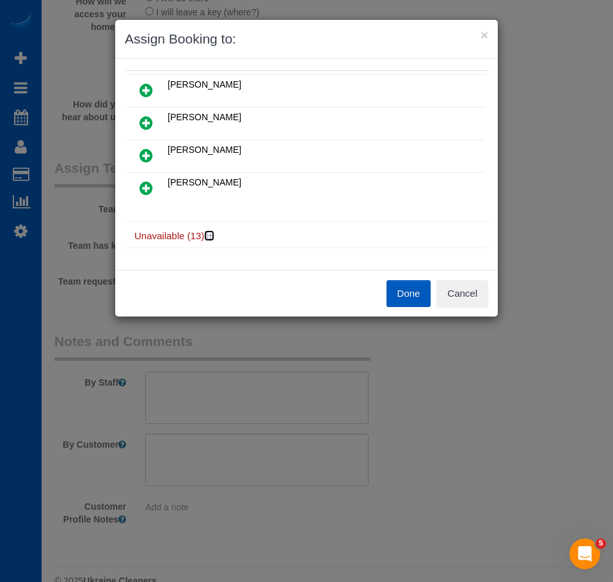
click at [210, 240] on icon at bounding box center [211, 236] width 8 height 10
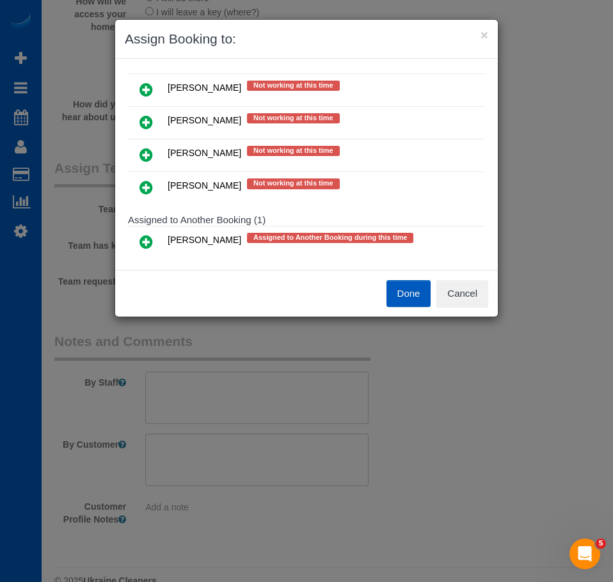
scroll to position [540, 0]
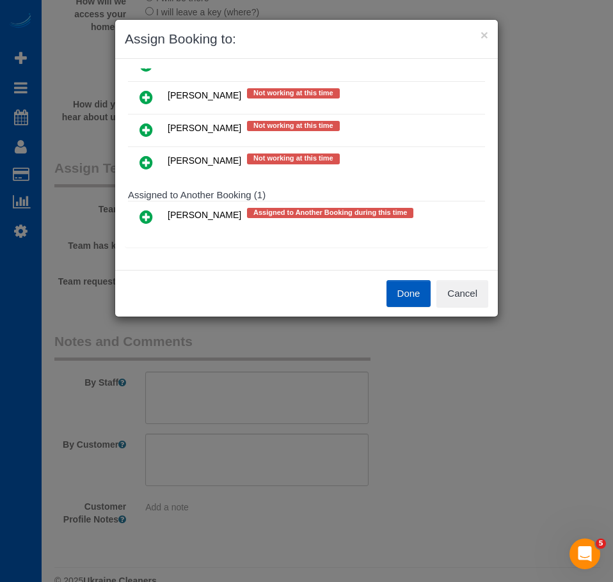
click at [148, 218] on icon at bounding box center [145, 216] width 13 height 15
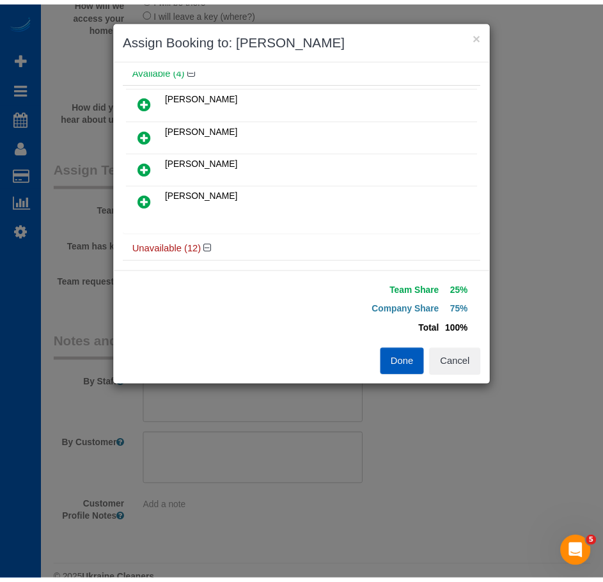
scroll to position [0, 0]
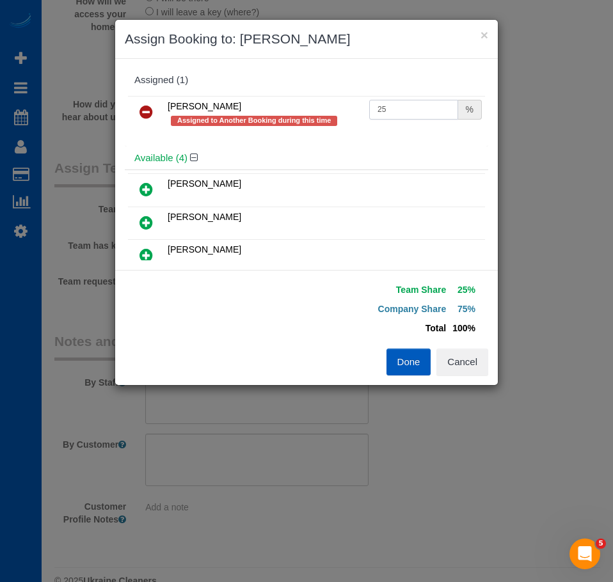
click at [406, 115] on input "25" at bounding box center [413, 110] width 89 height 20
type input "51"
click at [404, 365] on button "Done" at bounding box center [408, 362] width 45 height 27
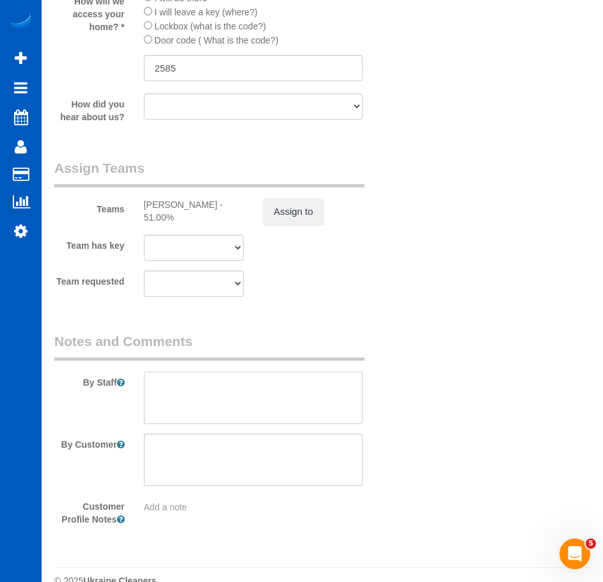
click at [292, 392] on textarea at bounding box center [253, 398] width 219 height 52
paste textarea "Booked by Florencia. This is a Bryan Hulen referral. Please let Anna if for wha…"
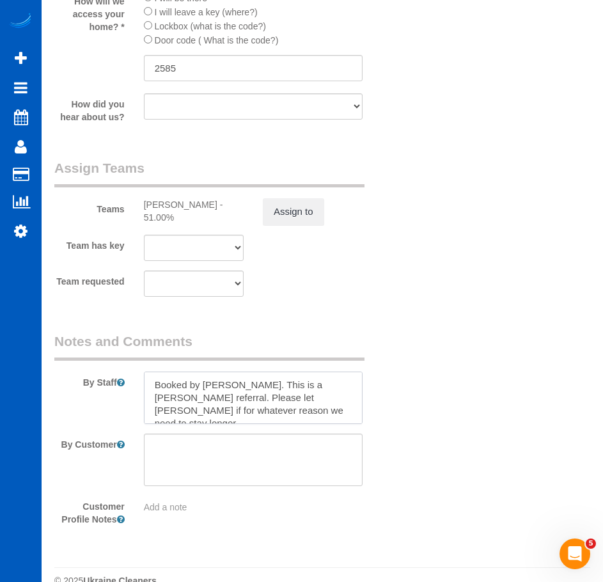
type textarea "Booked by Florencia. This is a Bryan Hulen referral. Please let Anna if for wha…"
click at [261, 472] on textarea at bounding box center [253, 460] width 219 height 52
paste textarea "Check drawers to make sure they're empty and clean. Check the fridge if its cle…"
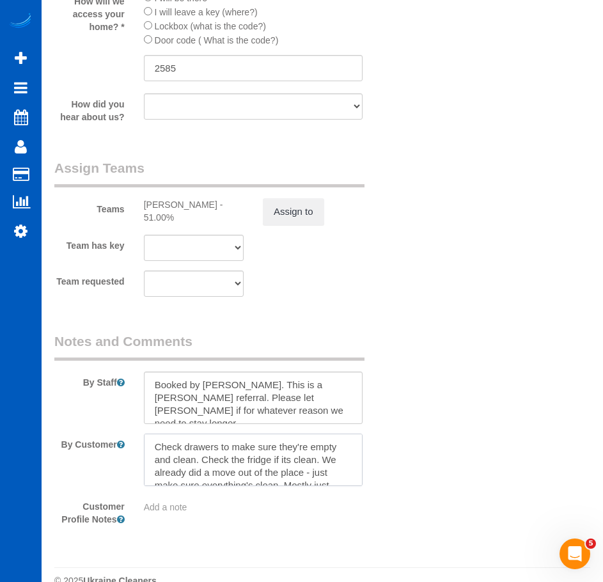
scroll to position [31, 0]
type textarea "Check drawers to make sure they're empty and clean. Check the fridge if its cle…"
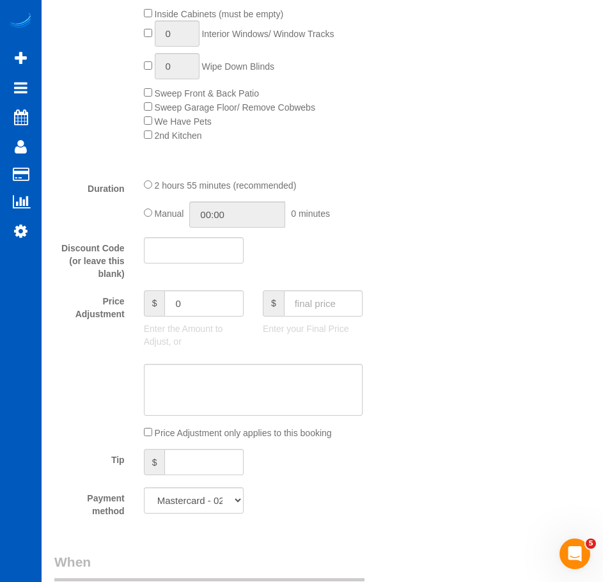
scroll to position [835, 0]
click at [224, 500] on select "Mastercard - 0243 - 06/2026 (Default) Add Credit Card ─────────────── Cash Chec…" at bounding box center [194, 500] width 100 height 26
select select "string:cash"
click at [144, 487] on select "Mastercard - 0243 - 06/2026 (Default) Add Credit Card ─────────────── Cash Chec…" at bounding box center [194, 500] width 100 height 26
click at [481, 349] on div "Who Email* mddolloff@gmail.com Name * Matt Dolloff Where Address* 5717 NE 57th …" at bounding box center [322, 344] width 536 height 2265
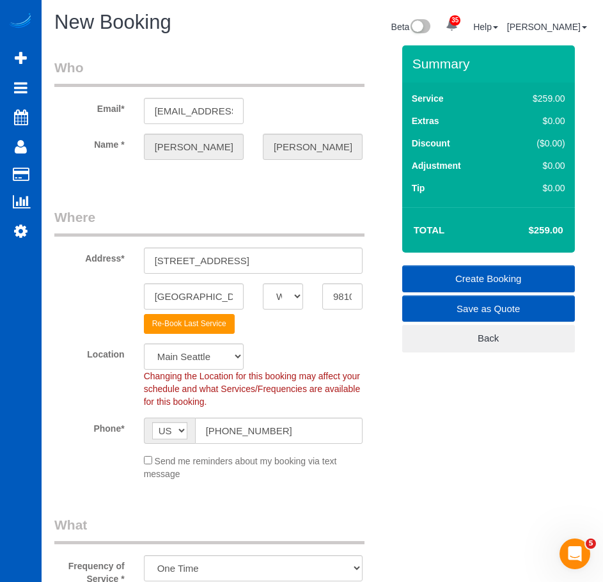
scroll to position [1, 0]
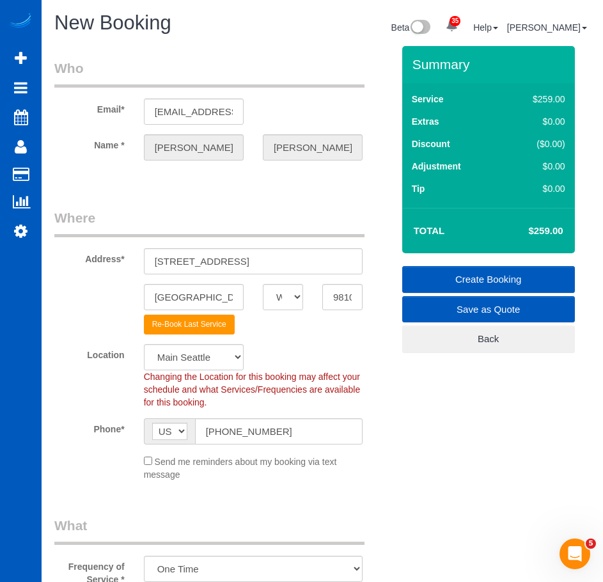
click at [497, 269] on link "Create Booking" at bounding box center [488, 279] width 173 height 27
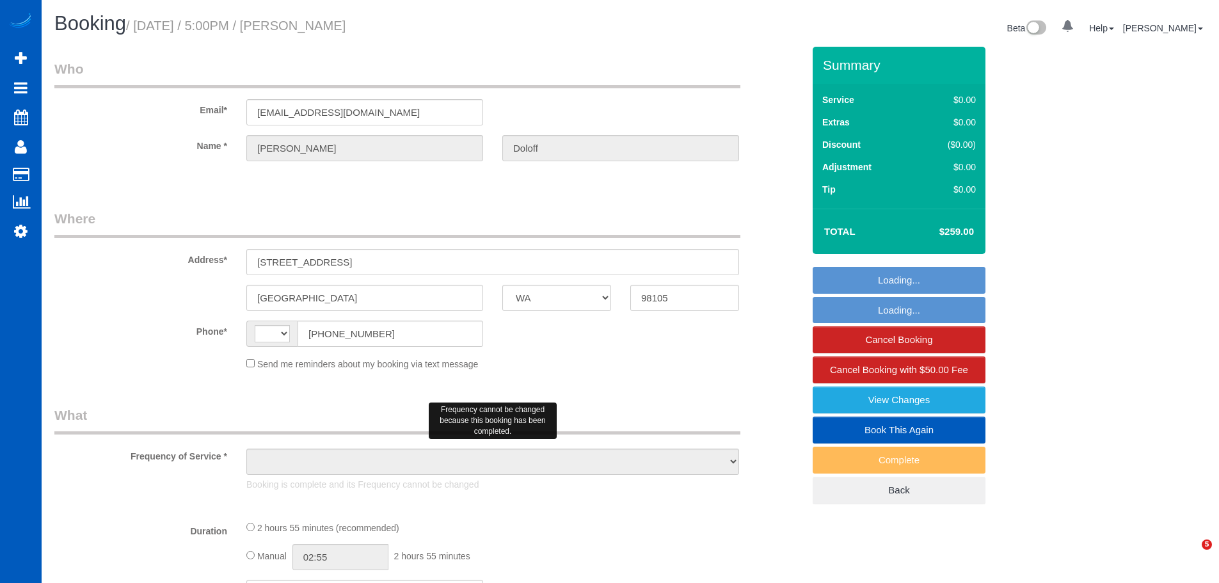
select select "WA"
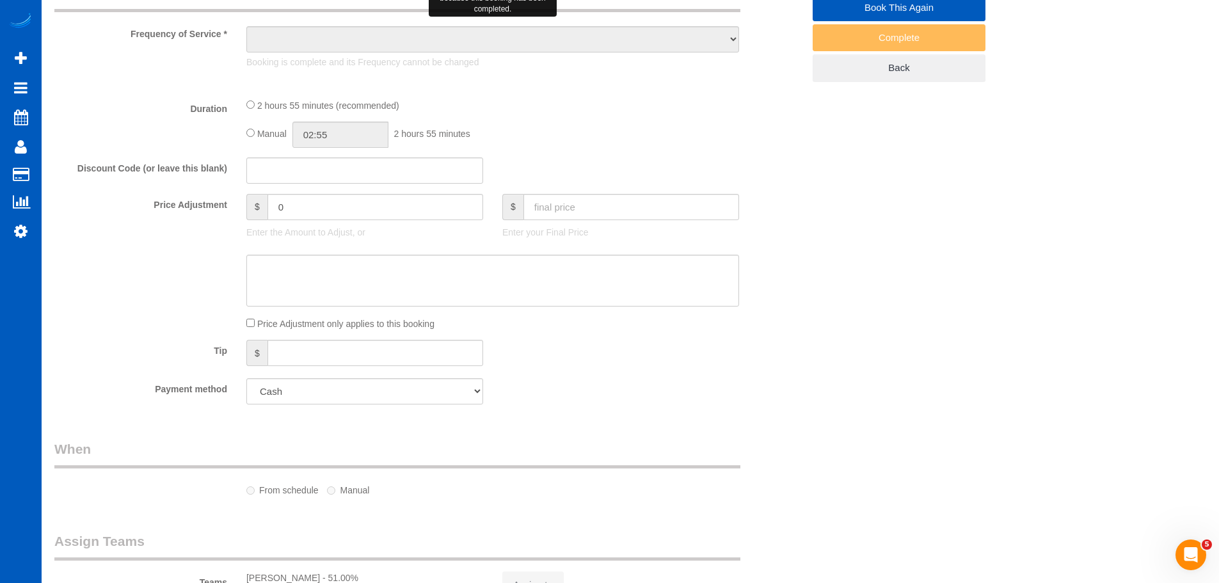
select select "object:565"
select select "199"
select select "2001"
select select "5"
select select "3"
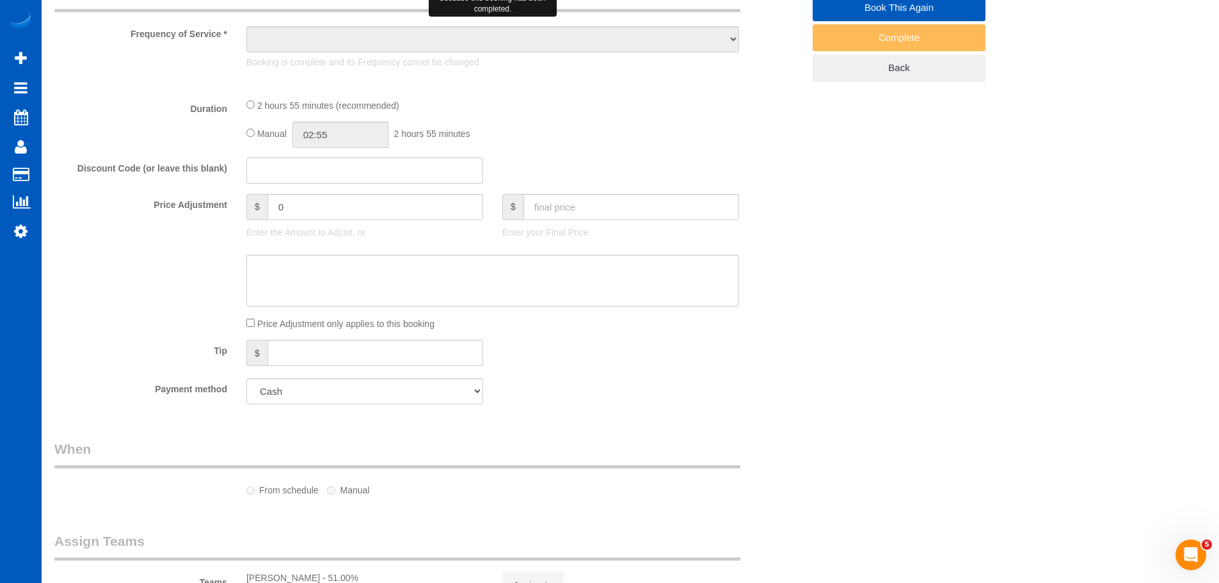
select select "spot1"
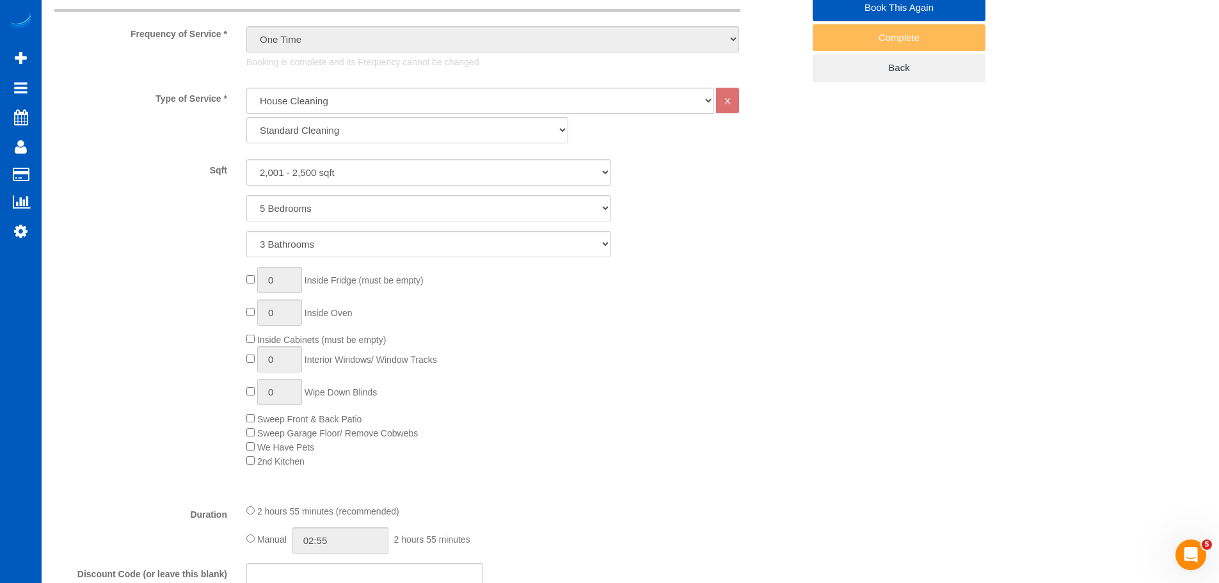
select select "string:US"
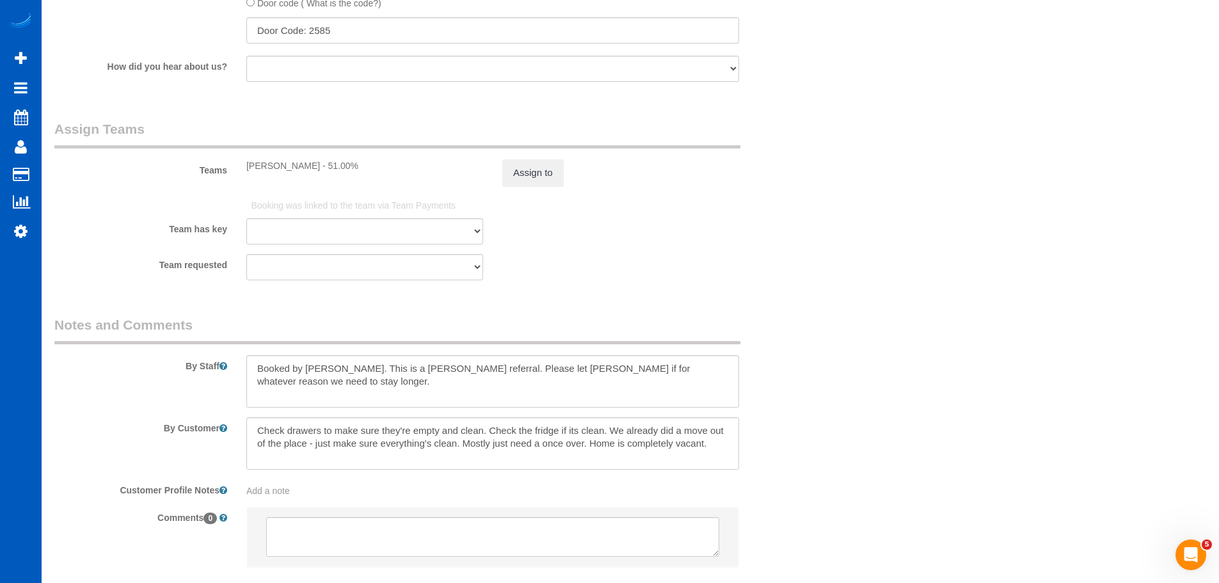
scroll to position [1733, 0]
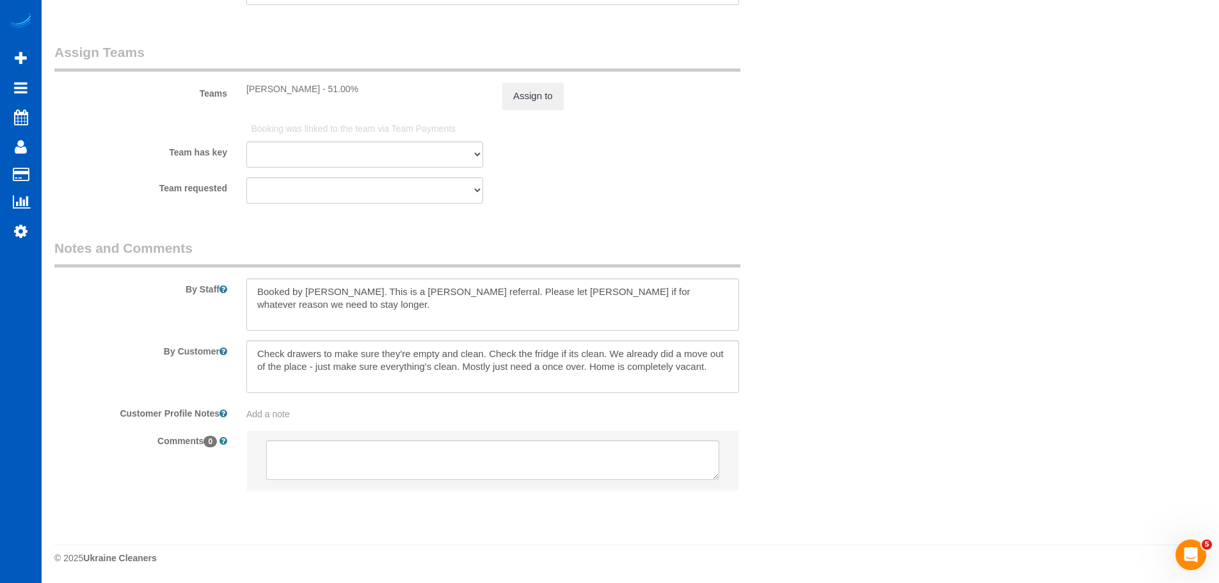
select select
select select "object:1151"
select select "spot6"
select select "2001"
select select "5"
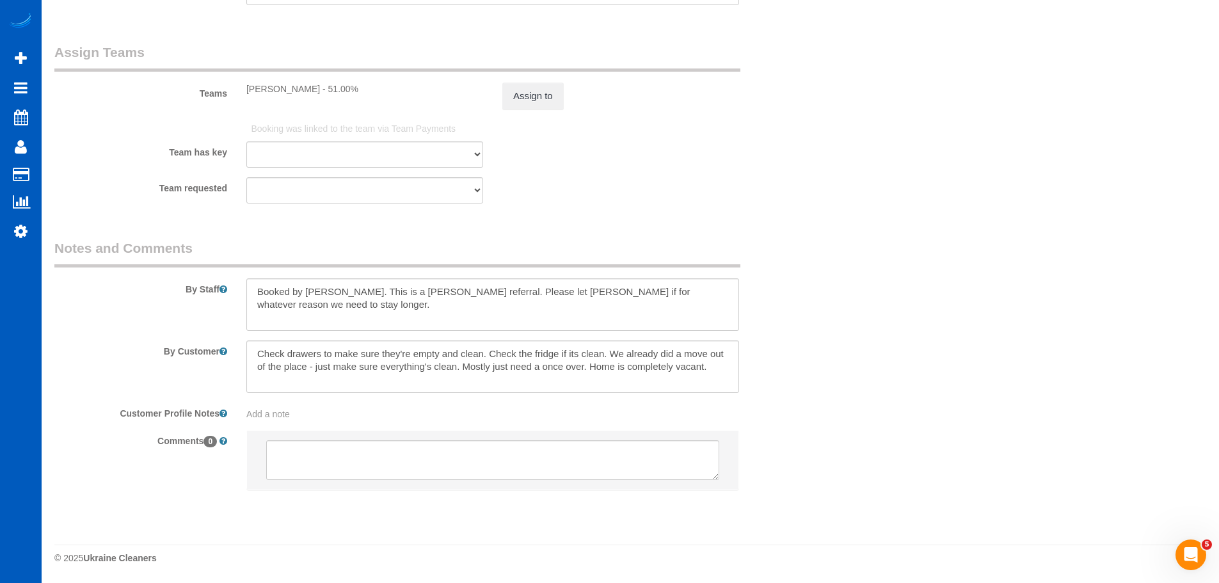
select select "3"
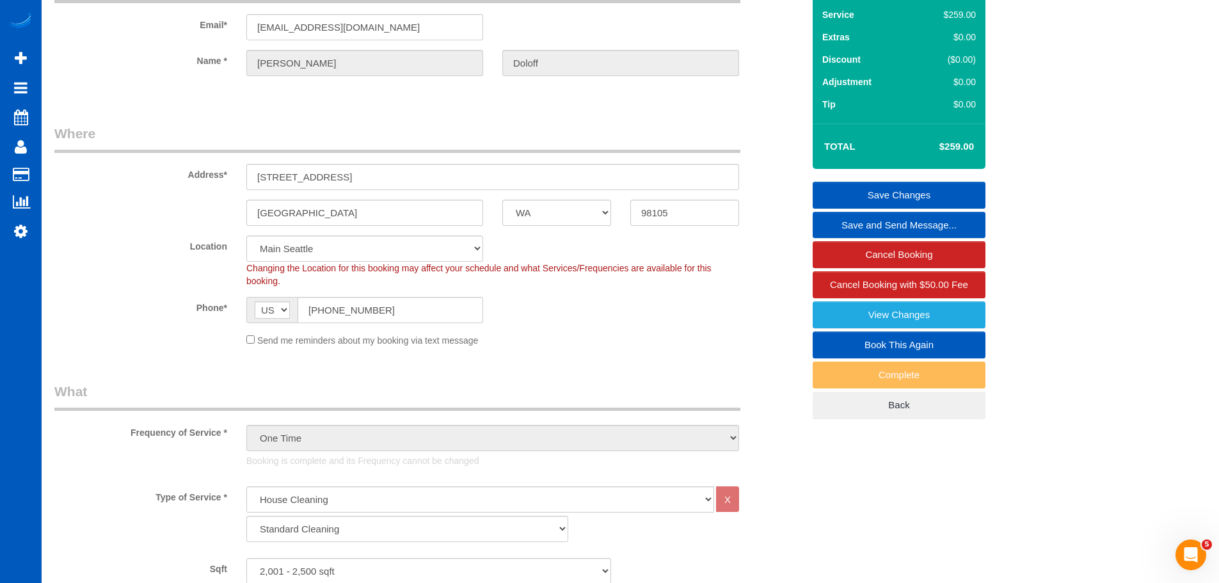
scroll to position [0, 0]
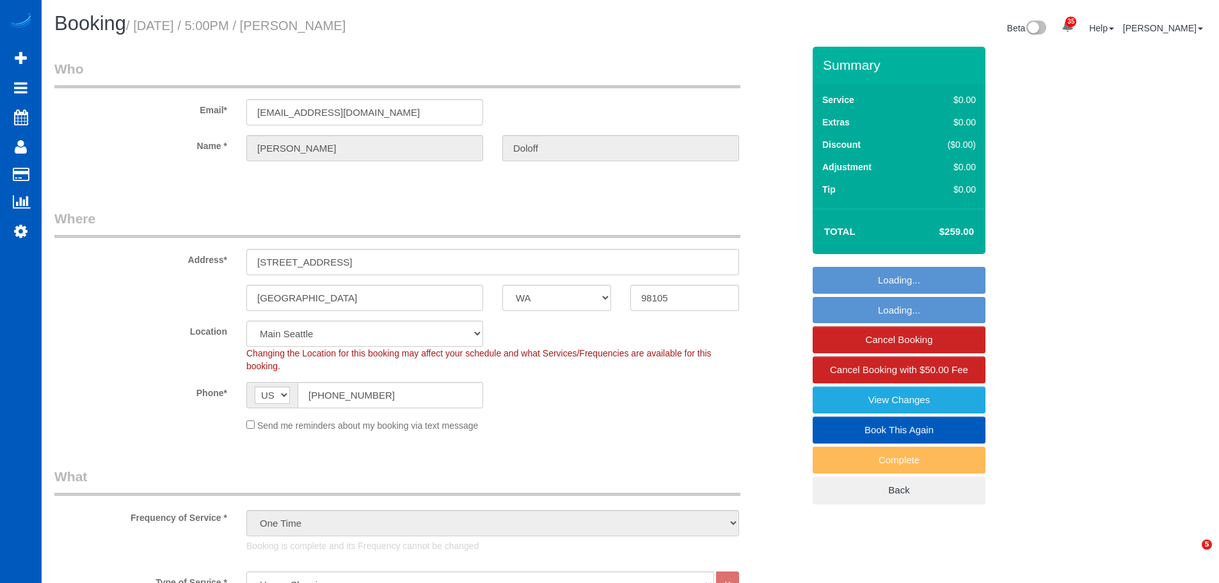
select select "WA"
select select "199"
select select "2001"
select select "5"
select select "3"
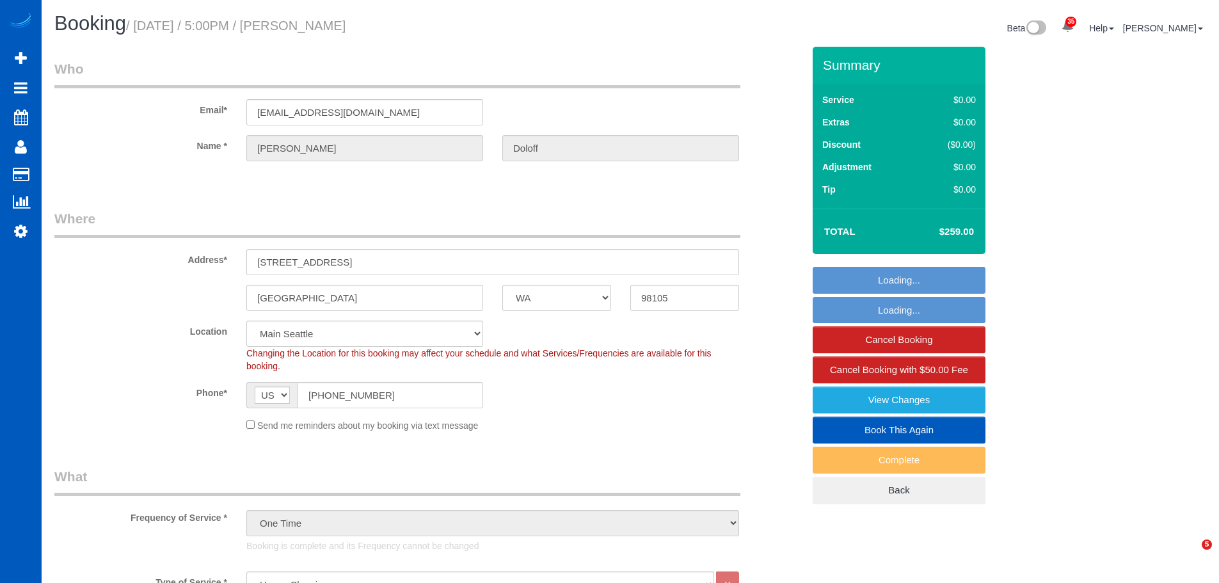
select select "spot1"
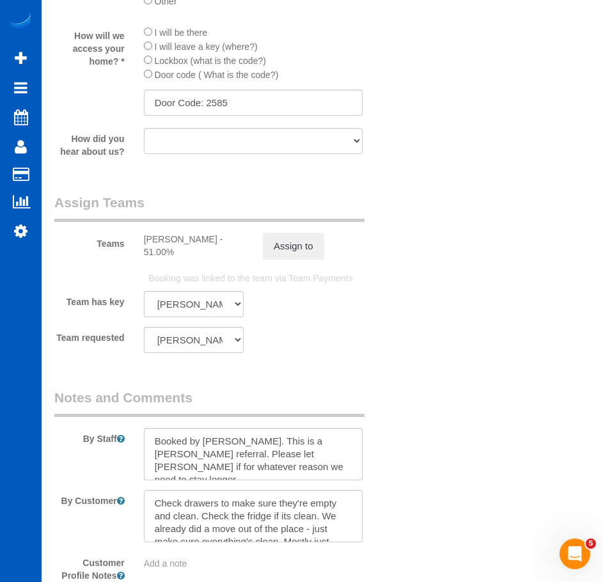
scroll to position [1685, 0]
click at [257, 443] on textarea at bounding box center [253, 453] width 219 height 52
click at [220, 504] on textarea at bounding box center [253, 516] width 219 height 52
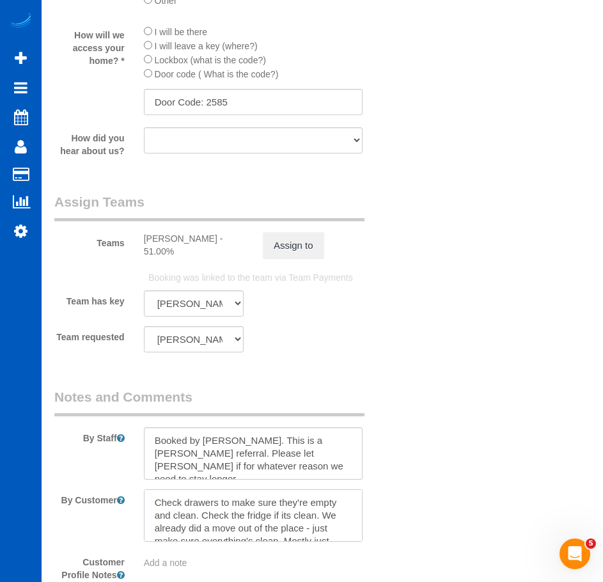
click at [220, 504] on textarea at bounding box center [253, 516] width 219 height 52
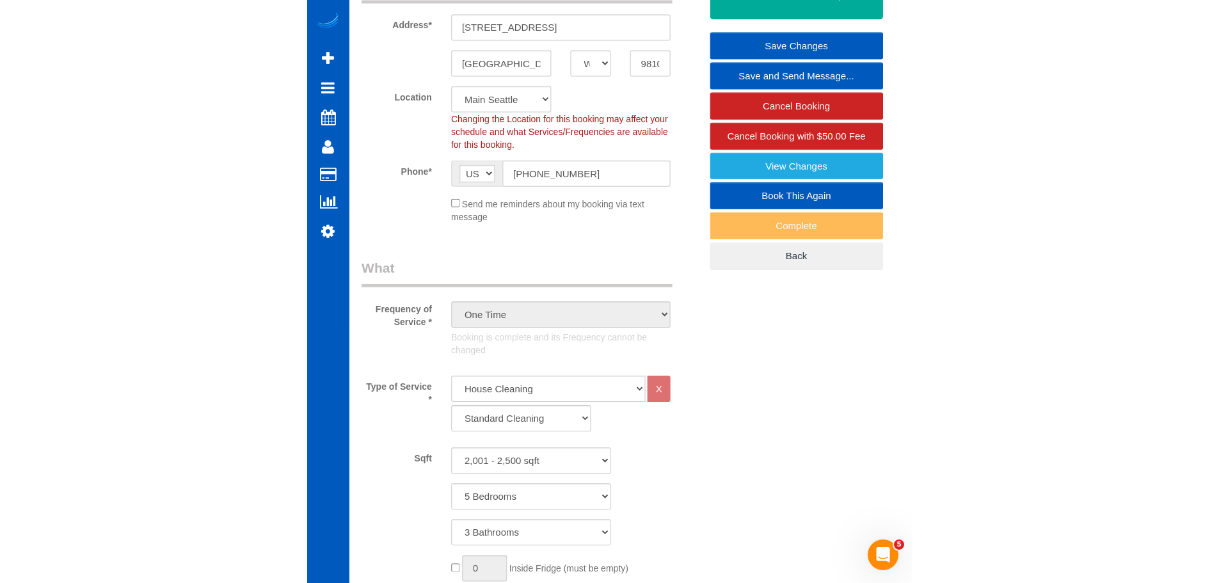
scroll to position [0, 0]
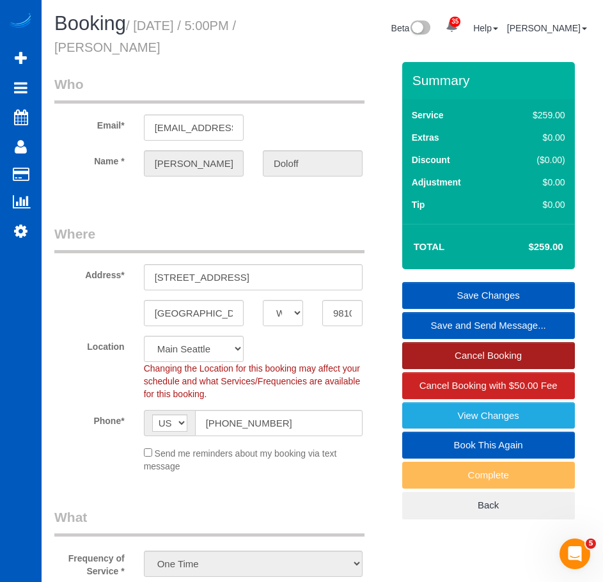
click at [509, 351] on link "Cancel Booking" at bounding box center [488, 355] width 173 height 27
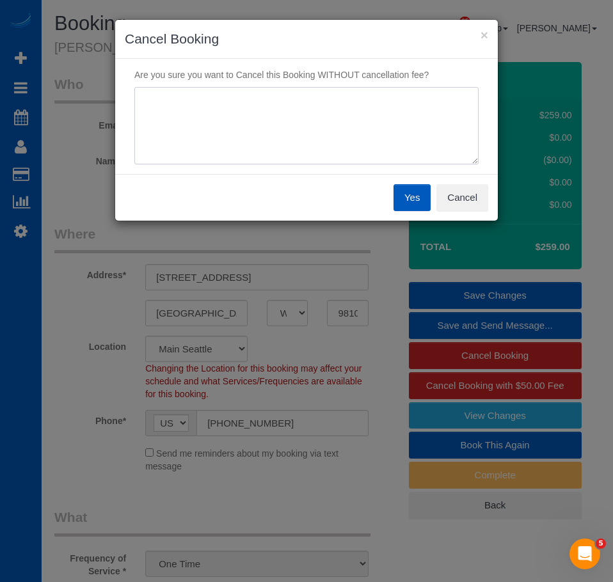
click at [338, 145] on textarea at bounding box center [306, 126] width 344 height 78
type textarea "duplicate"
click at [411, 190] on button "Yes" at bounding box center [412, 197] width 37 height 27
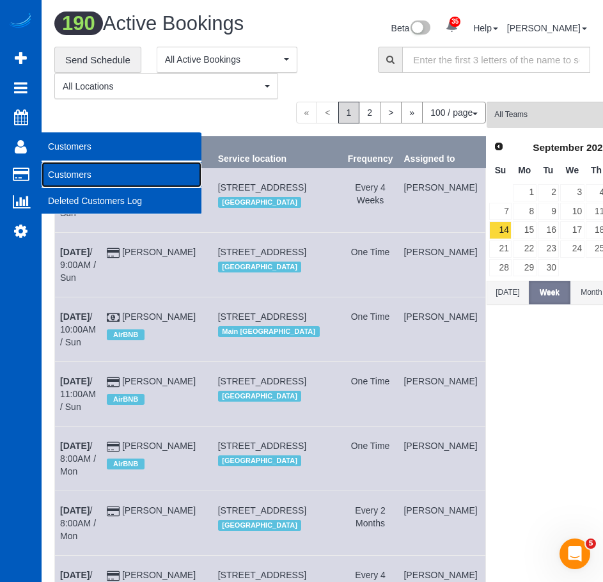
click at [109, 177] on link "Customers" at bounding box center [122, 175] width 160 height 26
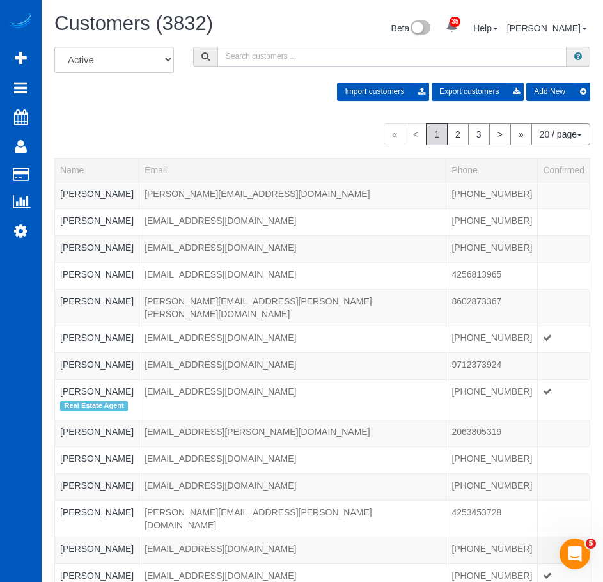
click at [269, 50] on input "text" at bounding box center [392, 57] width 349 height 20
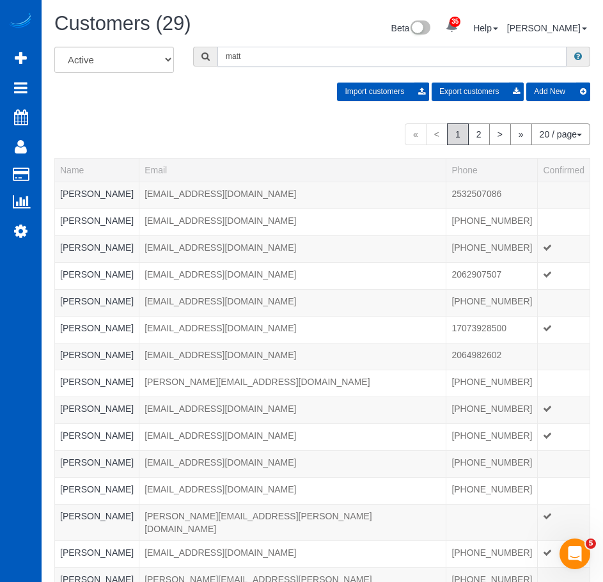
type input "matt"
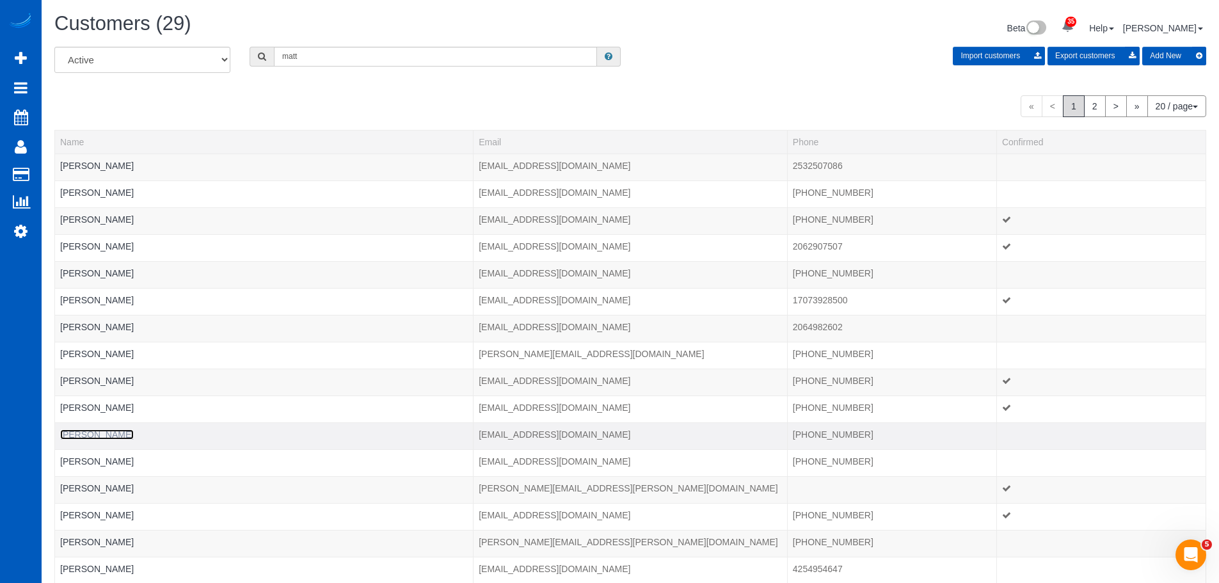
click at [88, 435] on link "Matt Doloff" at bounding box center [97, 434] width 74 height 10
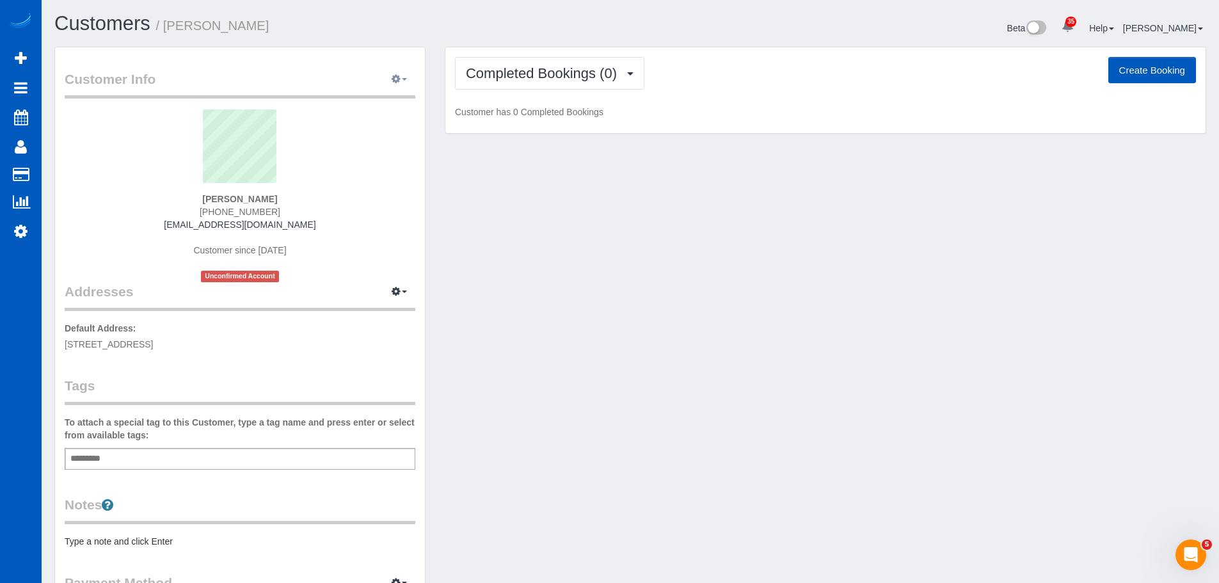
click at [403, 83] on button "button" at bounding box center [399, 80] width 32 height 20
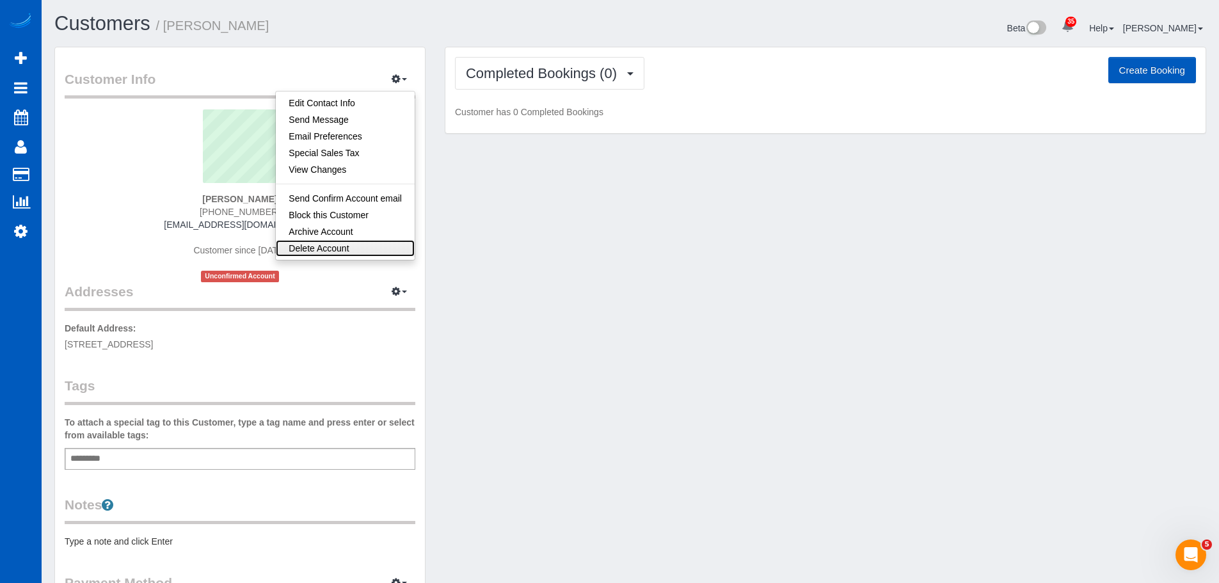
click at [347, 246] on link "Delete Account" at bounding box center [345, 248] width 139 height 17
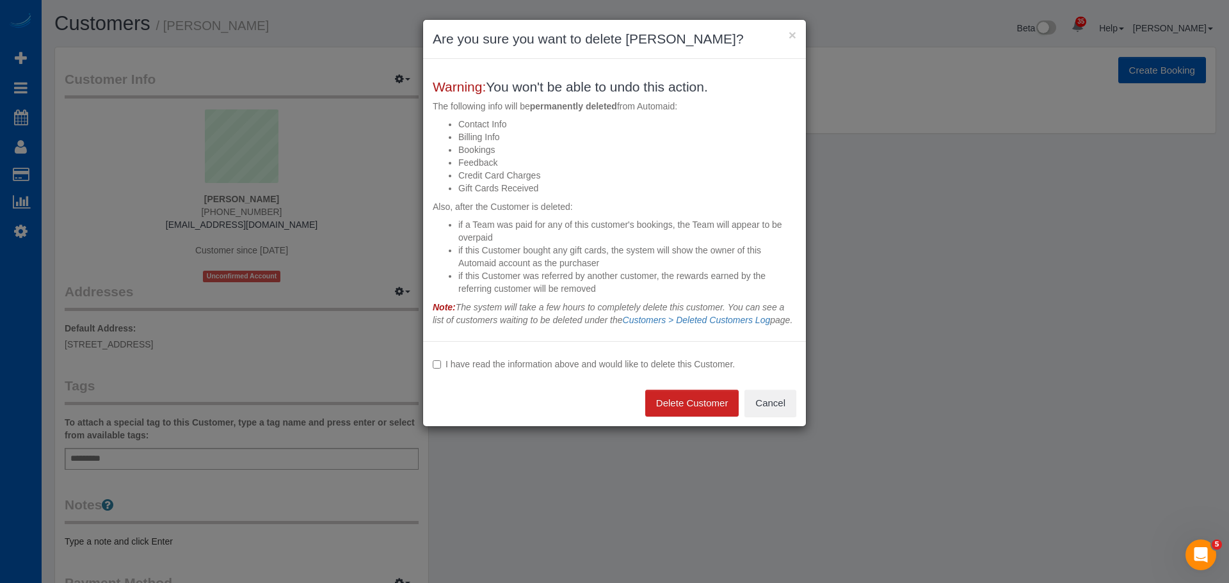
click at [493, 370] on label "I have read the information above and would like to delete this Customer." at bounding box center [614, 364] width 363 height 13
click at [706, 415] on button "Delete Customer" at bounding box center [692, 403] width 94 height 27
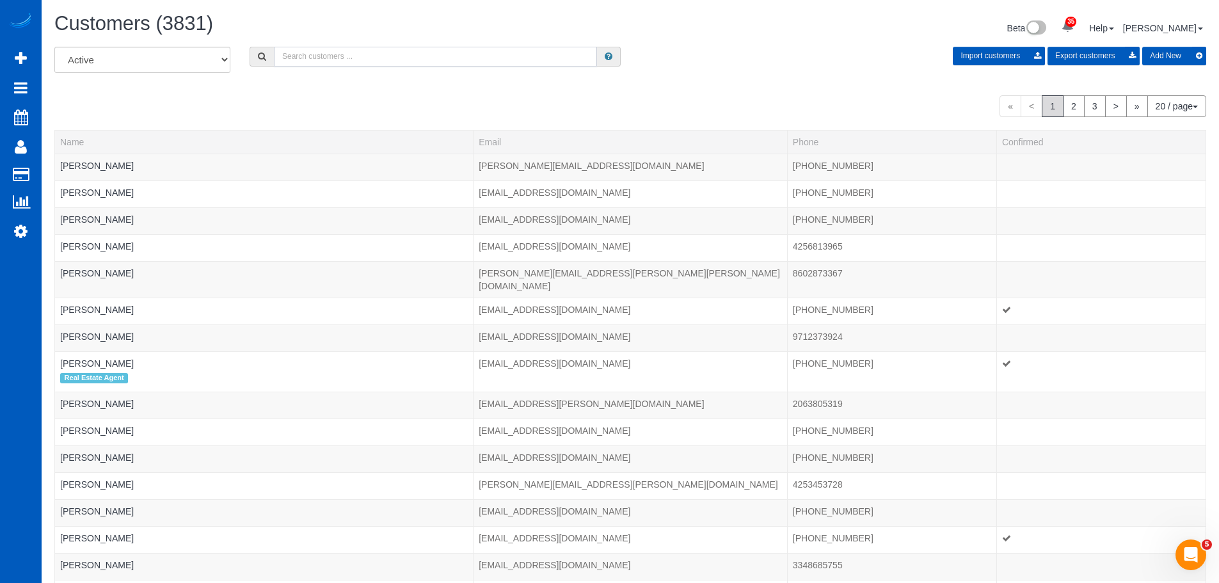
click at [375, 63] on input "text" at bounding box center [435, 57] width 323 height 20
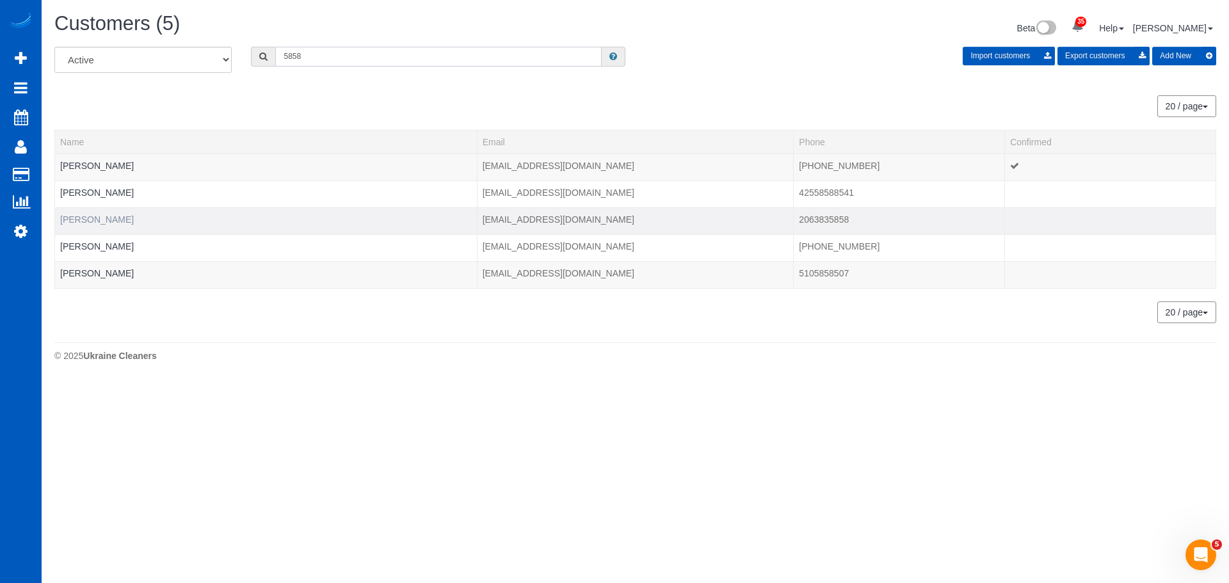
type input "5858"
click at [134, 220] on link "GEORGE ABRAHAM" at bounding box center [97, 219] width 74 height 10
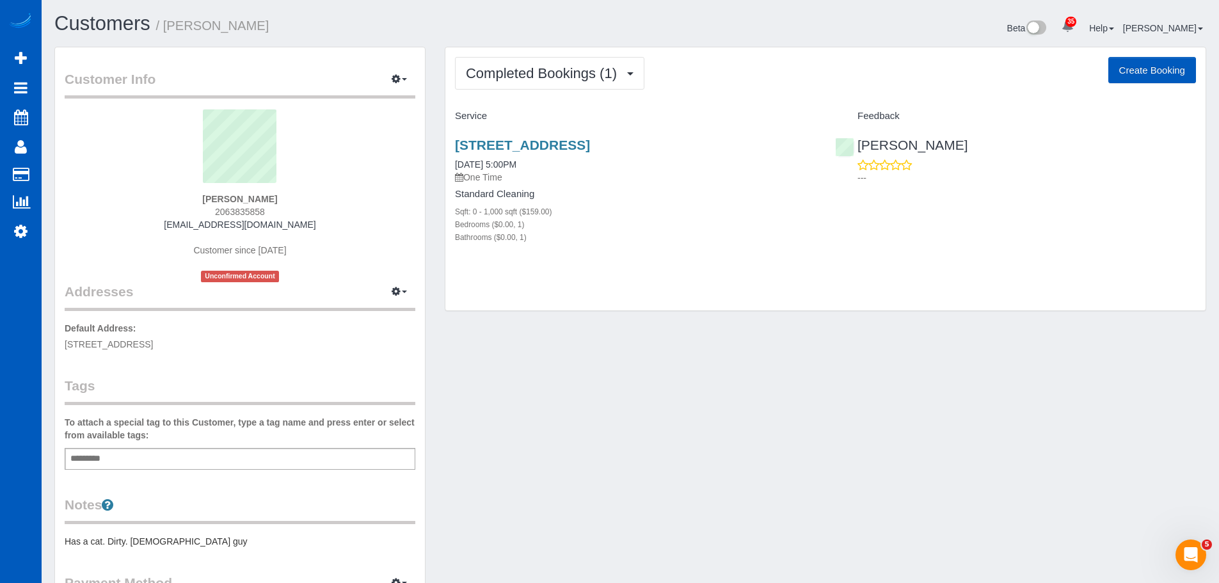
click at [230, 368] on div "Customer Info Edit Contact Info Send Message Email Preferences Special Sales Ta…" at bounding box center [240, 355] width 370 height 617
click at [482, 152] on link "[STREET_ADDRESS]" at bounding box center [522, 145] width 135 height 15
click at [393, 86] on button "button" at bounding box center [399, 80] width 32 height 20
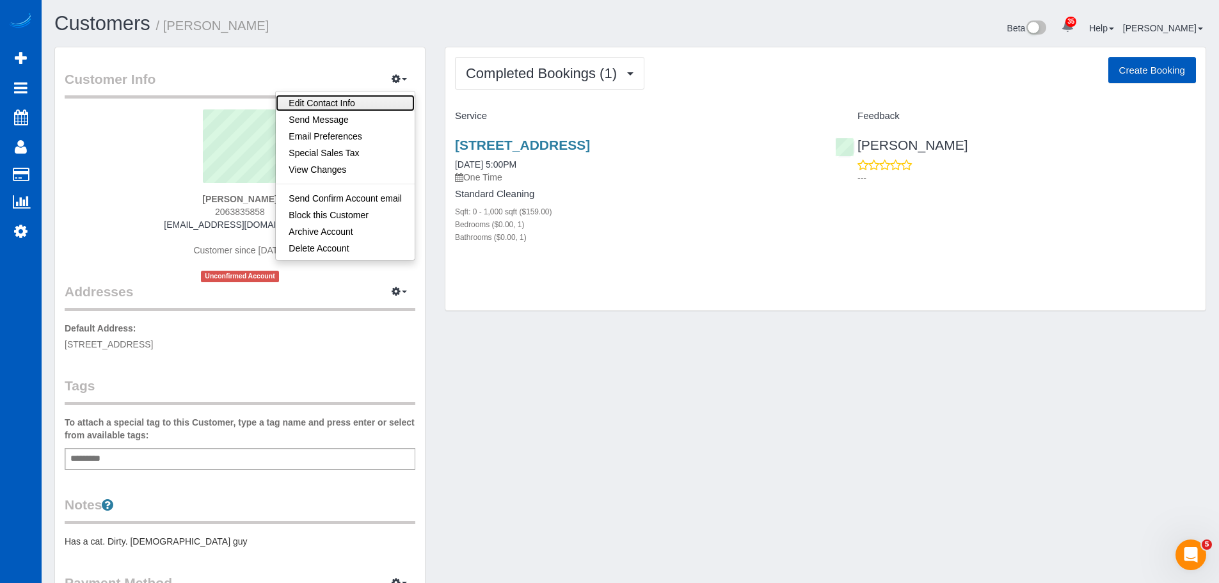
click at [339, 104] on link "Edit Contact Info" at bounding box center [345, 103] width 139 height 17
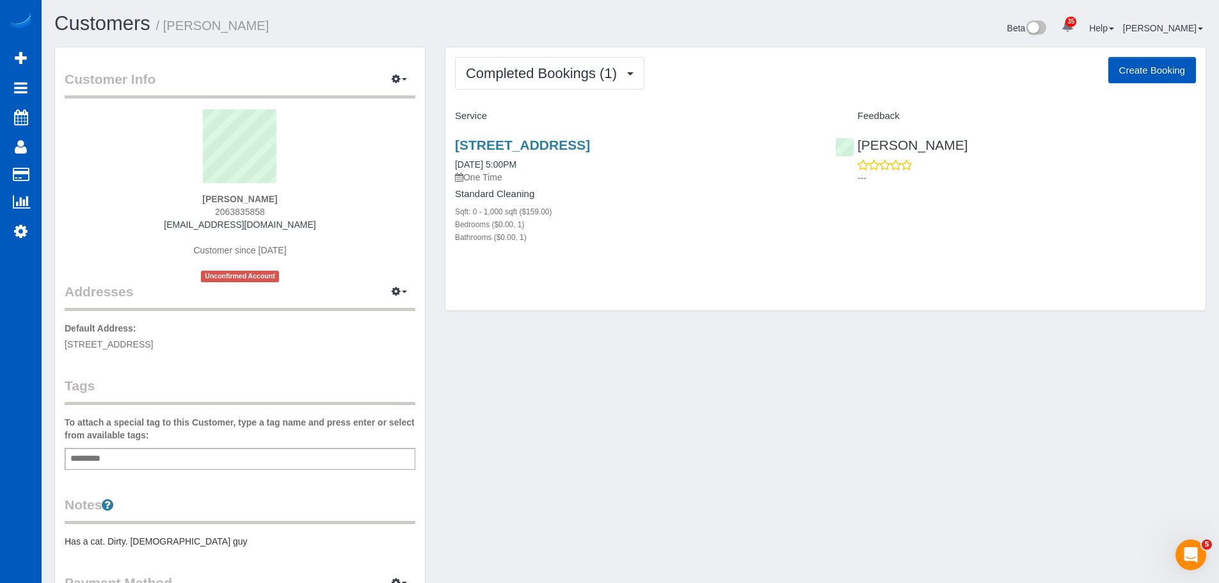
select select "WA"
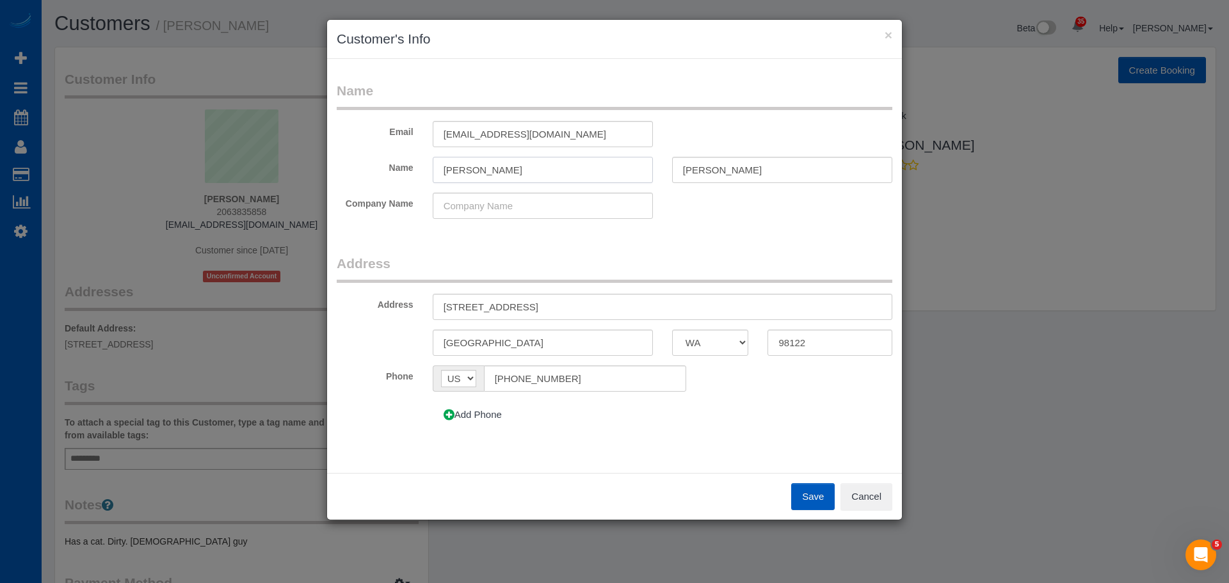
click at [514, 175] on input "GEORGE" at bounding box center [543, 170] width 220 height 26
type input "George"
click at [709, 164] on input "ABRAHAM" at bounding box center [782, 170] width 220 height 26
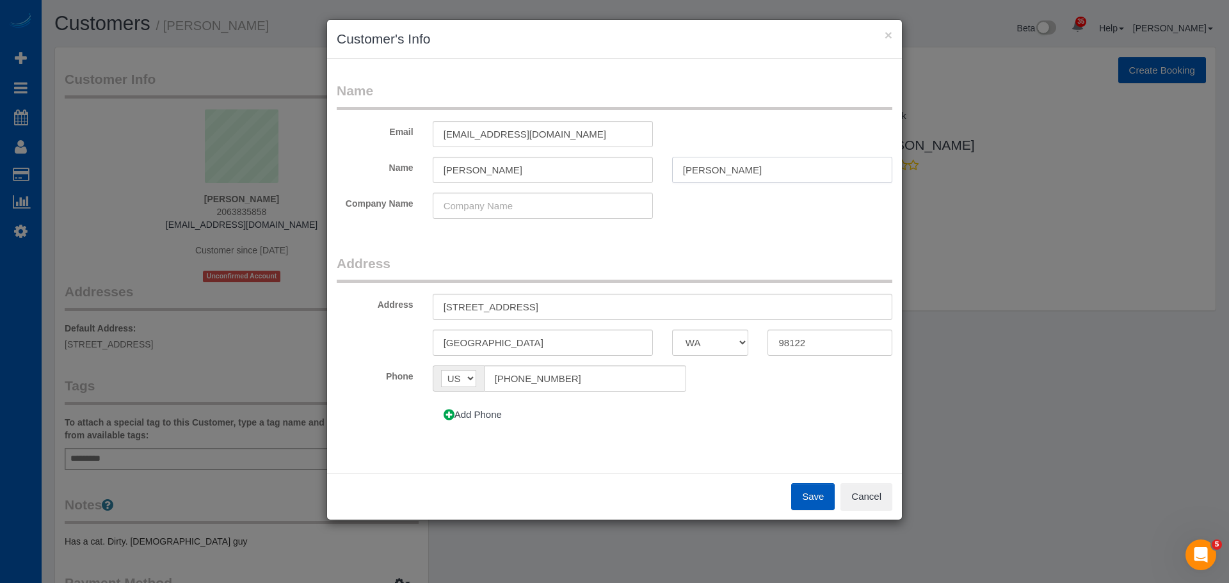
click at [709, 164] on input "ABRAHAM" at bounding box center [782, 170] width 220 height 26
type input "Abraham"
drag, startPoint x: 600, startPoint y: 308, endPoint x: 538, endPoint y: 308, distance: 62.1
click at [538, 308] on input "715 E pine ST, 402N, Seattle, 98122, 402N" at bounding box center [662, 307] width 459 height 26
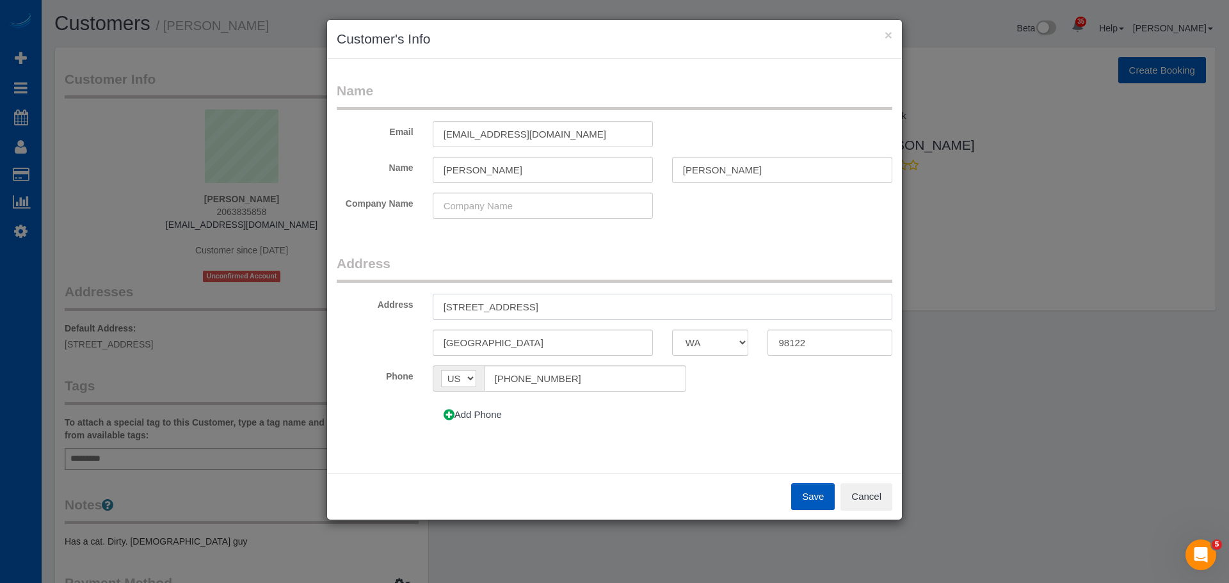
click at [502, 307] on input "715 E pine ST, 402N" at bounding box center [662, 307] width 459 height 26
click at [474, 307] on input "715 E pine st, 402N" at bounding box center [662, 307] width 459 height 26
click at [495, 310] on input "715 E Pine st, 402N" at bounding box center [662, 307] width 459 height 26
type input "715 E Pine St, 402N"
click at [818, 498] on button "Save" at bounding box center [813, 496] width 44 height 27
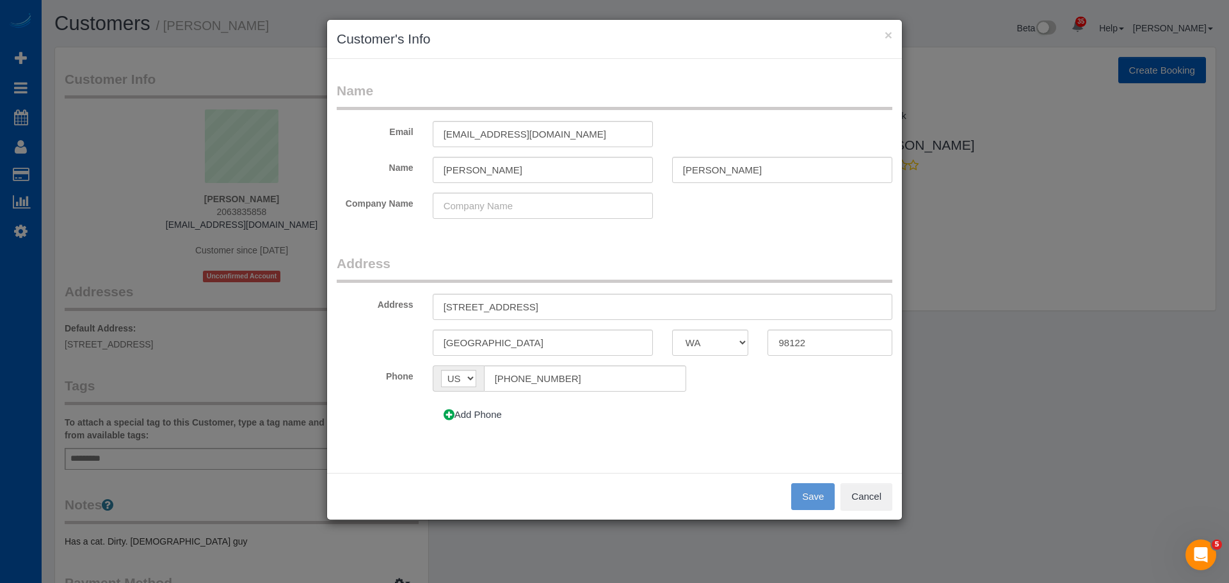
click at [640, 434] on div "Name Email ab.thachilethu@outlook.com Name George Abraham Company Name Address …" at bounding box center [614, 266] width 575 height 414
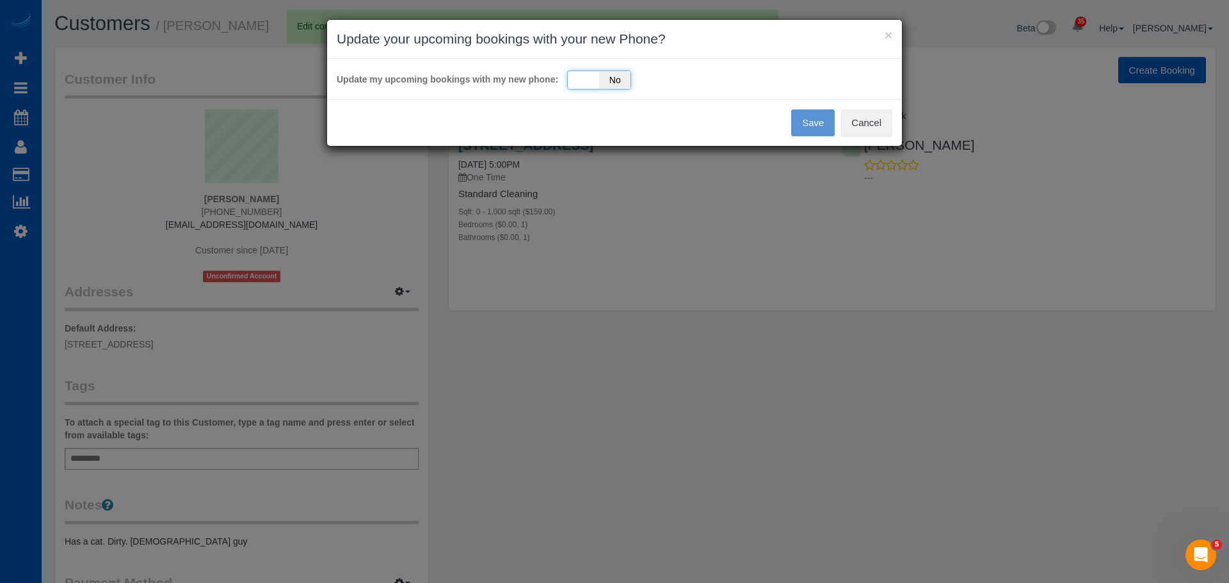
click at [587, 78] on div "Yes No" at bounding box center [599, 79] width 64 height 19
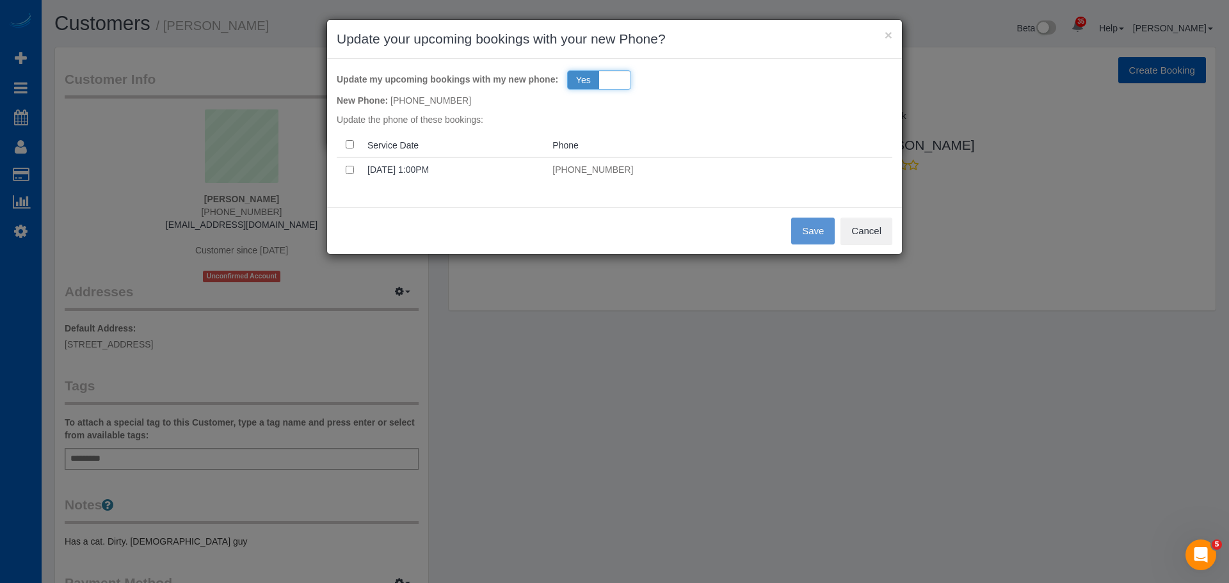
click at [603, 84] on div "Yes No" at bounding box center [599, 79] width 64 height 19
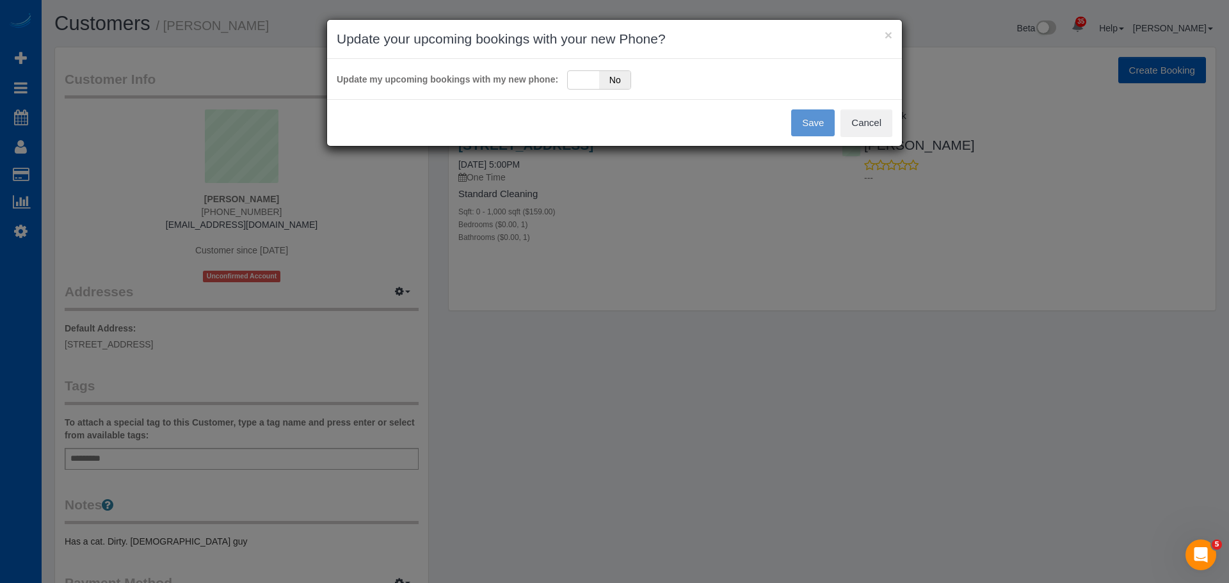
click at [822, 123] on div "Save Cancel" at bounding box center [614, 122] width 575 height 47
click at [584, 88] on div "Yes No" at bounding box center [599, 79] width 64 height 19
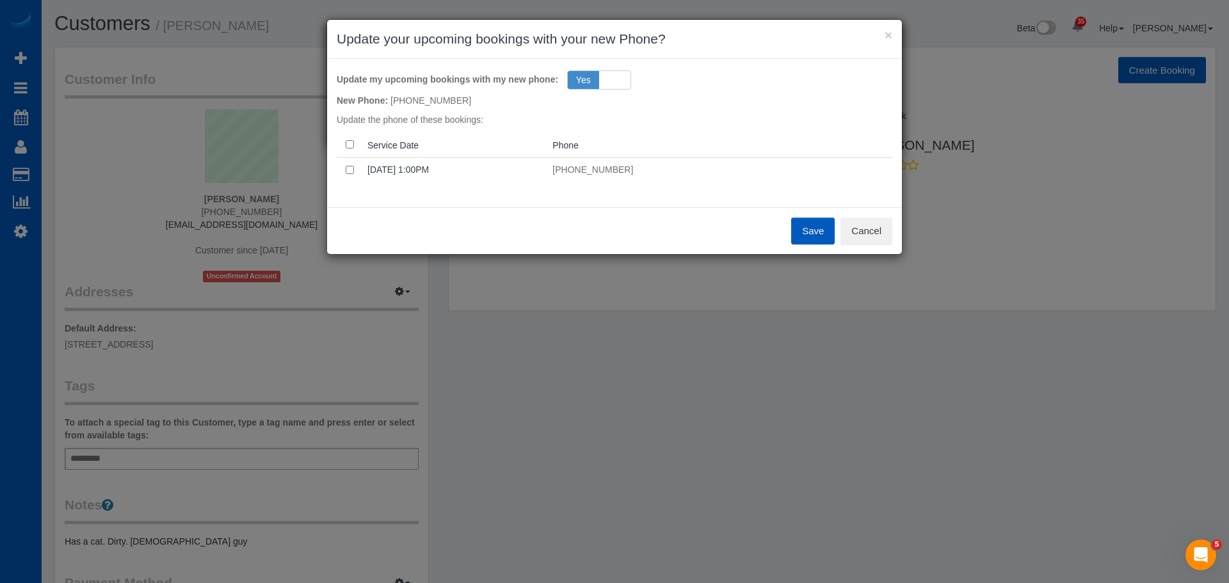
click at [811, 230] on button "Save" at bounding box center [813, 231] width 44 height 27
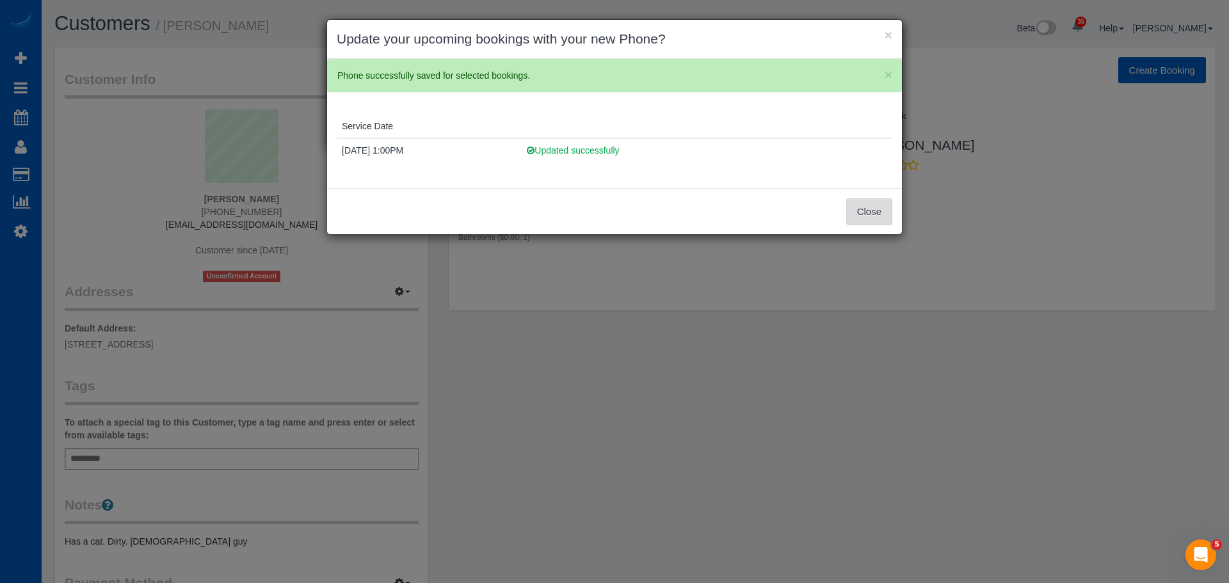
click at [879, 214] on button "Close" at bounding box center [869, 211] width 46 height 27
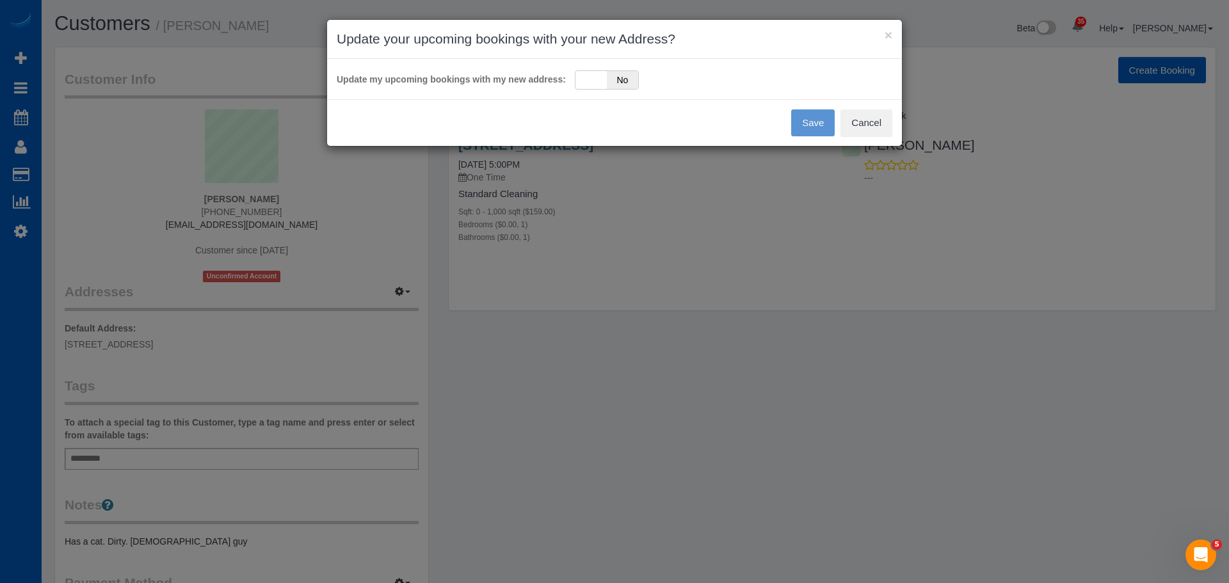
click at [613, 91] on div "Update my upcoming bookings with my new address: Yes No" at bounding box center [614, 79] width 575 height 40
click at [605, 86] on div "Yes No" at bounding box center [607, 79] width 64 height 19
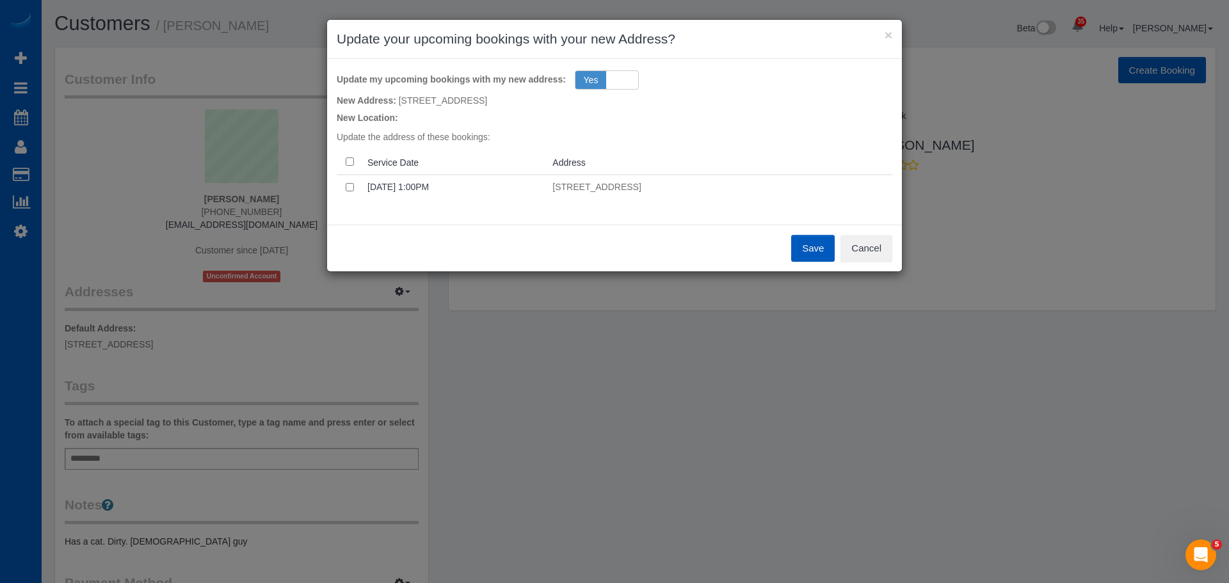
click at [815, 252] on button "Save" at bounding box center [813, 248] width 44 height 27
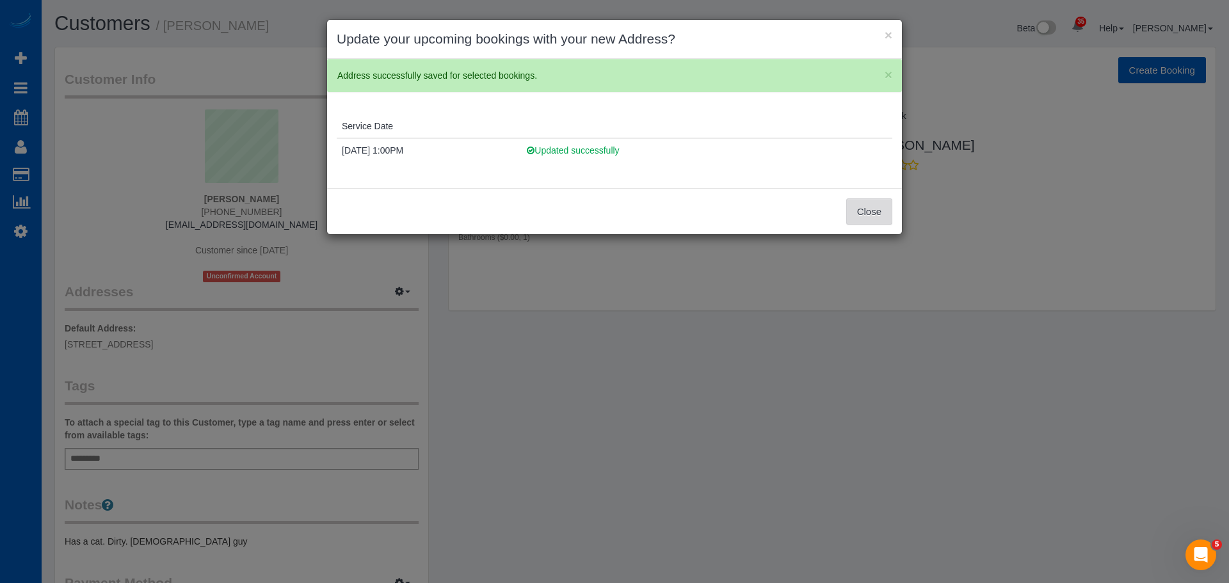
click at [870, 214] on button "Close" at bounding box center [869, 211] width 46 height 27
